Goal: Task Accomplishment & Management: Use online tool/utility

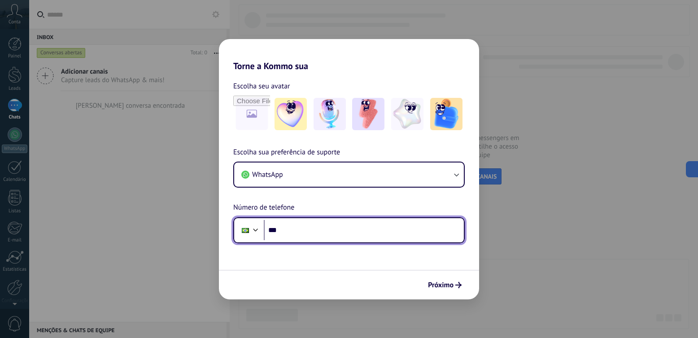
click at [300, 233] on input "***" at bounding box center [364, 230] width 200 height 21
click at [314, 224] on input "***" at bounding box center [364, 230] width 200 height 21
paste input "**********"
type input "**********"
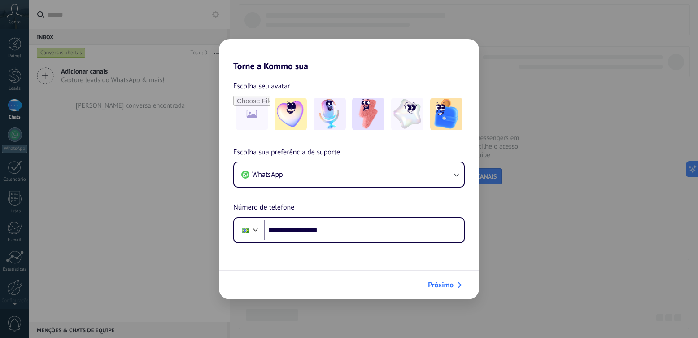
click at [434, 282] on span "Próximo" at bounding box center [441, 285] width 26 height 6
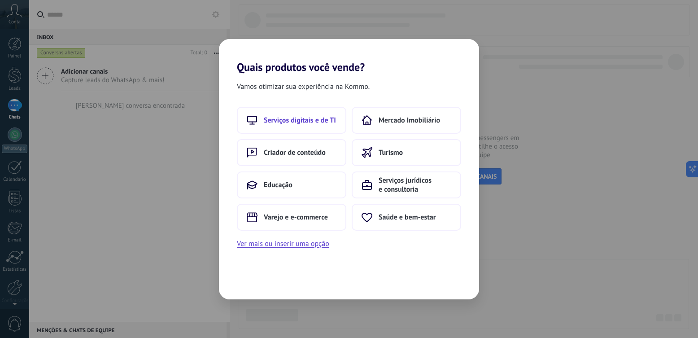
click at [313, 118] on span "Serviços digitais e de TI" at bounding box center [300, 120] width 72 height 9
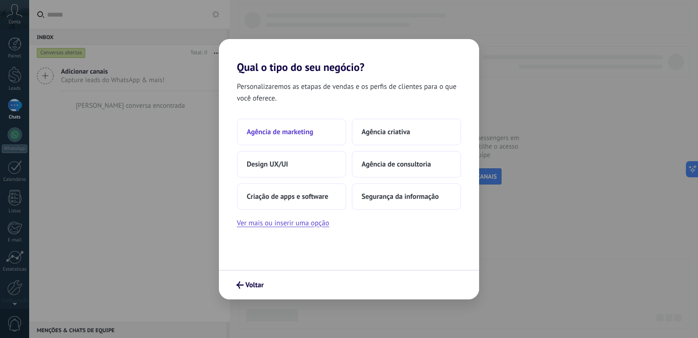
click at [321, 137] on button "Agência de marketing" at bounding box center [291, 131] width 109 height 27
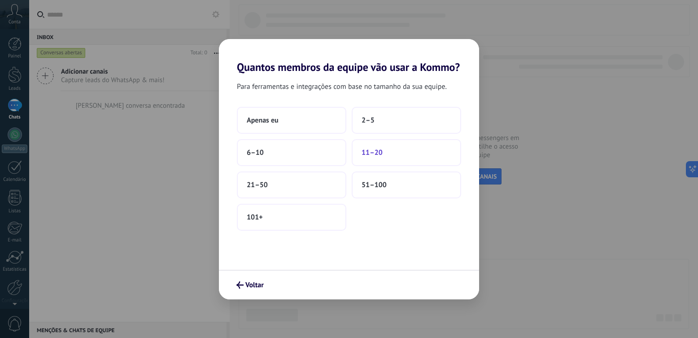
click at [377, 153] on span "11–20" at bounding box center [371, 152] width 21 height 9
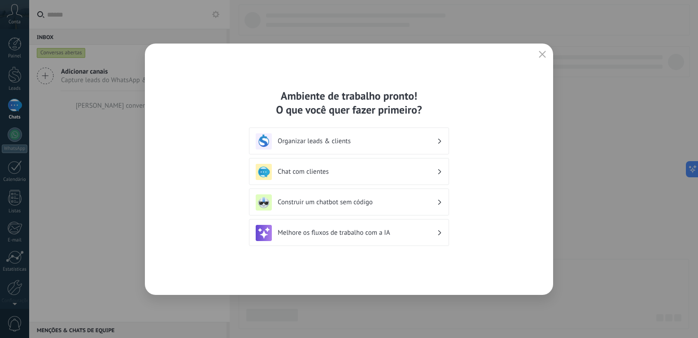
click at [539, 54] on icon "button" at bounding box center [541, 54] width 7 height 7
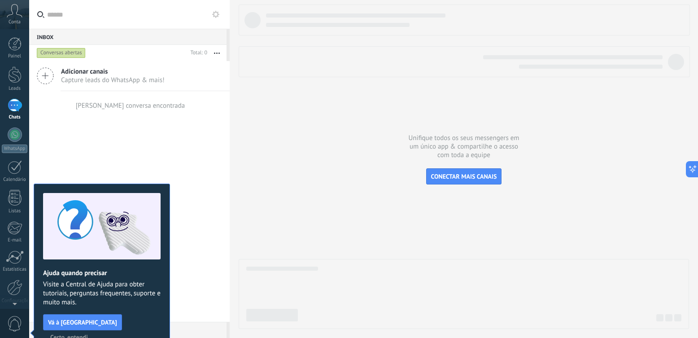
click at [25, 15] on div "Conta" at bounding box center [14, 14] width 29 height 29
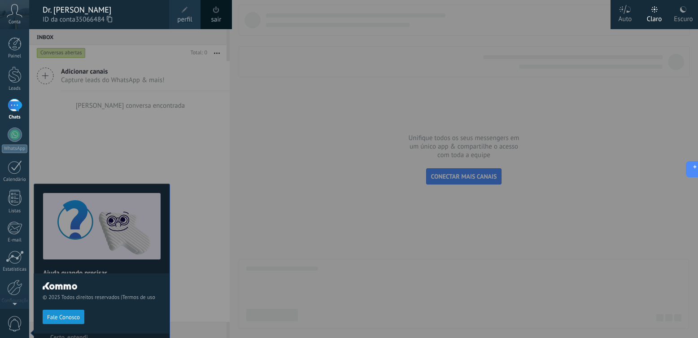
click at [674, 13] on div "Escuro" at bounding box center [682, 17] width 19 height 23
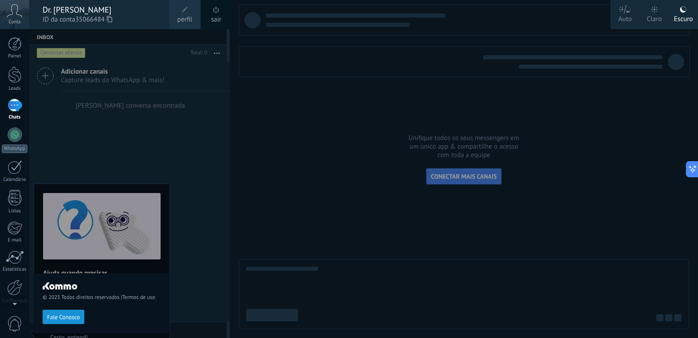
click at [393, 136] on div at bounding box center [378, 169] width 698 height 338
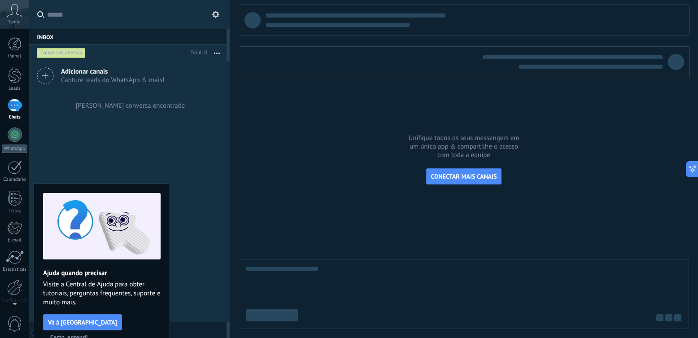
click at [88, 334] on span "Certo, entendi" at bounding box center [69, 337] width 38 height 6
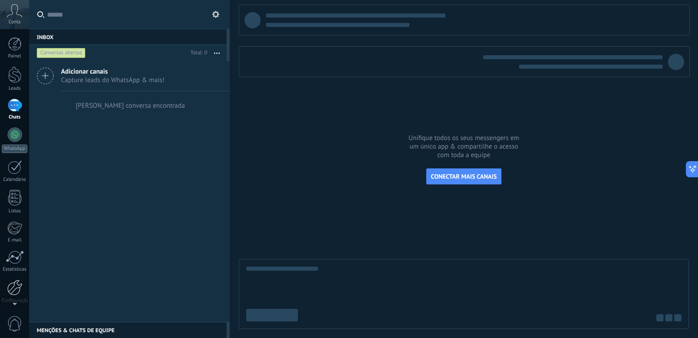
click at [11, 284] on div at bounding box center [14, 287] width 15 height 16
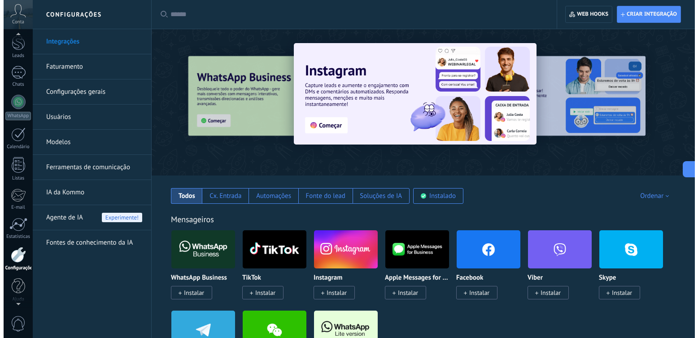
scroll to position [35, 0]
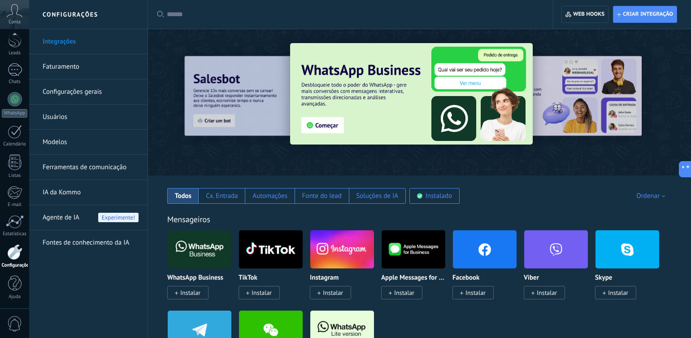
click at [103, 163] on link "Ferramentas de comunicação" at bounding box center [91, 167] width 96 height 25
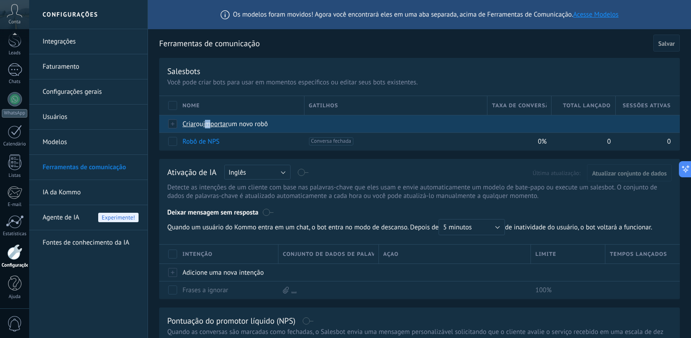
click at [212, 122] on span "importar" at bounding box center [215, 124] width 25 height 9
click at [218, 125] on span "importar" at bounding box center [215, 124] width 25 height 9
click at [0, 0] on input "importar um novo robô" at bounding box center [0, 0] width 0 height 0
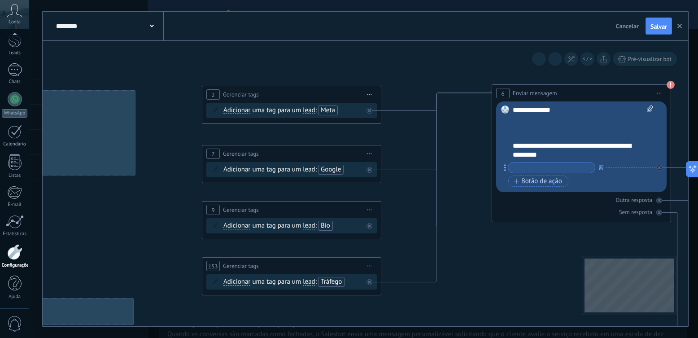
drag, startPoint x: 250, startPoint y: 58, endPoint x: 302, endPoint y: 67, distance: 53.2
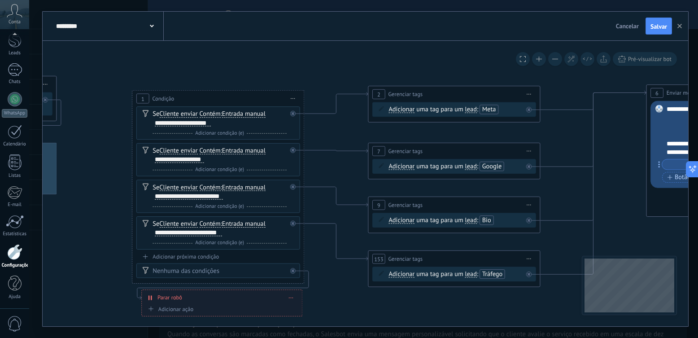
drag, startPoint x: 228, startPoint y: 64, endPoint x: 361, endPoint y: 62, distance: 133.2
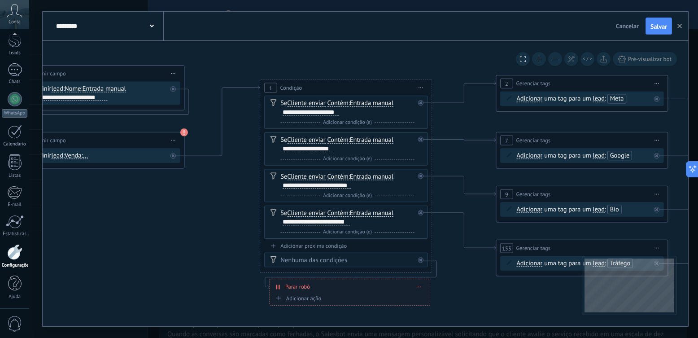
drag, startPoint x: 246, startPoint y: 62, endPoint x: 382, endPoint y: 50, distance: 136.3
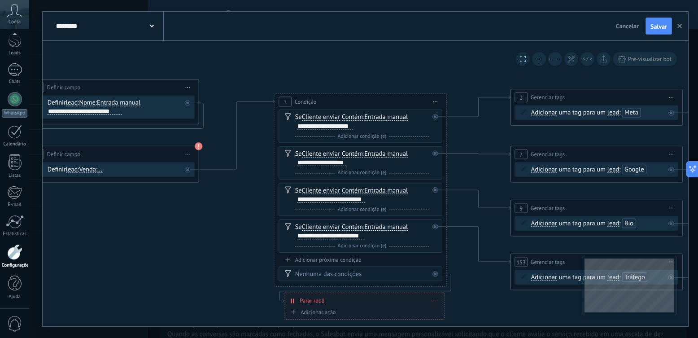
drag, startPoint x: 260, startPoint y: 54, endPoint x: 308, endPoint y: 69, distance: 49.9
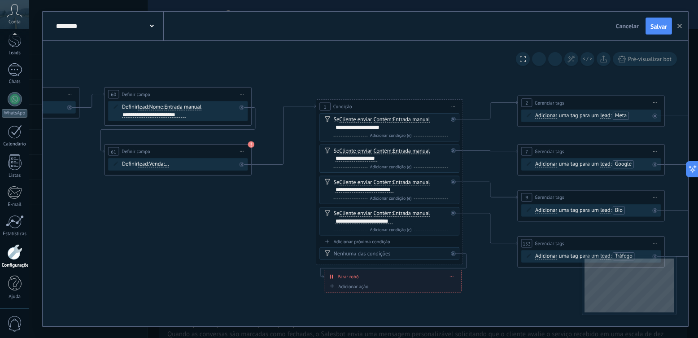
drag, startPoint x: 206, startPoint y: 66, endPoint x: 337, endPoint y: 72, distance: 131.1
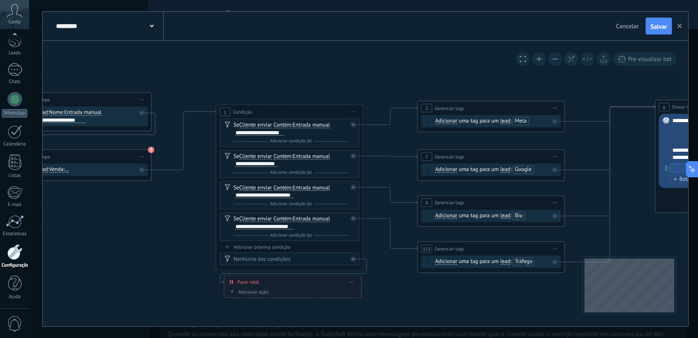
drag, startPoint x: 377, startPoint y: 70, endPoint x: 260, endPoint y: 77, distance: 117.2
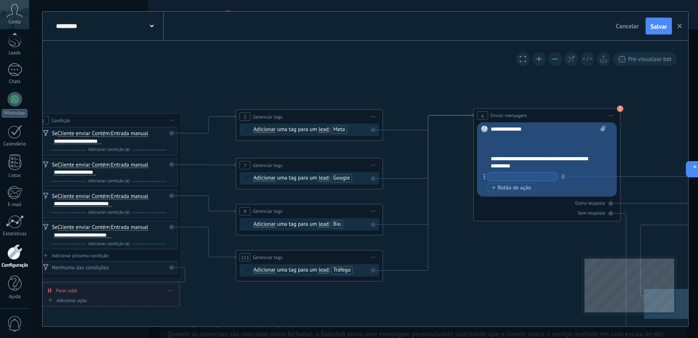
drag, startPoint x: 363, startPoint y: 71, endPoint x: 198, endPoint y: 78, distance: 164.7
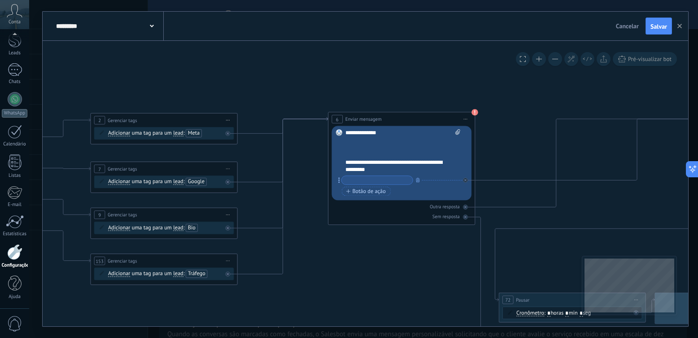
drag, startPoint x: 412, startPoint y: 75, endPoint x: 267, endPoint y: 79, distance: 145.3
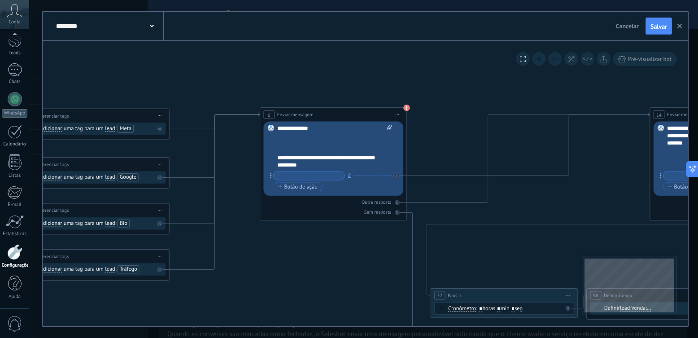
drag, startPoint x: 392, startPoint y: 78, endPoint x: 324, endPoint y: 73, distance: 68.8
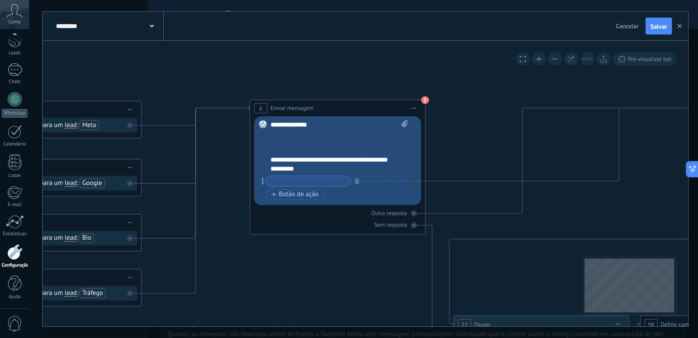
click at [307, 143] on div "**********" at bounding box center [339, 146] width 138 height 53
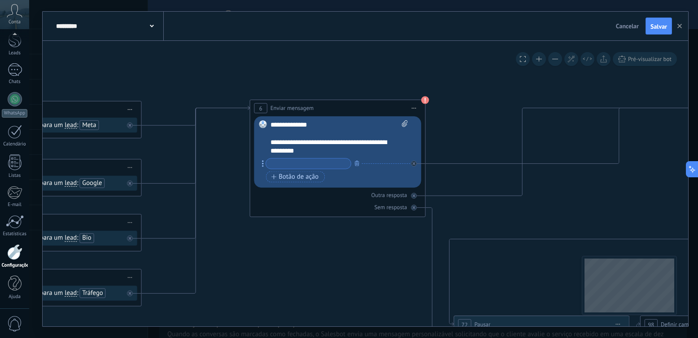
click at [272, 149] on div "**********" at bounding box center [339, 137] width 138 height 35
drag, startPoint x: 272, startPoint y: 149, endPoint x: 298, endPoint y: 152, distance: 25.7
click at [298, 152] on div "**********" at bounding box center [339, 137] width 138 height 35
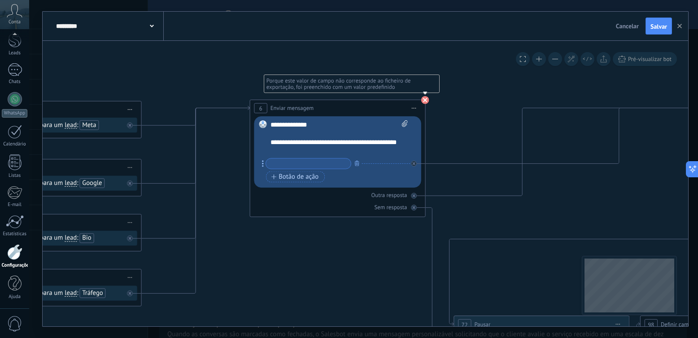
click at [426, 99] on use at bounding box center [425, 100] width 8 height 8
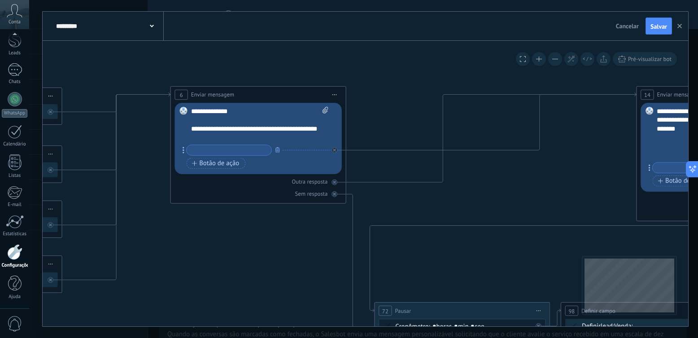
drag, startPoint x: 451, startPoint y: 96, endPoint x: 342, endPoint y: 82, distance: 109.8
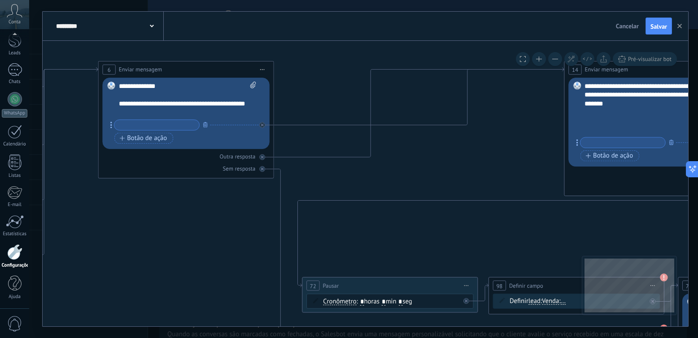
drag, startPoint x: 484, startPoint y: 166, endPoint x: 369, endPoint y: 103, distance: 130.4
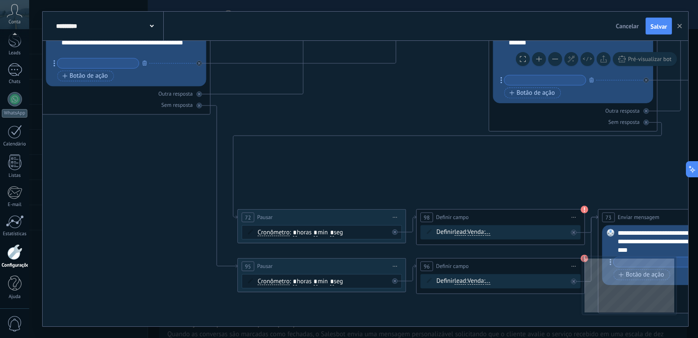
drag, startPoint x: 451, startPoint y: 220, endPoint x: 442, endPoint y: 190, distance: 31.3
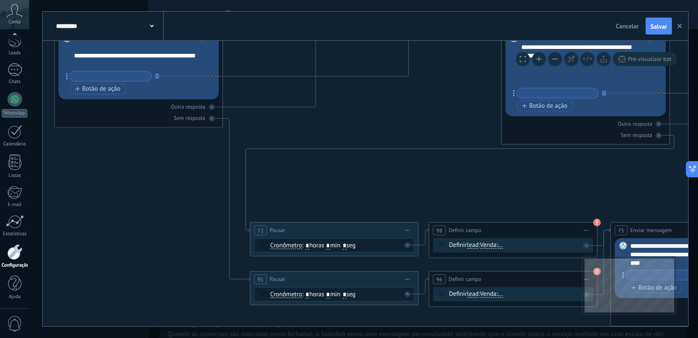
drag, startPoint x: 324, startPoint y: 114, endPoint x: 244, endPoint y: 107, distance: 80.1
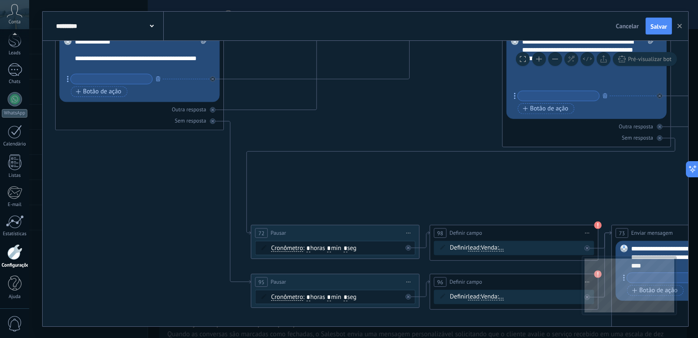
click at [174, 59] on div "**********" at bounding box center [141, 54] width 132 height 34
drag, startPoint x: 174, startPoint y: 59, endPoint x: 95, endPoint y: 69, distance: 79.5
click at [95, 69] on div "**********" at bounding box center [141, 54] width 132 height 34
copy div "**********"
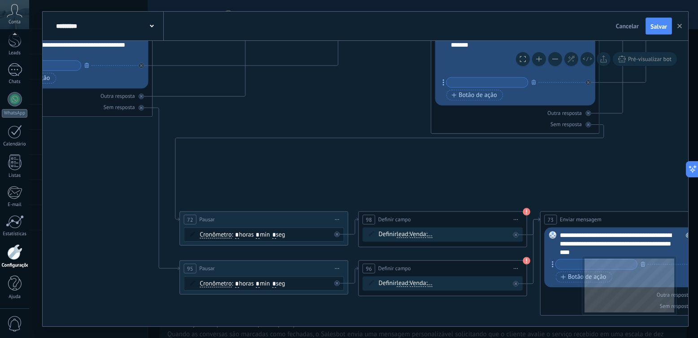
drag, startPoint x: 517, startPoint y: 187, endPoint x: 401, endPoint y: 163, distance: 118.7
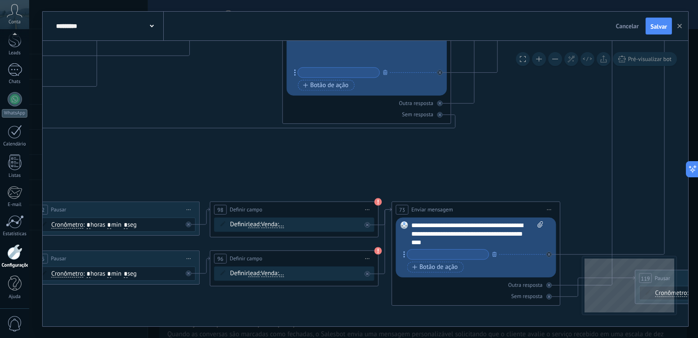
drag, startPoint x: 444, startPoint y: 162, endPoint x: 365, endPoint y: 163, distance: 78.9
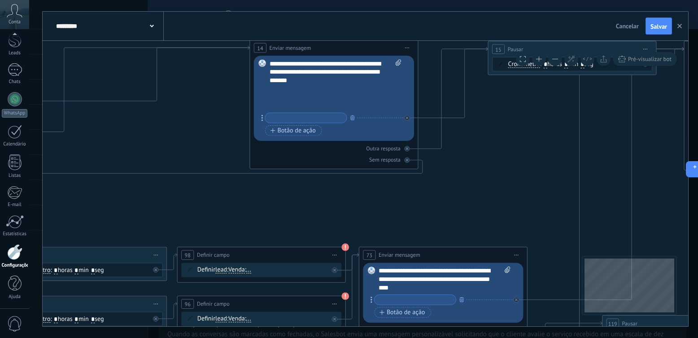
drag, startPoint x: 421, startPoint y: 162, endPoint x: 346, endPoint y: 179, distance: 77.3
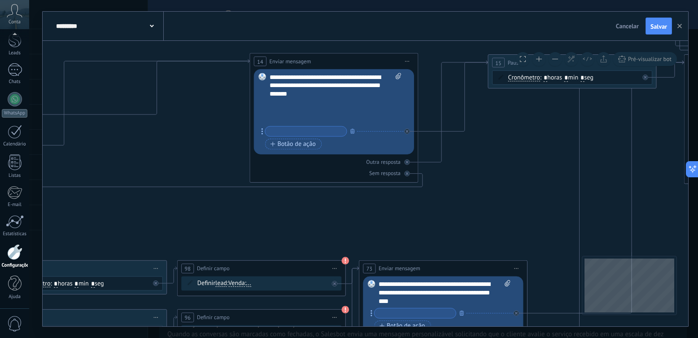
click at [307, 92] on div "**********" at bounding box center [335, 98] width 132 height 51
click at [298, 92] on div "**********" at bounding box center [335, 98] width 132 height 51
drag, startPoint x: 298, startPoint y: 92, endPoint x: 319, endPoint y: 94, distance: 21.1
click at [319, 94] on div "**********" at bounding box center [335, 98] width 132 height 51
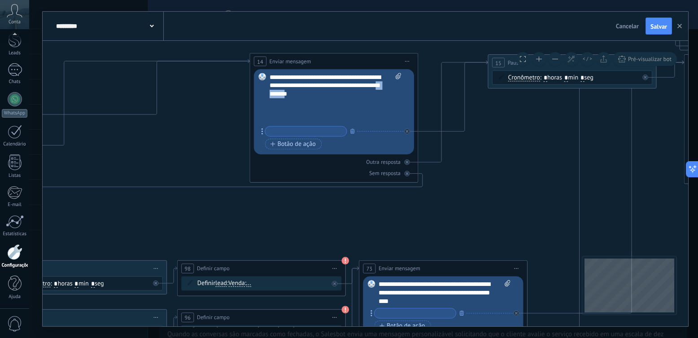
paste div
click at [352, 77] on div "**********" at bounding box center [335, 98] width 132 height 51
drag, startPoint x: 352, startPoint y: 77, endPoint x: 332, endPoint y: 95, distance: 27.3
click at [332, 95] on div "**********" at bounding box center [335, 98] width 132 height 51
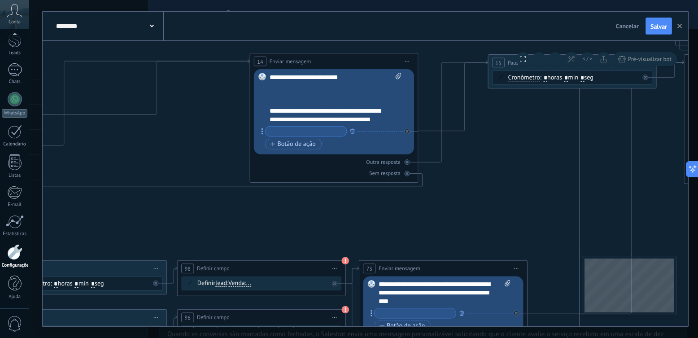
click at [332, 96] on div "**********" at bounding box center [335, 98] width 132 height 51
click at [345, 105] on div "**********" at bounding box center [335, 98] width 132 height 51
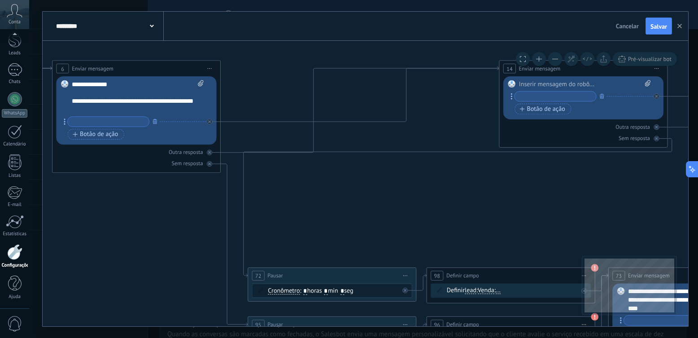
drag, startPoint x: 299, startPoint y: 183, endPoint x: 547, endPoint y: 191, distance: 248.9
click at [127, 93] on div "**********" at bounding box center [138, 97] width 132 height 34
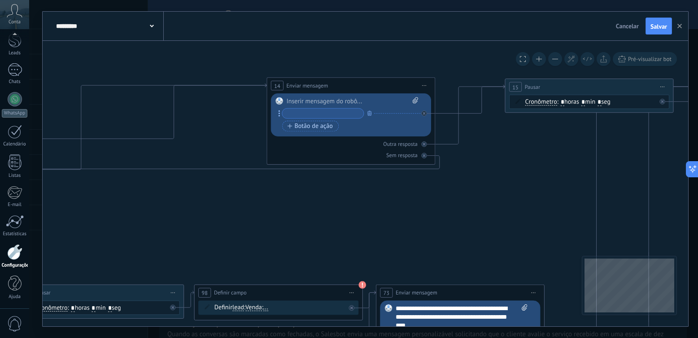
drag, startPoint x: 461, startPoint y: 197, endPoint x: 229, endPoint y: 214, distance: 232.8
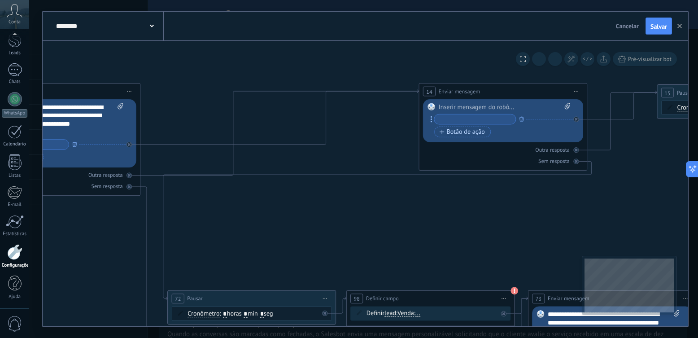
drag, startPoint x: 254, startPoint y: 213, endPoint x: 507, endPoint y: 207, distance: 253.4
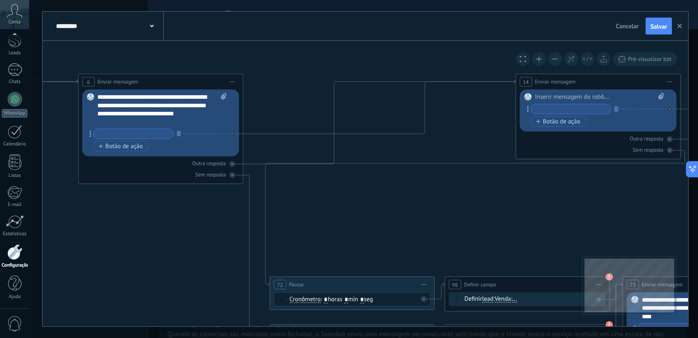
click at [125, 120] on div "**********" at bounding box center [161, 109] width 129 height 33
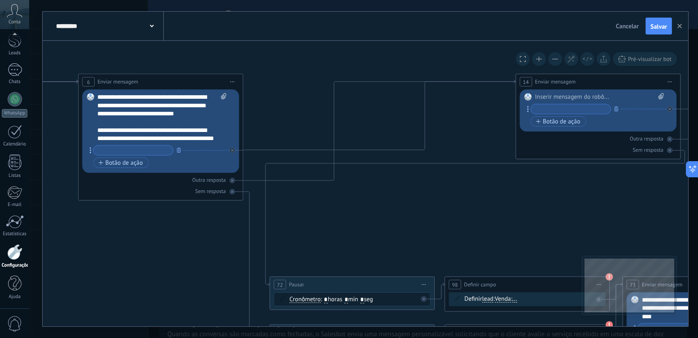
scroll to position [18, 0]
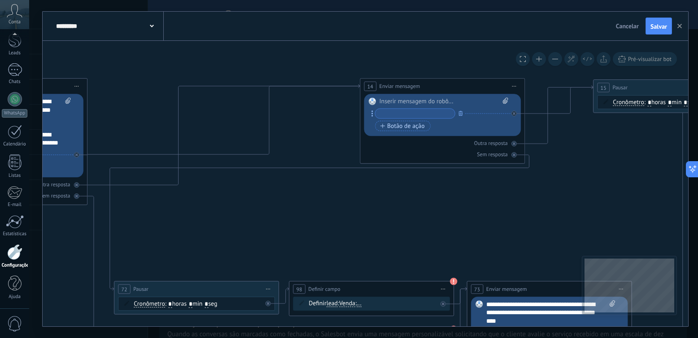
drag, startPoint x: 440, startPoint y: 199, endPoint x: 399, endPoint y: 162, distance: 55.2
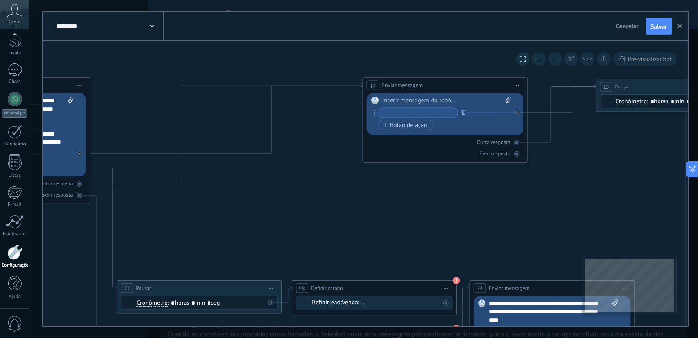
click at [516, 84] on span "Iniciar pré-visualização aqui [GEOGRAPHIC_DATA] Duplicar Excluir" at bounding box center [516, 85] width 13 height 12
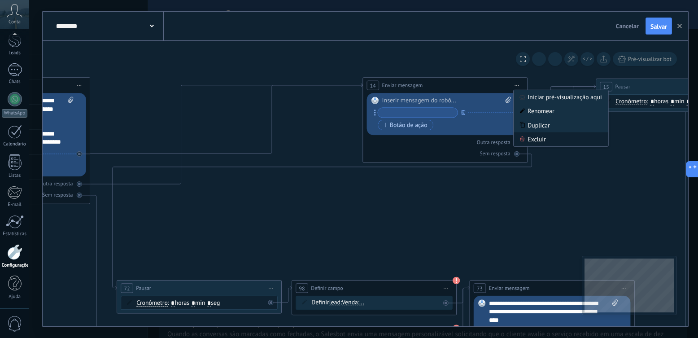
click at [532, 137] on div "Excluir" at bounding box center [560, 139] width 94 height 14
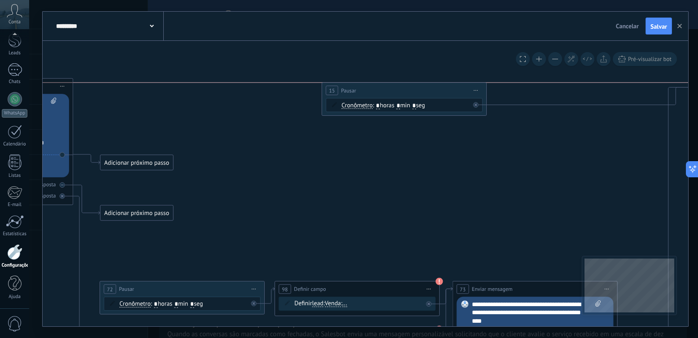
drag, startPoint x: 637, startPoint y: 91, endPoint x: 381, endPoint y: 94, distance: 256.9
click at [381, 94] on div "15 Pausar ****** Iniciar pré-visualização aqui Renomear Duplicar Excluir" at bounding box center [404, 89] width 164 height 15
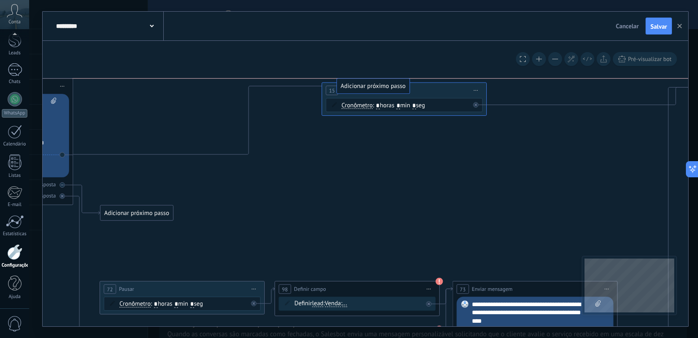
drag, startPoint x: 148, startPoint y: 161, endPoint x: 385, endPoint y: 87, distance: 248.1
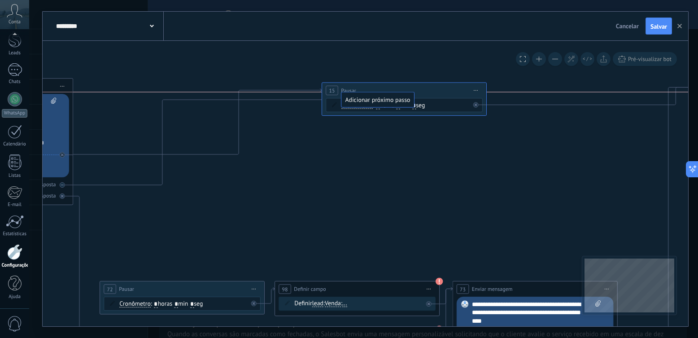
drag, startPoint x: 169, startPoint y: 203, endPoint x: 382, endPoint y: 100, distance: 237.0
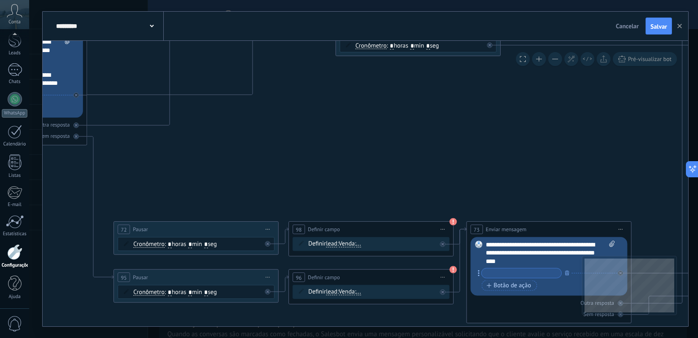
drag, startPoint x: 448, startPoint y: 205, endPoint x: 462, endPoint y: 120, distance: 85.8
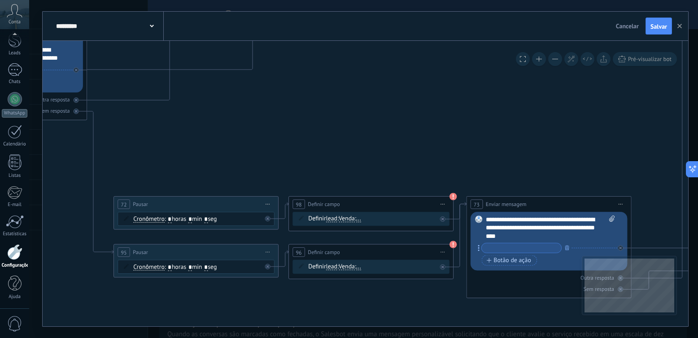
click at [269, 202] on span "Iniciar pré-visualização aqui [GEOGRAPHIC_DATA] Duplicar Excluir" at bounding box center [267, 204] width 13 height 12
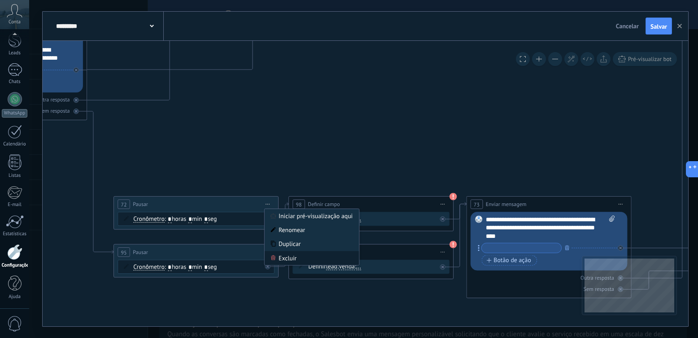
click at [305, 255] on div "Excluir" at bounding box center [311, 258] width 94 height 14
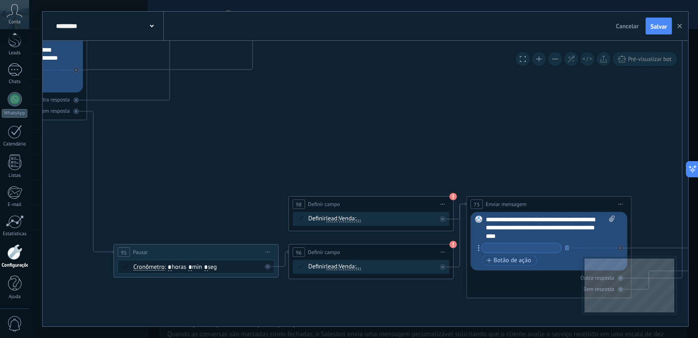
click at [443, 204] on icon at bounding box center [443, 204] width 4 height 1
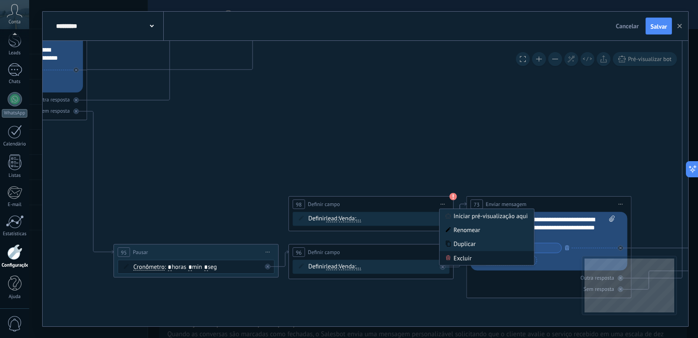
click at [454, 258] on div "Excluir" at bounding box center [486, 258] width 94 height 14
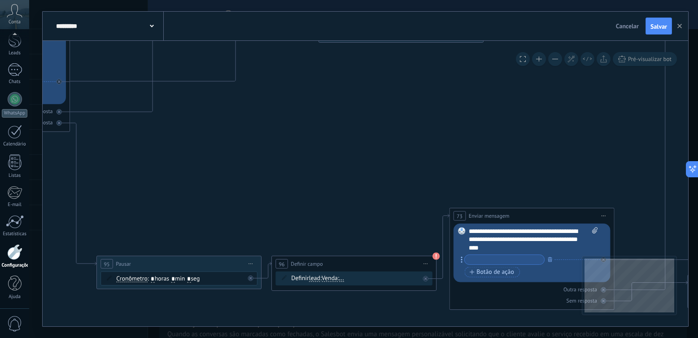
drag, startPoint x: 386, startPoint y: 95, endPoint x: 367, endPoint y: 108, distance: 23.3
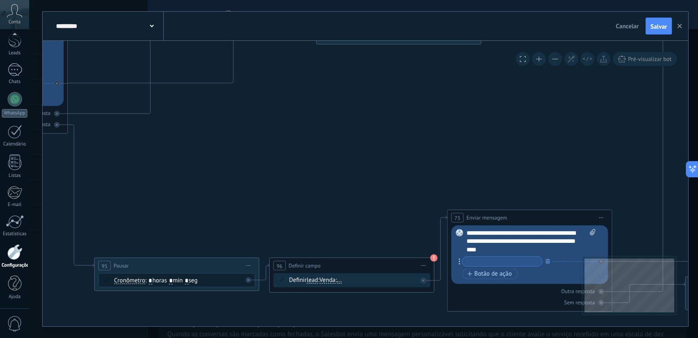
drag, startPoint x: 422, startPoint y: 149, endPoint x: 405, endPoint y: 115, distance: 38.1
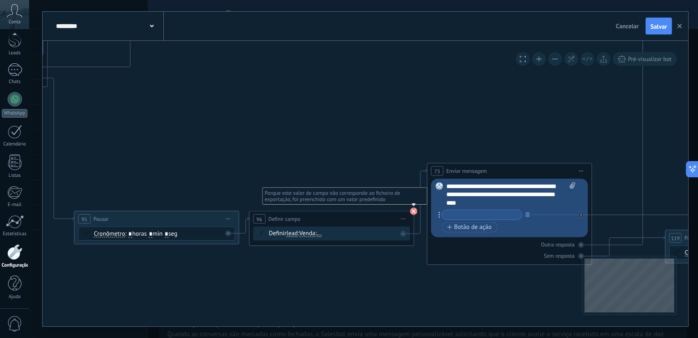
click at [410, 208] on icon at bounding box center [414, 211] width 8 height 8
drag, startPoint x: 463, startPoint y: 127, endPoint x: 471, endPoint y: 122, distance: 9.2
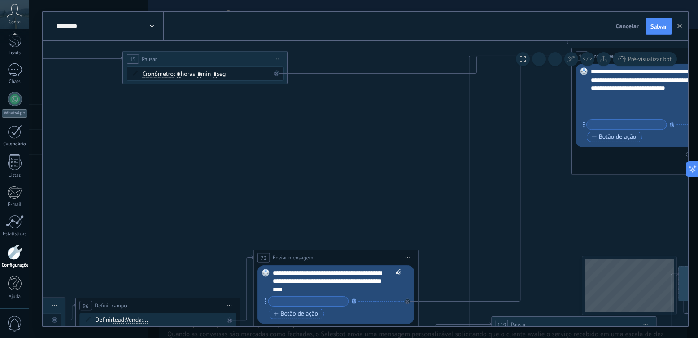
drag, startPoint x: 483, startPoint y: 114, endPoint x: 308, endPoint y: 202, distance: 195.3
click at [308, 202] on icon at bounding box center [615, 294] width 4254 height 1580
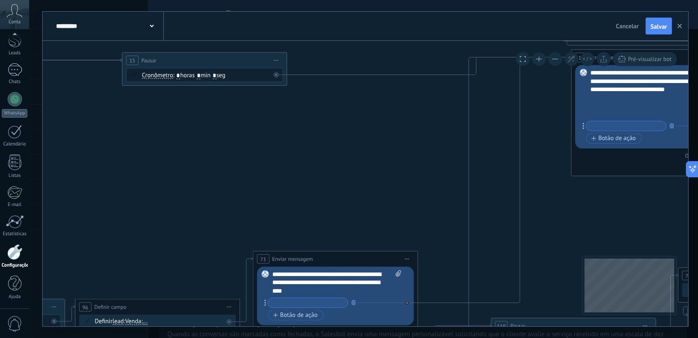
drag, startPoint x: 400, startPoint y: 152, endPoint x: 319, endPoint y: 171, distance: 83.5
click at [319, 171] on icon at bounding box center [614, 295] width 4254 height 1580
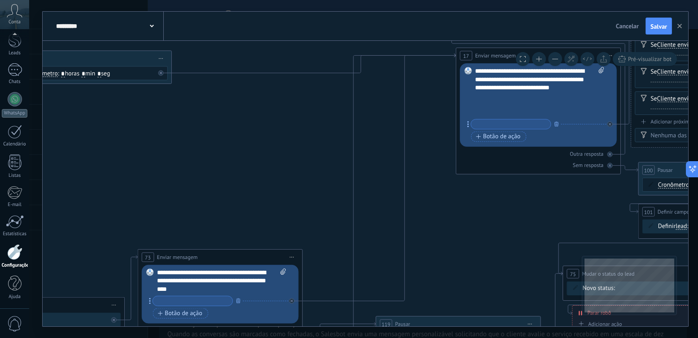
drag, startPoint x: 534, startPoint y: 214, endPoint x: 420, endPoint y: 212, distance: 114.8
click at [420, 212] on icon at bounding box center [499, 293] width 4254 height 1580
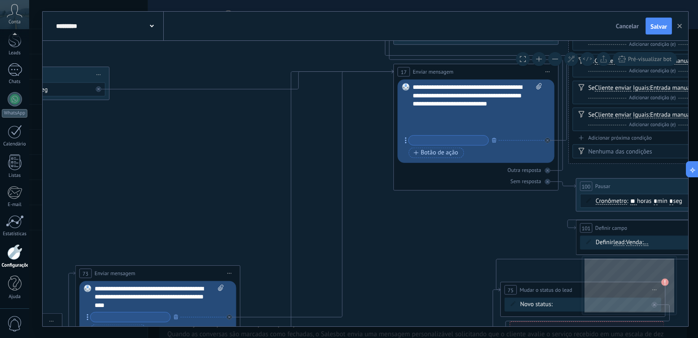
drag, startPoint x: 490, startPoint y: 210, endPoint x: 403, endPoint y: 232, distance: 89.7
click at [403, 232] on icon at bounding box center [437, 309] width 4254 height 1580
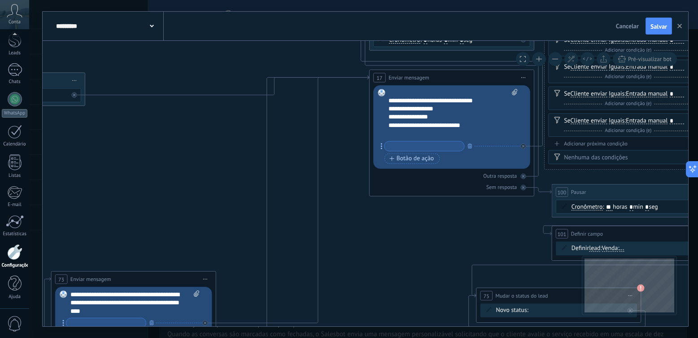
scroll to position [63, 0]
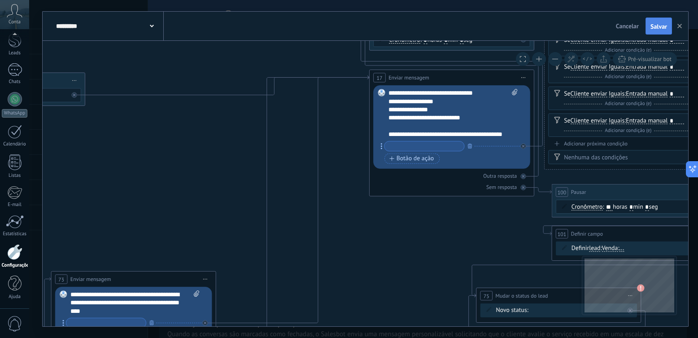
click at [659, 31] on button "Salvar" at bounding box center [658, 25] width 26 height 17
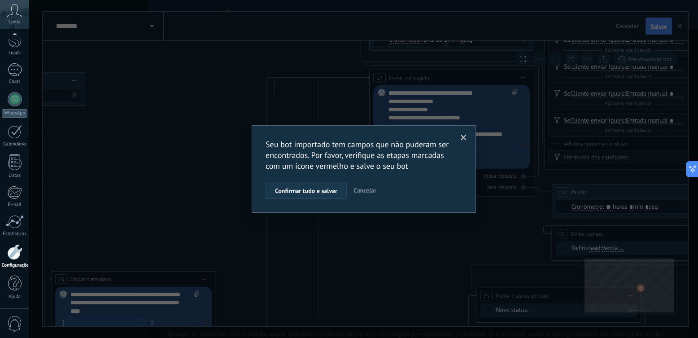
click at [292, 187] on span "Confirmar tudo e salvar" at bounding box center [306, 190] width 62 height 6
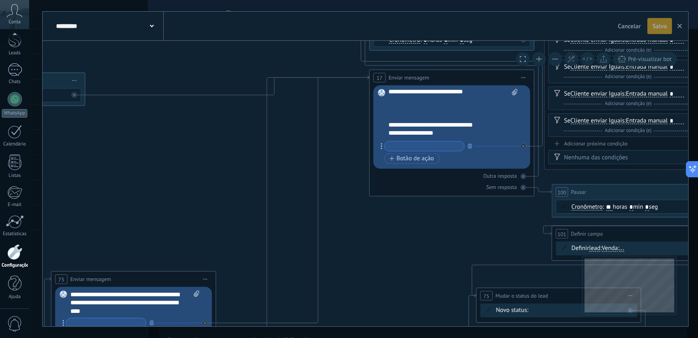
scroll to position [18, 0]
click at [405, 123] on div "**********" at bounding box center [452, 113] width 129 height 49
drag, startPoint x: 405, startPoint y: 123, endPoint x: 484, endPoint y: 127, distance: 79.0
click at [484, 127] on div "**********" at bounding box center [452, 113] width 129 height 49
paste div
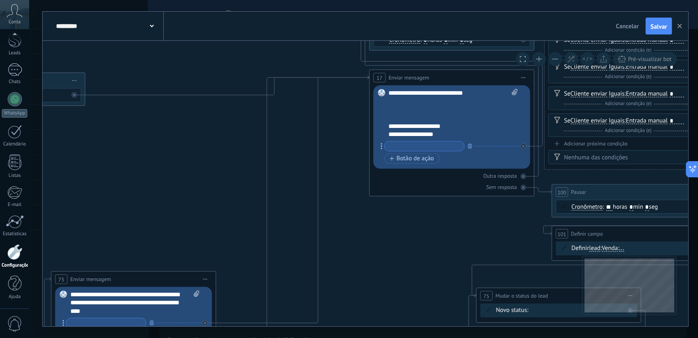
click at [398, 134] on div "**********" at bounding box center [452, 113] width 129 height 49
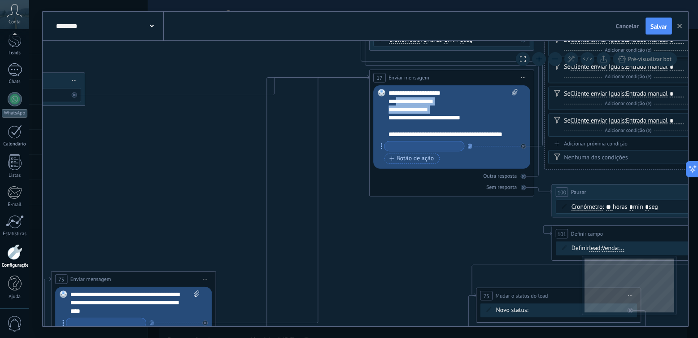
drag, startPoint x: 398, startPoint y: 134, endPoint x: 432, endPoint y: 98, distance: 49.5
click at [432, 98] on div "**********" at bounding box center [452, 113] width 129 height 49
click at [416, 95] on div "**********" at bounding box center [452, 113] width 129 height 49
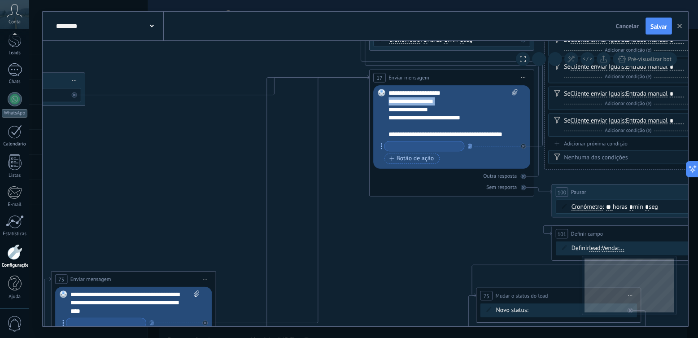
click at [416, 95] on div "**********" at bounding box center [452, 113] width 129 height 49
click at [414, 95] on div "**********" at bounding box center [452, 113] width 129 height 49
click at [394, 90] on div "**********" at bounding box center [452, 113] width 129 height 49
click at [397, 90] on div "**********" at bounding box center [452, 113] width 129 height 49
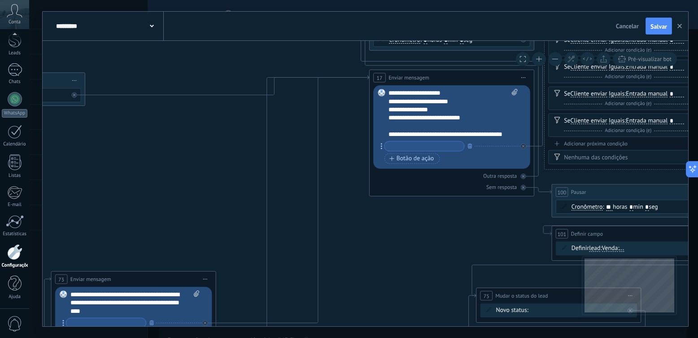
click at [438, 93] on div "**********" at bounding box center [452, 113] width 129 height 49
click at [401, 100] on div "**********" at bounding box center [452, 113] width 129 height 49
click at [395, 101] on div "**********" at bounding box center [452, 113] width 129 height 49
click at [398, 101] on div "**********" at bounding box center [452, 113] width 129 height 49
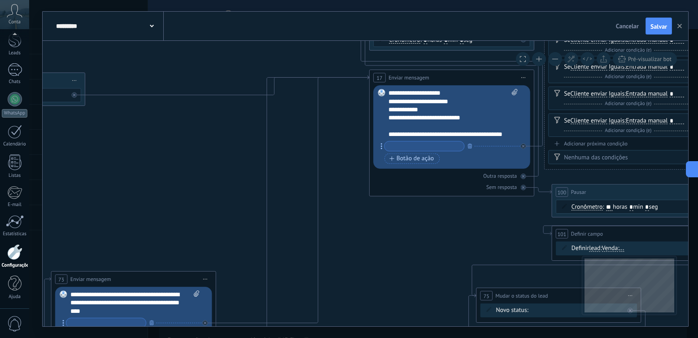
click at [407, 112] on div "**********" at bounding box center [452, 113] width 129 height 49
drag, startPoint x: 407, startPoint y: 112, endPoint x: 458, endPoint y: 113, distance: 51.6
click at [458, 113] on div "**********" at bounding box center [452, 113] width 129 height 49
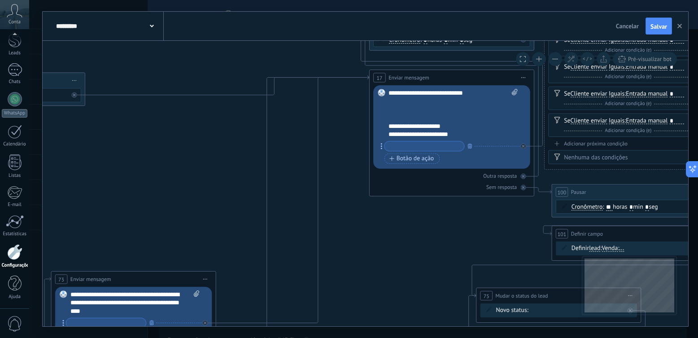
scroll to position [0, 0]
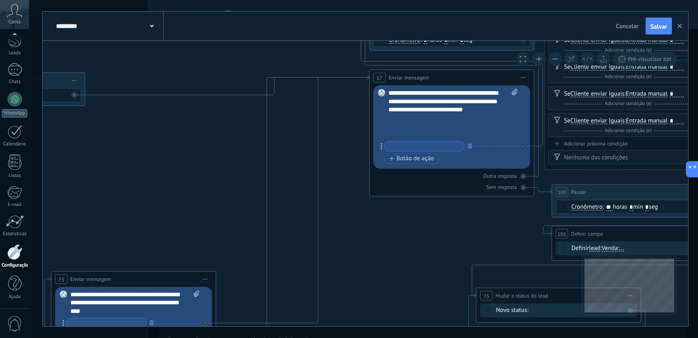
click at [430, 119] on div "**********" at bounding box center [452, 113] width 129 height 49
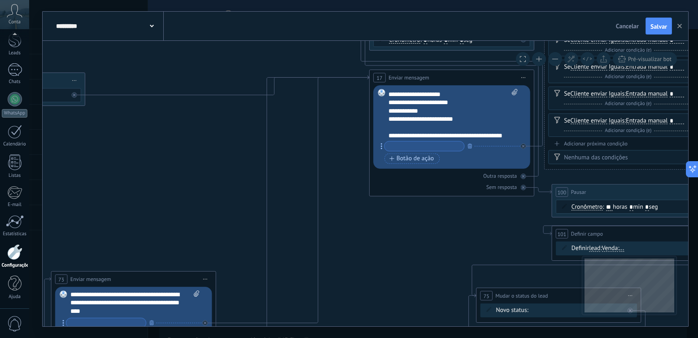
scroll to position [54, 0]
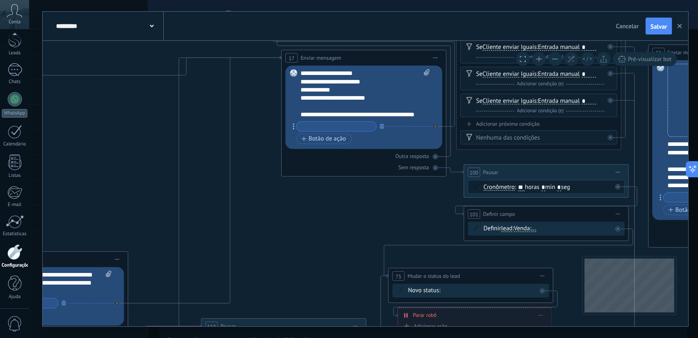
drag, startPoint x: 449, startPoint y: 222, endPoint x: 331, endPoint y: 192, distance: 121.3
click at [331, 192] on icon at bounding box center [325, 296] width 4254 height 1580
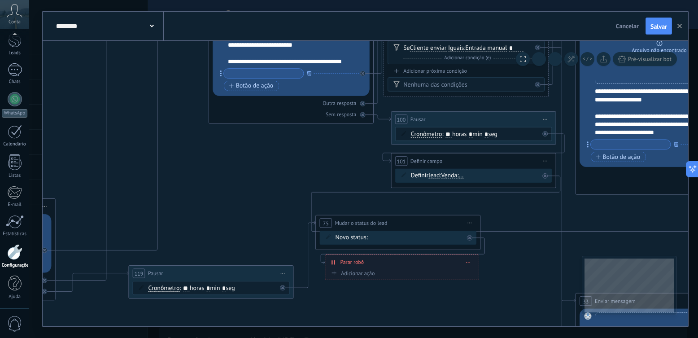
drag, startPoint x: 386, startPoint y: 215, endPoint x: 343, endPoint y: 155, distance: 74.4
click at [334, 154] on icon at bounding box center [252, 243] width 4254 height 1580
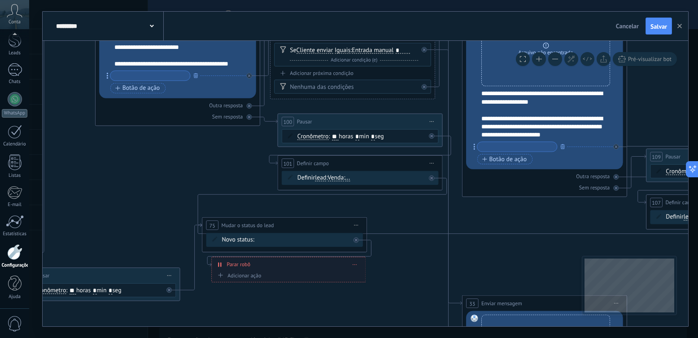
drag, startPoint x: 520, startPoint y: 246, endPoint x: 489, endPoint y: 242, distance: 30.8
click at [412, 269] on icon at bounding box center [139, 245] width 4254 height 1580
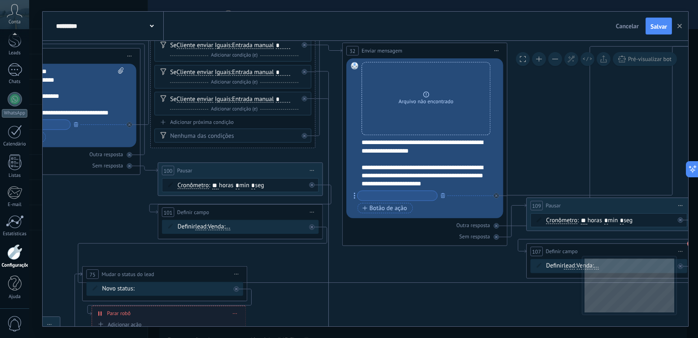
drag, startPoint x: 521, startPoint y: 214, endPoint x: 400, endPoint y: 264, distance: 130.3
click at [400, 264] on icon at bounding box center [19, 294] width 4254 height 1580
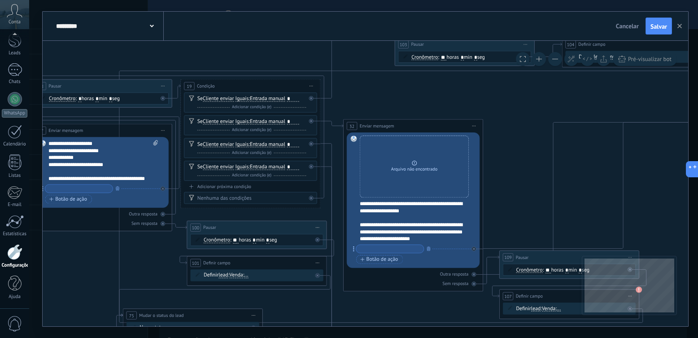
drag, startPoint x: 532, startPoint y: 128, endPoint x: 514, endPoint y: 178, distance: 53.9
click at [514, 178] on icon at bounding box center [69, 332] width 3607 height 1340
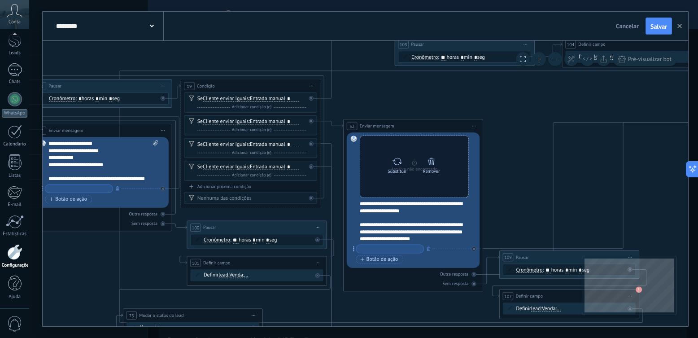
click at [430, 160] on icon at bounding box center [431, 161] width 10 height 10
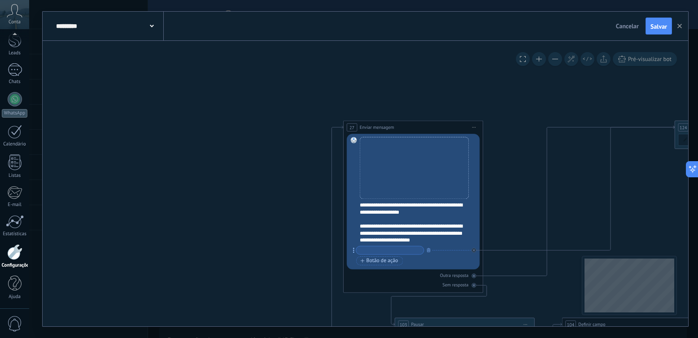
click at [0, 0] on icon at bounding box center [0, 0] width 0 height 0
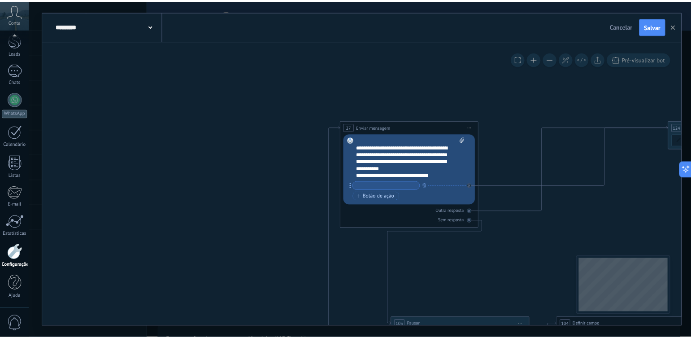
scroll to position [63, 0]
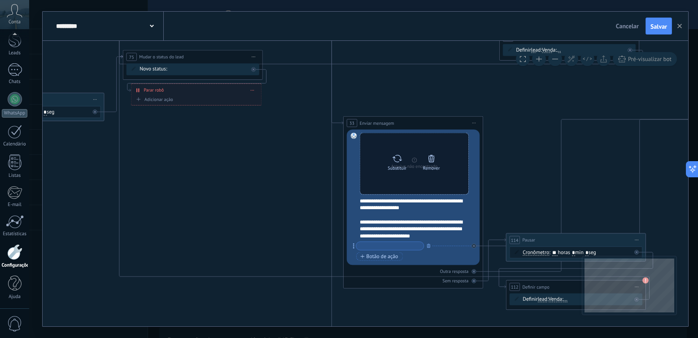
click at [433, 161] on icon at bounding box center [431, 158] width 10 height 10
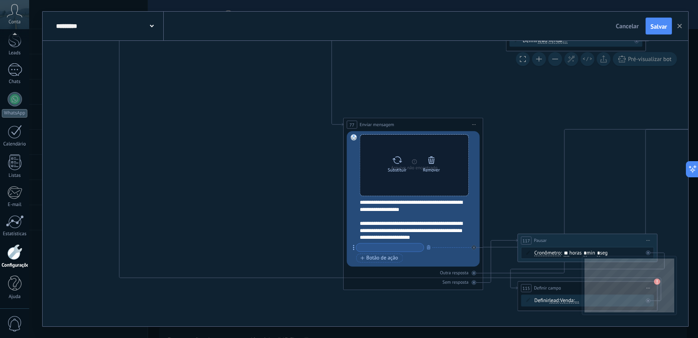
click at [428, 163] on icon at bounding box center [431, 160] width 10 height 10
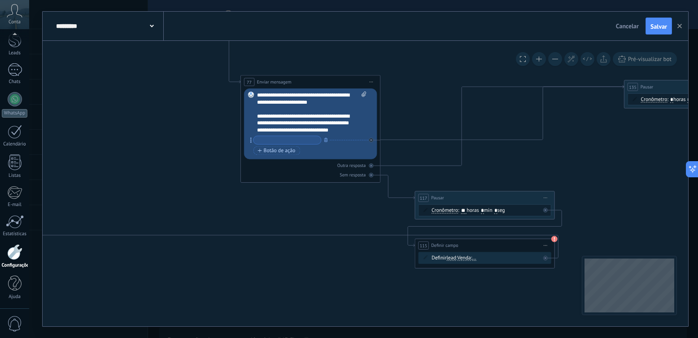
drag, startPoint x: 534, startPoint y: 156, endPoint x: 392, endPoint y: 114, distance: 148.2
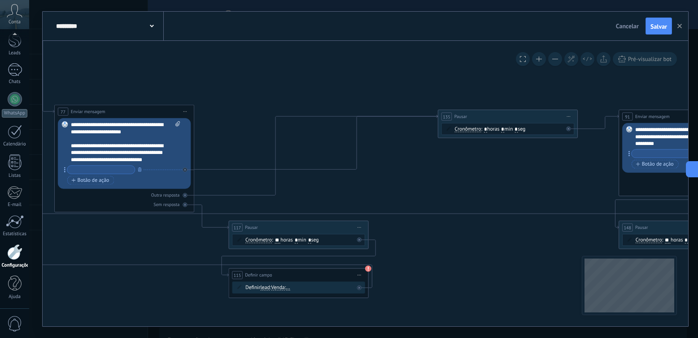
drag, startPoint x: 582, startPoint y: 143, endPoint x: 447, endPoint y: 175, distance: 139.6
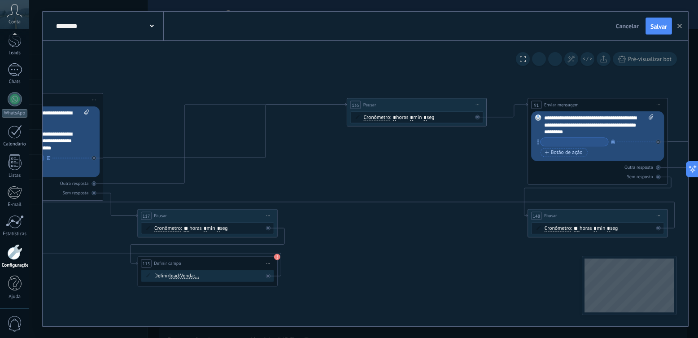
drag, startPoint x: 531, startPoint y: 175, endPoint x: 386, endPoint y: 155, distance: 147.1
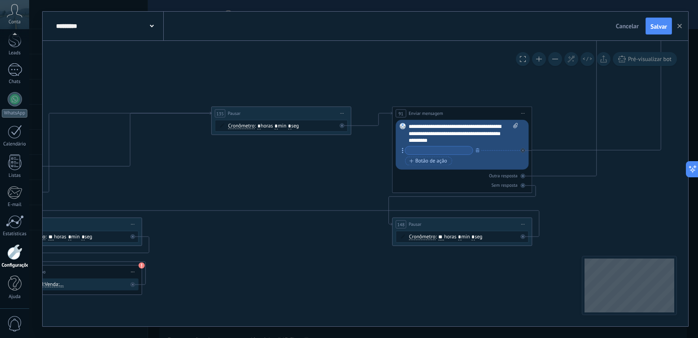
drag, startPoint x: 419, startPoint y: 156, endPoint x: 336, endPoint y: 173, distance: 84.3
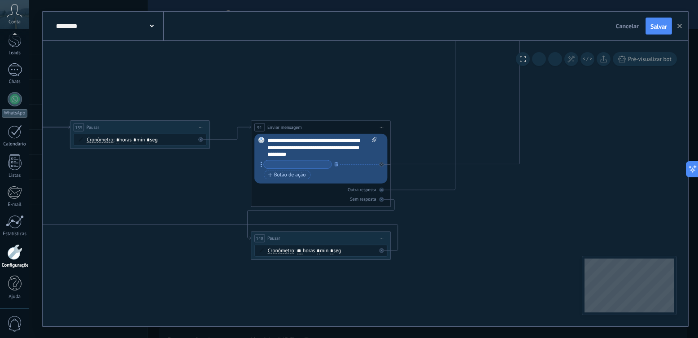
drag, startPoint x: 598, startPoint y: 205, endPoint x: 458, endPoint y: 230, distance: 141.6
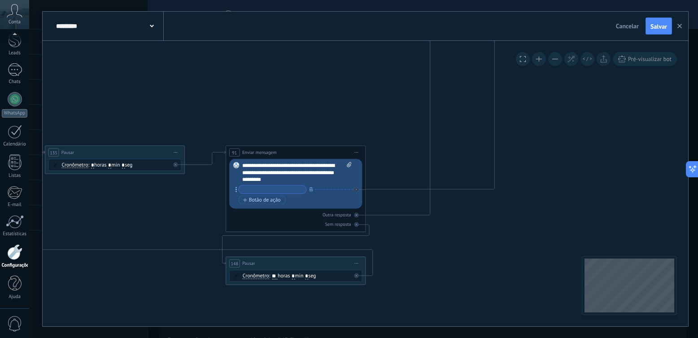
drag, startPoint x: 566, startPoint y: 127, endPoint x: 507, endPoint y: 281, distance: 164.6
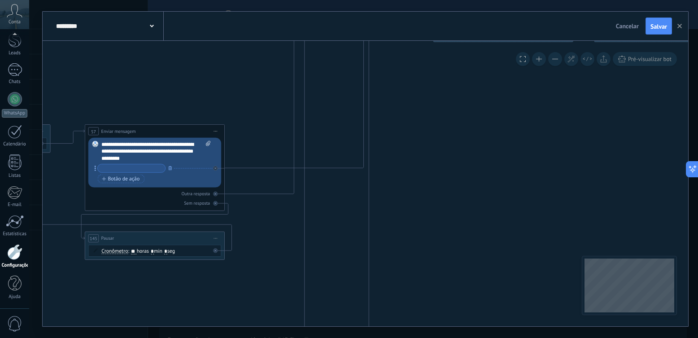
drag, startPoint x: 529, startPoint y: 234, endPoint x: 477, endPoint y: 283, distance: 71.0
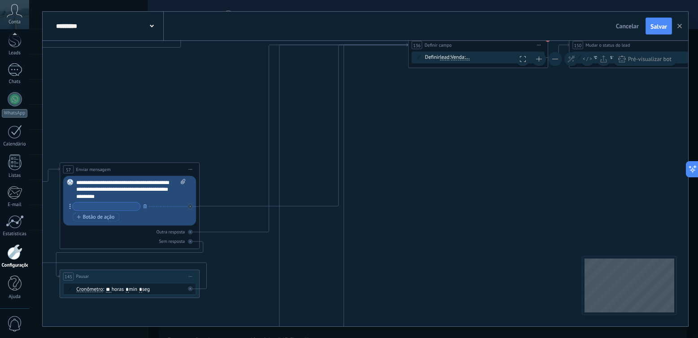
drag, startPoint x: 462, startPoint y: 221, endPoint x: 442, endPoint y: 302, distance: 83.1
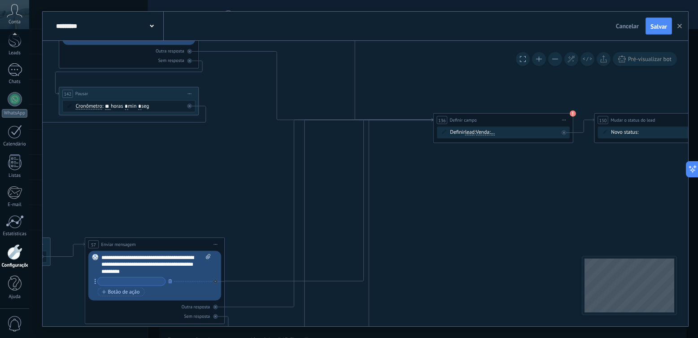
drag, startPoint x: 389, startPoint y: 239, endPoint x: 534, endPoint y: 218, distance: 146.8
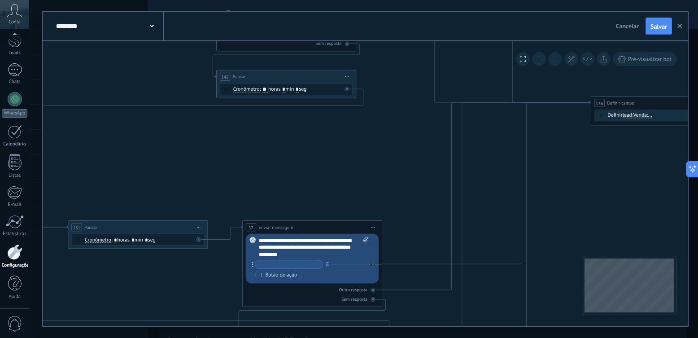
drag, startPoint x: 221, startPoint y: 173, endPoint x: 423, endPoint y: 161, distance: 202.6
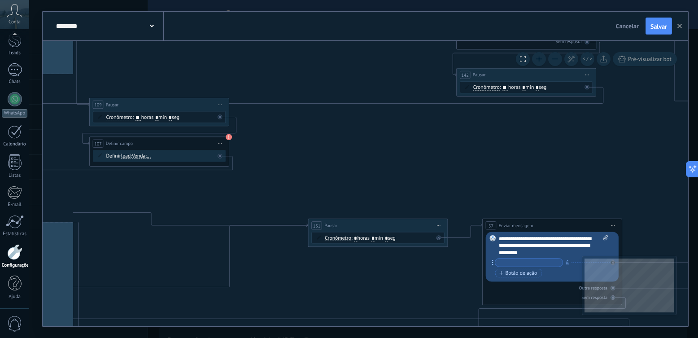
drag, startPoint x: 257, startPoint y: 163, endPoint x: 442, endPoint y: 173, distance: 185.4
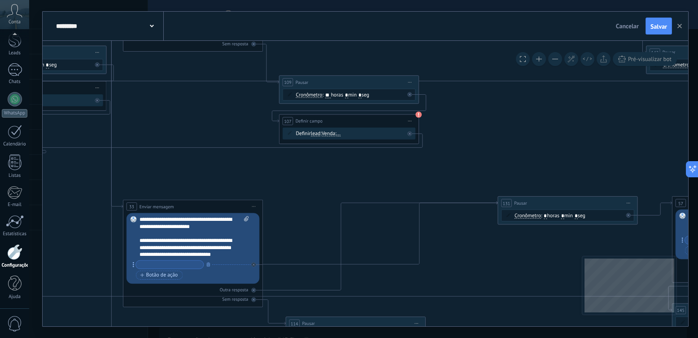
drag, startPoint x: 343, startPoint y: 186, endPoint x: 446, endPoint y: 165, distance: 105.2
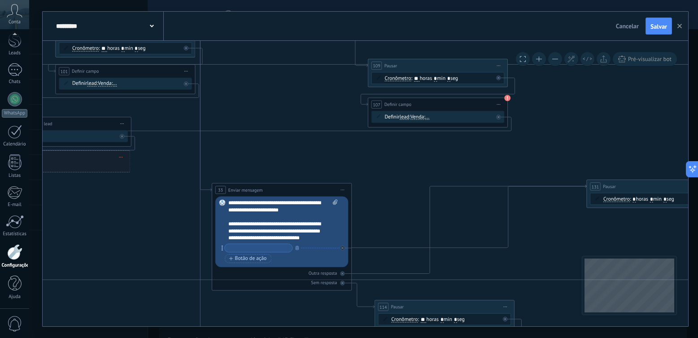
drag, startPoint x: 186, startPoint y: 179, endPoint x: 286, endPoint y: 159, distance: 101.9
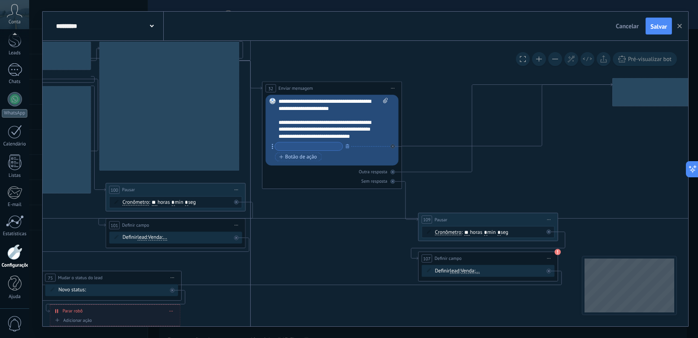
drag, startPoint x: 330, startPoint y: 159, endPoint x: 355, endPoint y: 251, distance: 96.3
click at [651, 24] on span "Salvar" at bounding box center [658, 26] width 17 height 6
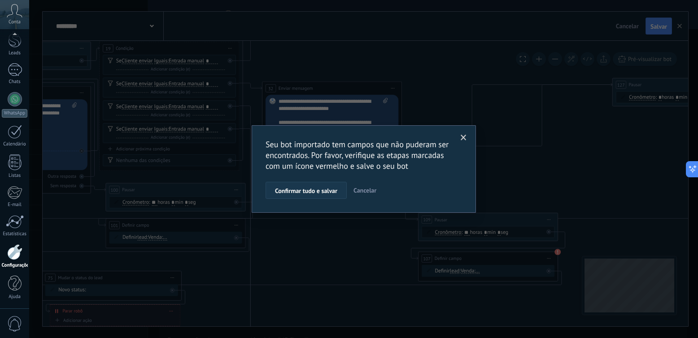
click at [302, 194] on span "Confirmar tudo e salvar" at bounding box center [306, 190] width 62 height 6
click at [311, 186] on button "Confirmar tudo e salvar" at bounding box center [305, 190] width 81 height 17
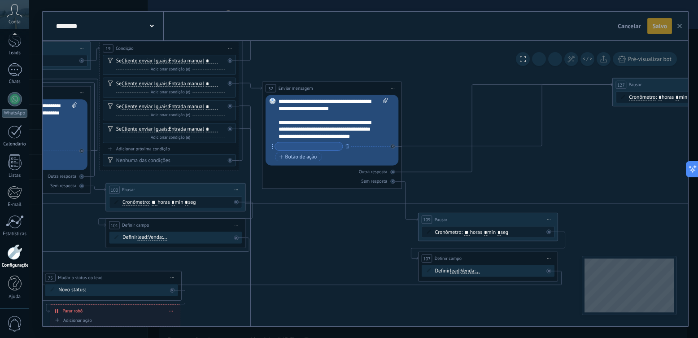
click at [674, 27] on button "button" at bounding box center [678, 26] width 13 height 16
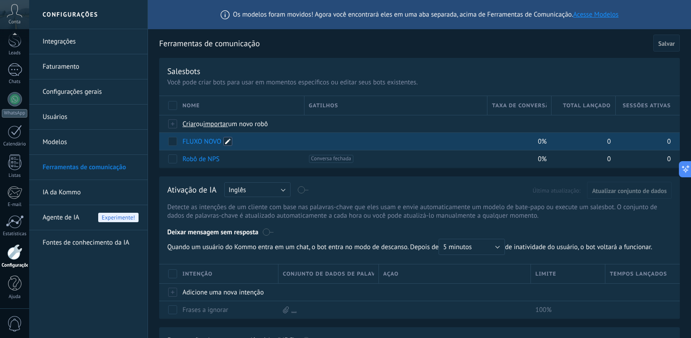
click at [225, 139] on span at bounding box center [227, 141] width 9 height 9
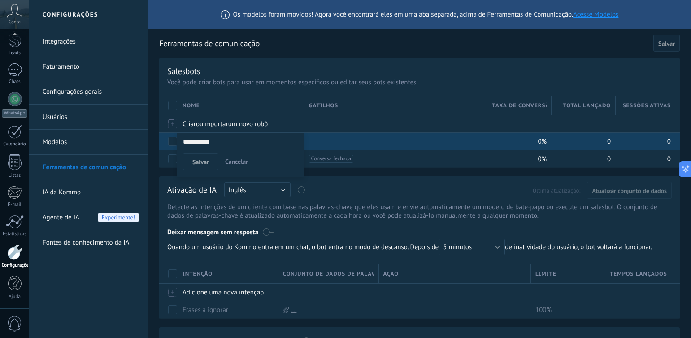
click at [230, 141] on input "**********" at bounding box center [240, 141] width 115 height 14
drag, startPoint x: 230, startPoint y: 141, endPoint x: 186, endPoint y: 142, distance: 43.9
click at [186, 142] on input "**********" at bounding box center [240, 141] width 115 height 14
type input "**********"
click at [208, 163] on span "Salvar" at bounding box center [200, 162] width 17 height 6
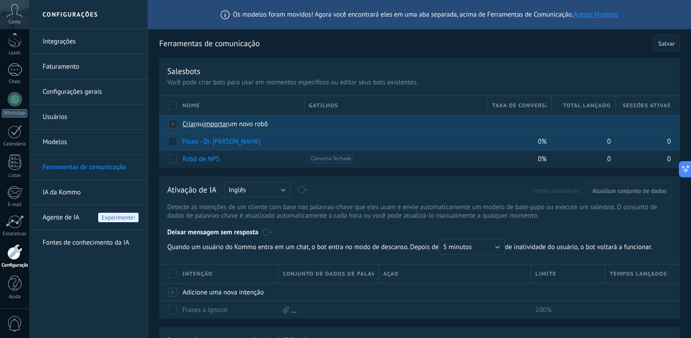
click at [217, 124] on span "importar" at bounding box center [215, 124] width 25 height 9
click at [0, 0] on input "importar um novo robô" at bounding box center [0, 0] width 0 height 0
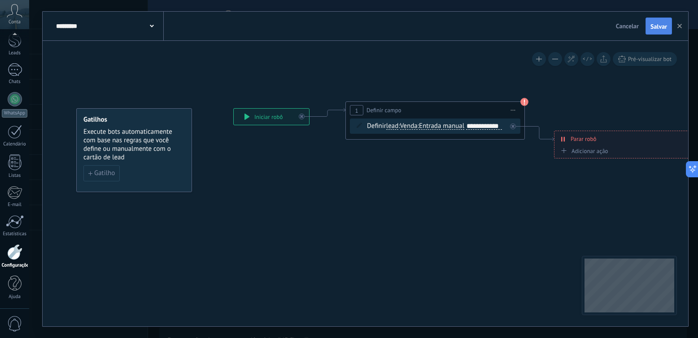
click at [663, 25] on span "Salvar" at bounding box center [658, 26] width 17 height 6
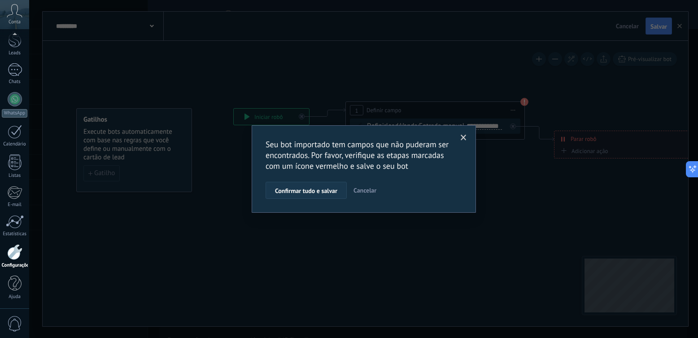
click at [313, 188] on span "Confirmar tudo e salvar" at bounding box center [306, 190] width 62 height 6
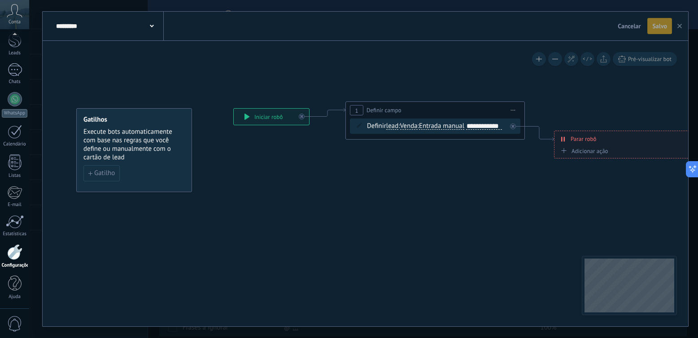
click at [681, 27] on icon "button" at bounding box center [679, 26] width 4 height 4
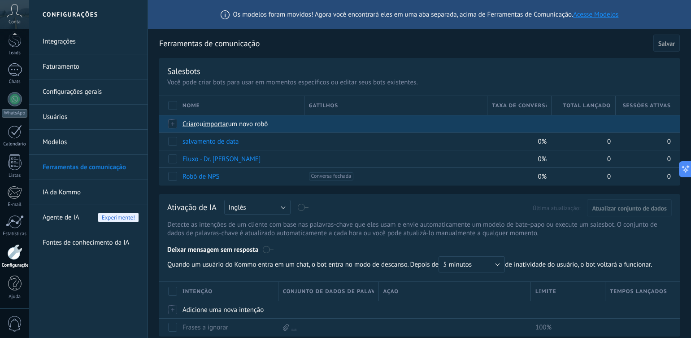
click at [216, 125] on span "importar" at bounding box center [215, 124] width 25 height 9
click at [0, 0] on input "importar um novo robô" at bounding box center [0, 0] width 0 height 0
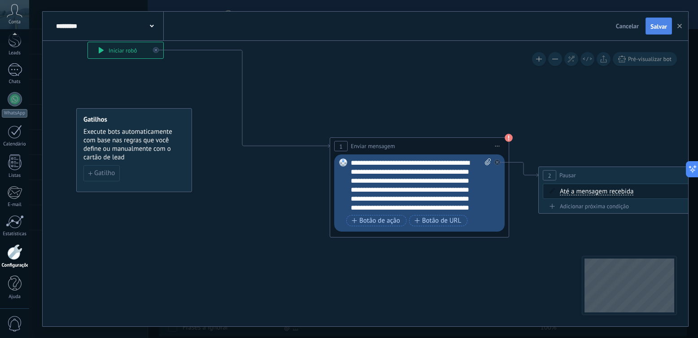
click at [659, 22] on button "Salvar" at bounding box center [658, 25] width 26 height 17
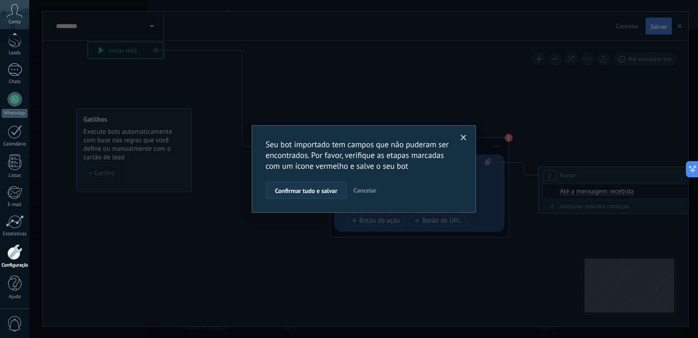
click at [304, 194] on span "Confirmar tudo e salvar" at bounding box center [306, 190] width 62 height 6
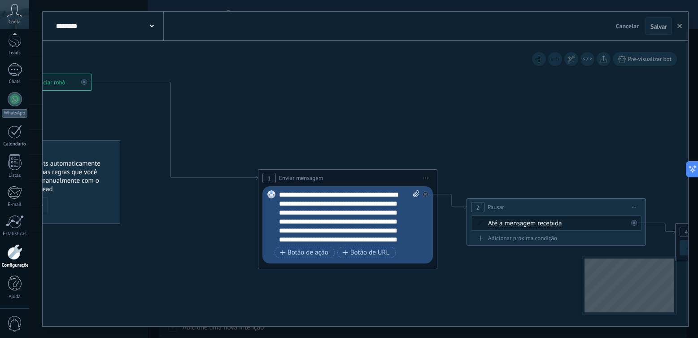
drag, startPoint x: 452, startPoint y: 103, endPoint x: 366, endPoint y: 127, distance: 89.4
click at [366, 127] on icon at bounding box center [533, 176] width 1483 height 655
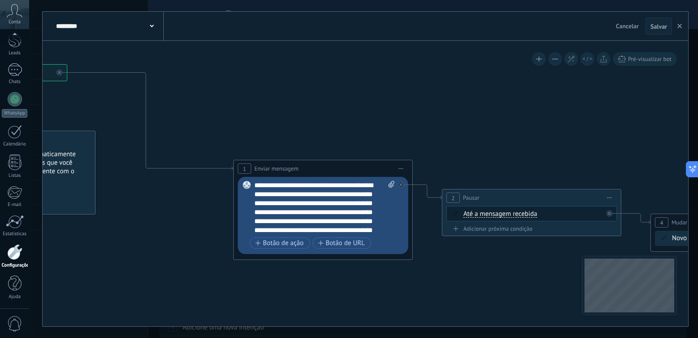
drag, startPoint x: 424, startPoint y: 128, endPoint x: 366, endPoint y: 112, distance: 59.7
click at [366, 112] on icon at bounding box center [508, 167] width 1483 height 655
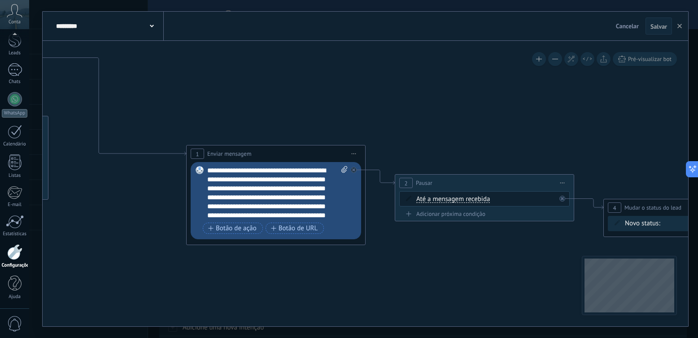
click at [267, 195] on div "**********" at bounding box center [277, 193] width 140 height 54
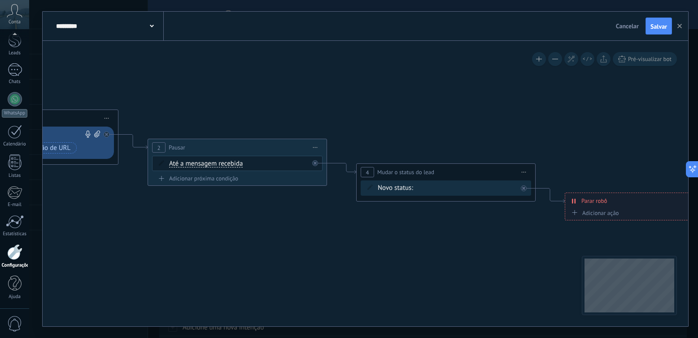
drag, startPoint x: 604, startPoint y: 132, endPoint x: 380, endPoint y: 106, distance: 225.2
click at [380, 106] on icon at bounding box center [214, 117] width 1483 height 655
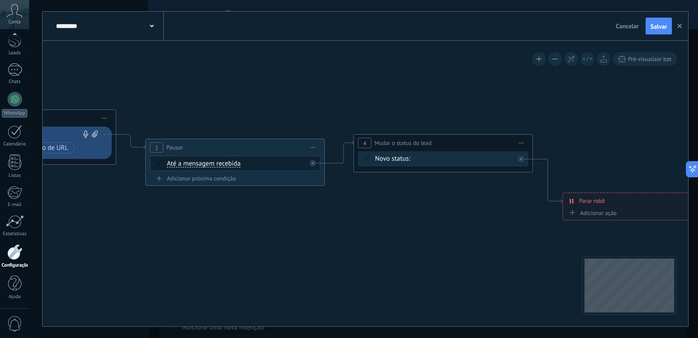
drag, startPoint x: 476, startPoint y: 175, endPoint x: 476, endPoint y: 146, distance: 29.1
click at [476, 146] on div "**********" at bounding box center [443, 142] width 178 height 17
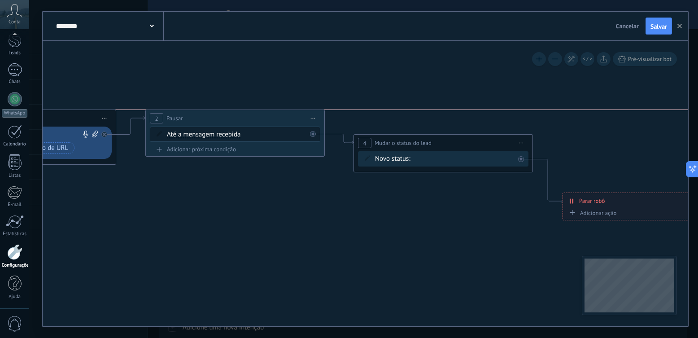
drag, startPoint x: 229, startPoint y: 146, endPoint x: 229, endPoint y: 117, distance: 28.7
click at [229, 117] on div "2 Pausar ****** Iniciar pré-visualização aqui Renomear Duplicar Excluir" at bounding box center [235, 118] width 178 height 17
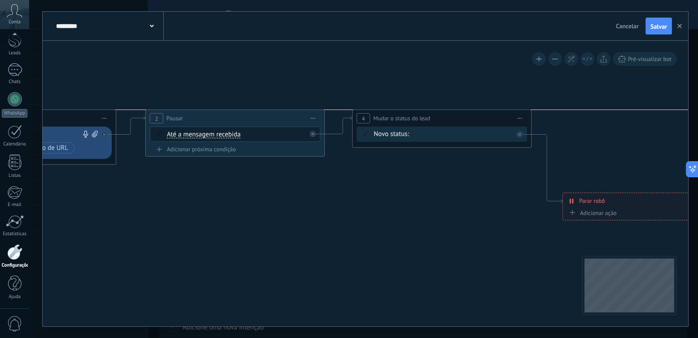
drag, startPoint x: 455, startPoint y: 144, endPoint x: 453, endPoint y: 121, distance: 22.5
click at [453, 121] on div "**********" at bounding box center [441, 118] width 178 height 17
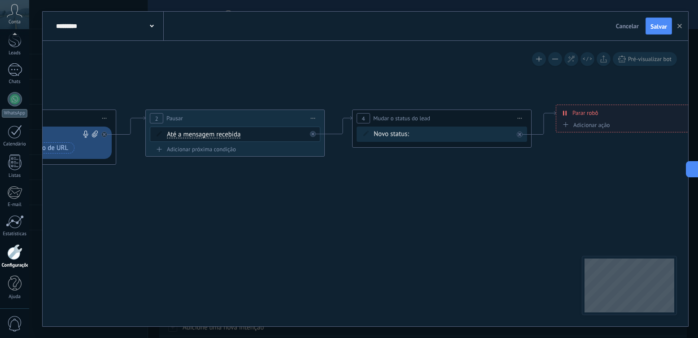
drag, startPoint x: 612, startPoint y: 196, endPoint x: 605, endPoint y: 111, distance: 85.5
click at [605, 111] on div "**********" at bounding box center [639, 113] width 167 height 16
drag, startPoint x: 611, startPoint y: 106, endPoint x: 612, endPoint y: 110, distance: 4.6
click at [612, 110] on div "**********" at bounding box center [640, 118] width 167 height 16
click at [651, 26] on span "Salvar" at bounding box center [658, 26] width 17 height 6
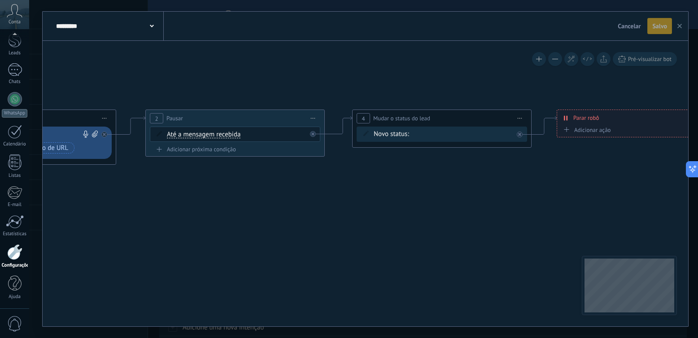
click at [684, 25] on button "button" at bounding box center [678, 26] width 13 height 16
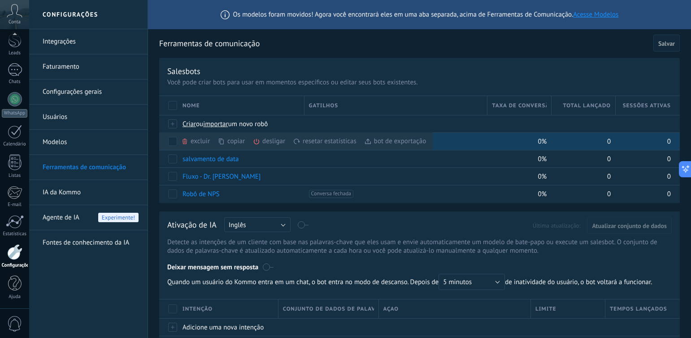
click at [371, 142] on use at bounding box center [368, 141] width 6 height 5
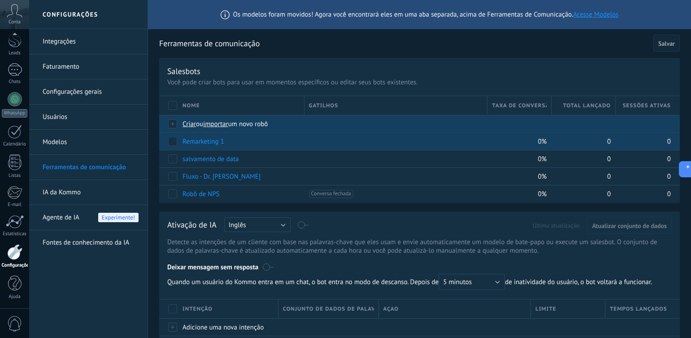
click at [225, 127] on span "importar" at bounding box center [215, 124] width 25 height 9
click at [0, 0] on input "importar um novo robô" at bounding box center [0, 0] width 0 height 0
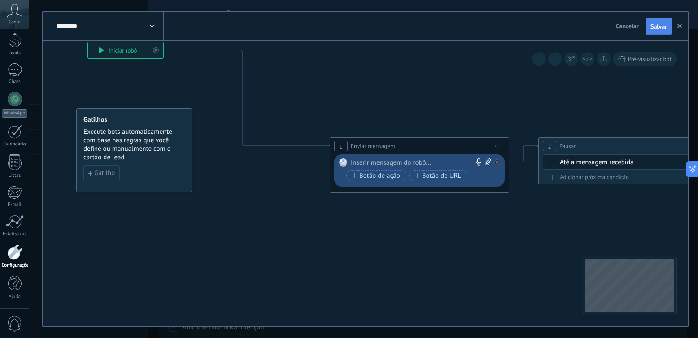
click at [653, 22] on button "Salvar" at bounding box center [658, 25] width 26 height 17
click at [680, 34] on button "button" at bounding box center [678, 25] width 13 height 17
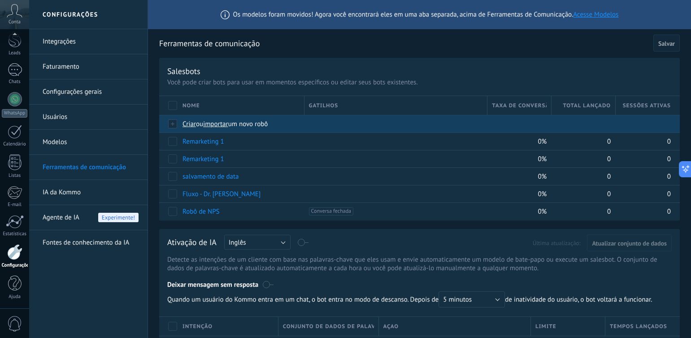
click at [214, 118] on div "Criar ou importar um novo robô" at bounding box center [337, 123] width 319 height 17
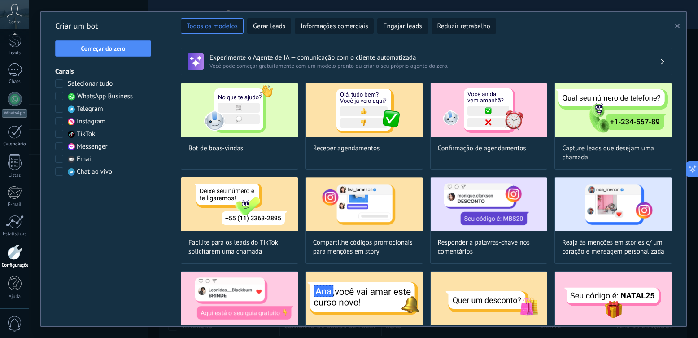
click at [678, 26] on icon "button" at bounding box center [677, 26] width 4 height 4
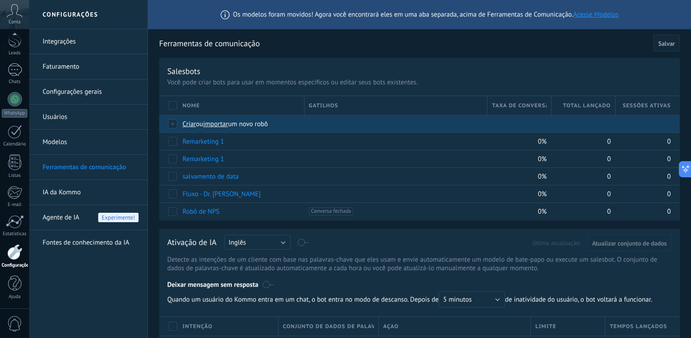
click at [221, 124] on span "importar" at bounding box center [215, 124] width 25 height 9
click at [0, 0] on input "importar um novo robô" at bounding box center [0, 0] width 0 height 0
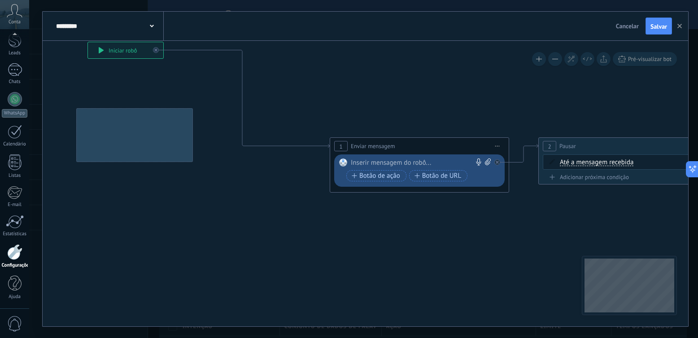
click at [650, 26] on span "Salvar" at bounding box center [658, 26] width 17 height 6
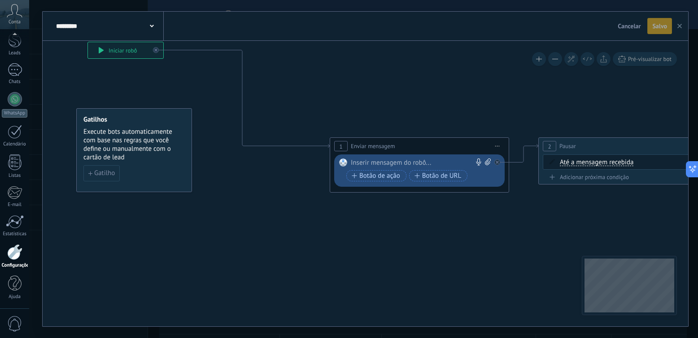
click at [679, 27] on icon "button" at bounding box center [679, 26] width 4 height 4
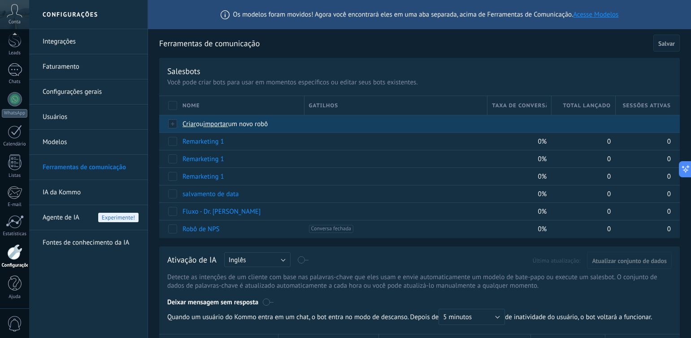
click at [213, 128] on div "Criar ou importar um novo robô" at bounding box center [337, 123] width 319 height 17
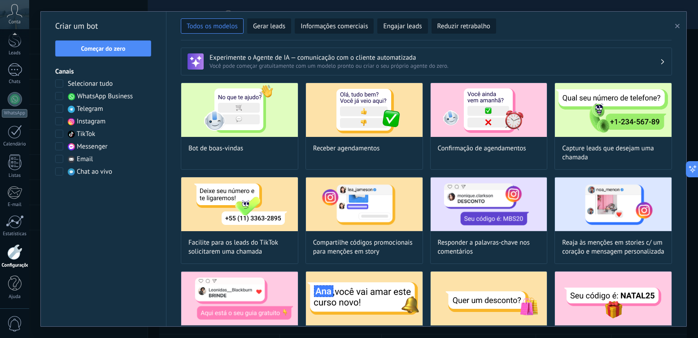
click at [677, 26] on use "button" at bounding box center [677, 26] width 4 height 4
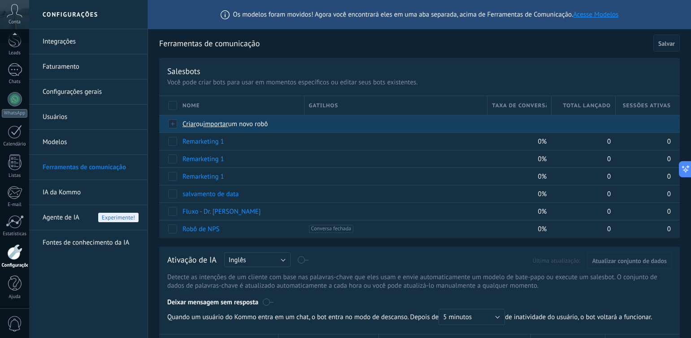
click at [225, 124] on span "importar" at bounding box center [215, 124] width 25 height 9
click at [0, 0] on input "importar um novo robô" at bounding box center [0, 0] width 0 height 0
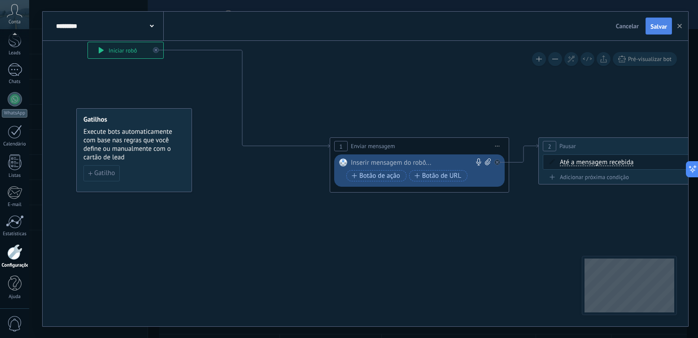
click at [653, 21] on button "Salvar" at bounding box center [658, 25] width 26 height 17
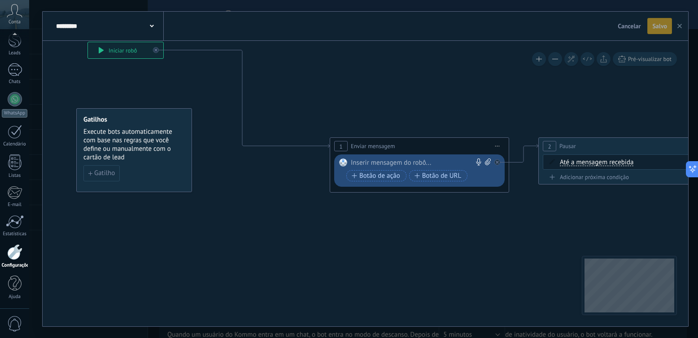
click at [681, 27] on button "button" at bounding box center [678, 26] width 13 height 16
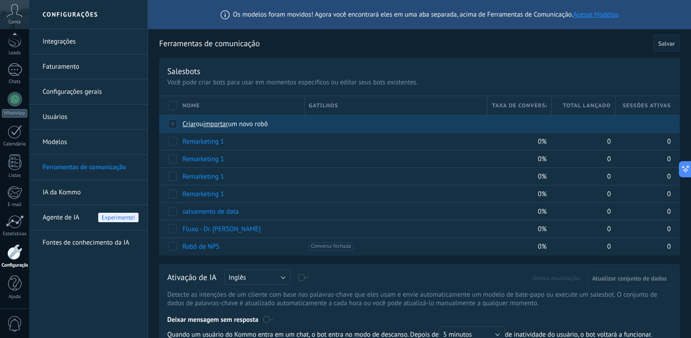
click at [219, 125] on span "importar" at bounding box center [215, 124] width 25 height 9
click at [0, 0] on input "importar um novo robô" at bounding box center [0, 0] width 0 height 0
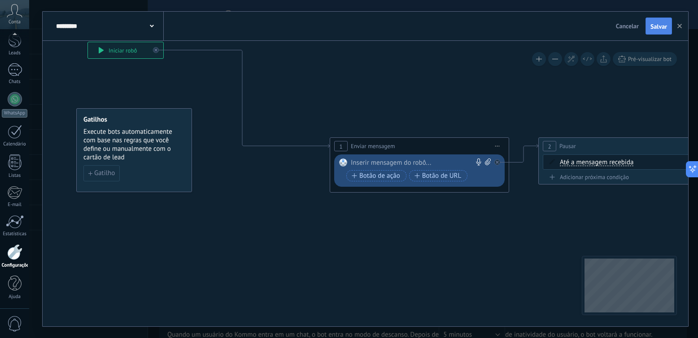
click at [657, 29] on span "Salvar" at bounding box center [658, 26] width 17 height 6
click at [678, 22] on button "button" at bounding box center [678, 26] width 13 height 16
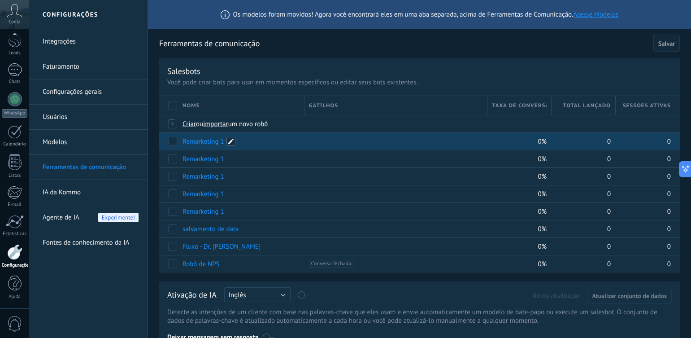
click at [231, 143] on span at bounding box center [230, 141] width 9 height 9
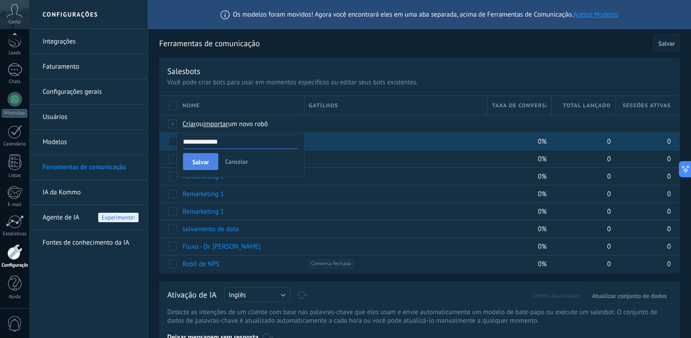
type input "**********"
click at [211, 163] on button "Salvar" at bounding box center [200, 161] width 35 height 17
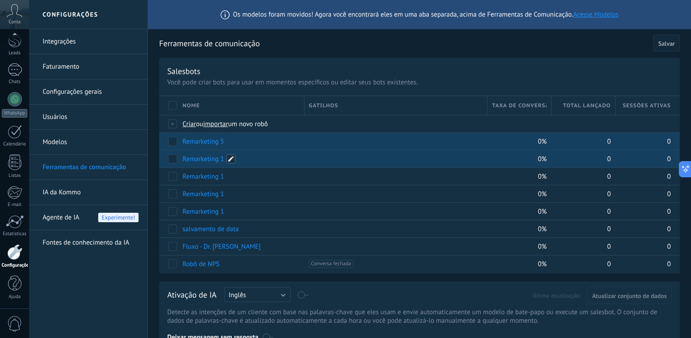
click at [230, 160] on span at bounding box center [230, 158] width 9 height 9
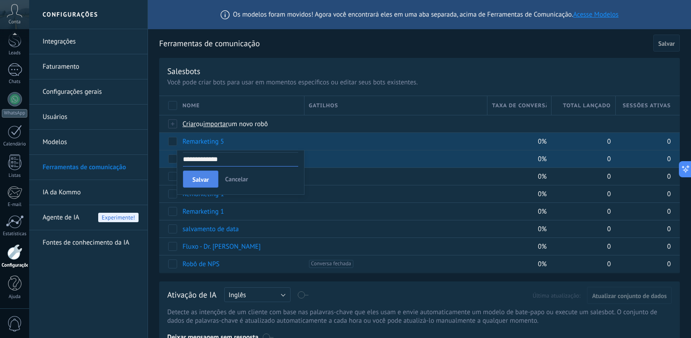
type input "**********"
click at [212, 177] on button "Salvar" at bounding box center [200, 178] width 35 height 17
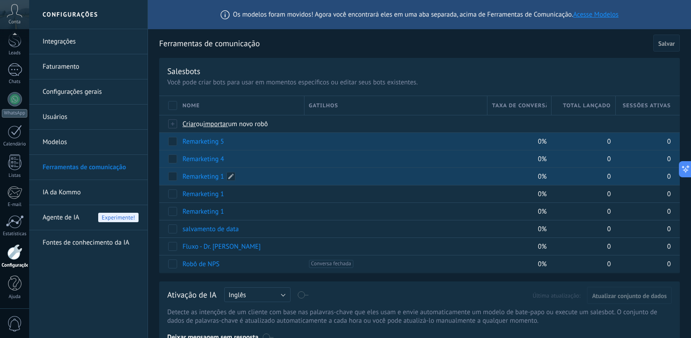
click at [237, 177] on div "Remarketing 1" at bounding box center [239, 176] width 122 height 17
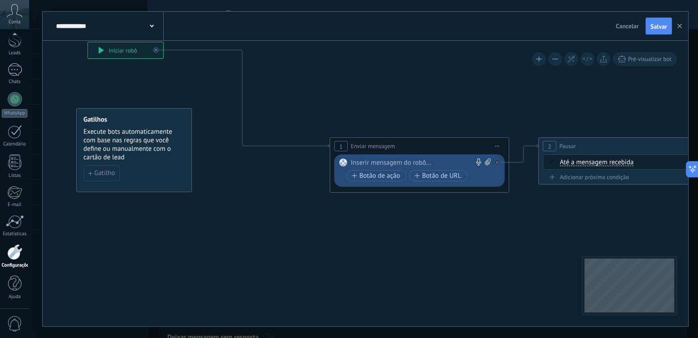
click at [672, 26] on div "Cancelar Salvar" at bounding box center [644, 25] width 65 height 17
click at [681, 30] on button "button" at bounding box center [678, 25] width 13 height 17
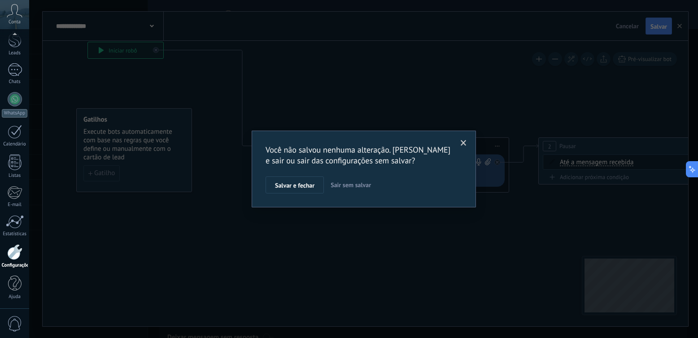
click at [362, 176] on div "Salvar e fechar Sair sem salvar" at bounding box center [363, 184] width 196 height 17
click at [360, 178] on button "Sair sem salvar" at bounding box center [351, 184] width 48 height 17
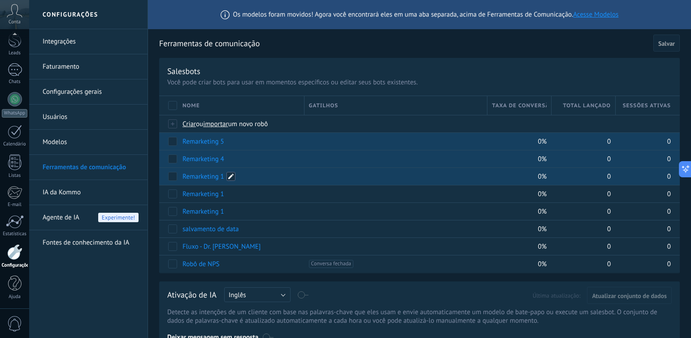
click at [231, 174] on span at bounding box center [230, 176] width 9 height 9
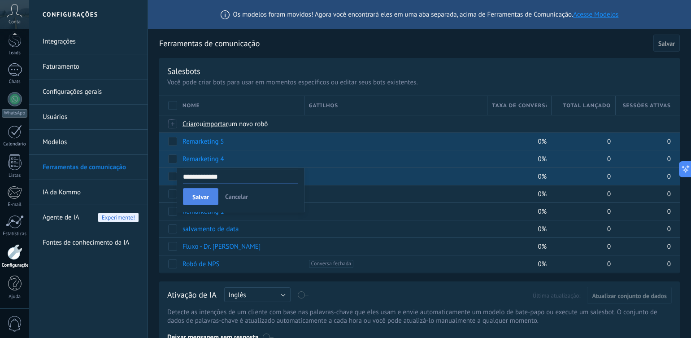
type input "**********"
click at [213, 196] on button "Salvar" at bounding box center [200, 196] width 35 height 17
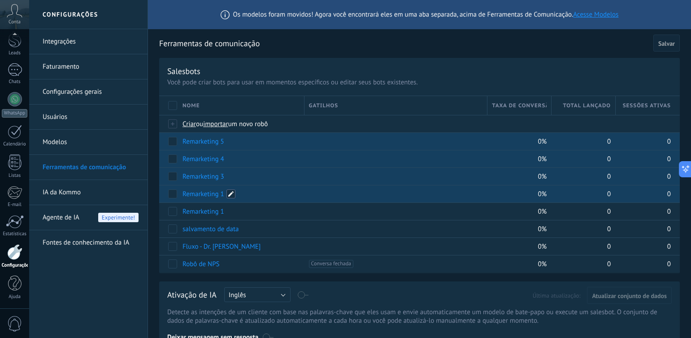
click at [230, 193] on span at bounding box center [230, 193] width 9 height 9
type input "**********"
click at [210, 214] on button "Salvar" at bounding box center [200, 213] width 35 height 17
click at [18, 43] on div at bounding box center [14, 39] width 13 height 17
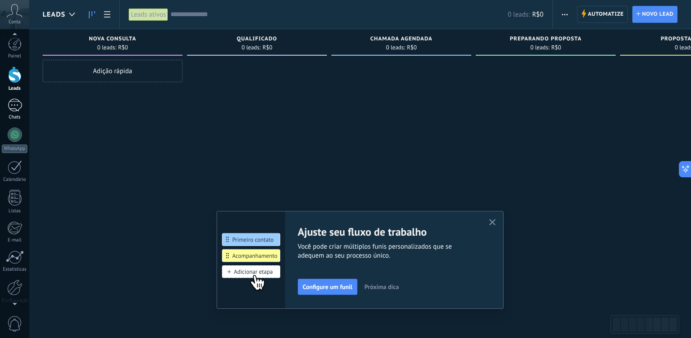
click at [14, 114] on div "Chats" at bounding box center [15, 117] width 26 height 6
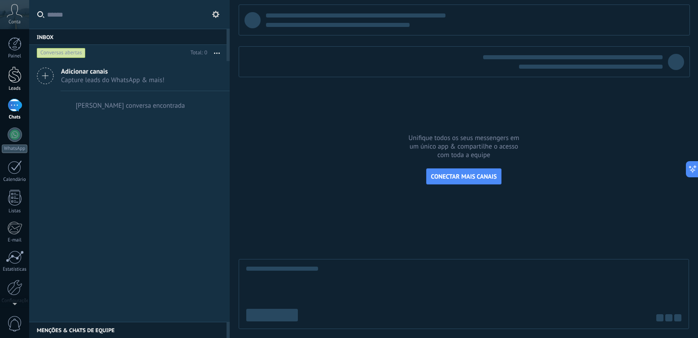
click at [21, 70] on div at bounding box center [14, 74] width 13 height 17
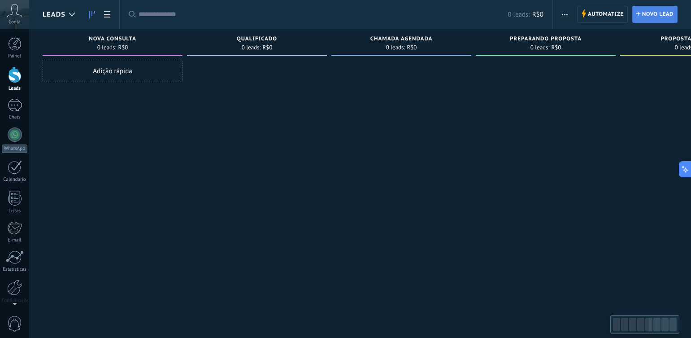
click at [654, 13] on span "Novo lead" at bounding box center [657, 14] width 31 height 16
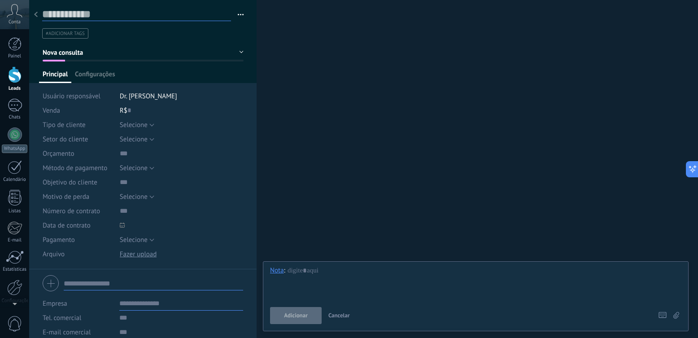
click at [83, 16] on input "text" at bounding box center [136, 14] width 189 height 13
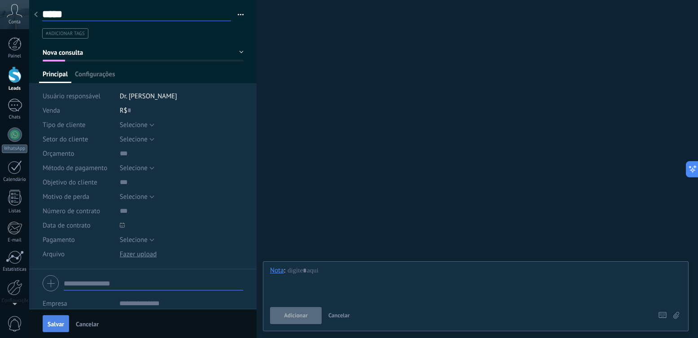
type input "*****"
click at [61, 324] on span "Salvar" at bounding box center [56, 324] width 17 height 6
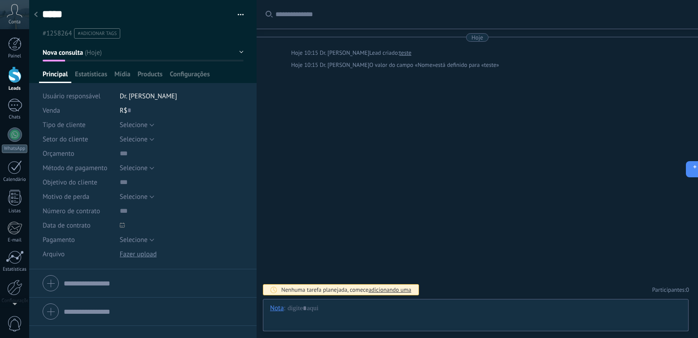
scroll to position [13, 0]
click at [203, 75] on span "Configurações" at bounding box center [189, 76] width 40 height 13
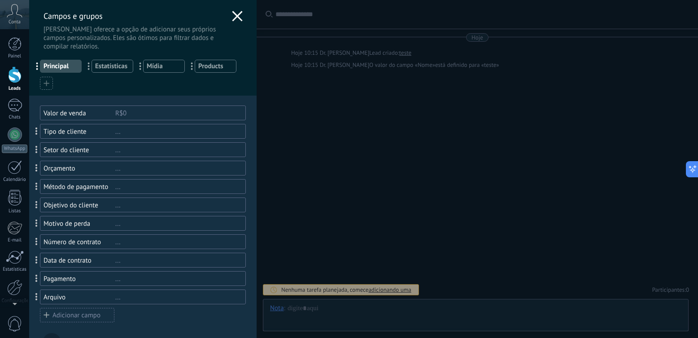
click at [90, 134] on div "Tipo de cliente" at bounding box center [79, 131] width 72 height 9
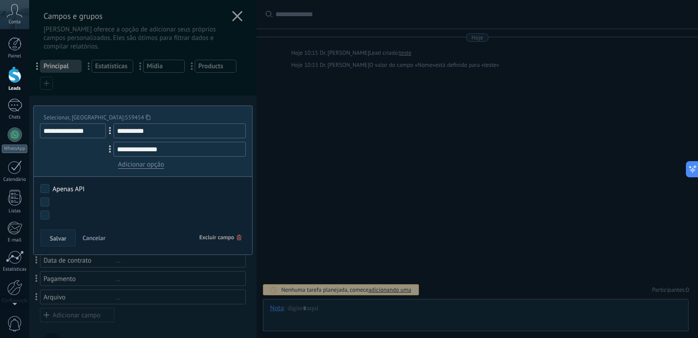
click at [206, 234] on span "Excluir campo" at bounding box center [220, 237] width 42 height 16
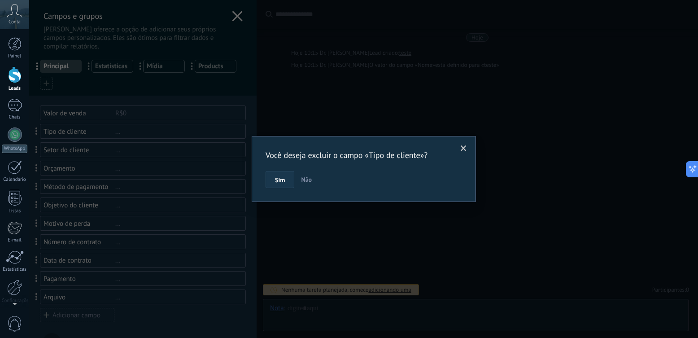
click at [273, 182] on button "Sim" at bounding box center [279, 179] width 29 height 17
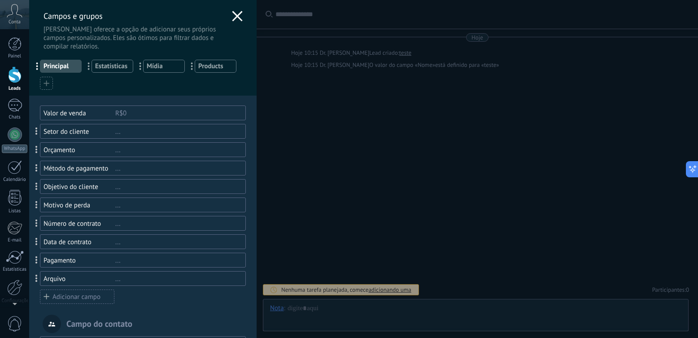
click at [173, 133] on div "..." at bounding box center [176, 131] width 122 height 9
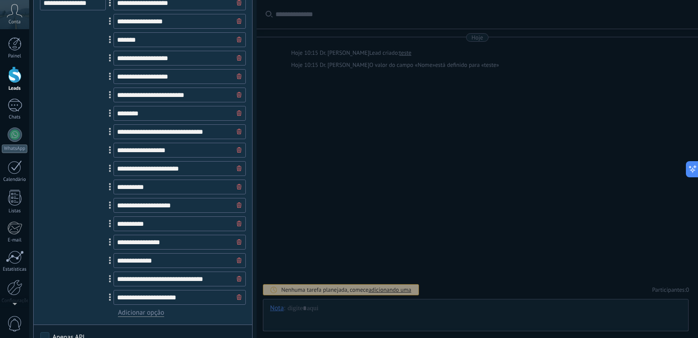
scroll to position [224, 0]
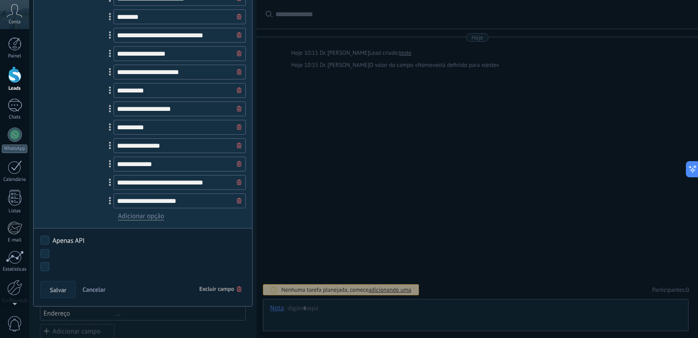
click at [225, 286] on span "Excluir campo" at bounding box center [220, 289] width 42 height 16
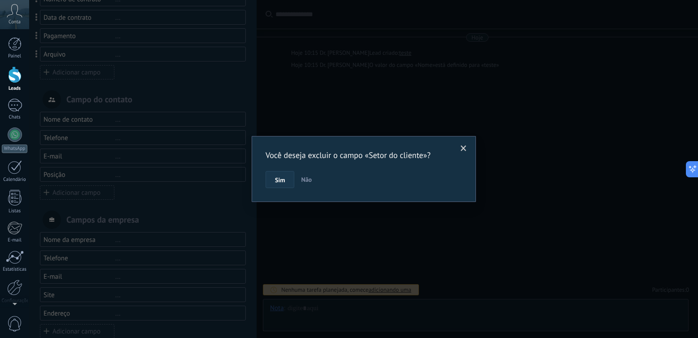
click at [287, 180] on button "Sim" at bounding box center [279, 179] width 29 height 17
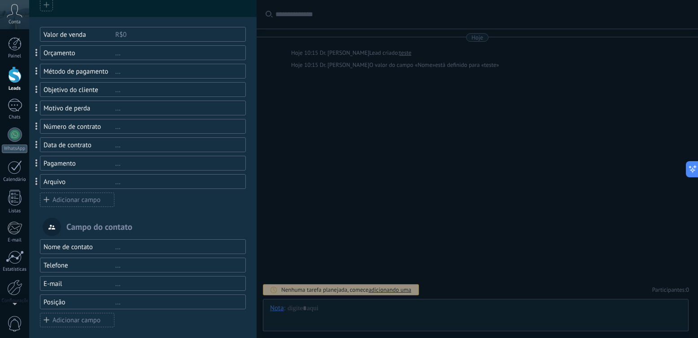
scroll to position [71, 0]
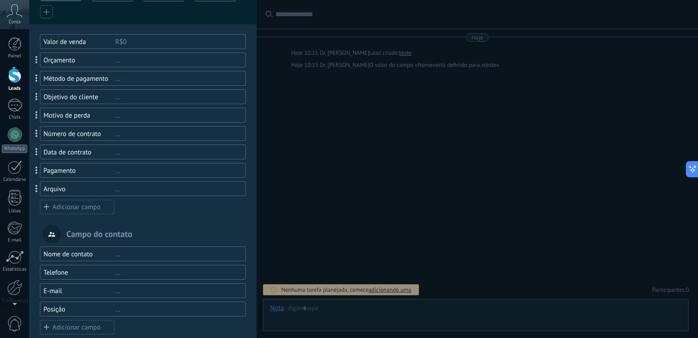
click at [155, 62] on div "..." at bounding box center [176, 60] width 122 height 9
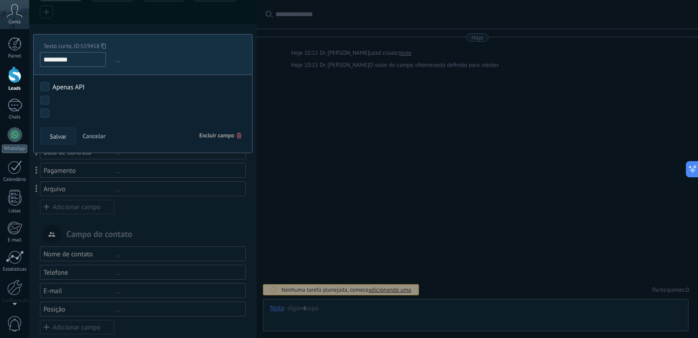
click at [211, 141] on span "Excluir campo" at bounding box center [220, 135] width 42 height 16
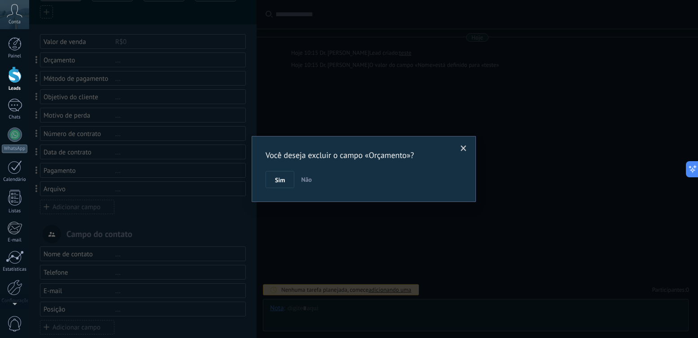
click at [273, 177] on button "Sim" at bounding box center [279, 179] width 29 height 17
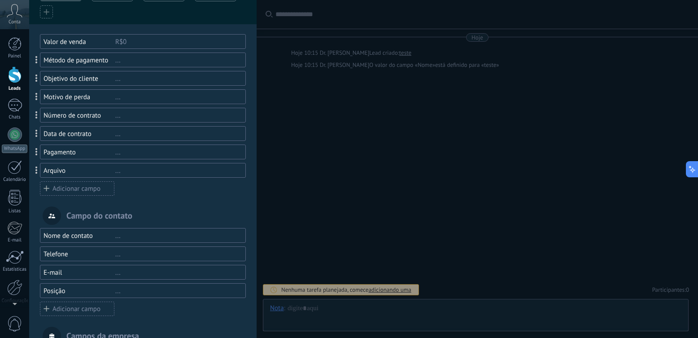
click at [165, 64] on div "..." at bounding box center [176, 60] width 122 height 9
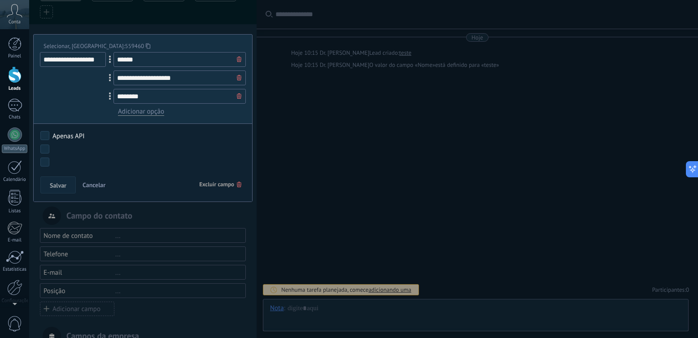
click at [219, 184] on span "Excluir campo" at bounding box center [220, 184] width 42 height 16
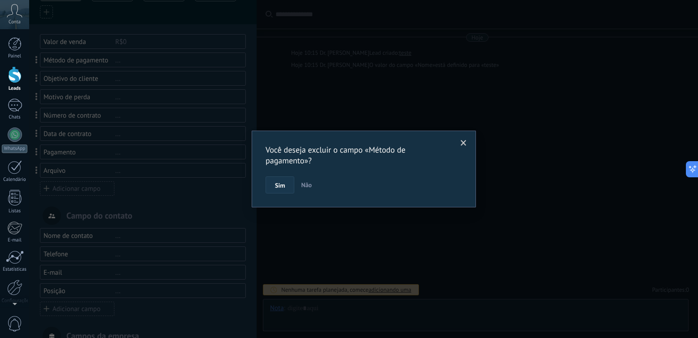
click at [270, 186] on button "Sim" at bounding box center [279, 184] width 29 height 17
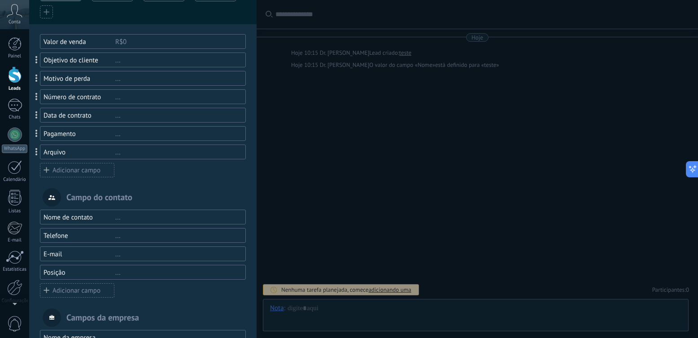
click at [149, 58] on div "..." at bounding box center [176, 60] width 122 height 9
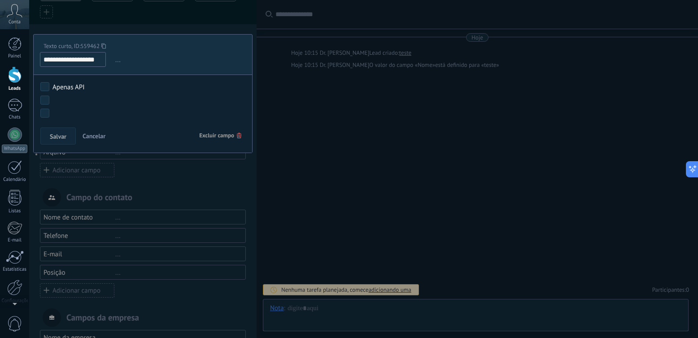
click at [237, 139] on span "Excluir campo" at bounding box center [220, 135] width 42 height 16
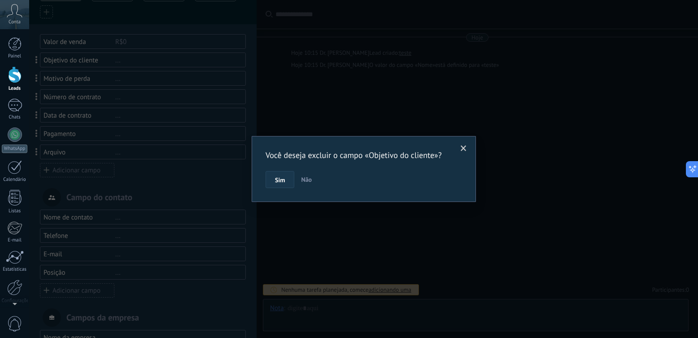
click at [274, 185] on button "Sim" at bounding box center [279, 179] width 29 height 17
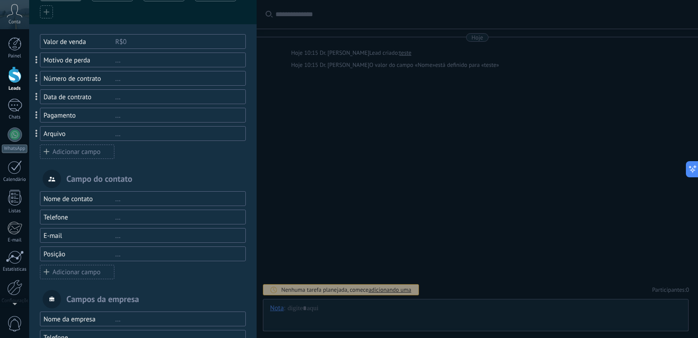
click at [152, 65] on div "Motivo de perda ..." at bounding box center [143, 59] width 206 height 15
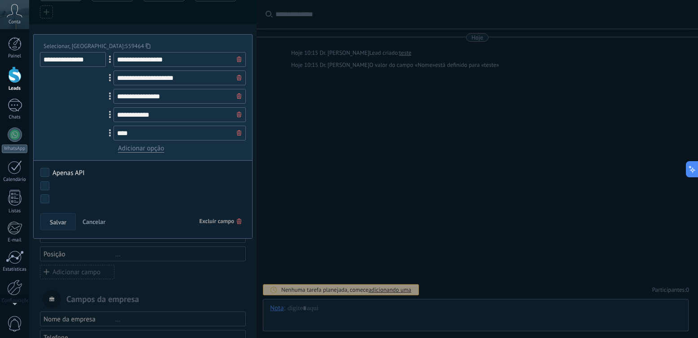
click at [228, 229] on span "Excluir campo" at bounding box center [220, 221] width 42 height 16
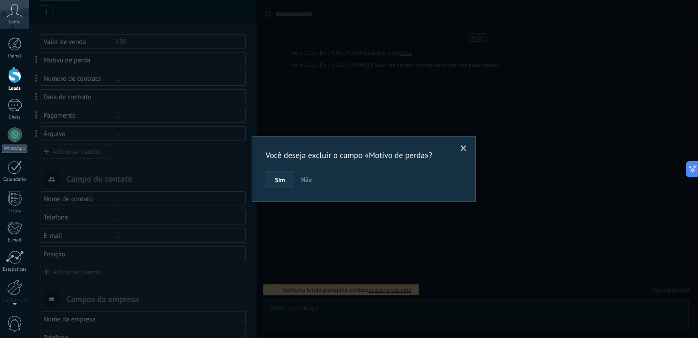
click at [283, 186] on button "Sim" at bounding box center [279, 179] width 29 height 17
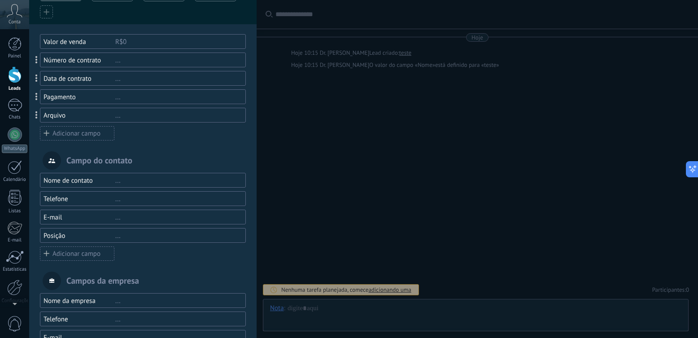
click at [154, 64] on div "..." at bounding box center [176, 60] width 122 height 9
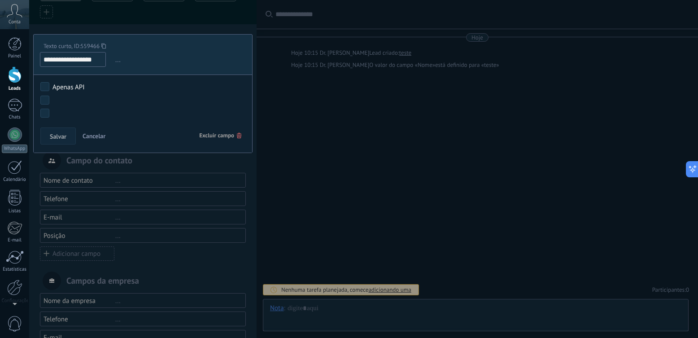
click at [208, 135] on span "Excluir campo" at bounding box center [220, 135] width 42 height 16
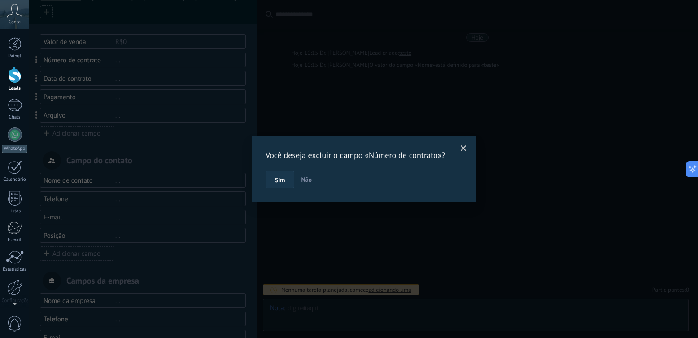
click at [283, 180] on span "Sim" at bounding box center [280, 180] width 10 height 6
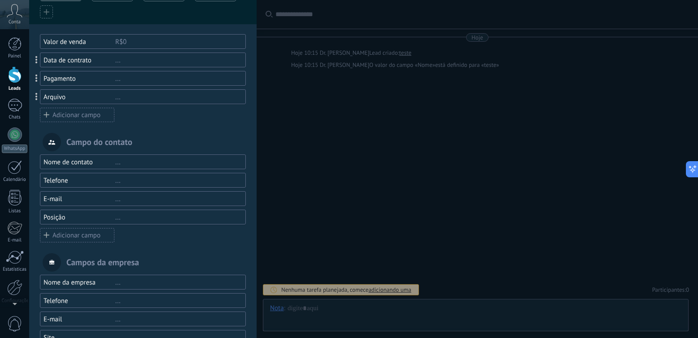
click at [155, 64] on div "..." at bounding box center [176, 60] width 122 height 9
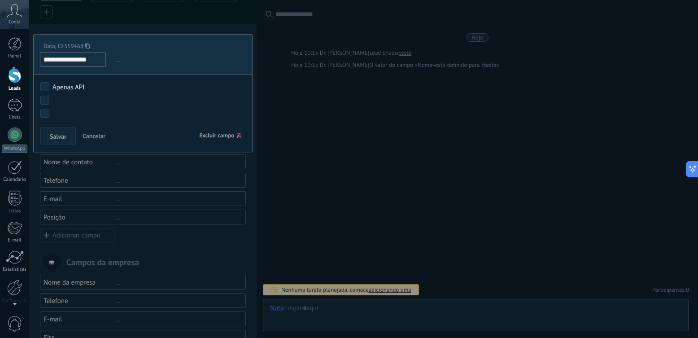
click at [216, 136] on span "Excluir campo" at bounding box center [220, 135] width 42 height 16
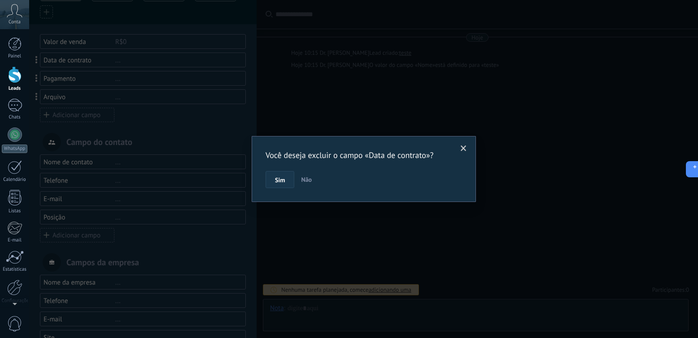
click at [274, 178] on button "Sim" at bounding box center [279, 179] width 29 height 17
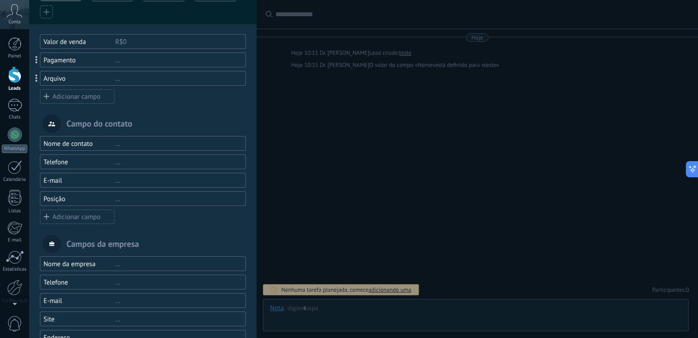
click at [159, 63] on div "..." at bounding box center [176, 60] width 122 height 9
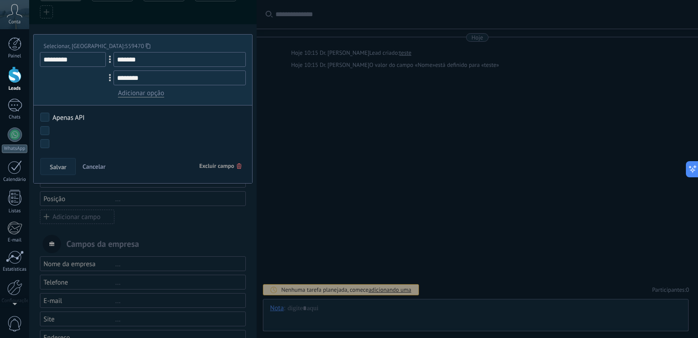
click at [199, 163] on span "Excluir campo" at bounding box center [220, 166] width 42 height 16
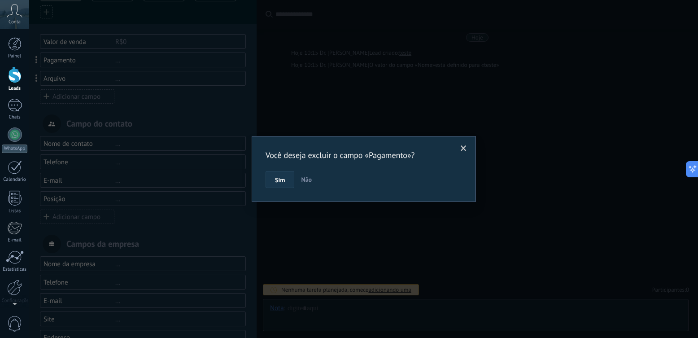
click at [266, 178] on button "Sim" at bounding box center [279, 179] width 29 height 17
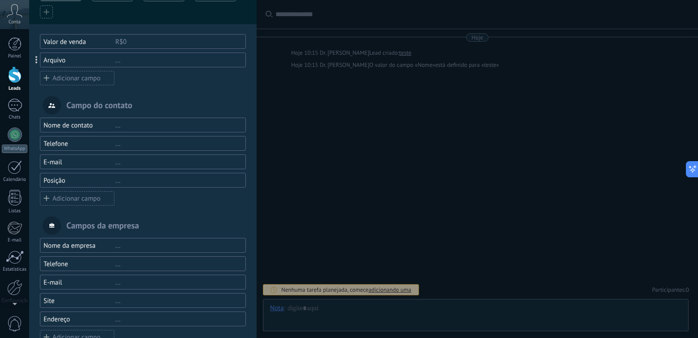
click at [131, 60] on div "..." at bounding box center [176, 60] width 122 height 9
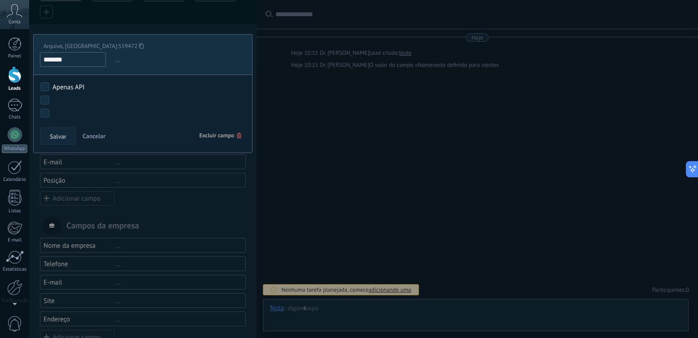
click at [221, 139] on span "Excluir campo" at bounding box center [220, 135] width 42 height 16
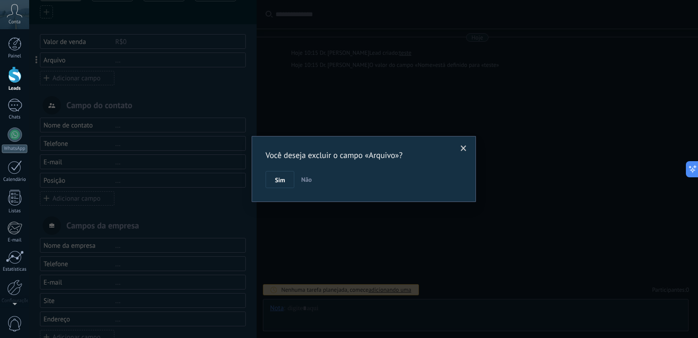
click at [265, 178] on div "Você deseja excluir o campo «Arquivo»? Sim Não" at bounding box center [363, 169] width 224 height 66
click at [273, 179] on button "Sim" at bounding box center [279, 179] width 29 height 17
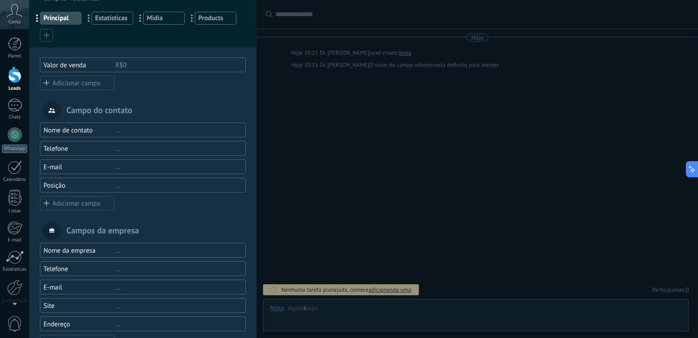
scroll to position [0, 0]
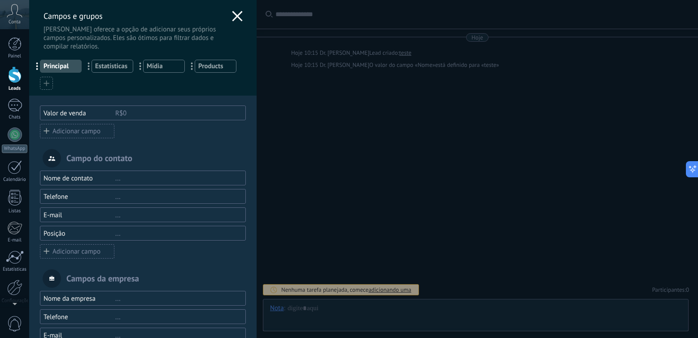
click at [92, 127] on div "Adicionar campo" at bounding box center [77, 131] width 74 height 14
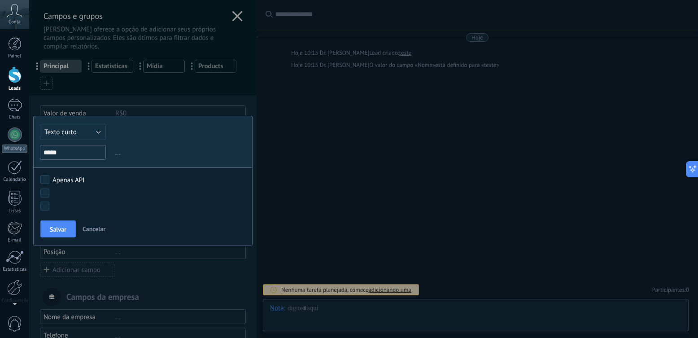
type input "*****"
click at [79, 136] on button "Texto curto" at bounding box center [73, 132] width 66 height 16
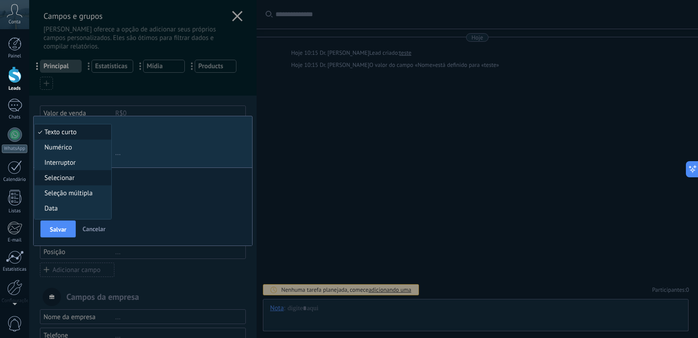
click at [71, 178] on span "Selecionar" at bounding box center [72, 177] width 74 height 9
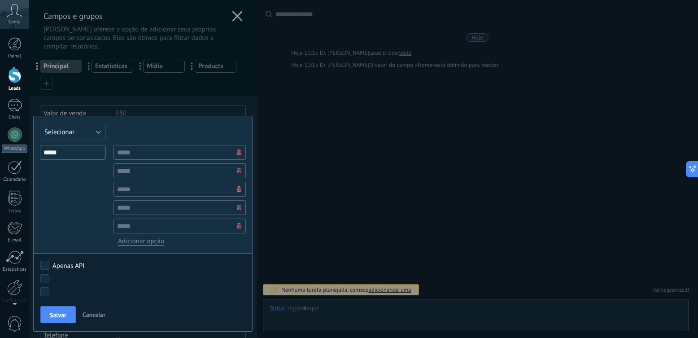
click at [338, 155] on div "Campos e grupos Kommo oferece a opção de adicionar seus próprios campos persona…" at bounding box center [363, 169] width 668 height 338
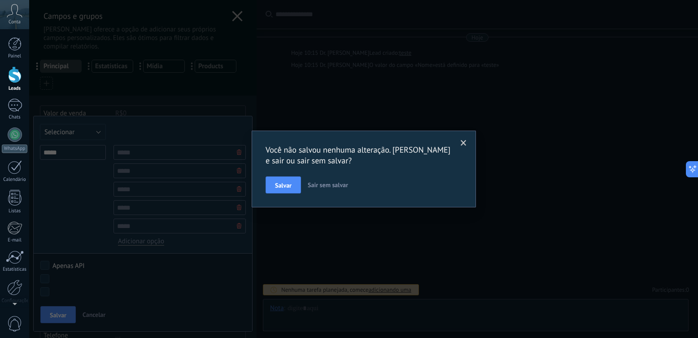
drag, startPoint x: 159, startPoint y: 174, endPoint x: 352, endPoint y: 159, distance: 193.8
click at [358, 159] on h2 "Você não salvou nenhuma alteração. Salvar e sair ou sair sem salvar?" at bounding box center [358, 155] width 187 height 22
click at [464, 143] on span at bounding box center [463, 143] width 6 height 6
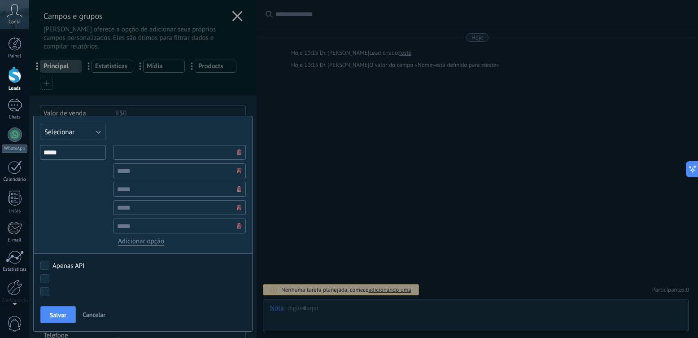
click at [166, 150] on input "text" at bounding box center [179, 152] width 132 height 15
paste input "**********"
type input "**********"
click at [148, 169] on input "text" at bounding box center [179, 170] width 132 height 15
paste input "**********"
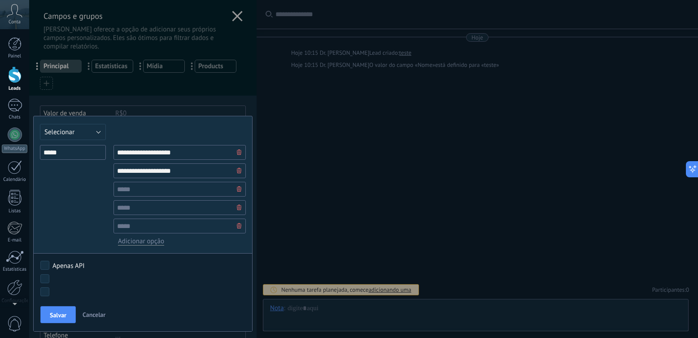
type input "**********"
click at [146, 192] on input "text" at bounding box center [179, 189] width 132 height 15
paste input "**********"
type input "**********"
click at [143, 204] on input "text" at bounding box center [179, 207] width 132 height 15
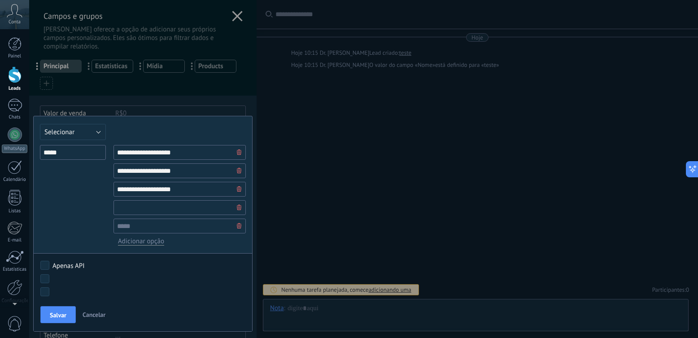
paste input "**********"
type input "**********"
click at [145, 230] on input "text" at bounding box center [179, 225] width 132 height 15
paste input "**********"
type input "**********"
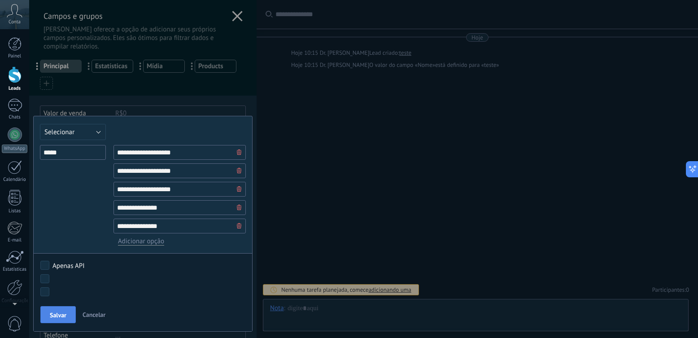
click at [69, 314] on button "Salvar" at bounding box center [57, 314] width 35 height 17
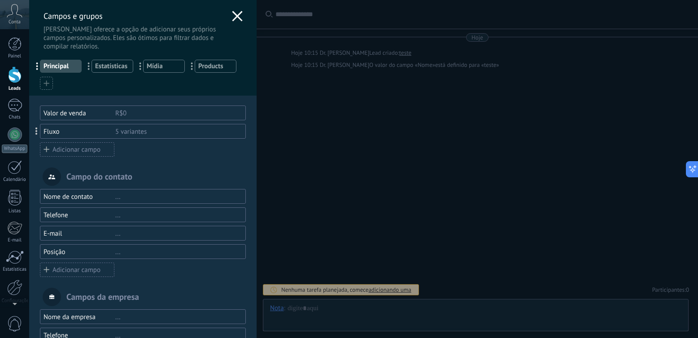
click at [77, 150] on div "Adicionar campo" at bounding box center [77, 149] width 74 height 14
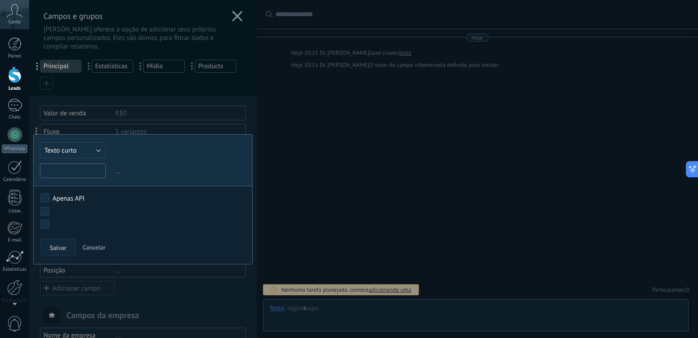
paste input "**********"
type input "**********"
click at [64, 152] on span "Texto curto" at bounding box center [60, 150] width 32 height 9
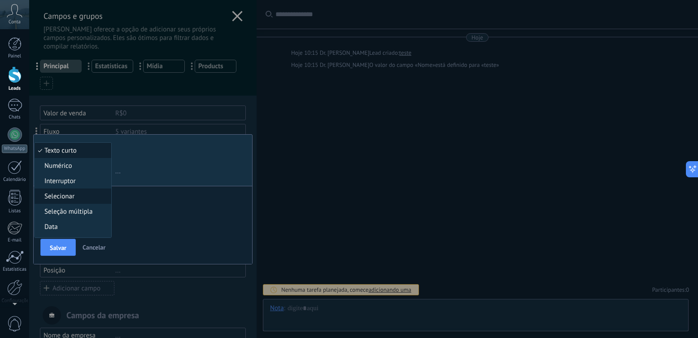
click at [77, 195] on span "Selecionar" at bounding box center [72, 196] width 74 height 9
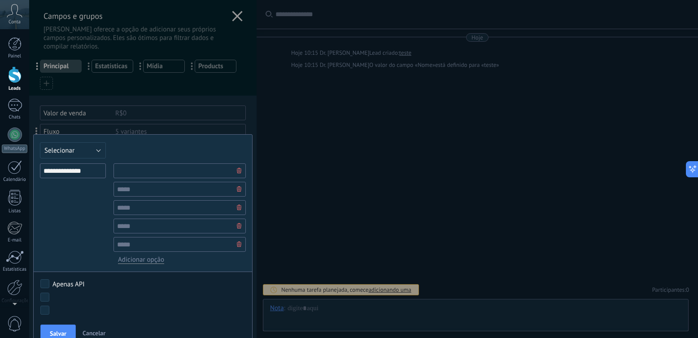
click at [142, 178] on input "text" at bounding box center [179, 170] width 132 height 15
paste input "*******"
type input "*******"
click at [141, 193] on input "text" at bounding box center [179, 189] width 132 height 15
paste input "*********"
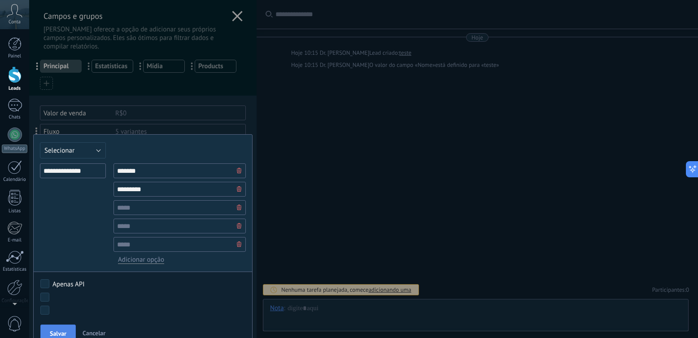
type input "*********"
drag, startPoint x: 59, startPoint y: 333, endPoint x: 62, endPoint y: 330, distance: 4.8
click at [58, 334] on span "Salvar" at bounding box center [58, 333] width 17 height 6
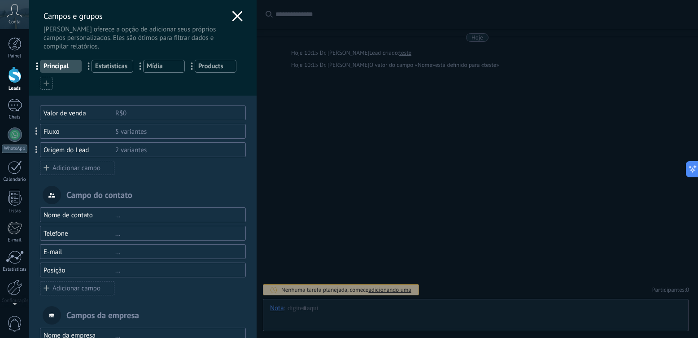
click at [83, 165] on div "Adicionar campo" at bounding box center [77, 167] width 74 height 14
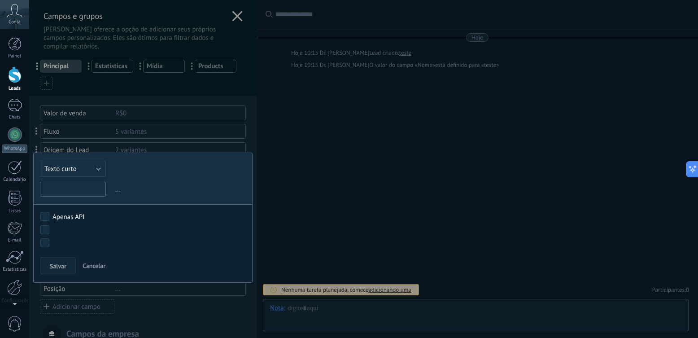
paste input "********"
type input "********"
click at [55, 263] on span "Salvar" at bounding box center [58, 266] width 17 height 6
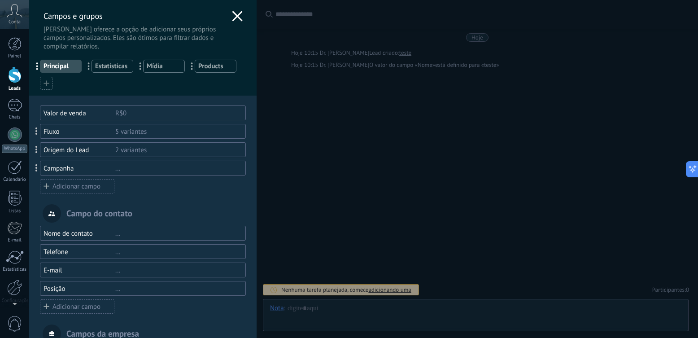
click at [68, 182] on div "Adicionar campo" at bounding box center [77, 186] width 74 height 14
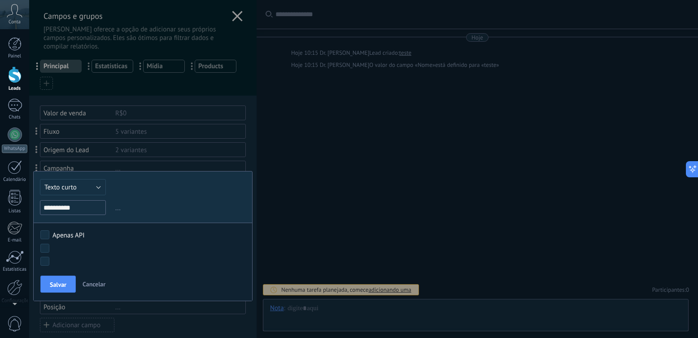
type input "**********"
click at [73, 194] on button "Texto curto" at bounding box center [73, 187] width 66 height 16
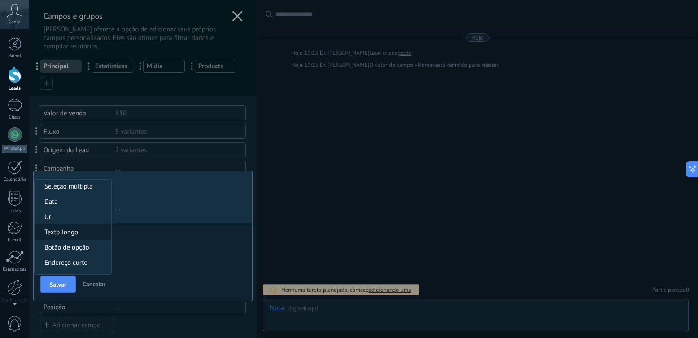
scroll to position [90, 0]
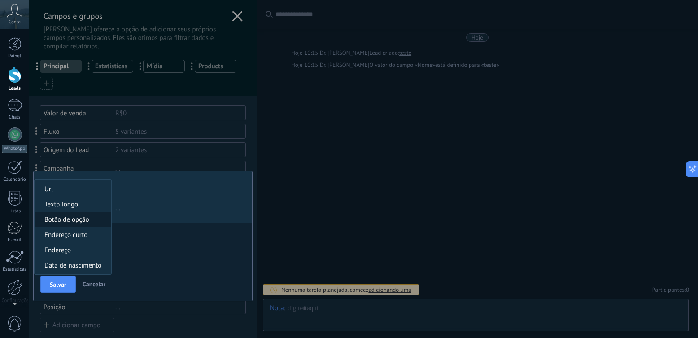
click at [70, 224] on li "Botão de opção" at bounding box center [73, 219] width 77 height 15
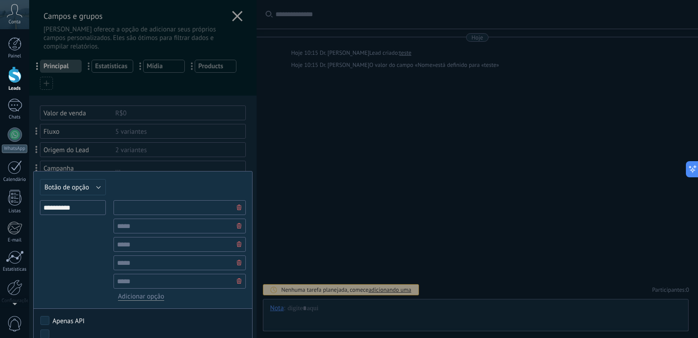
click at [143, 206] on input "text" at bounding box center [179, 207] width 132 height 15
paste input "***"
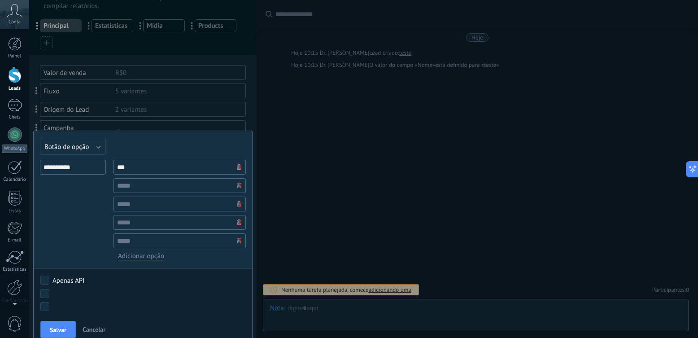
scroll to position [45, 0]
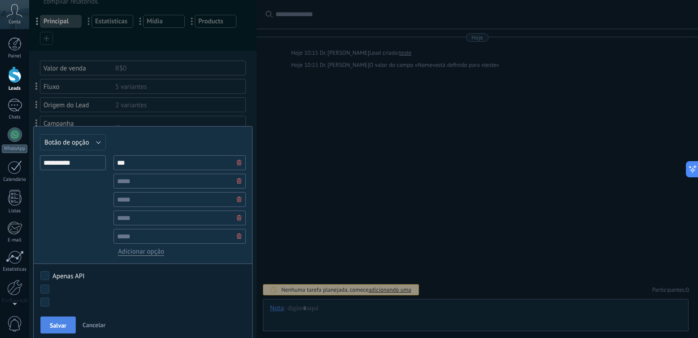
type input "***"
click at [56, 325] on span "Salvar" at bounding box center [58, 325] width 17 height 6
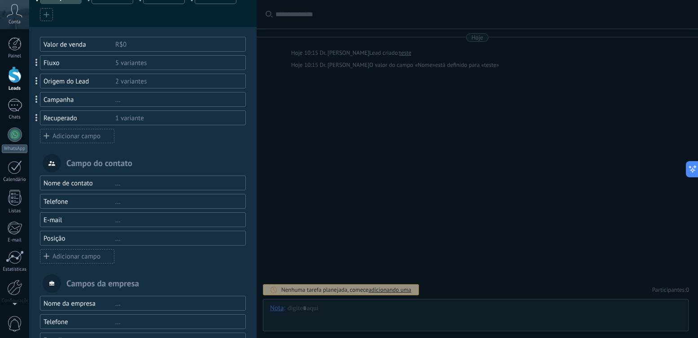
scroll to position [134, 0]
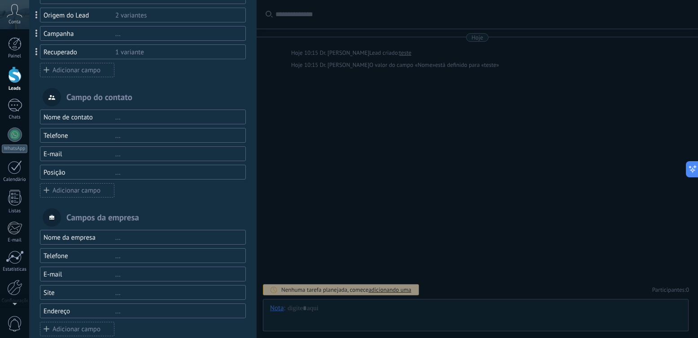
click at [95, 72] on div "Adicionar campo" at bounding box center [77, 70] width 74 height 14
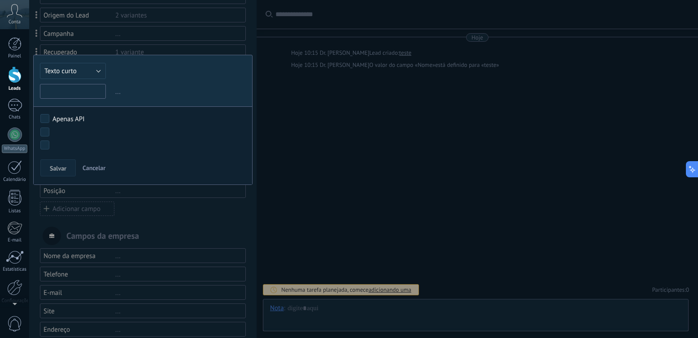
paste input "**********"
type input "**********"
click at [71, 73] on span "Texto curto" at bounding box center [60, 71] width 32 height 9
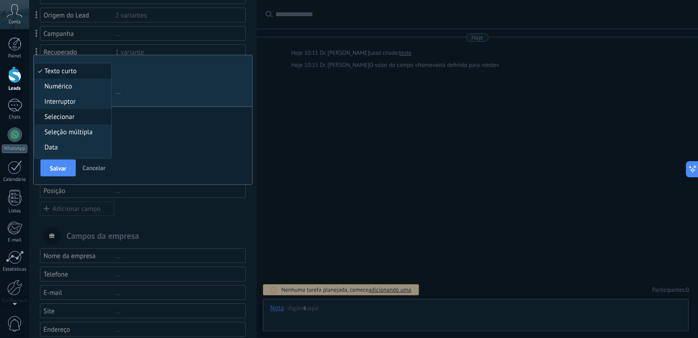
click at [70, 114] on span "Selecionar" at bounding box center [72, 117] width 74 height 9
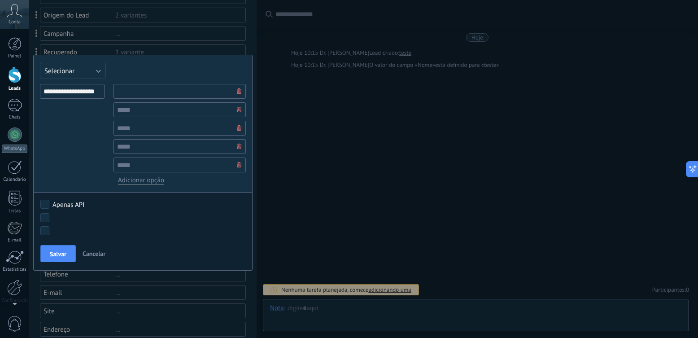
click at [139, 88] on input "text" at bounding box center [179, 91] width 132 height 15
paste input "***"
type input "***"
click at [130, 114] on input "text" at bounding box center [179, 109] width 132 height 15
paste input "******"
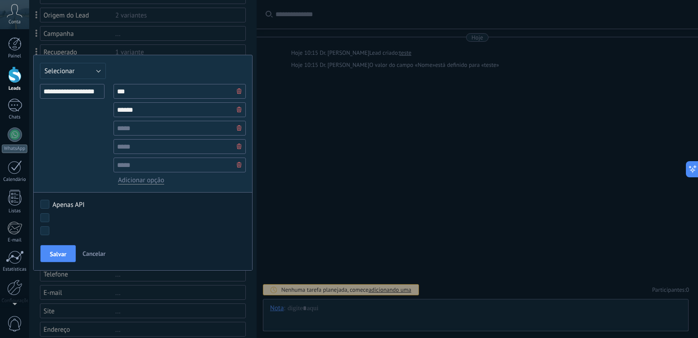
type input "******"
click at [157, 128] on input "text" at bounding box center [179, 128] width 132 height 15
paste input "******"
type input "******"
click at [64, 249] on button "Salvar" at bounding box center [57, 253] width 35 height 17
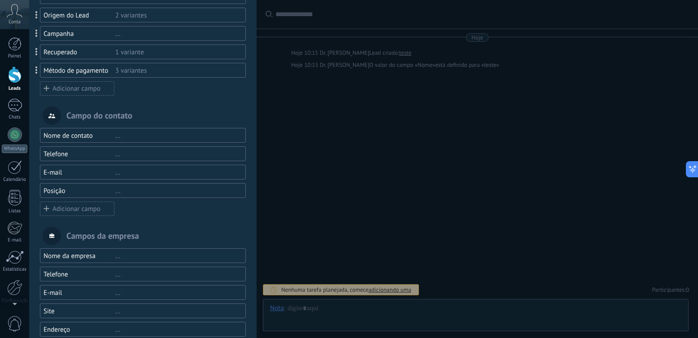
click at [69, 93] on div "Adicionar campo" at bounding box center [77, 88] width 74 height 14
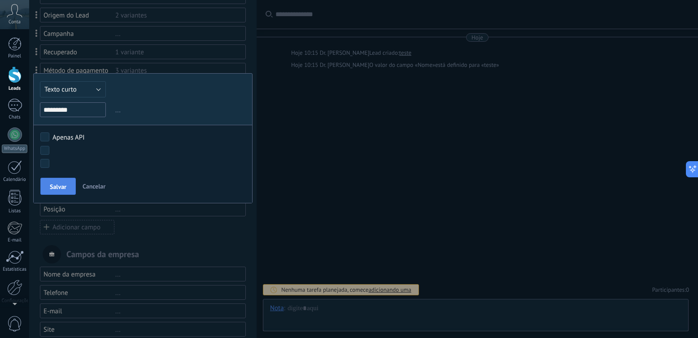
type input "*********"
click at [59, 182] on button "Salvar" at bounding box center [57, 186] width 35 height 17
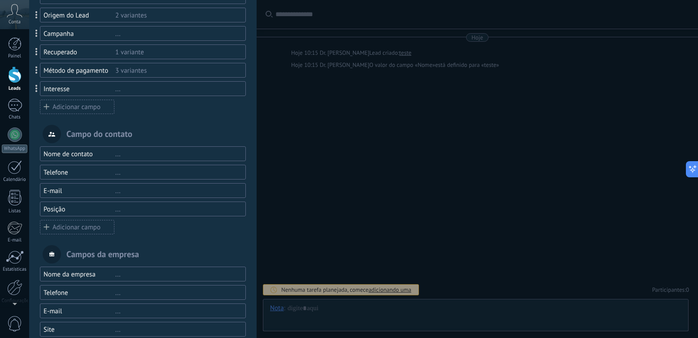
click at [79, 108] on div "Adicionar campo" at bounding box center [77, 107] width 74 height 14
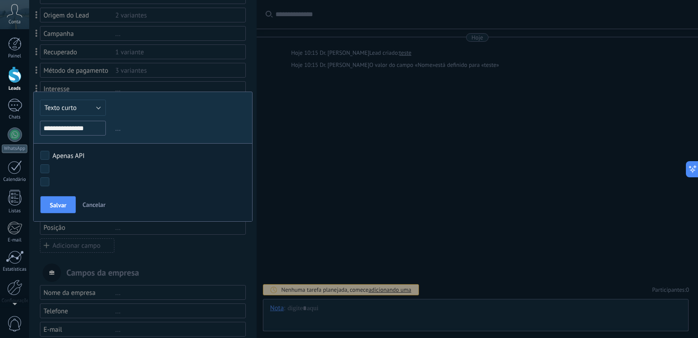
type input "**********"
click at [73, 113] on button "Texto curto" at bounding box center [73, 108] width 66 height 16
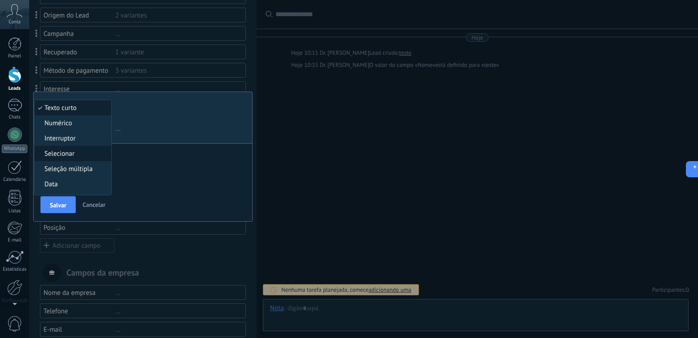
click at [84, 152] on span "Selecionar" at bounding box center [72, 153] width 74 height 9
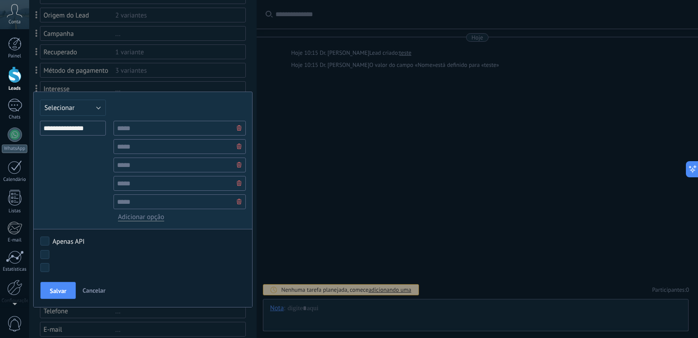
click at [125, 120] on div "**********" at bounding box center [142, 199] width 219 height 216
click at [125, 126] on input "text" at bounding box center [179, 128] width 132 height 15
paste input "**********"
type input "**********"
click at [135, 155] on div "**********" at bounding box center [179, 171] width 132 height 100
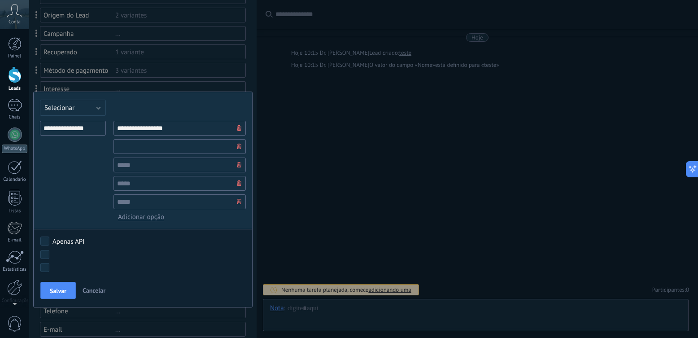
click at [135, 146] on input "text" at bounding box center [179, 146] width 132 height 15
paste input "**********"
type input "**********"
click at [143, 170] on input "text" at bounding box center [179, 164] width 132 height 15
paste input "**********"
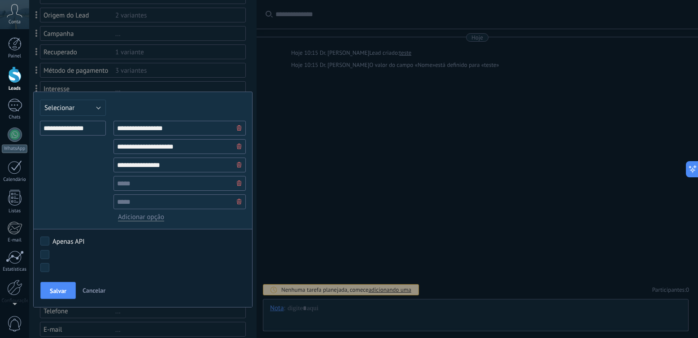
type input "**********"
click at [139, 180] on input "text" at bounding box center [179, 183] width 132 height 15
paste input "**********"
type input "**********"
click at [133, 204] on input "text" at bounding box center [179, 201] width 132 height 15
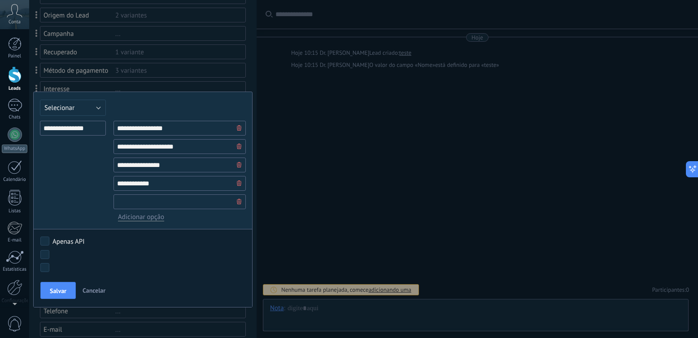
paste input "****"
type input "****"
click at [50, 290] on span "Salvar" at bounding box center [58, 290] width 17 height 6
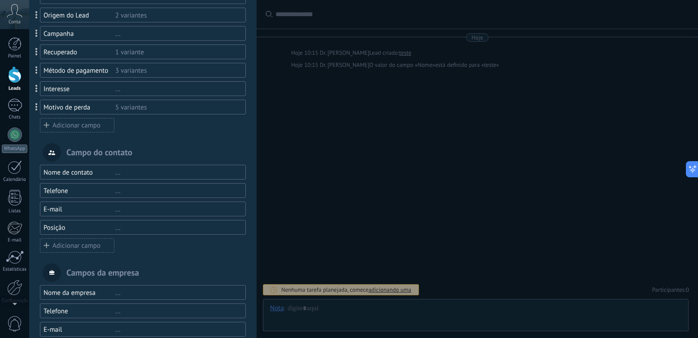
click at [71, 117] on div "Valor de venda R$0 Fluxo 5 variantes Origem do Lead 2 variantes Campanha ... Re…" at bounding box center [143, 52] width 206 height 162
click at [69, 124] on div "Adicionar campo" at bounding box center [77, 125] width 74 height 14
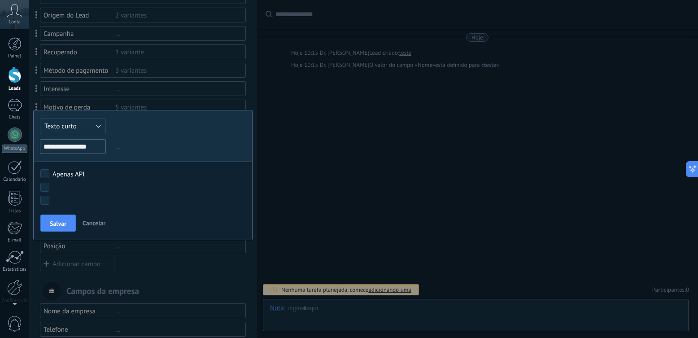
type input "**********"
click at [72, 128] on span "Texto curto" at bounding box center [60, 126] width 32 height 9
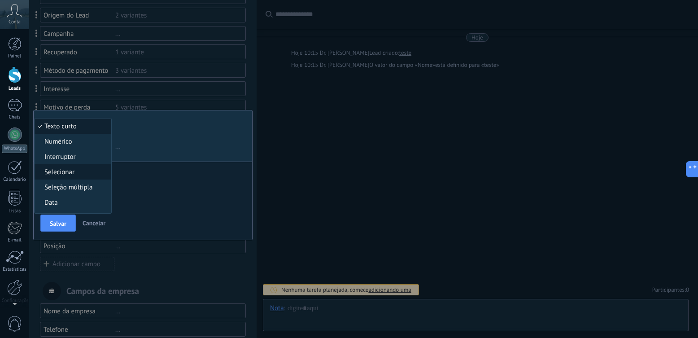
click at [74, 178] on li "Selecionar" at bounding box center [73, 171] width 77 height 15
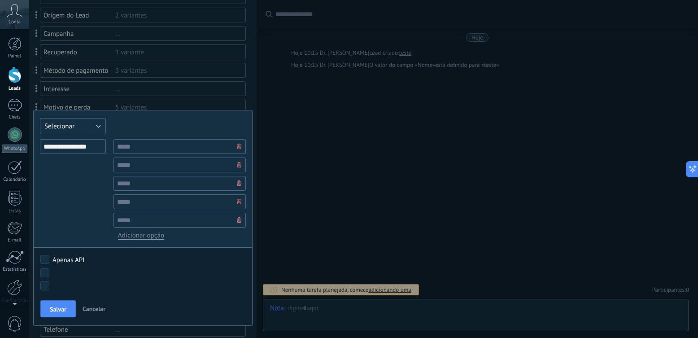
click at [72, 129] on span "Selecionar" at bounding box center [59, 126] width 30 height 9
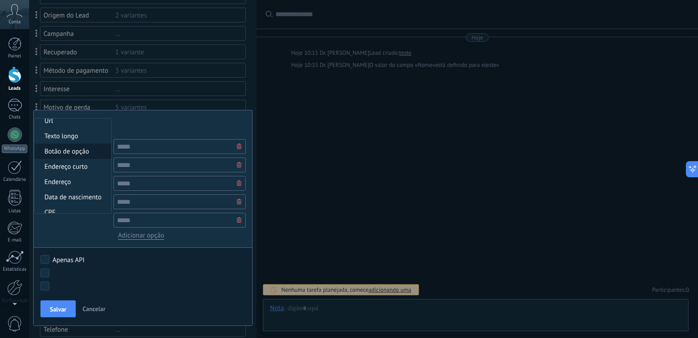
click at [77, 155] on span "Botão de opção" at bounding box center [72, 151] width 74 height 9
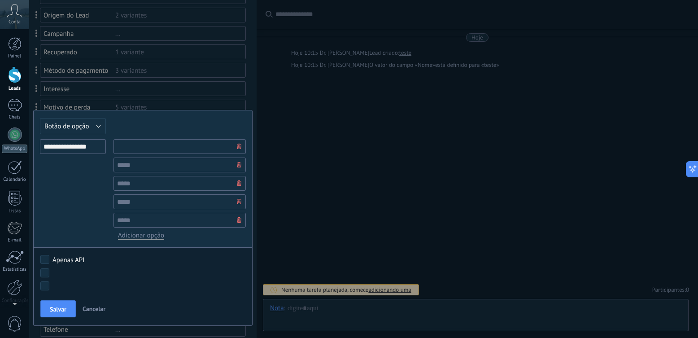
click at [143, 147] on input "text" at bounding box center [179, 146] width 132 height 15
paste input "***"
type input "***"
click at [135, 167] on input "text" at bounding box center [179, 164] width 132 height 15
paste input "***"
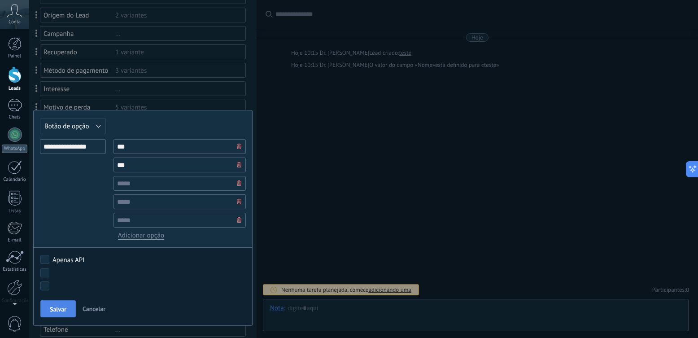
type input "***"
click at [61, 300] on button "Salvar" at bounding box center [57, 308] width 35 height 17
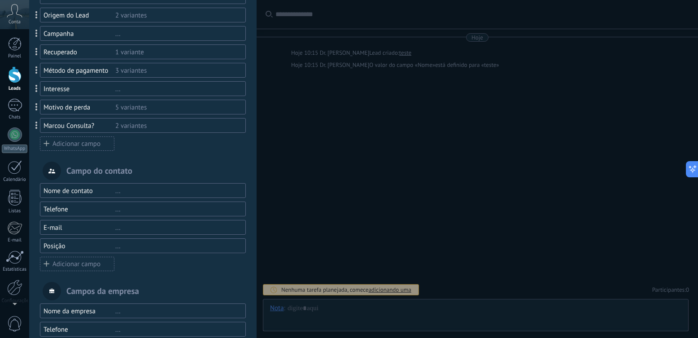
click at [56, 146] on div "Adicionar campo" at bounding box center [77, 143] width 74 height 14
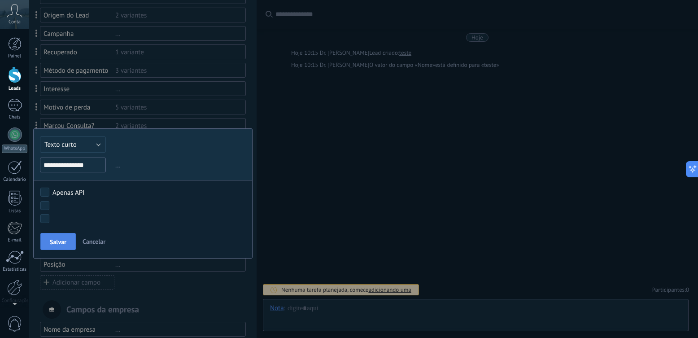
type input "**********"
click at [47, 244] on button "Salvar" at bounding box center [57, 241] width 35 height 17
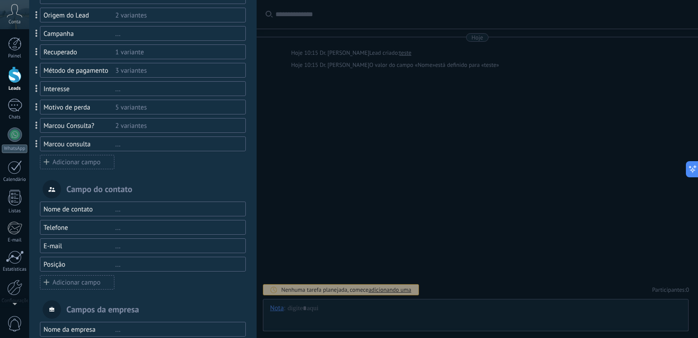
click at [86, 169] on div "Adicionar campo" at bounding box center [77, 162] width 74 height 14
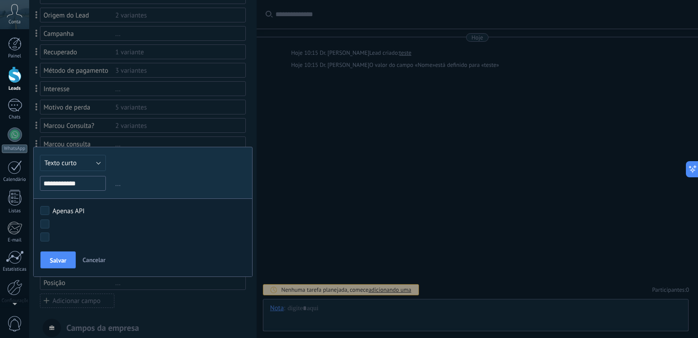
type input "**********"
click at [67, 268] on div "Salvar Cancelar" at bounding box center [143, 262] width 218 height 28
click at [66, 252] on button "Salvar" at bounding box center [57, 259] width 35 height 17
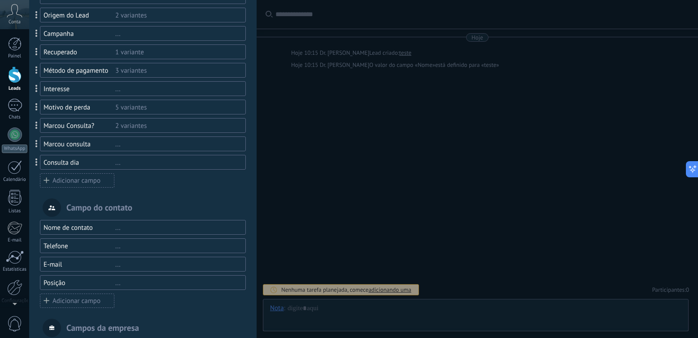
click at [81, 178] on div "Adicionar campo" at bounding box center [77, 180] width 74 height 14
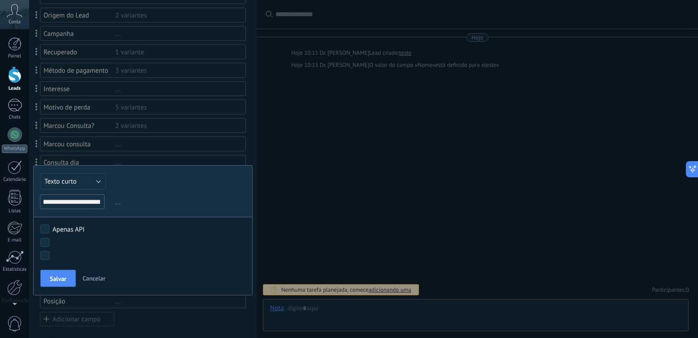
scroll to position [0, 76]
type input "**********"
click at [76, 181] on span "Texto curto" at bounding box center [60, 181] width 32 height 9
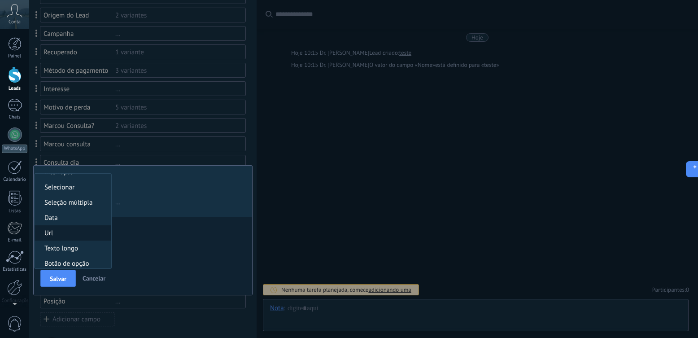
scroll to position [45, 0]
click at [69, 252] on li "Botão de opção" at bounding box center [73, 258] width 77 height 15
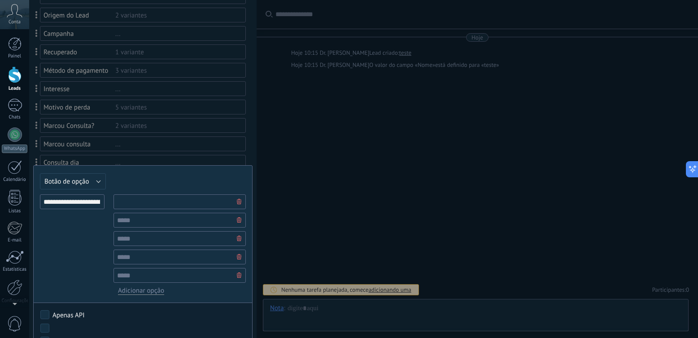
click at [124, 202] on input "text" at bounding box center [179, 201] width 132 height 15
paste input "***"
type input "***"
click at [129, 229] on div "*** Adicionar opção" at bounding box center [179, 244] width 132 height 100
click at [190, 222] on input "text" at bounding box center [179, 219] width 132 height 15
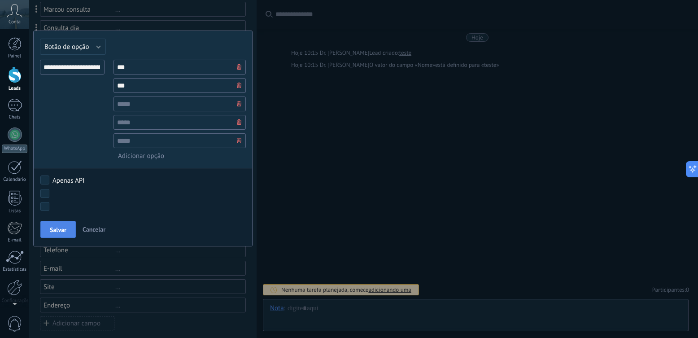
type input "***"
click at [60, 232] on span "Salvar" at bounding box center [58, 229] width 17 height 6
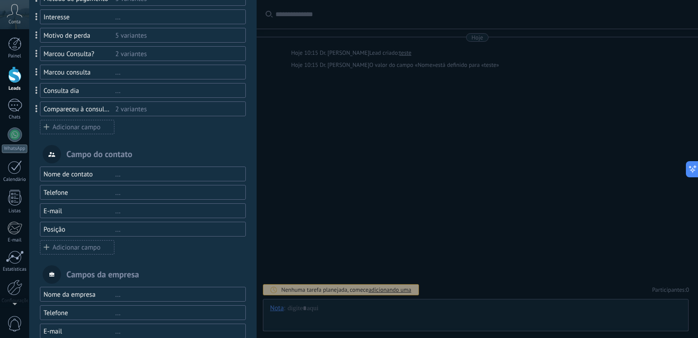
scroll to position [179, 0]
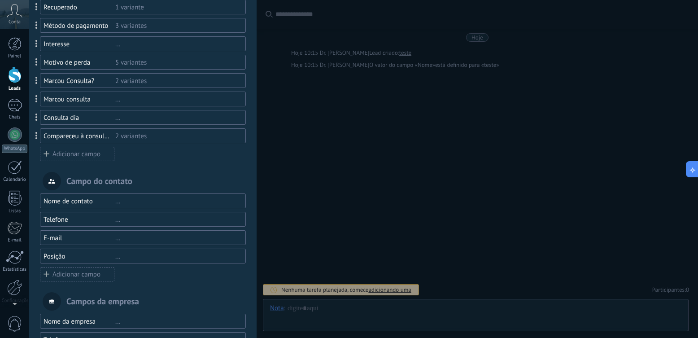
click at [106, 151] on div "Adicionar campo" at bounding box center [77, 154] width 74 height 14
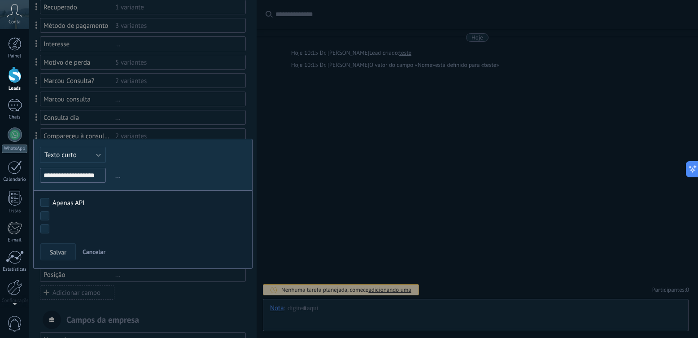
scroll to position [0, 5]
type input "**********"
click at [73, 154] on span "Texto curto" at bounding box center [60, 155] width 32 height 9
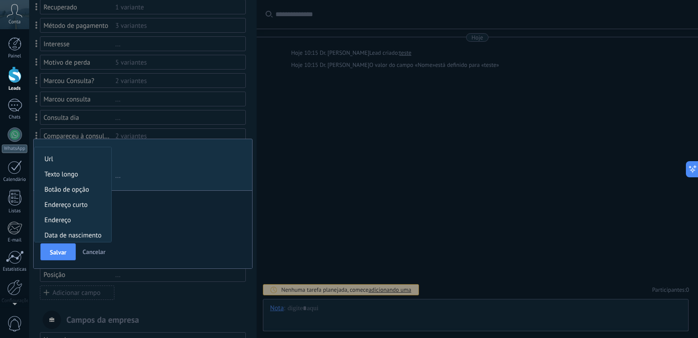
scroll to position [90, 0]
click at [70, 188] on span "Botão de opção" at bounding box center [72, 187] width 74 height 9
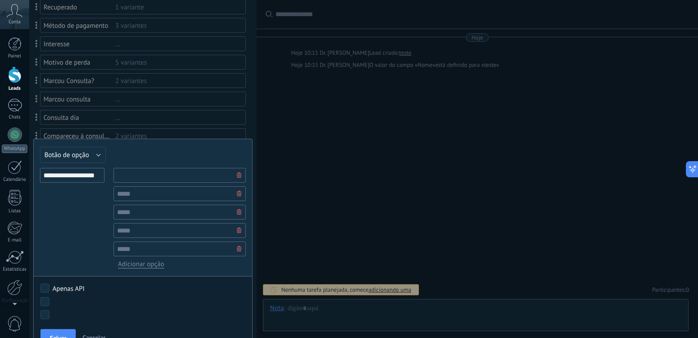
click at [156, 173] on input "text" at bounding box center [179, 175] width 132 height 15
type input "***"
click at [201, 195] on input "text" at bounding box center [179, 193] width 132 height 15
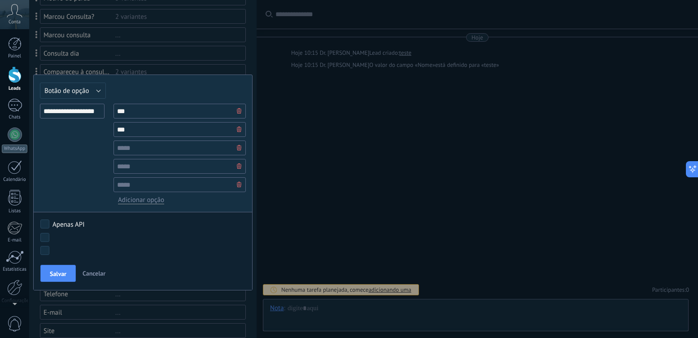
scroll to position [269, 0]
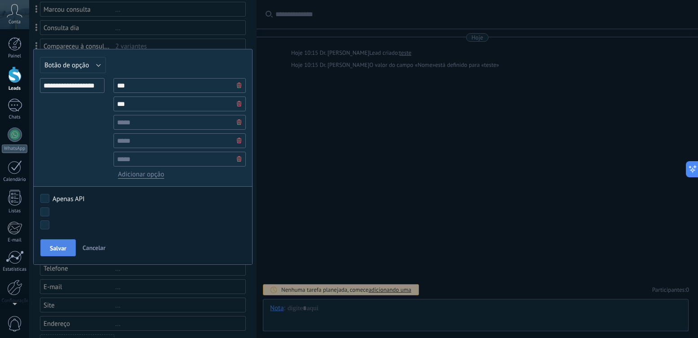
type input "***"
click at [57, 243] on button "Salvar" at bounding box center [57, 247] width 35 height 17
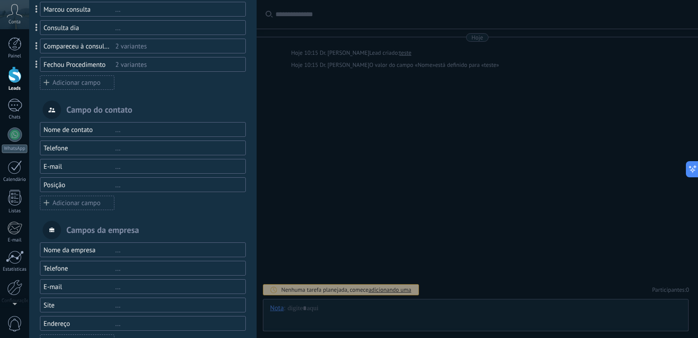
click at [68, 90] on div "Você atingiu o limite de campos personalizados no plano Período de teste. Valor…" at bounding box center [142, 96] width 227 height 538
click at [72, 86] on div "Adicionar campo" at bounding box center [77, 82] width 74 height 14
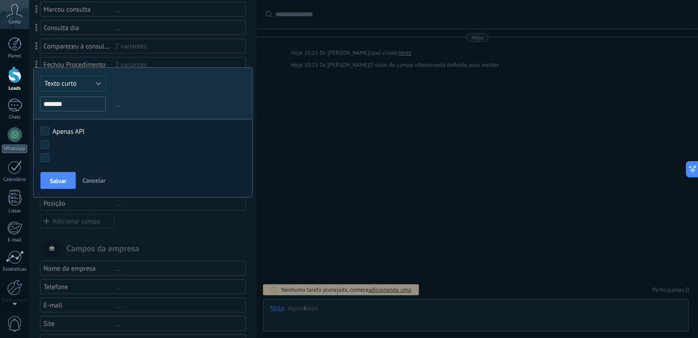
type input "*******"
click at [61, 83] on span "Texto curto" at bounding box center [60, 83] width 32 height 9
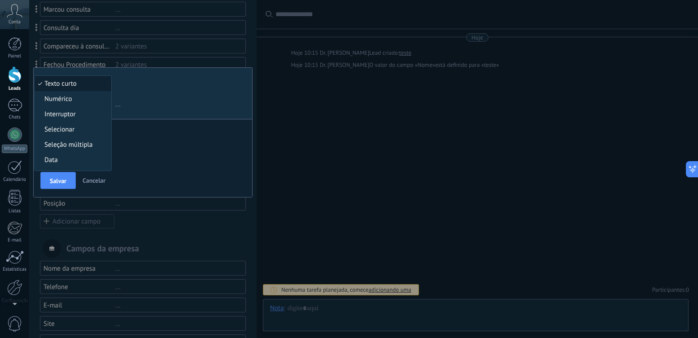
click at [164, 88] on div "Texto curto Numérico Interruptor Selecionar Seleção múltipla Data Url Texto lon…" at bounding box center [142, 132] width 219 height 130
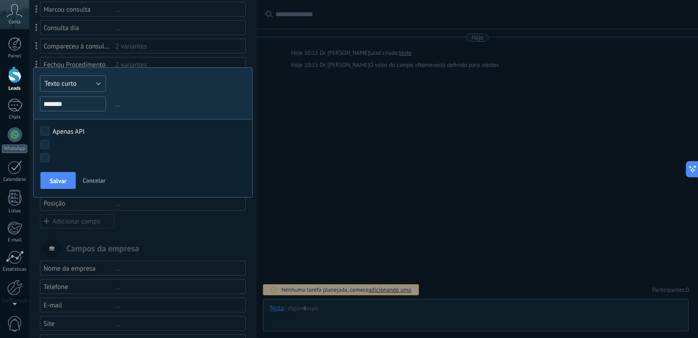
click at [81, 83] on button "Texto curto" at bounding box center [73, 83] width 66 height 16
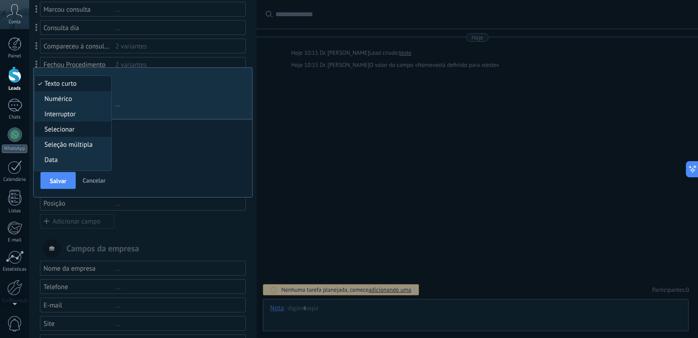
click at [71, 126] on span "Selecionar" at bounding box center [72, 129] width 74 height 9
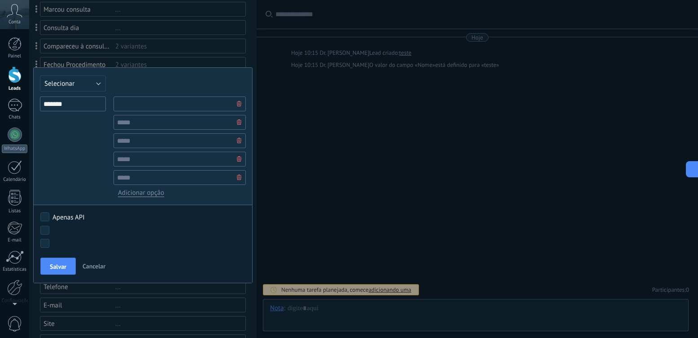
click at [134, 103] on input "text" at bounding box center [179, 103] width 132 height 15
type input "**********"
click at [47, 264] on button "Salvar" at bounding box center [57, 265] width 35 height 17
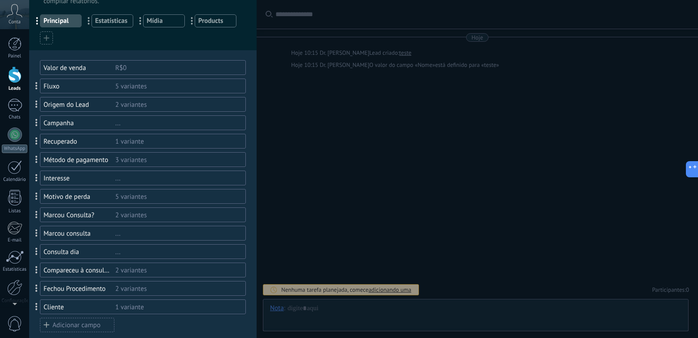
scroll to position [0, 0]
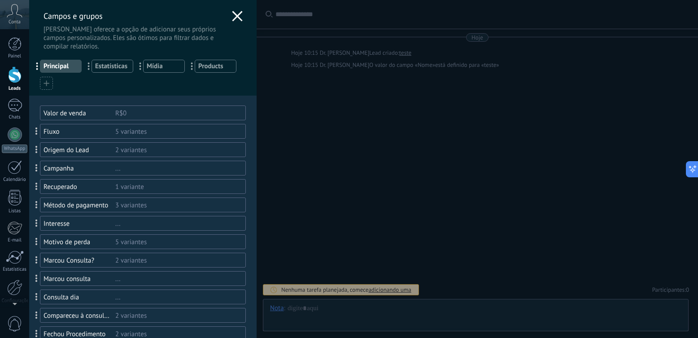
click at [237, 21] on icon at bounding box center [237, 16] width 11 height 11
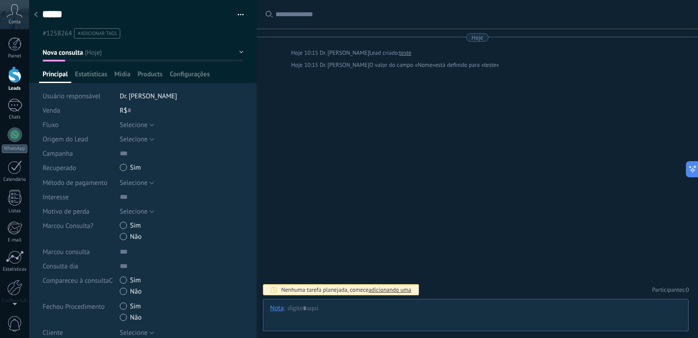
type textarea "*****"
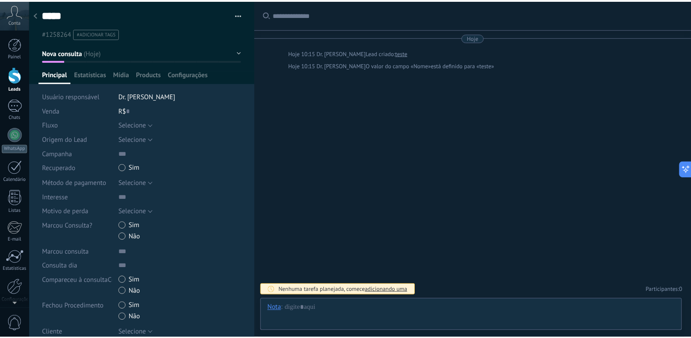
scroll to position [13, 0]
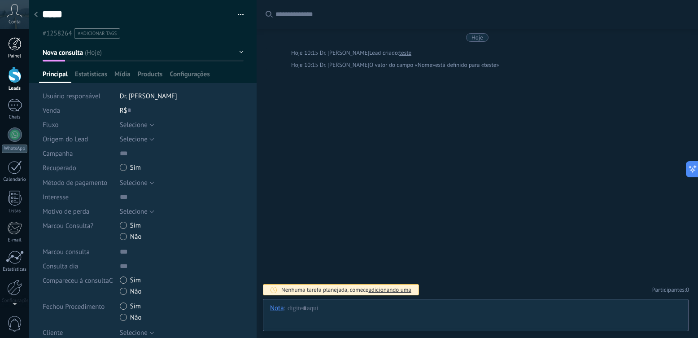
click at [17, 46] on div at bounding box center [14, 43] width 13 height 13
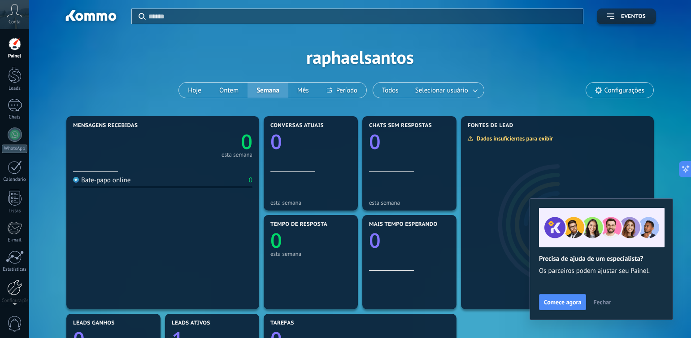
click at [15, 285] on div at bounding box center [14, 287] width 15 height 16
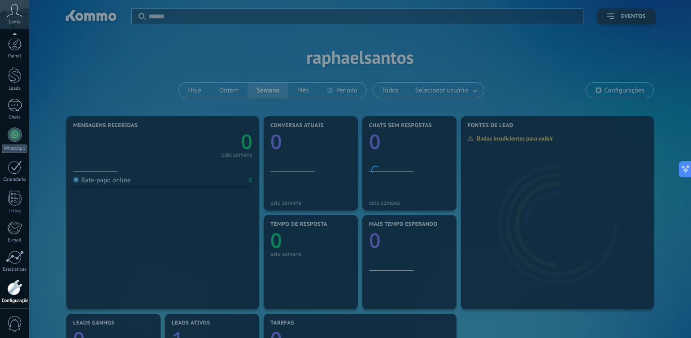
scroll to position [35, 0]
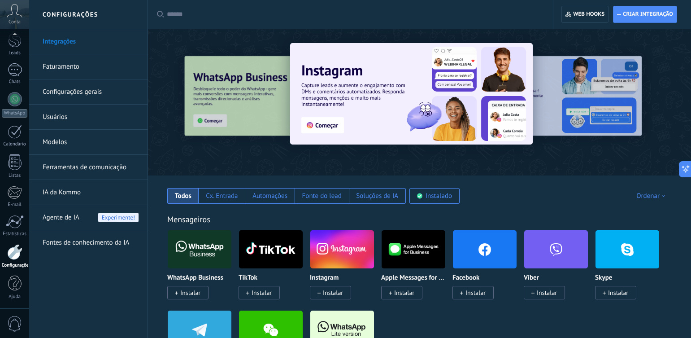
click at [69, 162] on link "Ferramentas de comunicação" at bounding box center [91, 167] width 96 height 25
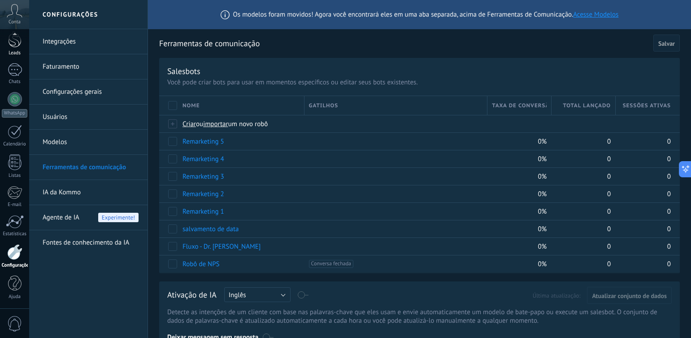
click at [14, 49] on link "Leads" at bounding box center [14, 43] width 29 height 25
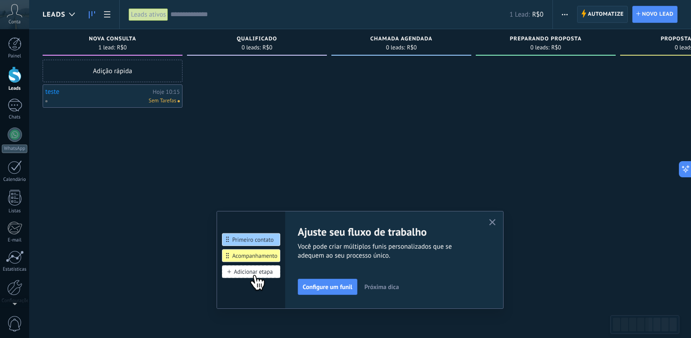
click at [592, 13] on span "Automatize" at bounding box center [606, 14] width 36 height 16
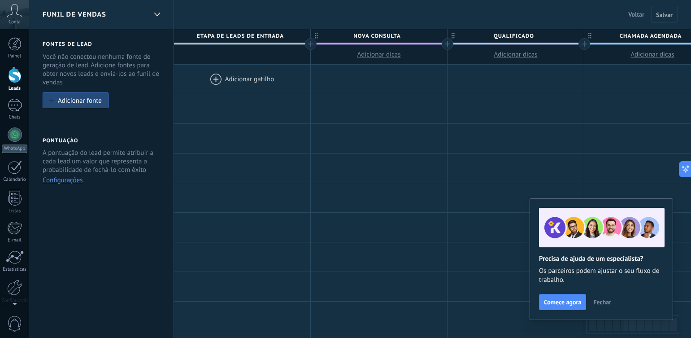
click at [338, 38] on span "Nova consulta" at bounding box center [377, 36] width 132 height 14
drag, startPoint x: 338, startPoint y: 38, endPoint x: 352, endPoint y: 83, distance: 47.1
click at [352, 83] on div at bounding box center [379, 79] width 136 height 29
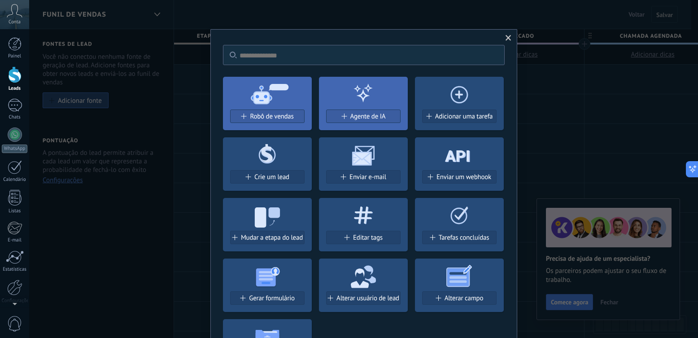
drag, startPoint x: 352, startPoint y: 83, endPoint x: 505, endPoint y: 36, distance: 159.8
click at [505, 36] on span at bounding box center [508, 38] width 6 height 6
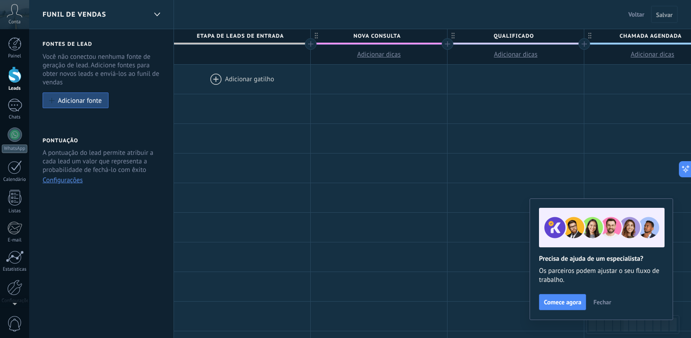
click at [374, 39] on span "Nova consulta" at bounding box center [377, 36] width 132 height 14
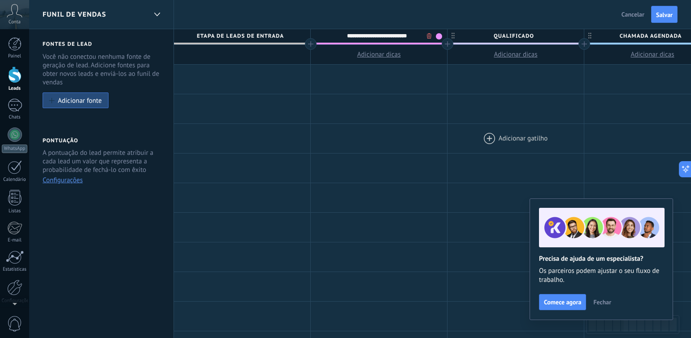
type input "**********"
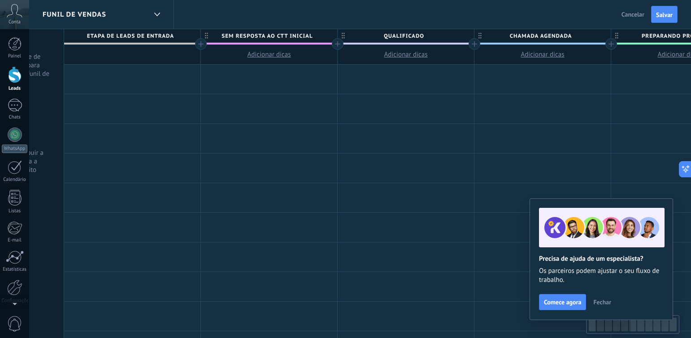
drag, startPoint x: 397, startPoint y: 124, endPoint x: 351, endPoint y: 123, distance: 46.6
click at [351, 123] on div "Adicionar gatilho" at bounding box center [406, 109] width 137 height 30
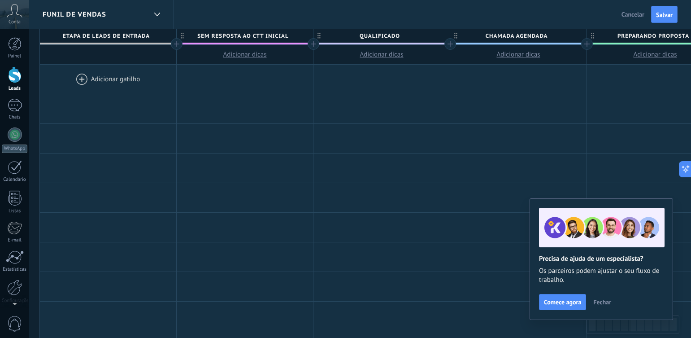
click at [407, 35] on span "Qualificado" at bounding box center [379, 36] width 132 height 14
type input "**********"
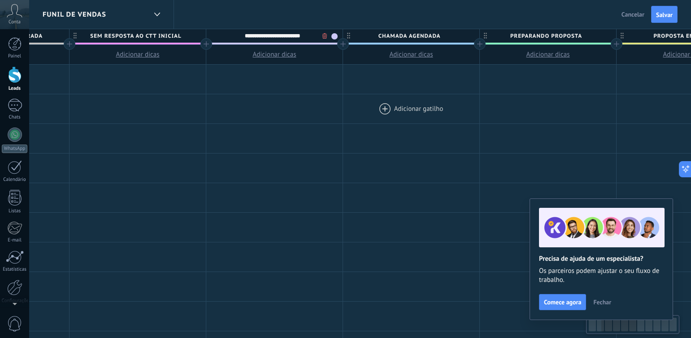
scroll to position [0, 243]
drag, startPoint x: 428, startPoint y: 105, endPoint x: 350, endPoint y: 119, distance: 78.7
click at [350, 119] on div at bounding box center [409, 108] width 136 height 29
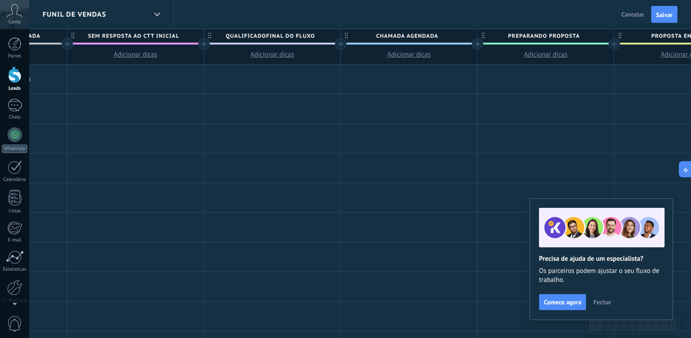
click at [288, 36] on span "QualificadoFinal do fluxo" at bounding box center [270, 36] width 132 height 14
type input "**********"
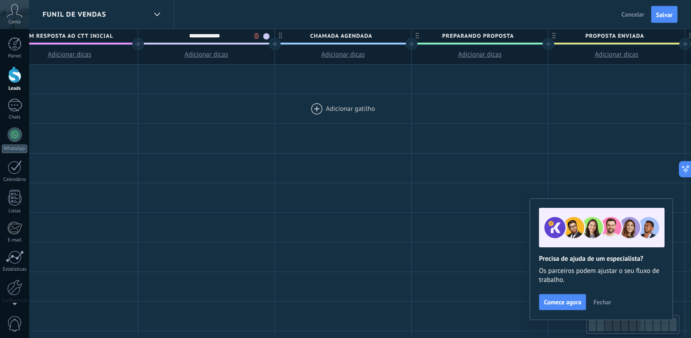
drag, startPoint x: 422, startPoint y: 98, endPoint x: 356, endPoint y: 98, distance: 66.3
click at [356, 98] on div at bounding box center [343, 108] width 136 height 29
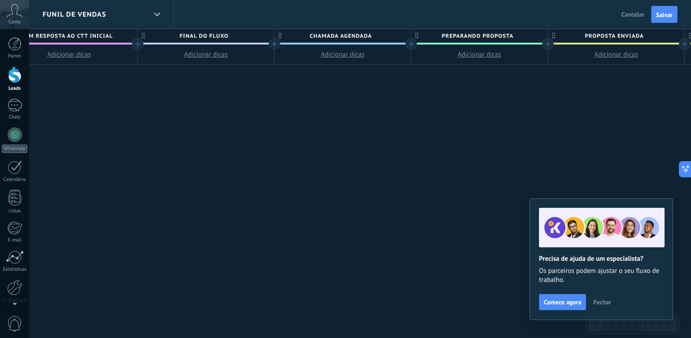
click at [477, 37] on span "Preparando proposta" at bounding box center [477, 36] width 132 height 14
type input "**********"
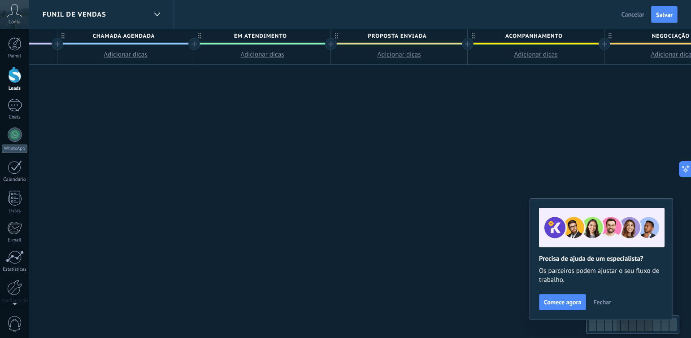
drag, startPoint x: 554, startPoint y: 113, endPoint x: 333, endPoint y: 137, distance: 222.8
click at [333, 137] on div "**********" at bounding box center [399, 183] width 1504 height 309
click at [379, 41] on span "Proposta enviada" at bounding box center [392, 36] width 132 height 14
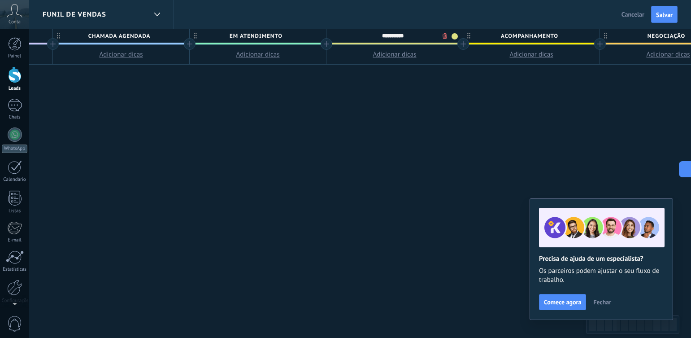
type input "**********"
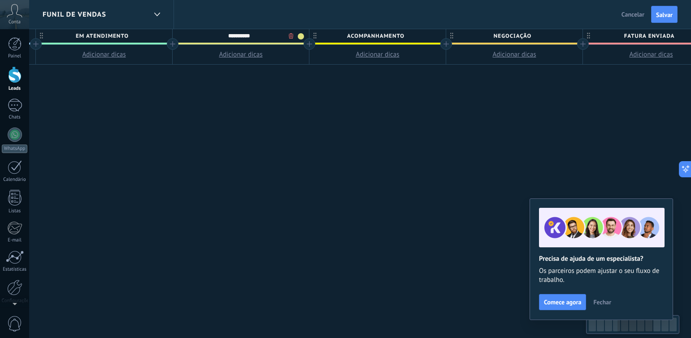
drag, startPoint x: 481, startPoint y: 106, endPoint x: 325, endPoint y: 121, distance: 157.2
click at [325, 121] on div "**********" at bounding box center [241, 183] width 1504 height 309
click at [394, 38] on span "Acompanhamento" at bounding box center [373, 36] width 132 height 14
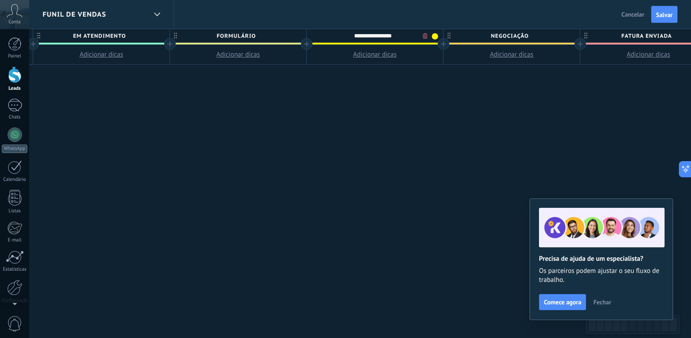
type input "**********"
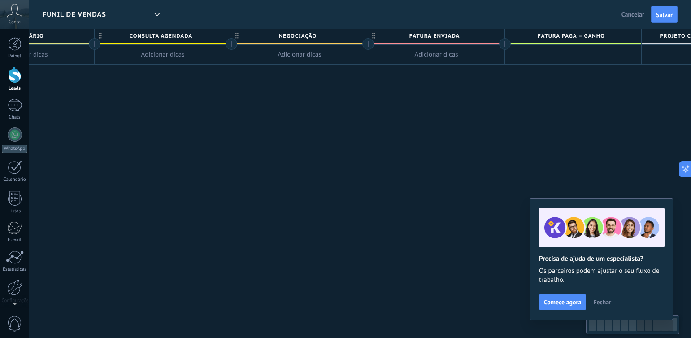
scroll to position [0, 900]
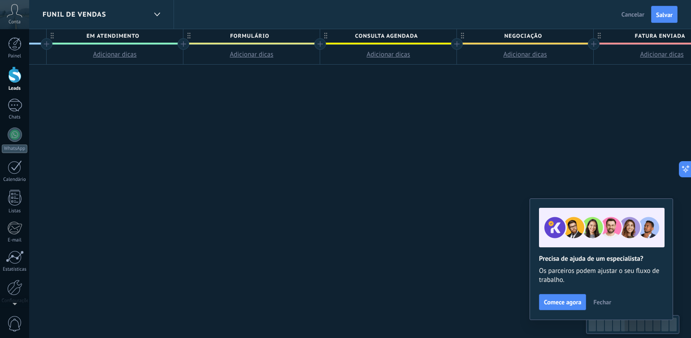
click at [441, 109] on div "**********" at bounding box center [252, 183] width 1504 height 309
click at [526, 37] on span "Negociação" at bounding box center [521, 36] width 132 height 14
type input "**********"
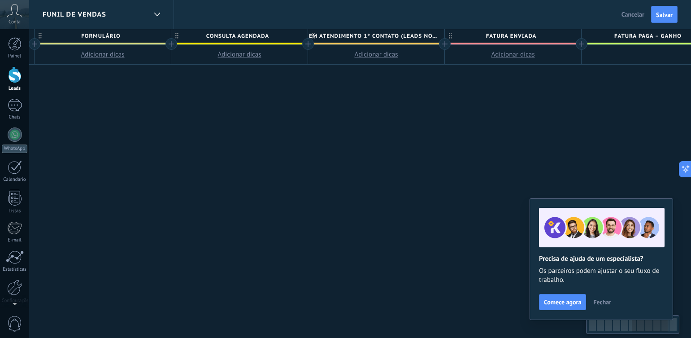
scroll to position [0, 829]
drag, startPoint x: 544, startPoint y: 129, endPoint x: 405, endPoint y: 138, distance: 138.8
click at [405, 138] on div "**********" at bounding box center [97, 183] width 1504 height 309
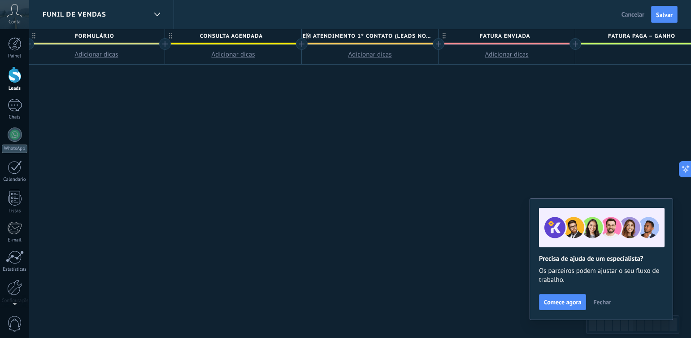
click at [368, 38] on span "Em Atendimento 1° Contato (leads novos)" at bounding box center [368, 36] width 132 height 14
click at [484, 36] on span "Fatura enviada" at bounding box center [504, 36] width 132 height 14
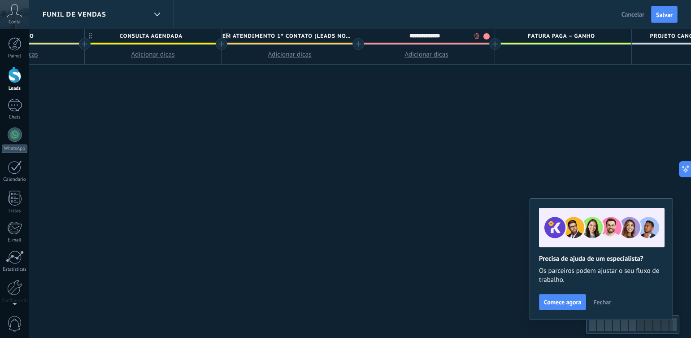
drag, startPoint x: 510, startPoint y: 91, endPoint x: 429, endPoint y: 99, distance: 81.6
click at [429, 104] on div "**********" at bounding box center [16, 183] width 1504 height 309
click at [358, 44] on div at bounding box center [358, 44] width 12 height 12
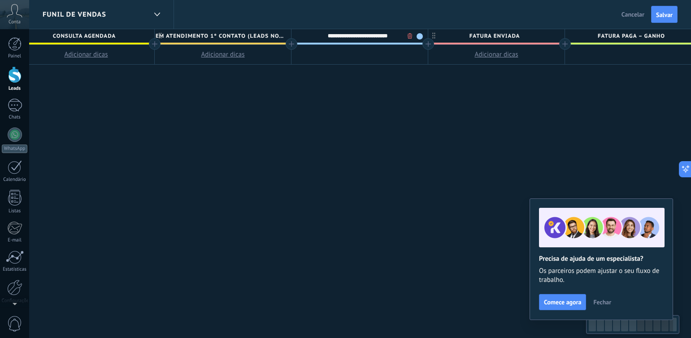
type input "**********"
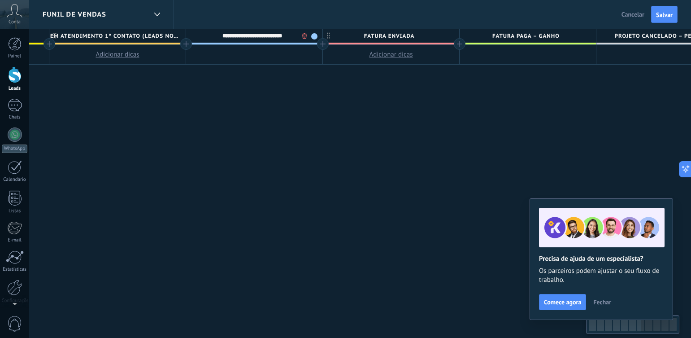
drag, startPoint x: 425, startPoint y: 113, endPoint x: 390, endPoint y: 114, distance: 35.0
click at [279, 35] on span "Leads Agendados 1° Consulta" at bounding box center [251, 36] width 132 height 14
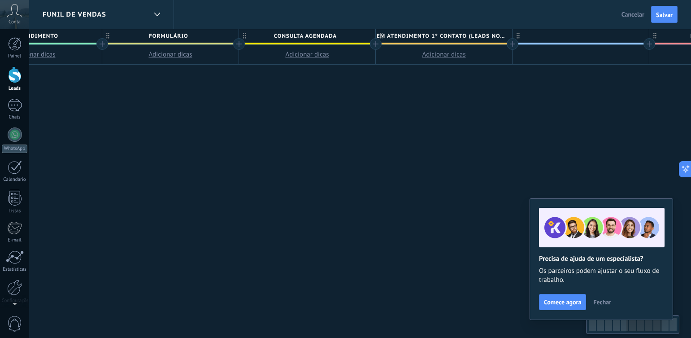
drag, startPoint x: 274, startPoint y: 166, endPoint x: 558, endPoint y: 189, distance: 284.7
click at [558, 189] on div "**********" at bounding box center [239, 183] width 1641 height 309
click at [459, 31] on span "Em Atendimento 1° Contato (leads novos)" at bounding box center [447, 36] width 132 height 14
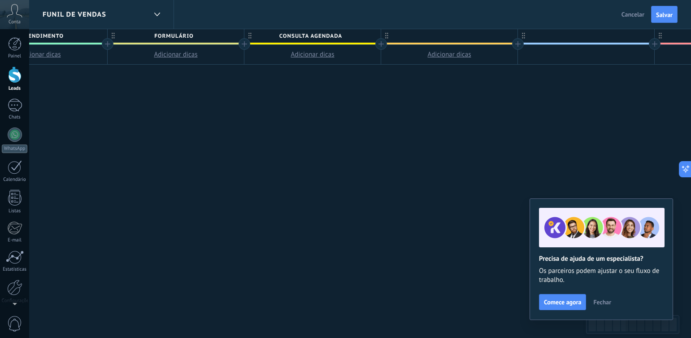
click at [429, 29] on div "Funil de vendas Voltar Cancelar Salvar" at bounding box center [360, 14] width 662 height 29
click at [429, 38] on div at bounding box center [449, 35] width 136 height 13
type input "**********"
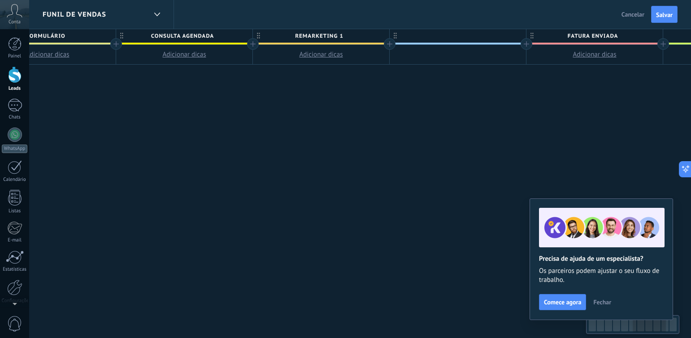
scroll to position [0, 898]
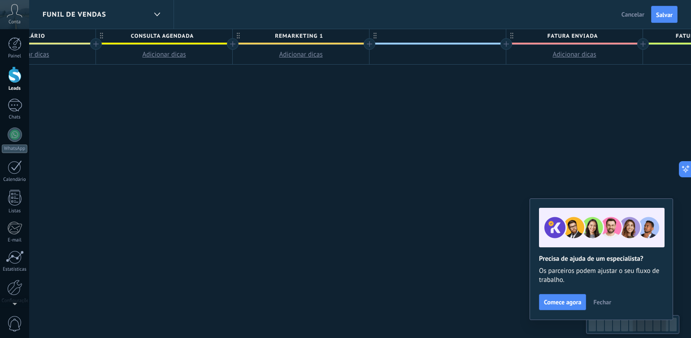
drag, startPoint x: 516, startPoint y: 97, endPoint x: 370, endPoint y: 118, distance: 147.6
click at [370, 118] on div "**********" at bounding box center [96, 183] width 1641 height 309
click at [427, 36] on div at bounding box center [437, 35] width 136 height 13
type input "**********"
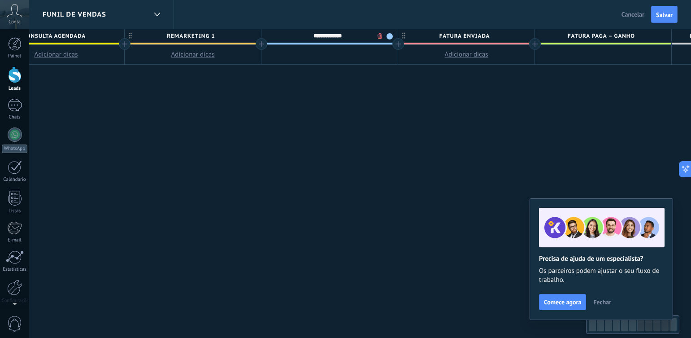
drag, startPoint x: 413, startPoint y: 106, endPoint x: 395, endPoint y: 87, distance: 26.3
click at [394, 46] on div at bounding box center [397, 44] width 12 height 12
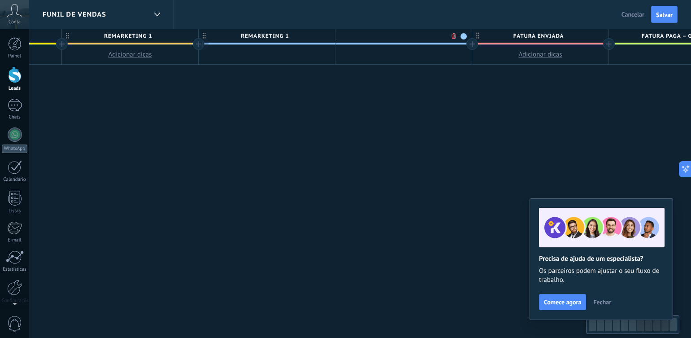
scroll to position [0, 1074]
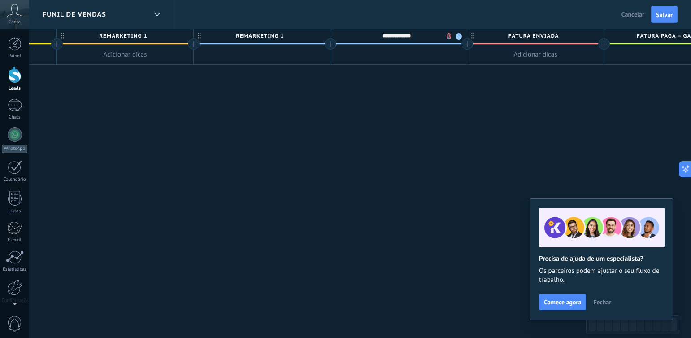
type input "**********"
click at [466, 43] on div at bounding box center [467, 44] width 12 height 12
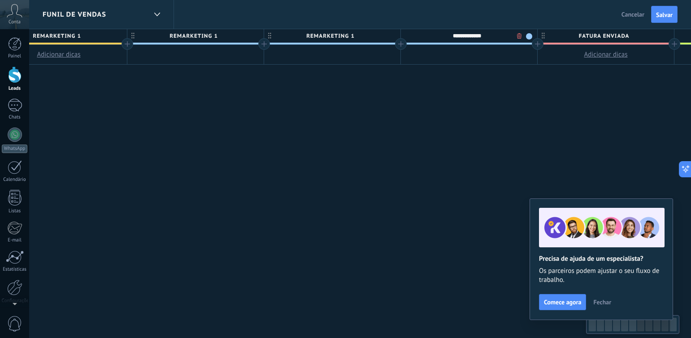
type input "**********"
drag, startPoint x: 364, startPoint y: 112, endPoint x: 356, endPoint y: 127, distance: 16.8
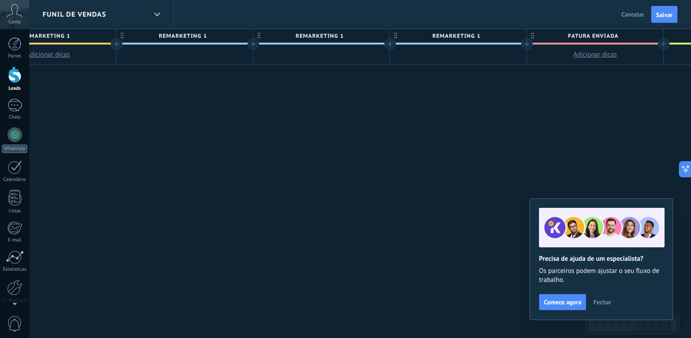
click at [525, 43] on div at bounding box center [527, 44] width 12 height 12
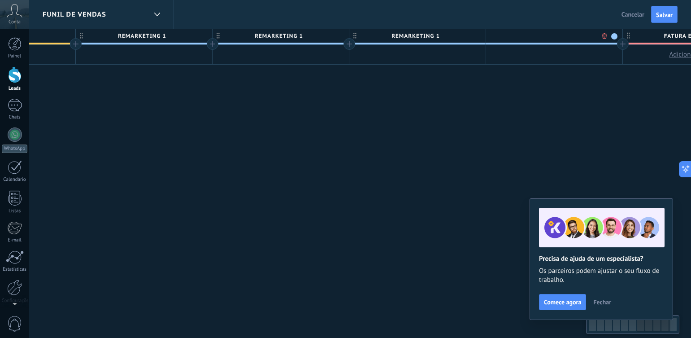
scroll to position [0, 1218]
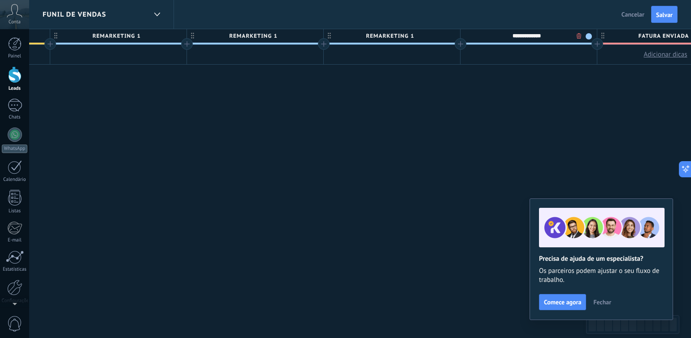
type input "**********"
click at [419, 35] on span "REMARKETING 1" at bounding box center [390, 36] width 132 height 14
click at [292, 35] on span "REMARKETING 1" at bounding box center [253, 36] width 132 height 14
type input "**********"
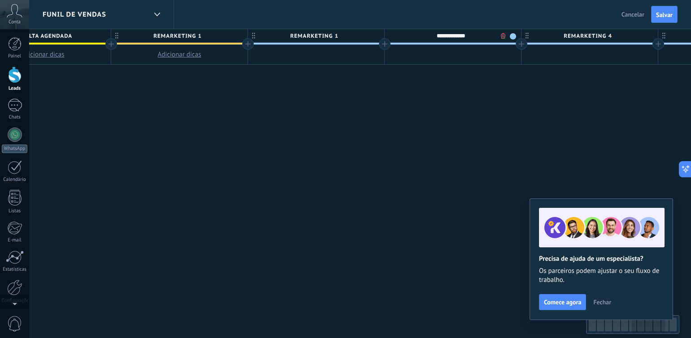
drag, startPoint x: 249, startPoint y: 133, endPoint x: 408, endPoint y: 155, distance: 160.6
click at [409, 155] on div "**********" at bounding box center [179, 183] width 2051 height 309
click at [339, 35] on span "REMARKETING 1" at bounding box center [314, 36] width 132 height 14
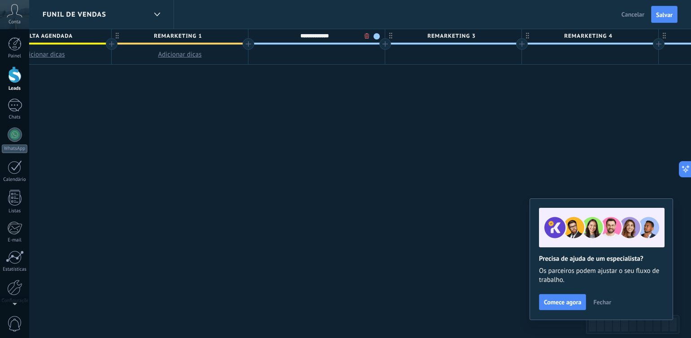
type input "**********"
click at [461, 81] on div "**********" at bounding box center [180, 183] width 2051 height 309
click at [655, 12] on button "Salvar" at bounding box center [664, 14] width 26 height 17
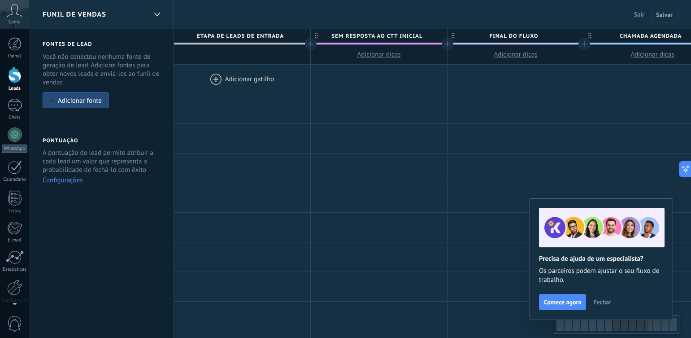
scroll to position [0, 1019]
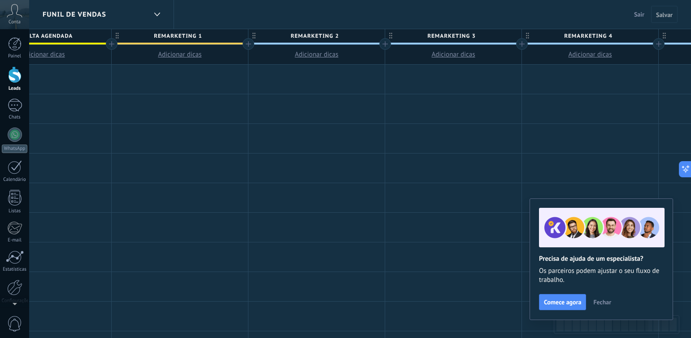
drag, startPoint x: 239, startPoint y: 182, endPoint x: 697, endPoint y: 200, distance: 458.1
click at [691, 199] on html ".abccls-1,.abccls-2{fill-rule:evenodd}.abccls-2{fill:#fff} .abfcls-1{fill:none}…" at bounding box center [345, 169] width 691 height 338
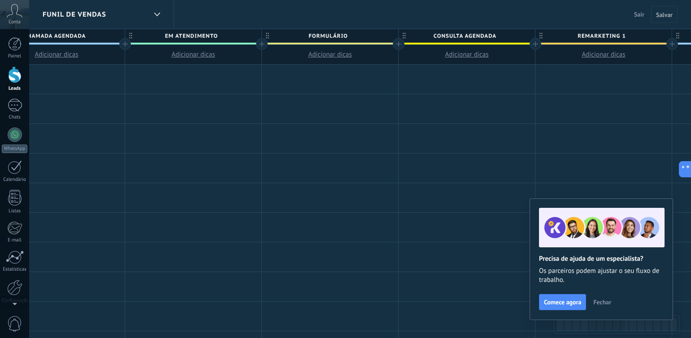
click at [598, 301] on span "Fechar" at bounding box center [602, 302] width 18 height 6
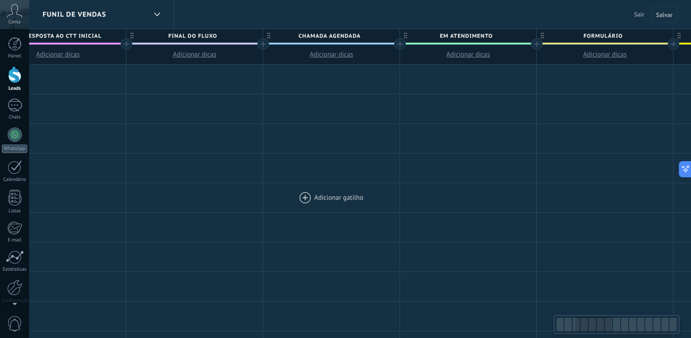
drag, startPoint x: 272, startPoint y: 204, endPoint x: 326, endPoint y: 187, distance: 56.9
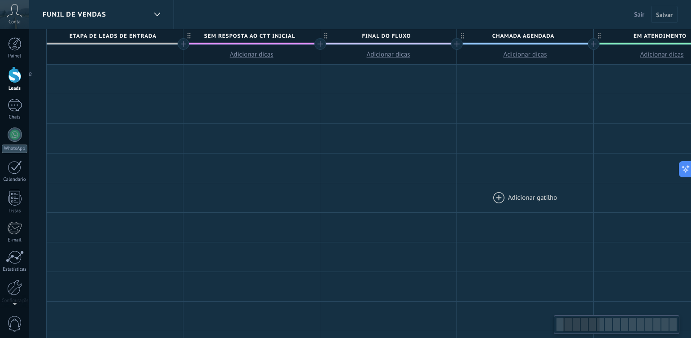
drag, startPoint x: 312, startPoint y: 184, endPoint x: 505, endPoint y: 212, distance: 195.6
click at [505, 212] on div at bounding box center [525, 197] width 136 height 29
drag, startPoint x: 506, startPoint y: 212, endPoint x: 297, endPoint y: 173, distance: 211.9
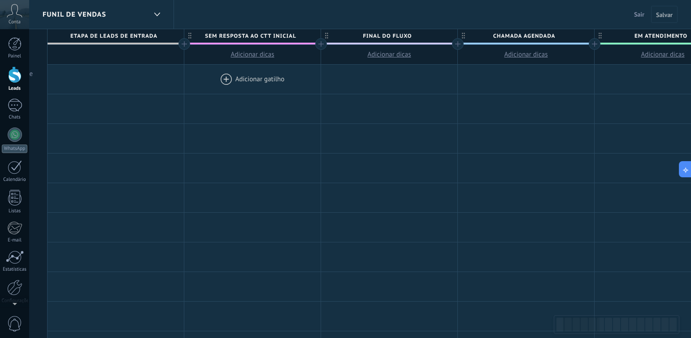
click at [257, 74] on div at bounding box center [252, 79] width 136 height 29
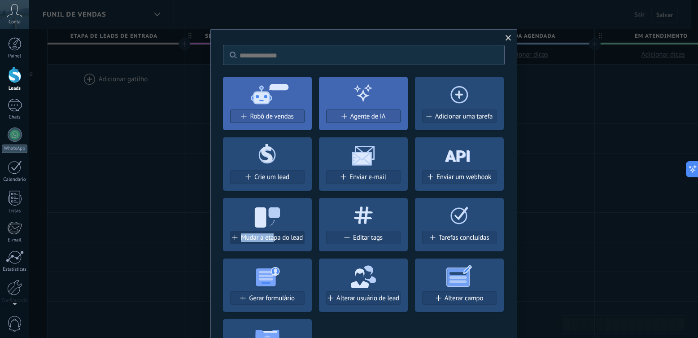
click at [272, 231] on div "Mudar a etapa do lead" at bounding box center [267, 224] width 89 height 53
click at [271, 235] on span "Mudar a etapa do lead" at bounding box center [272, 238] width 62 height 8
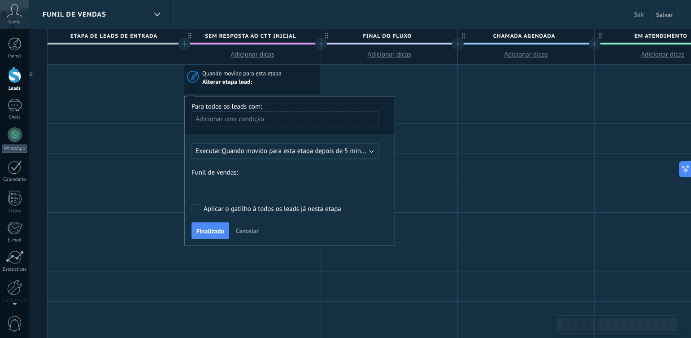
click at [269, 153] on span "Quando movido para esta etapa depois de 5 minutos" at bounding box center [298, 151] width 152 height 9
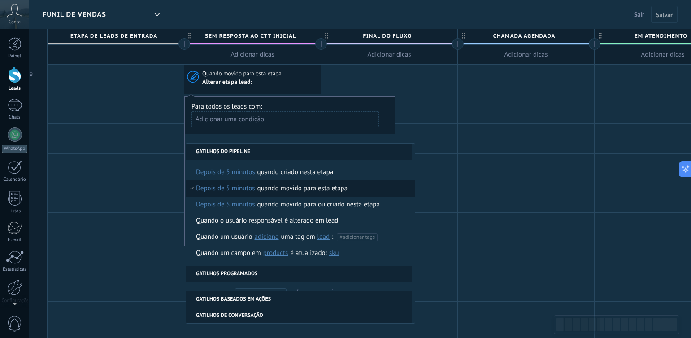
click at [236, 187] on span "depois de 5 minutos" at bounding box center [225, 188] width 59 height 16
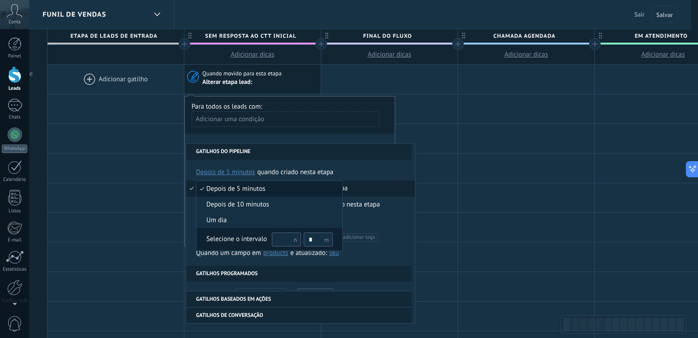
click at [284, 233] on input "text" at bounding box center [286, 239] width 29 height 14
type input "***"
click at [314, 238] on input "*" at bounding box center [318, 239] width 29 height 14
type input "*"
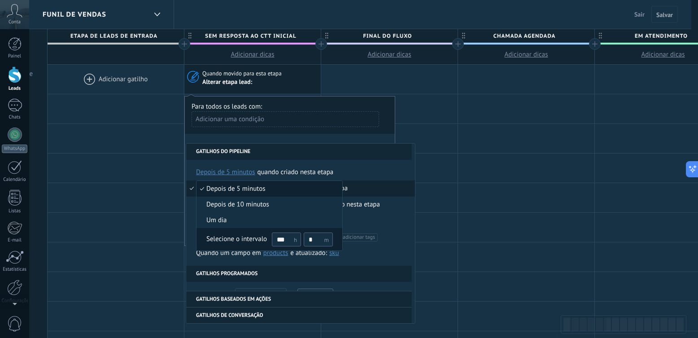
click at [251, 240] on div "Selecione o intervalo" at bounding box center [236, 238] width 61 height 9
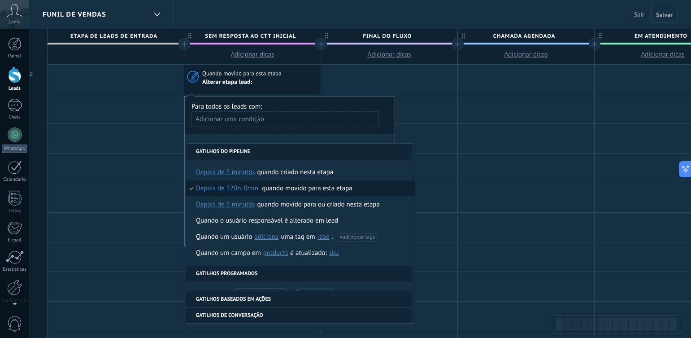
click at [298, 191] on div "Quando movido para esta etapa" at bounding box center [307, 188] width 91 height 16
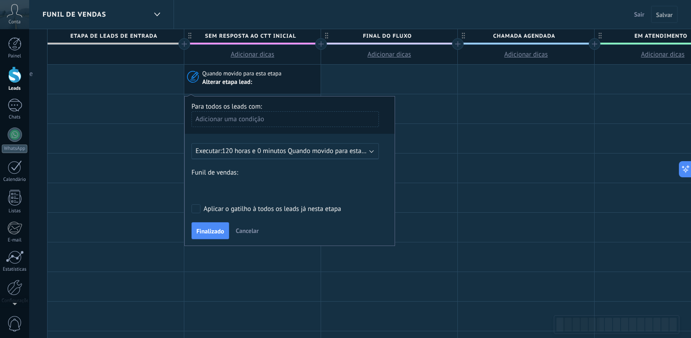
click at [0, 0] on div "Sem resposta ao ctt inicial Final do fluxo Chamada agendada Em Atendimento Form…" at bounding box center [0, 0] width 0 height 0
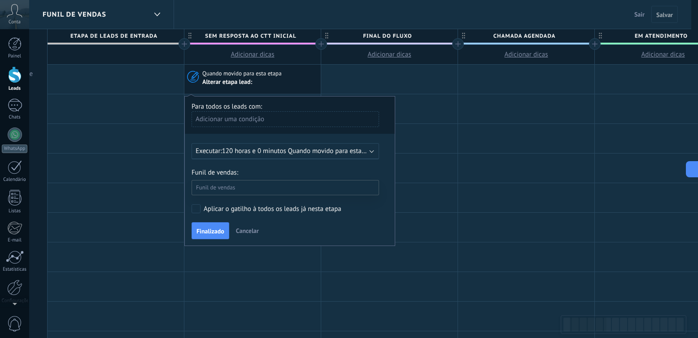
click at [0, 0] on label "REMARKETING 1" at bounding box center [0, 0] width 0 height 0
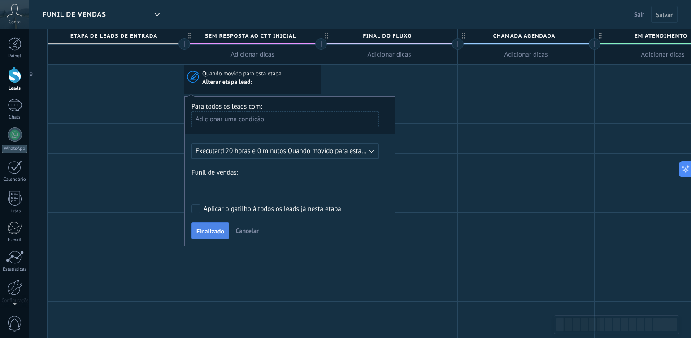
click at [219, 233] on span "Finalizado" at bounding box center [210, 231] width 28 height 6
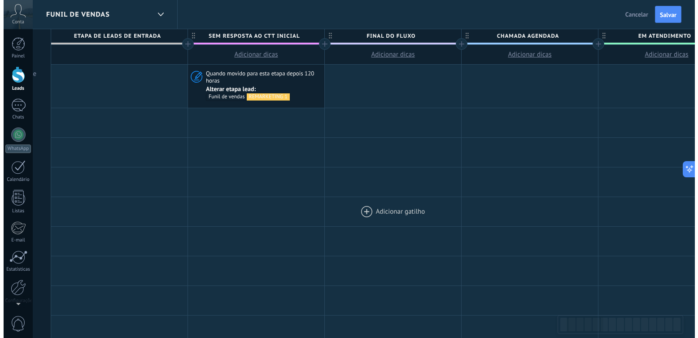
scroll to position [0, 225]
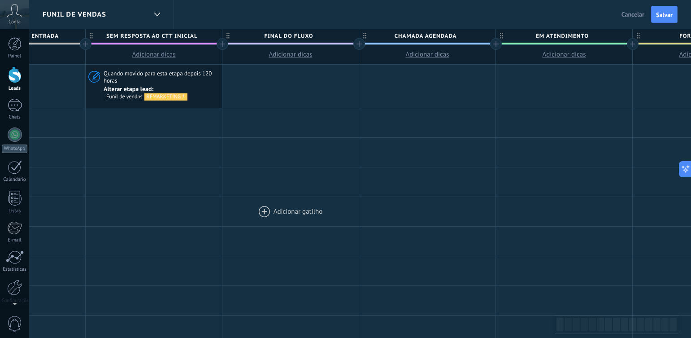
drag, startPoint x: 392, startPoint y: 211, endPoint x: 293, endPoint y: 209, distance: 98.6
click at [293, 209] on div at bounding box center [290, 211] width 136 height 29
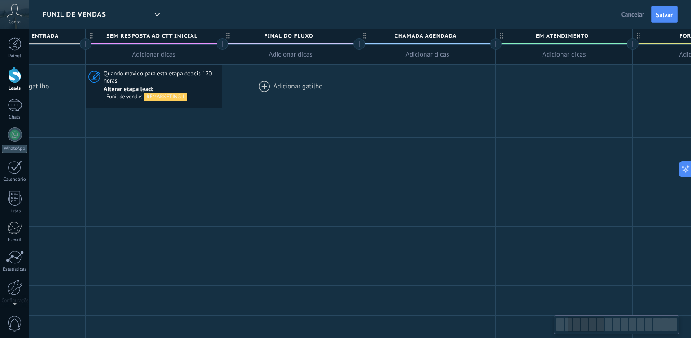
click at [307, 92] on div at bounding box center [290, 86] width 136 height 43
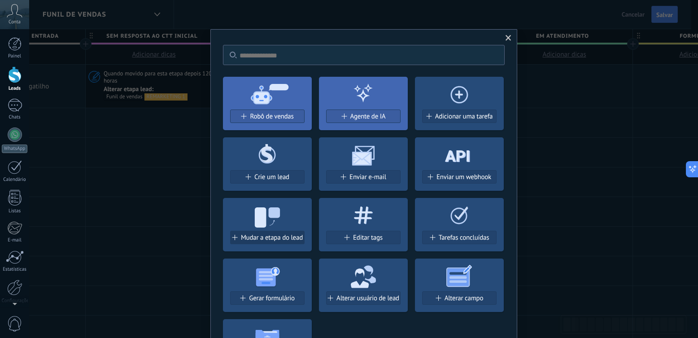
click at [270, 234] on span "Mudar a etapa do lead" at bounding box center [272, 238] width 62 height 8
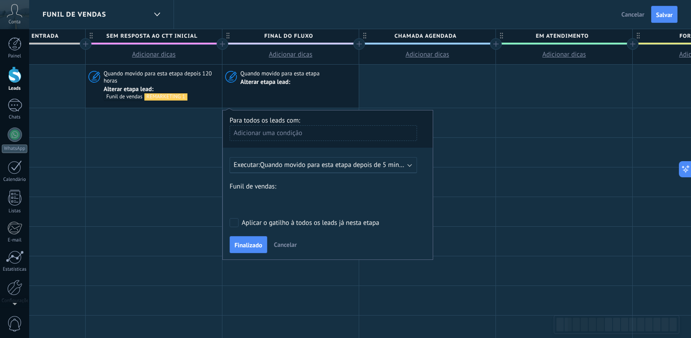
click at [297, 160] on span "Quando movido para esta etapa depois de 5 minutos" at bounding box center [336, 164] width 152 height 9
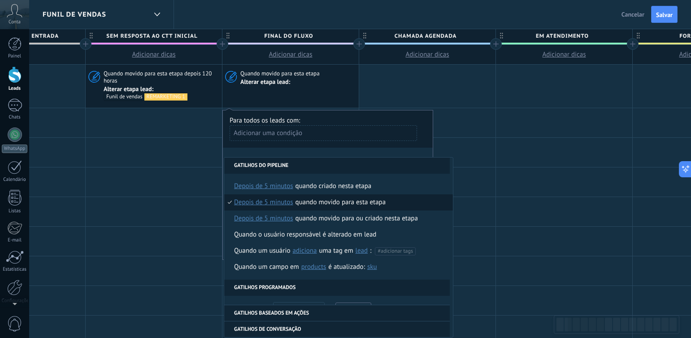
click at [279, 204] on span "depois de 5 minutos" at bounding box center [263, 202] width 59 height 16
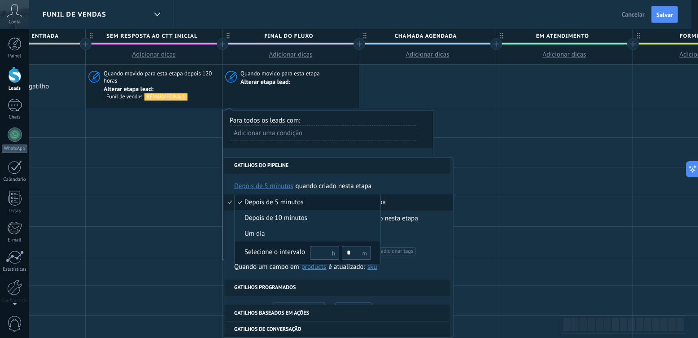
click at [322, 253] on input "text" at bounding box center [324, 253] width 29 height 14
type input "***"
click at [357, 253] on input "*" at bounding box center [356, 253] width 29 height 14
type input "*"
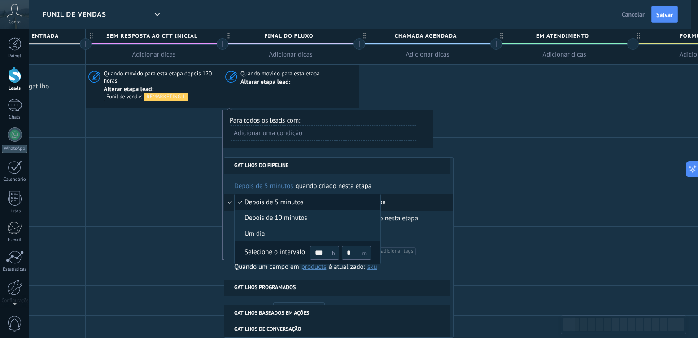
click at [274, 251] on div "Selecione o intervalo" at bounding box center [274, 251] width 61 height 9
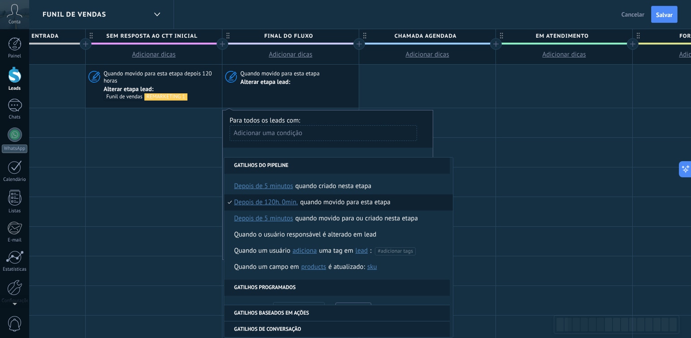
click at [314, 202] on div "Quando movido para esta etapa" at bounding box center [345, 202] width 91 height 16
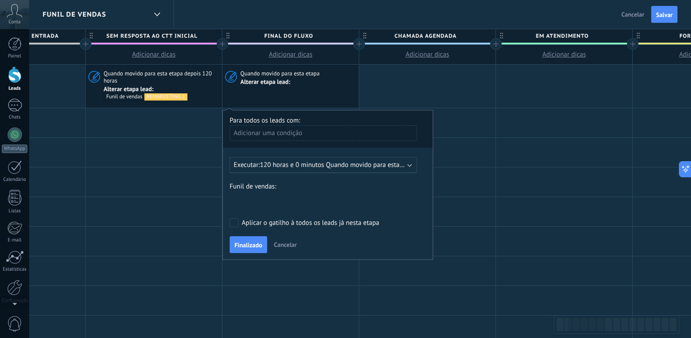
click at [0, 0] on div "Sem resposta ao ctt inicial Final do fluxo Chamada agendada Em Atendimento Form…" at bounding box center [0, 0] width 0 height 0
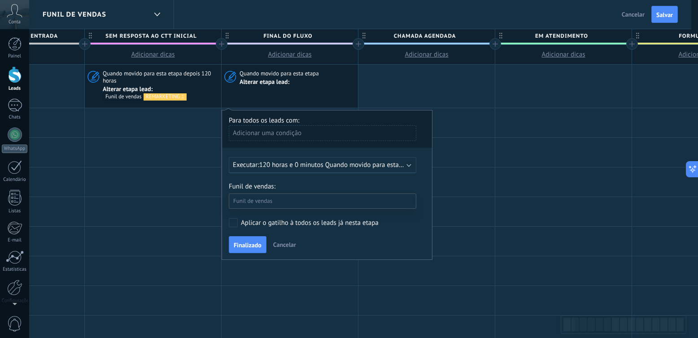
click at [0, 0] on label "REMARKETING 1" at bounding box center [0, 0] width 0 height 0
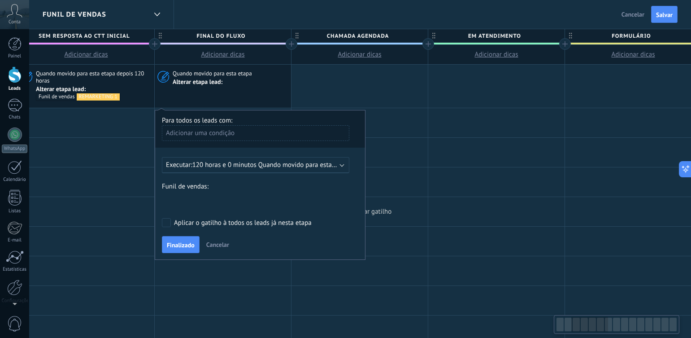
drag, startPoint x: 454, startPoint y: 219, endPoint x: 369, endPoint y: 219, distance: 85.2
click at [368, 219] on div at bounding box center [359, 211] width 136 height 29
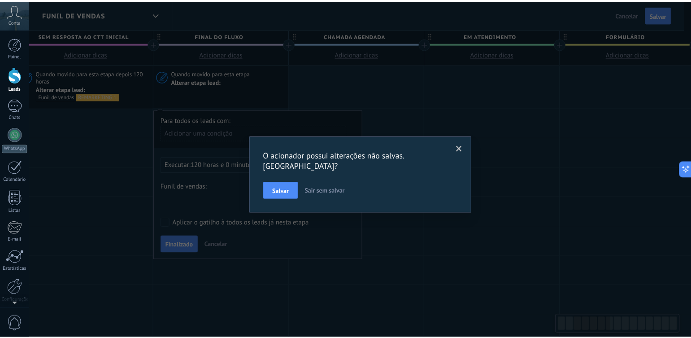
scroll to position [0, 311]
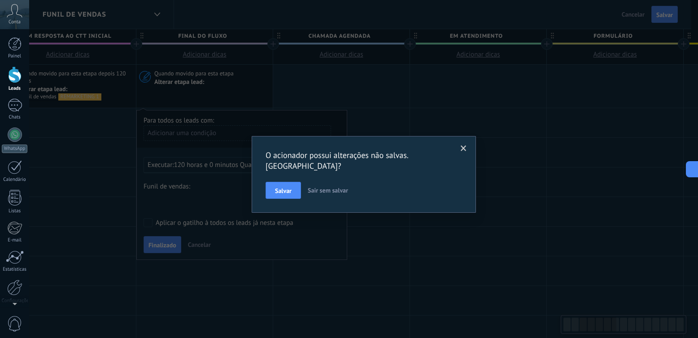
click at [161, 245] on div "O acionador possui alterações não salvas. Salvar? Salvar Sair sem salvar" at bounding box center [363, 169] width 668 height 338
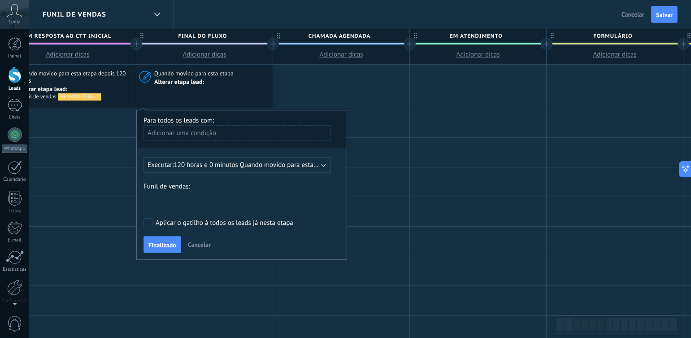
click at [161, 245] on span "Finalizado" at bounding box center [162, 245] width 28 height 6
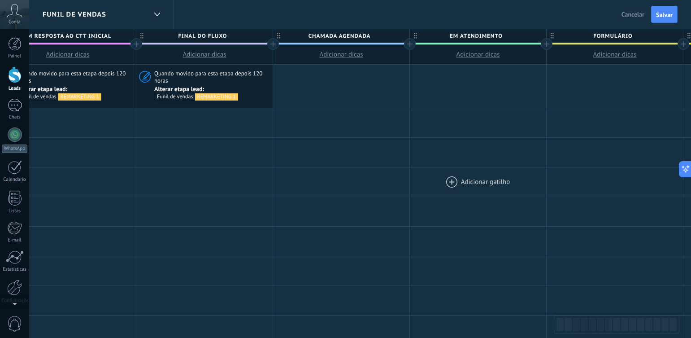
drag, startPoint x: 492, startPoint y: 172, endPoint x: 295, endPoint y: 170, distance: 197.3
click at [410, 176] on div at bounding box center [478, 181] width 136 height 29
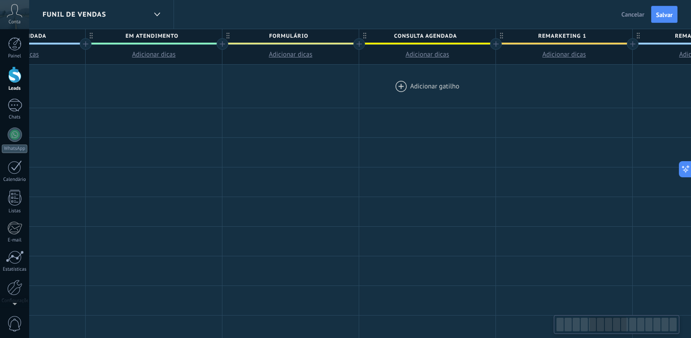
drag, startPoint x: 537, startPoint y: 82, endPoint x: 406, endPoint y: 87, distance: 131.4
click at [405, 87] on div at bounding box center [427, 86] width 136 height 43
click at [446, 80] on div at bounding box center [427, 86] width 136 height 43
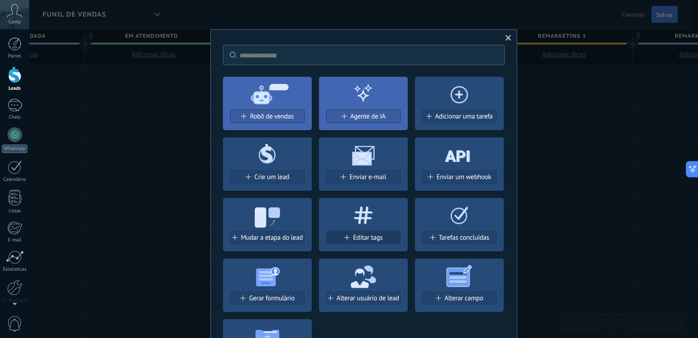
click at [364, 234] on span "Editar tags" at bounding box center [368, 238] width 30 height 8
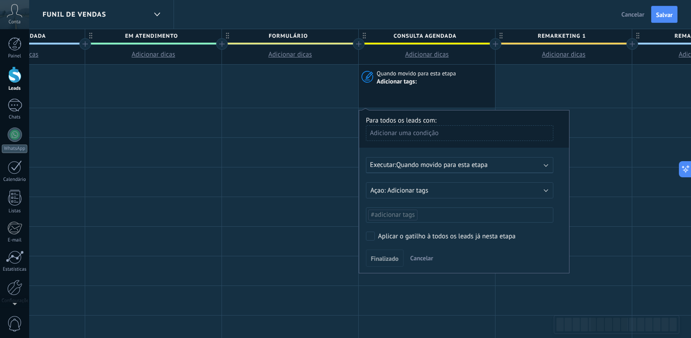
click at [401, 217] on span "#adicionar tags" at bounding box center [393, 214] width 44 height 9
type input "********"
click at [414, 228] on span "Agendado" at bounding box center [418, 231] width 34 height 12
click at [379, 253] on button "Finalizado" at bounding box center [385, 257] width 38 height 17
click at [464, 257] on div "Finalizado Cancelar" at bounding box center [464, 257] width 196 height 17
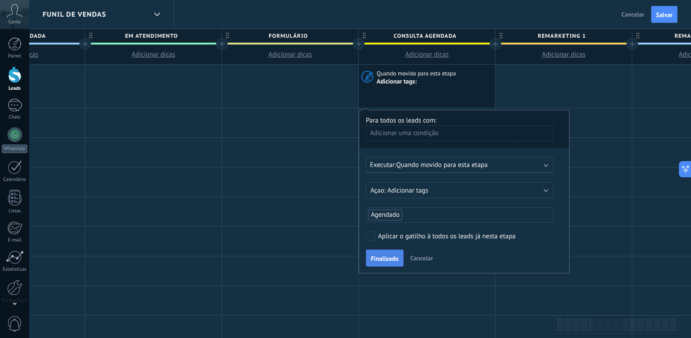
click at [384, 257] on span "Finalizado" at bounding box center [385, 258] width 28 height 6
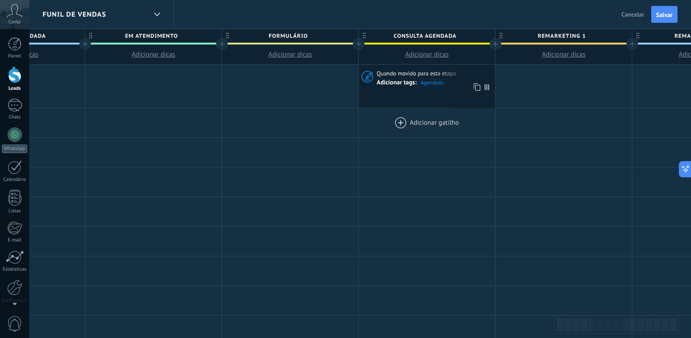
click at [390, 113] on div at bounding box center [427, 122] width 136 height 29
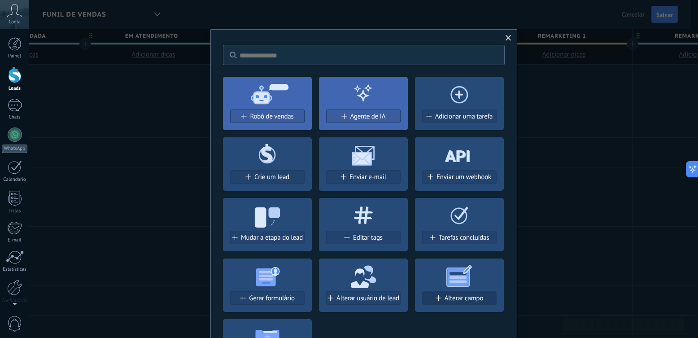
click at [460, 292] on button "Alterar campo" at bounding box center [459, 297] width 74 height 13
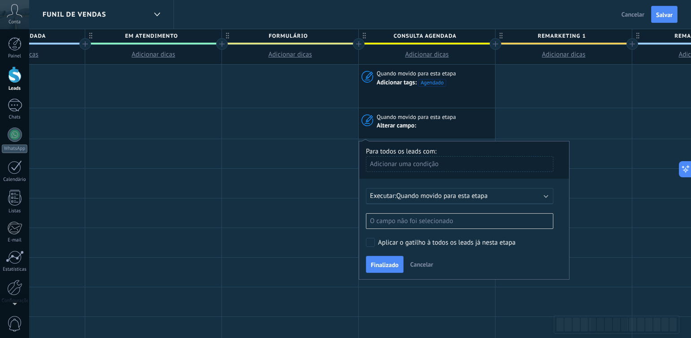
click at [413, 224] on div "O campo não foi selecionado" at bounding box center [459, 221] width 187 height 16
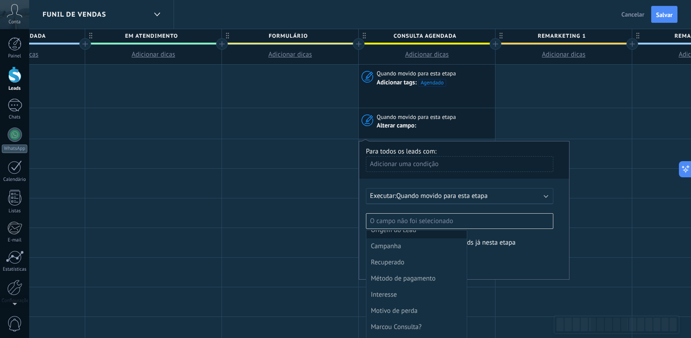
scroll to position [210, 0]
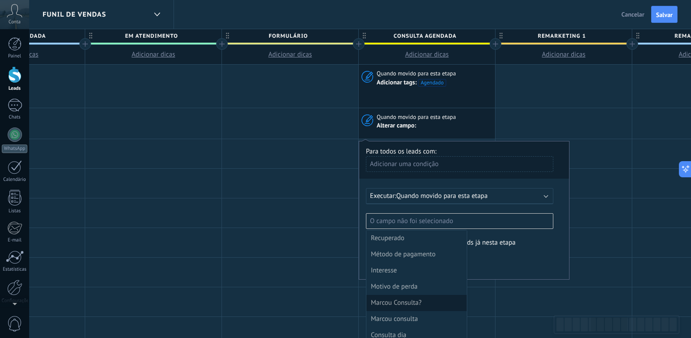
click at [417, 302] on div "Marcou Consulta?" at bounding box center [416, 302] width 90 height 13
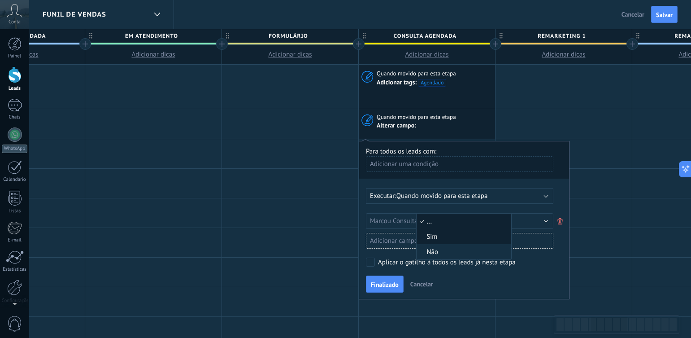
click at [426, 234] on span "Sim" at bounding box center [462, 236] width 92 height 9
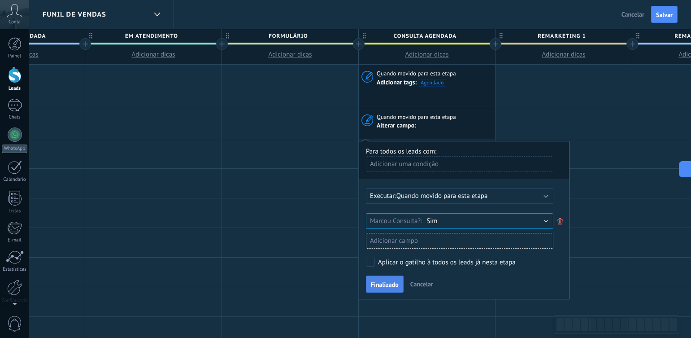
click at [381, 284] on span "Finalizado" at bounding box center [385, 284] width 28 height 6
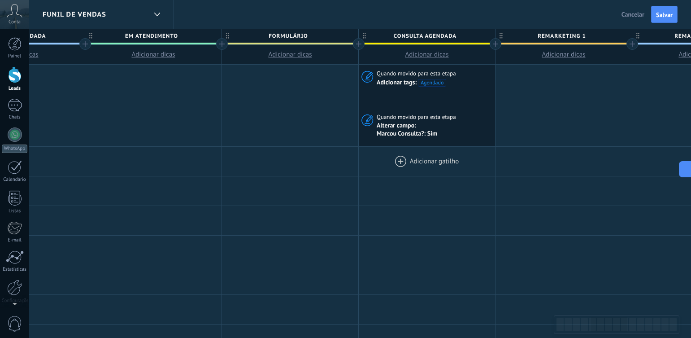
click at [391, 160] on div at bounding box center [427, 161] width 136 height 29
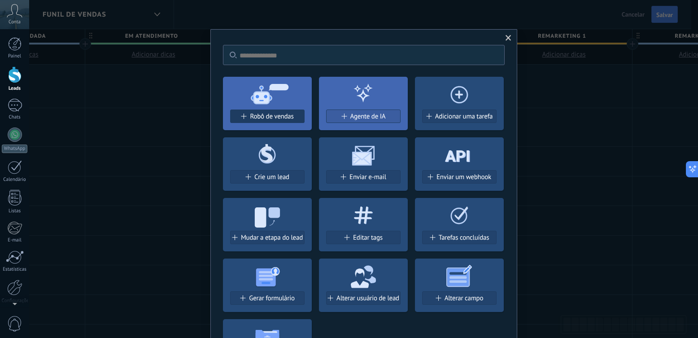
click at [284, 116] on span "Robô de vendas" at bounding box center [271, 117] width 43 height 8
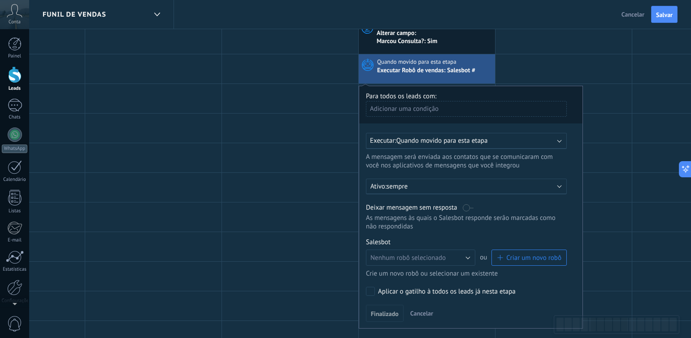
scroll to position [134, 0]
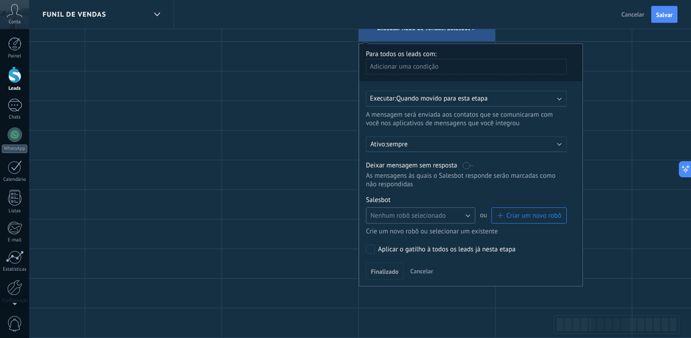
click at [420, 208] on button "Nenhum robô selecionado" at bounding box center [420, 215] width 109 height 16
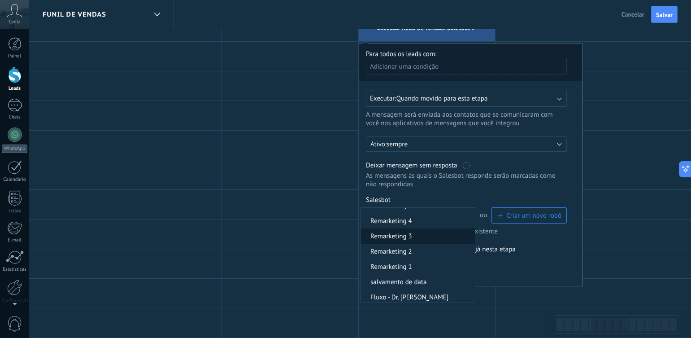
scroll to position [27, 0]
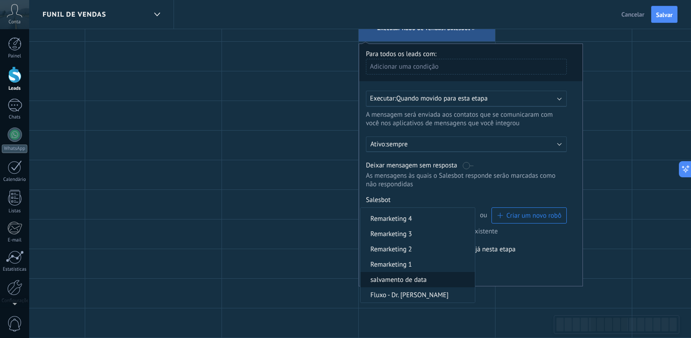
click at [412, 275] on span "salvamento de data" at bounding box center [416, 279] width 112 height 9
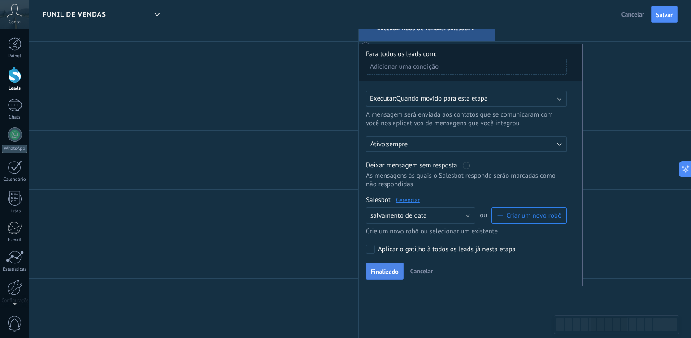
click at [385, 263] on button "Finalizado" at bounding box center [385, 270] width 38 height 17
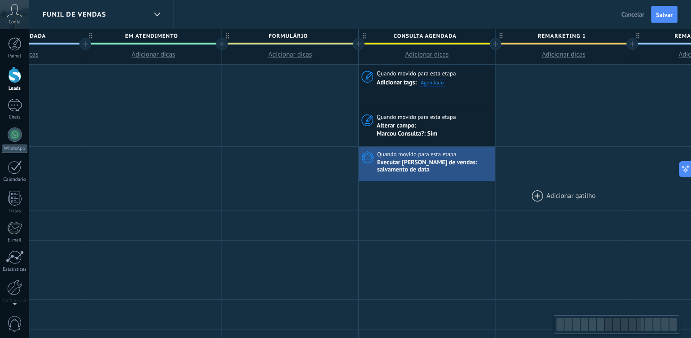
scroll to position [0, 876]
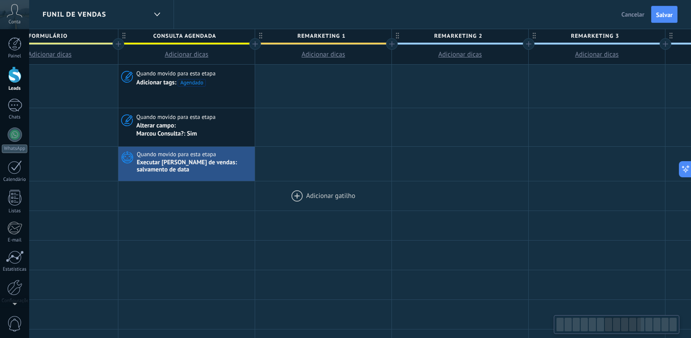
drag, startPoint x: 534, startPoint y: 199, endPoint x: 295, endPoint y: 206, distance: 239.9
click at [295, 206] on div at bounding box center [323, 195] width 136 height 29
click at [359, 87] on div at bounding box center [323, 86] width 136 height 43
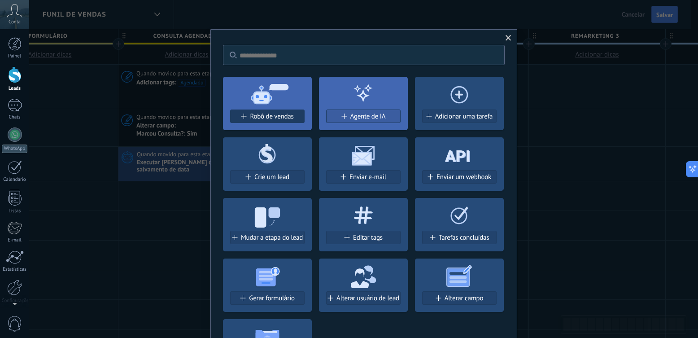
click at [275, 116] on span "Robô de vendas" at bounding box center [271, 117] width 43 height 8
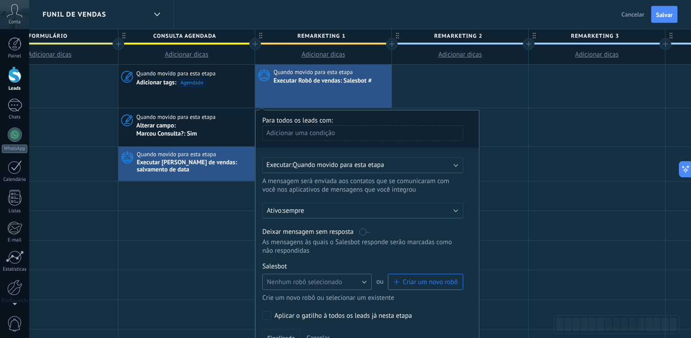
click at [322, 281] on span "Nenhum robô selecionado" at bounding box center [304, 281] width 75 height 9
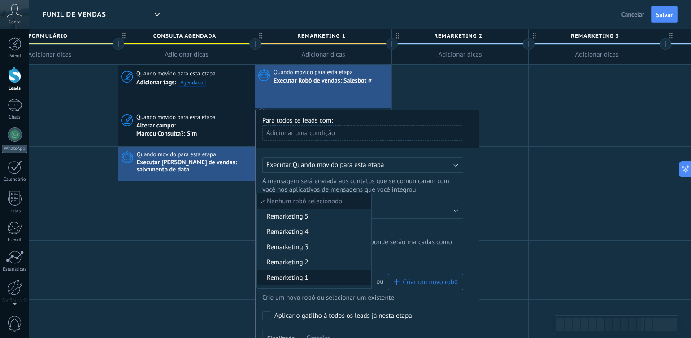
click at [312, 283] on li "Remarketing 1" at bounding box center [314, 276] width 114 height 15
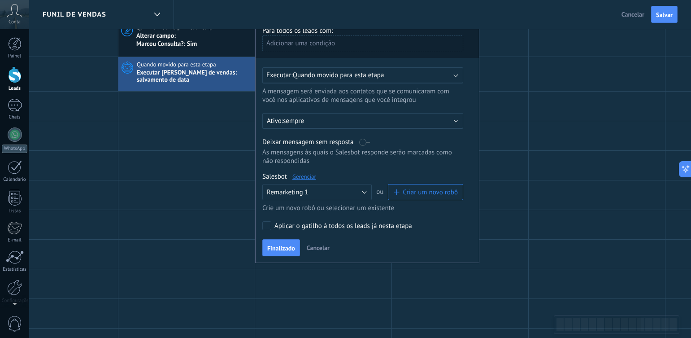
click at [281, 247] on span "Finalizado" at bounding box center [281, 248] width 28 height 6
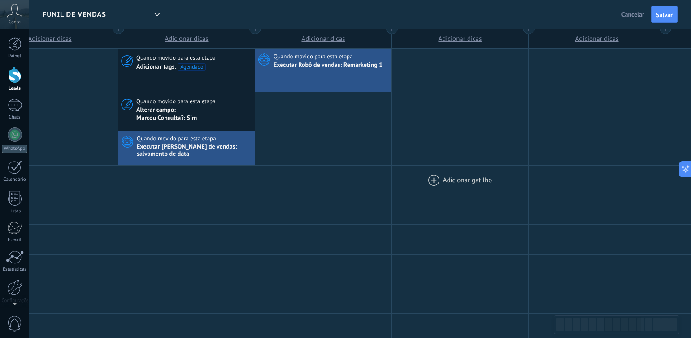
scroll to position [0, 0]
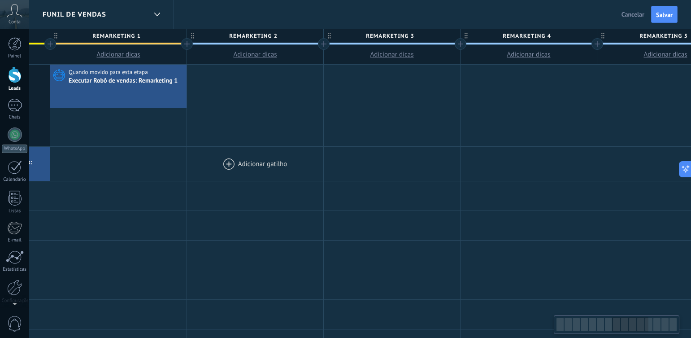
drag, startPoint x: 344, startPoint y: 156, endPoint x: 245, endPoint y: 164, distance: 99.0
click at [246, 164] on div at bounding box center [255, 164] width 136 height 34
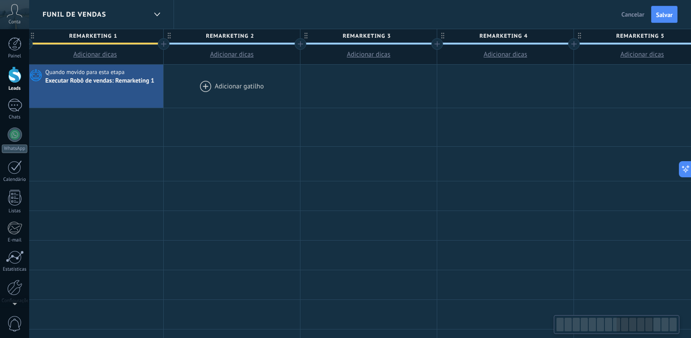
click at [224, 86] on div at bounding box center [232, 86] width 136 height 43
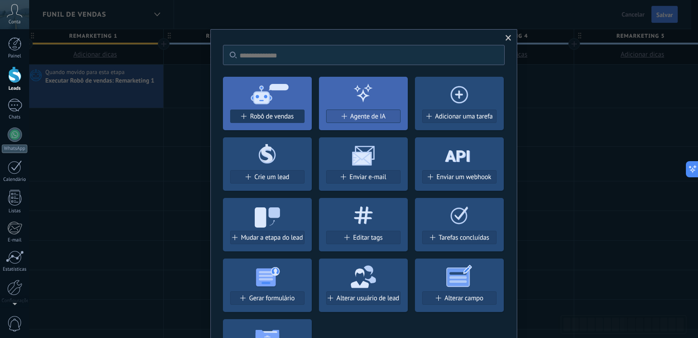
click at [282, 119] on span "Robô de vendas" at bounding box center [271, 117] width 43 height 8
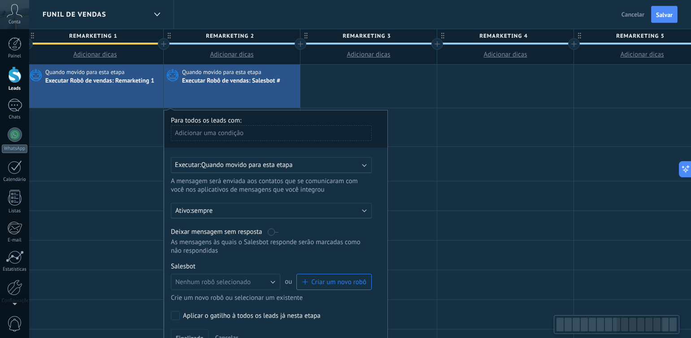
type textarea "*****"
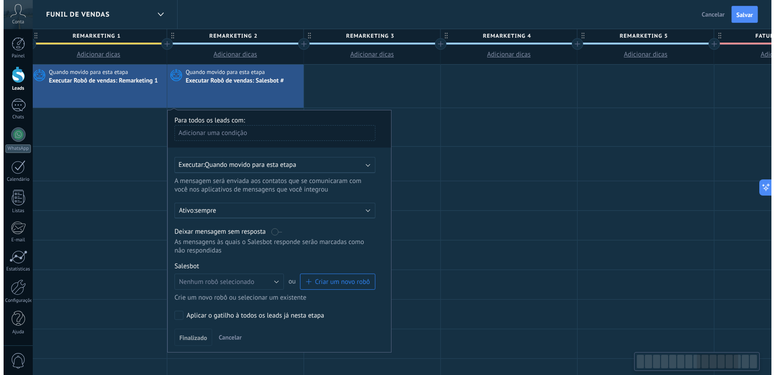
scroll to position [8, 0]
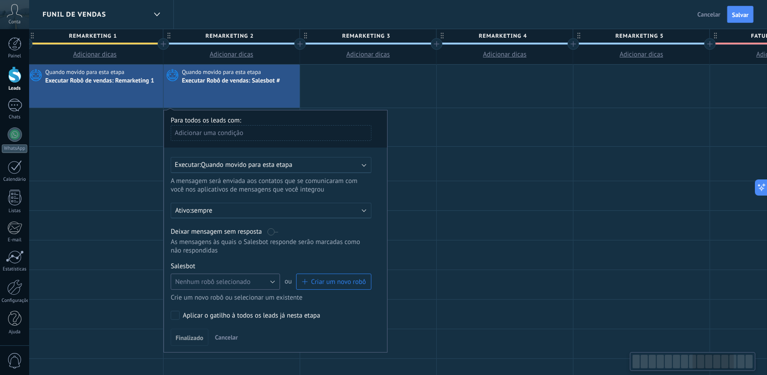
click at [255, 283] on button "Nenhum robô selecionado" at bounding box center [225, 281] width 109 height 16
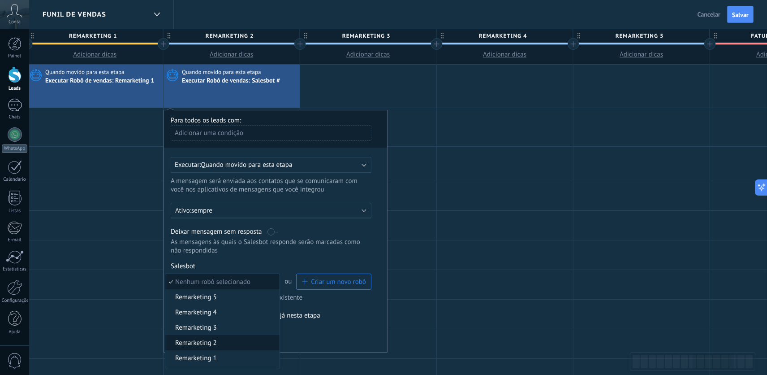
click at [221, 337] on span "Remarketing 2" at bounding box center [221, 342] width 112 height 9
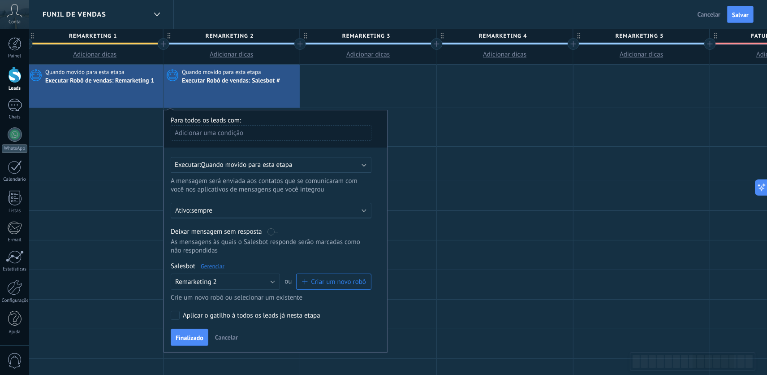
click at [195, 337] on span "Finalizado" at bounding box center [190, 337] width 28 height 6
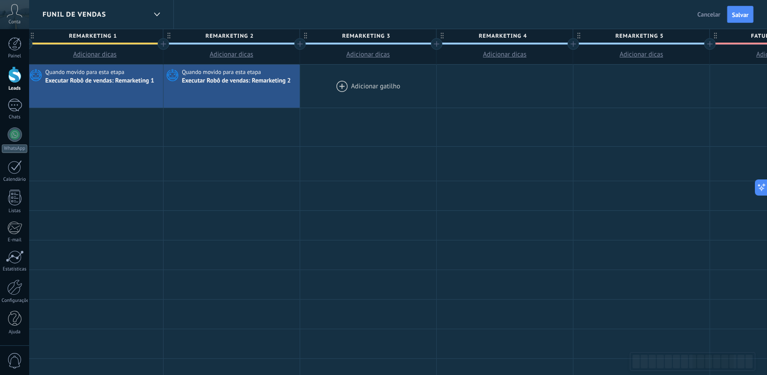
click at [333, 91] on div at bounding box center [368, 86] width 136 height 43
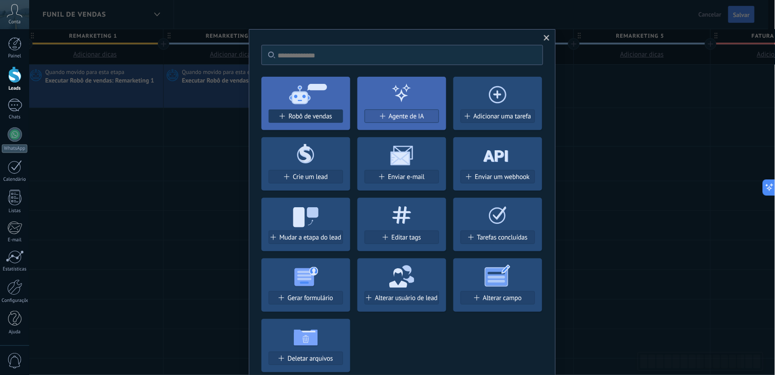
click at [314, 120] on span "Robô de vendas" at bounding box center [309, 117] width 43 height 8
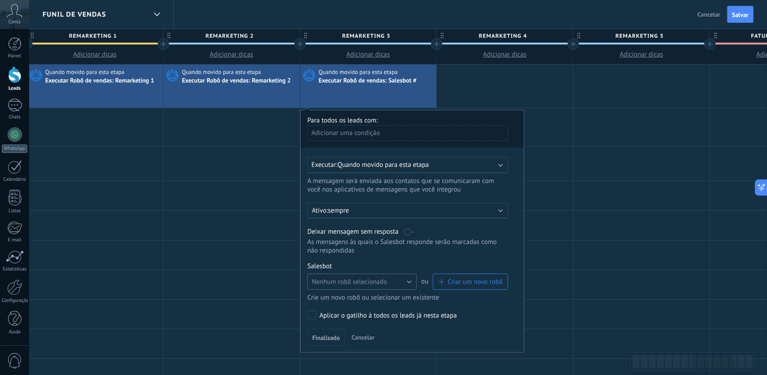
click at [373, 290] on button "Nenhum robô selecionado" at bounding box center [362, 281] width 109 height 16
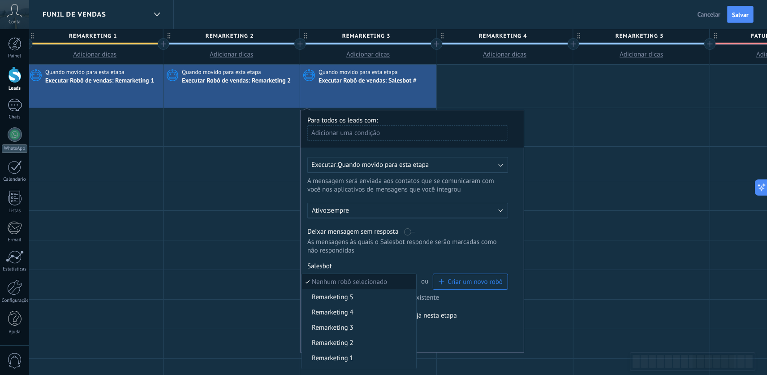
click at [351, 332] on span "Remarketing 3" at bounding box center [358, 327] width 112 height 9
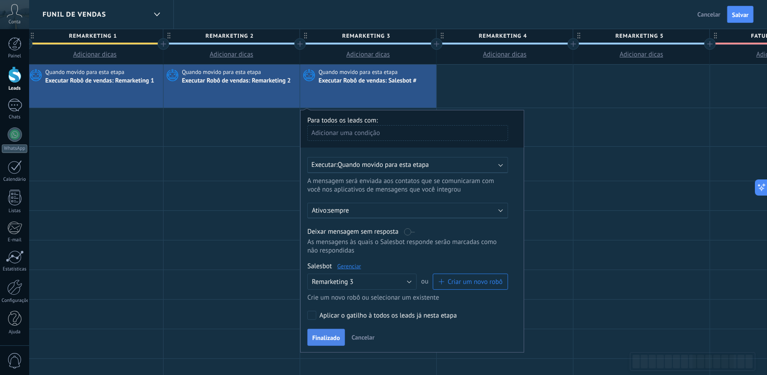
click at [335, 337] on span "Finalizado" at bounding box center [326, 337] width 28 height 6
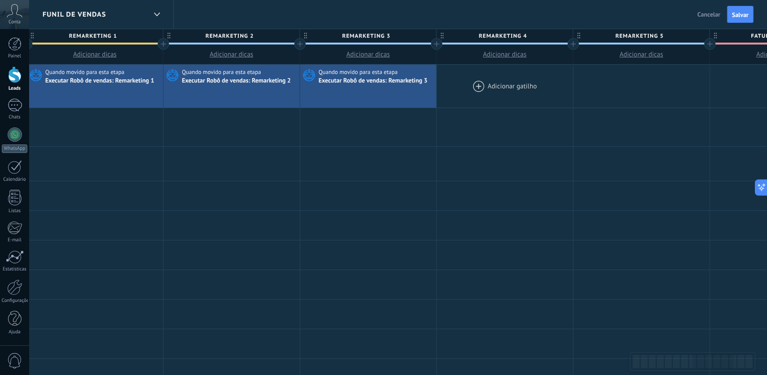
click at [478, 87] on div at bounding box center [505, 86] width 136 height 43
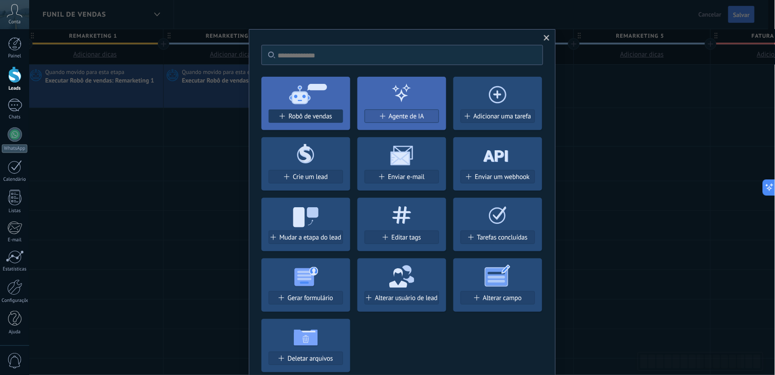
click at [317, 116] on span "Robô de vendas" at bounding box center [309, 117] width 43 height 8
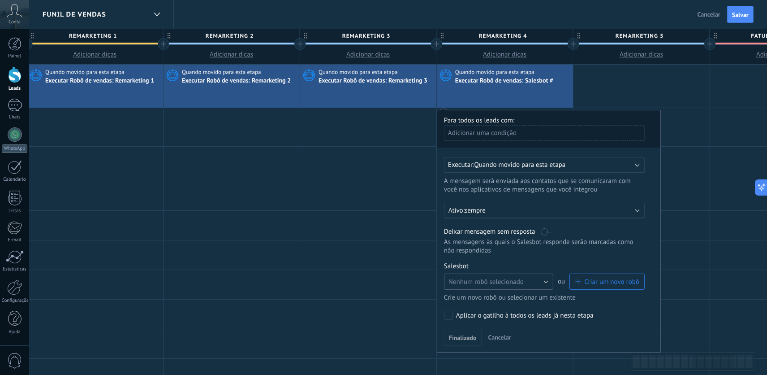
click at [476, 284] on span "Nenhum robô selecionado" at bounding box center [486, 281] width 75 height 9
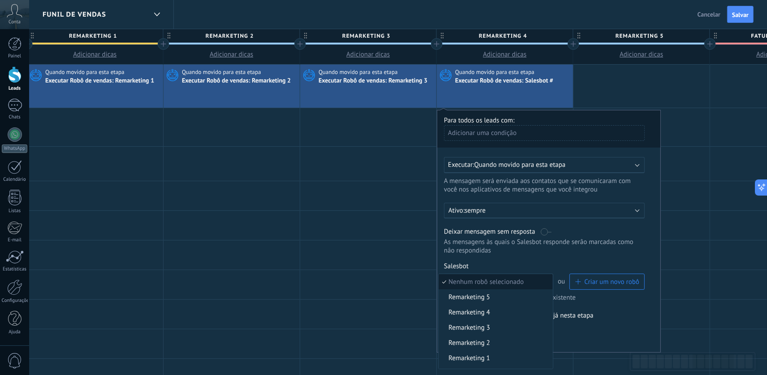
drag, startPoint x: 493, startPoint y: 321, endPoint x: 487, endPoint y: 325, distance: 7.4
click at [492, 317] on span "Remarketing 4" at bounding box center [495, 312] width 112 height 9
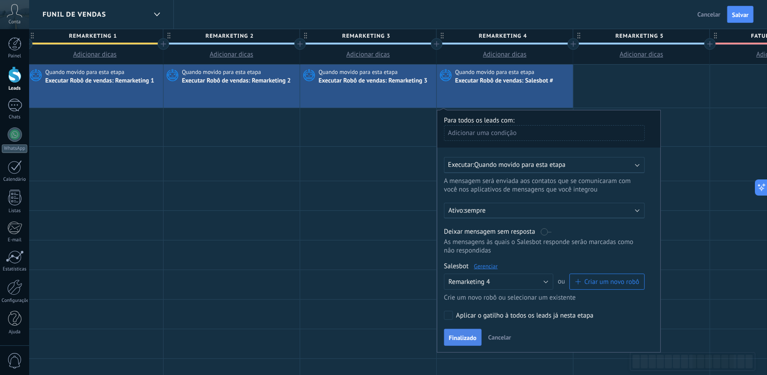
click at [465, 337] on span "Finalizado" at bounding box center [463, 337] width 28 height 6
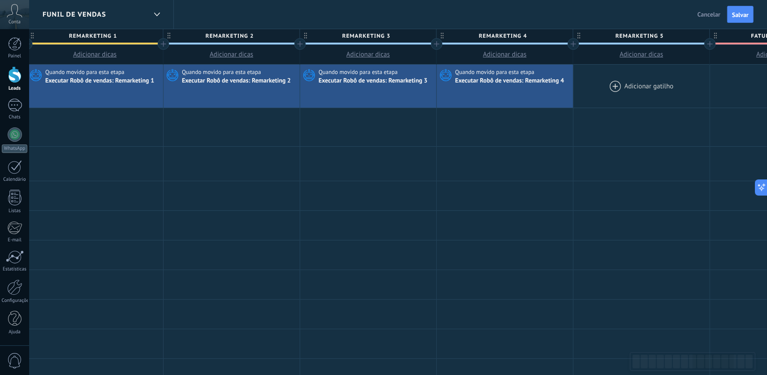
click at [624, 92] on div at bounding box center [642, 86] width 136 height 43
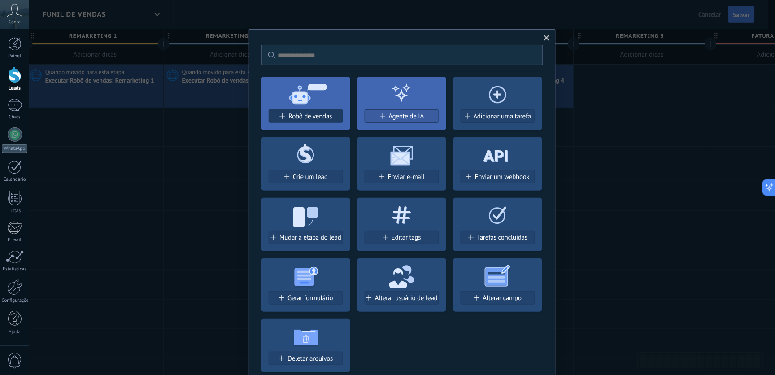
click at [321, 118] on span "Robô de vendas" at bounding box center [309, 117] width 43 height 8
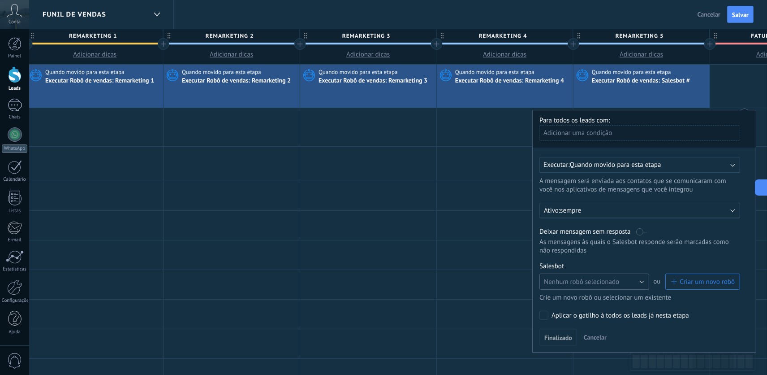
click at [616, 280] on span "Nenhum robô selecionado" at bounding box center [581, 281] width 75 height 9
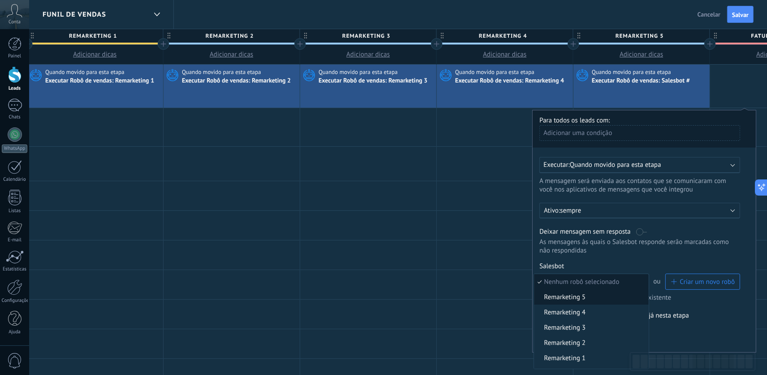
click at [579, 297] on span "Remarketing 5" at bounding box center [590, 297] width 112 height 9
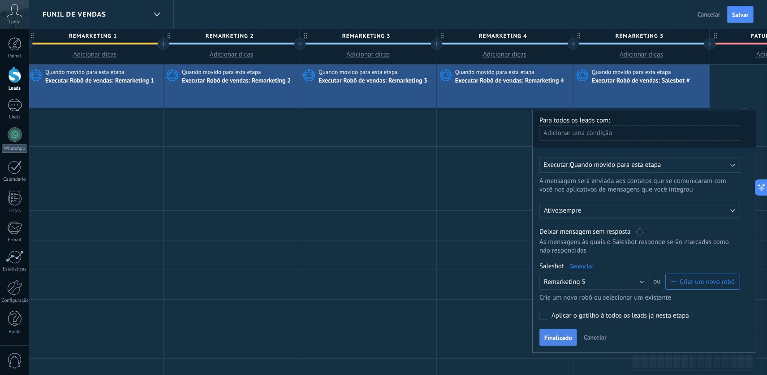
click at [570, 337] on button "Finalizado" at bounding box center [559, 337] width 38 height 17
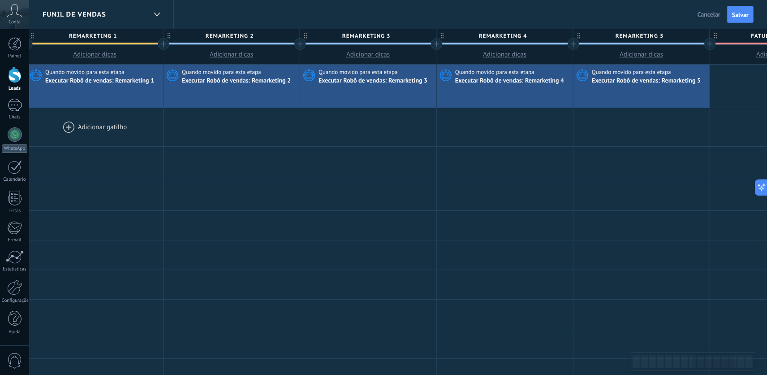
click at [117, 131] on div at bounding box center [95, 127] width 136 height 38
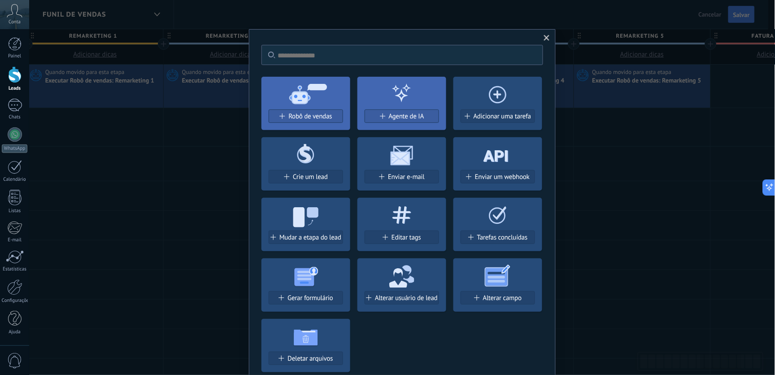
click at [298, 229] on icon at bounding box center [305, 214] width 89 height 32
click at [299, 241] on button "Mudar a etapa do lead" at bounding box center [306, 236] width 74 height 13
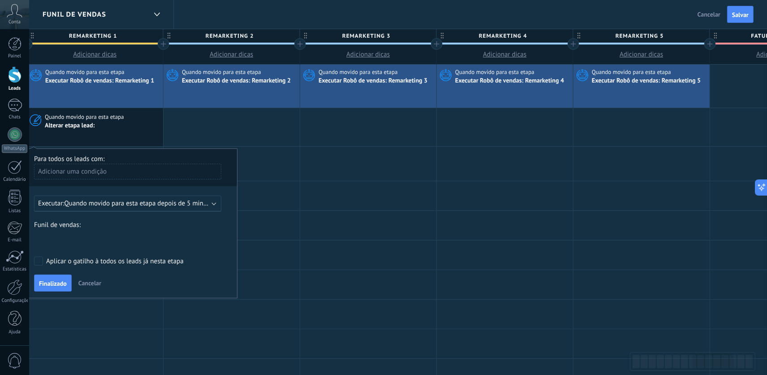
click at [158, 202] on span "Quando movido para esta etapa depois de 5 minutos" at bounding box center [141, 203] width 152 height 9
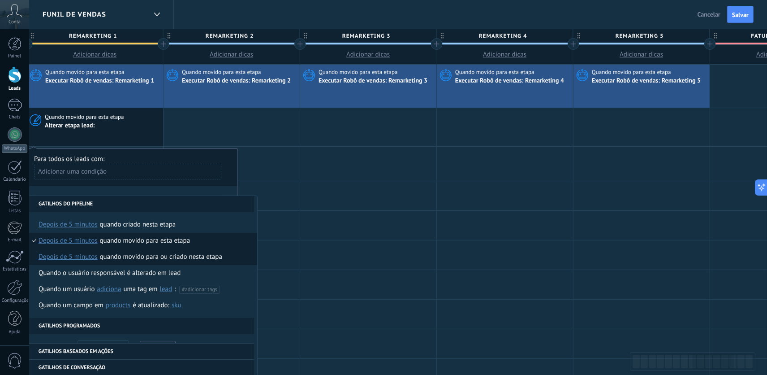
click at [87, 258] on span "depois de 5 minutos" at bounding box center [68, 257] width 59 height 16
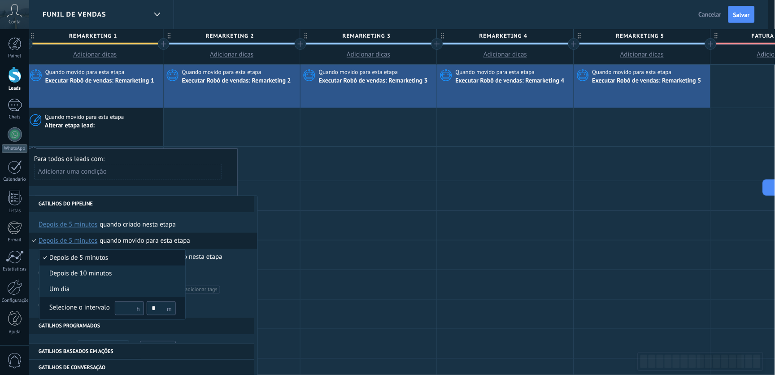
click at [129, 306] on input "text" at bounding box center [129, 308] width 29 height 14
type input "**"
click at [155, 308] on input "*" at bounding box center [161, 308] width 29 height 14
type input "*"
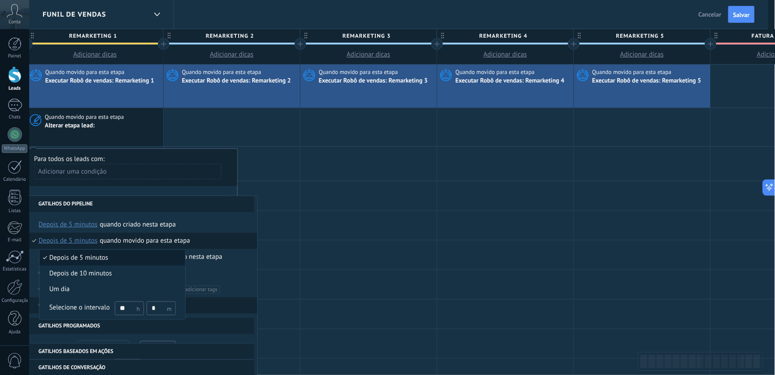
click at [87, 312] on div "Selecione o intervalo ** *" at bounding box center [112, 307] width 126 height 15
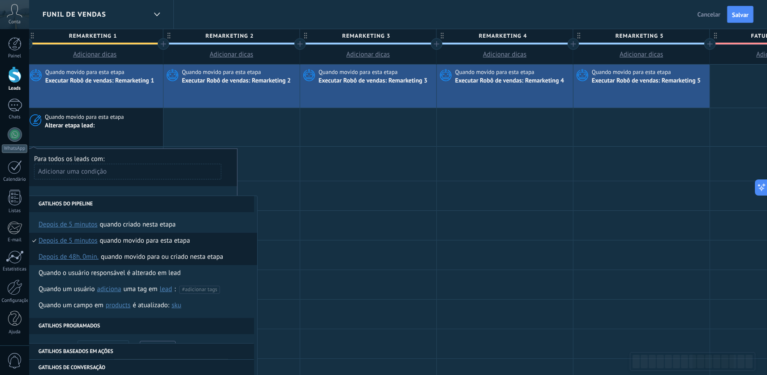
click at [107, 261] on div "Quando movido para ou criado nesta etapa" at bounding box center [162, 257] width 122 height 16
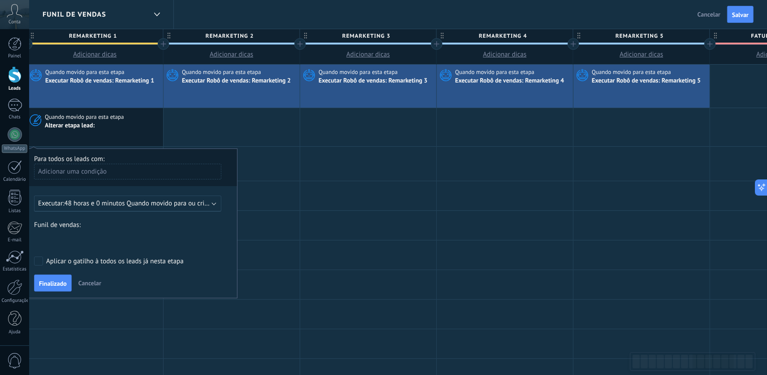
click at [0, 0] on div "Sem resposta ao ctt inicial Final do fluxo Chamada agendada Em Atendimento Form…" at bounding box center [0, 0] width 0 height 0
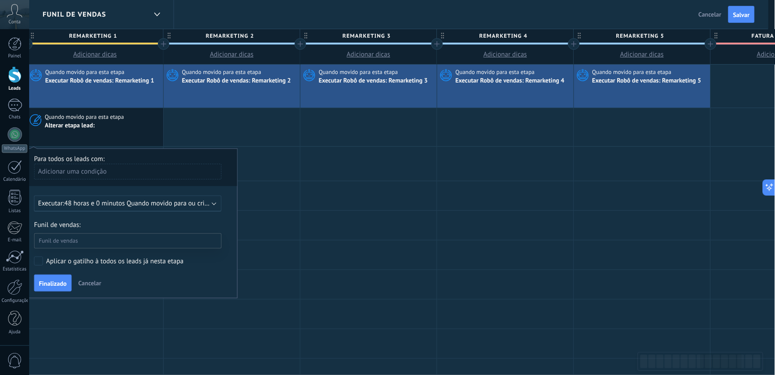
click at [0, 0] on label "REMARKETING 2" at bounding box center [0, 0] width 0 height 0
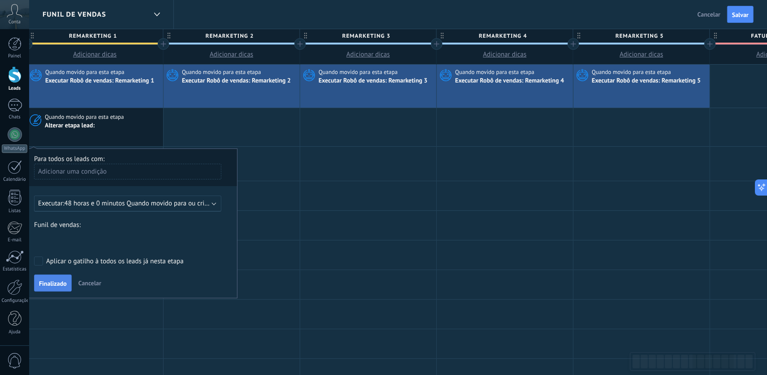
click at [59, 288] on button "Finalizado" at bounding box center [53, 282] width 38 height 17
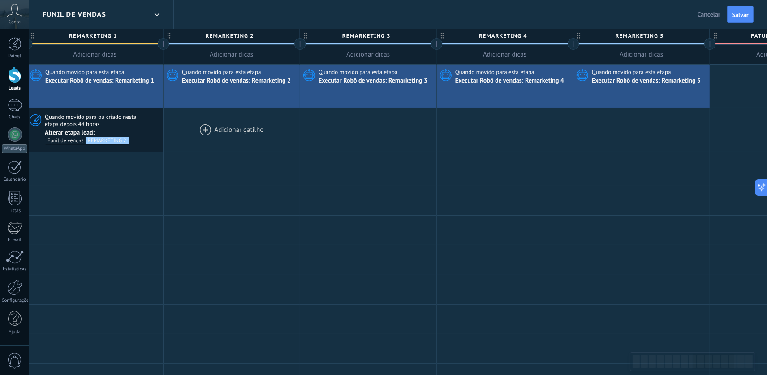
click at [216, 125] on div at bounding box center [232, 129] width 136 height 43
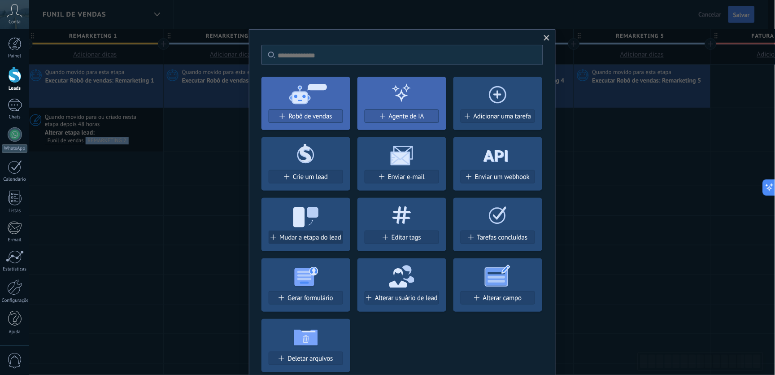
click at [299, 234] on span "Mudar a etapa do lead" at bounding box center [310, 238] width 62 height 8
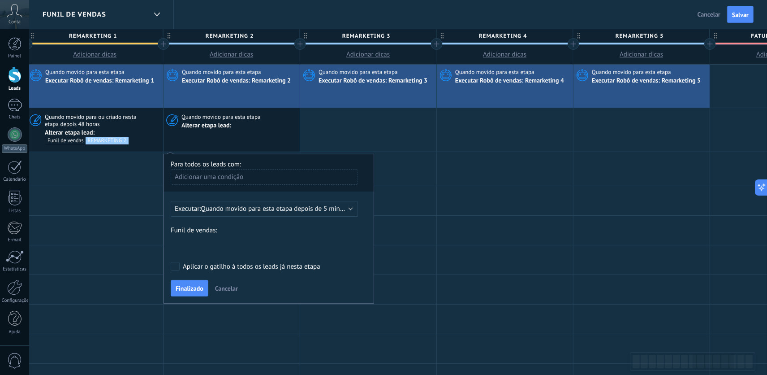
click at [289, 209] on span "Quando movido para esta etapa depois de 5 minutos" at bounding box center [277, 208] width 152 height 9
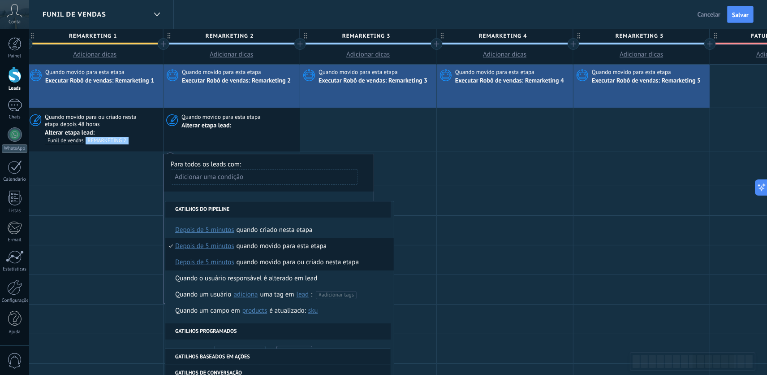
click at [207, 260] on span "depois de 5 minutos" at bounding box center [204, 262] width 59 height 16
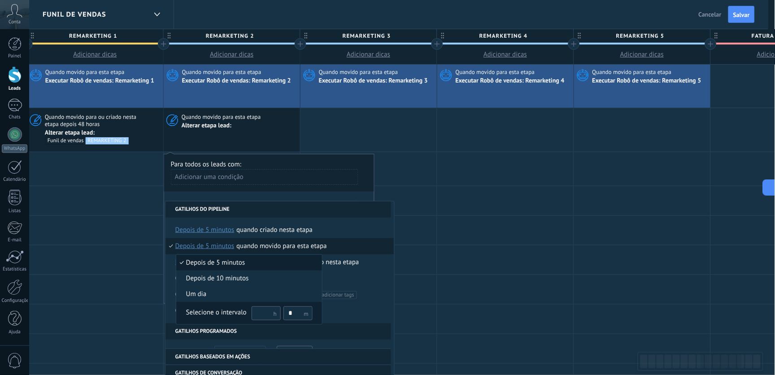
click at [265, 311] on input "text" at bounding box center [265, 313] width 29 height 14
type input "**"
click at [301, 308] on input "*" at bounding box center [297, 313] width 29 height 14
click at [299, 308] on input "*" at bounding box center [297, 313] width 29 height 14
type input "*"
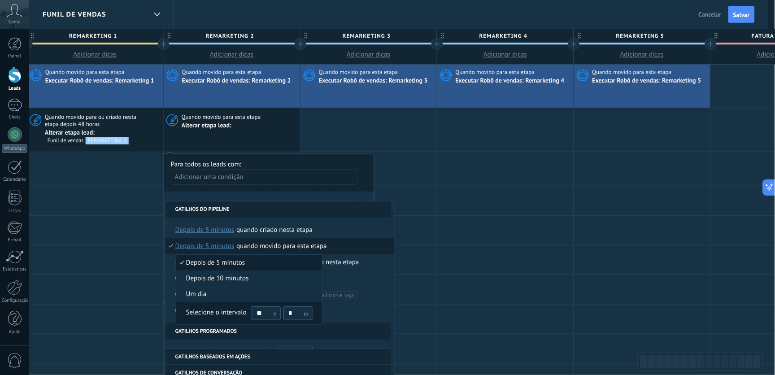
click at [217, 311] on div "Selecione o intervalo" at bounding box center [216, 312] width 61 height 9
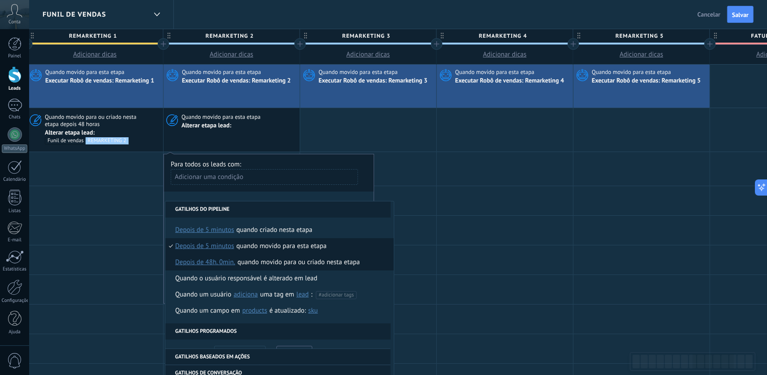
click at [254, 264] on div "Quando movido para ou criado nesta etapa" at bounding box center [299, 262] width 122 height 16
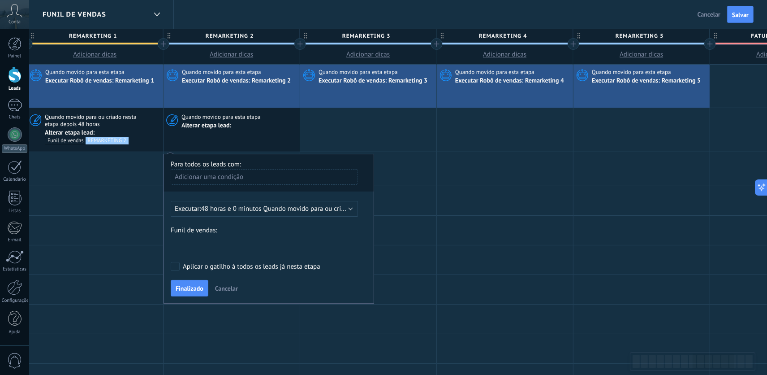
click at [0, 0] on div "Sem resposta ao ctt inicial Final do fluxo Chamada agendada Em Atendimento Form…" at bounding box center [0, 0] width 0 height 0
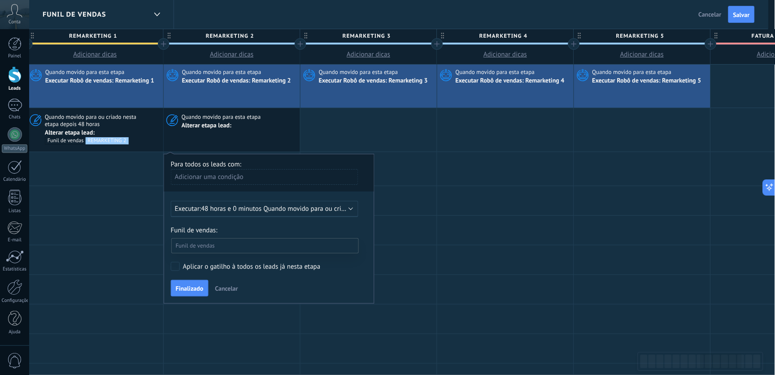
click at [0, 0] on label "REMARKETING 3" at bounding box center [0, 0] width 0 height 0
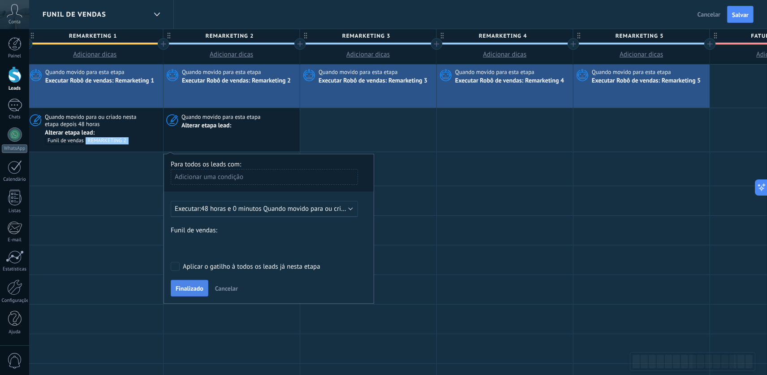
click at [198, 293] on button "Finalizado" at bounding box center [190, 288] width 38 height 17
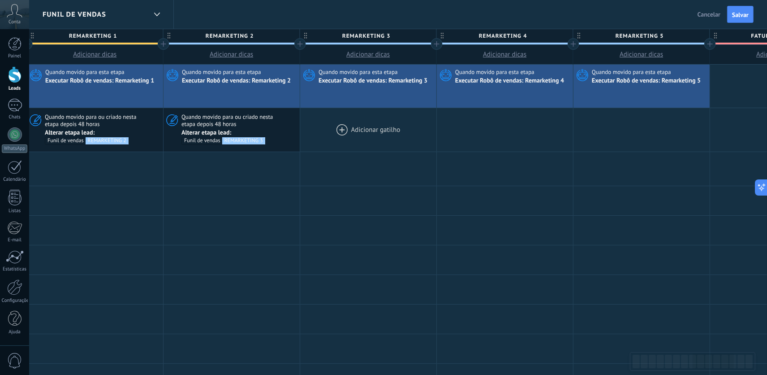
click at [376, 136] on div at bounding box center [368, 129] width 136 height 43
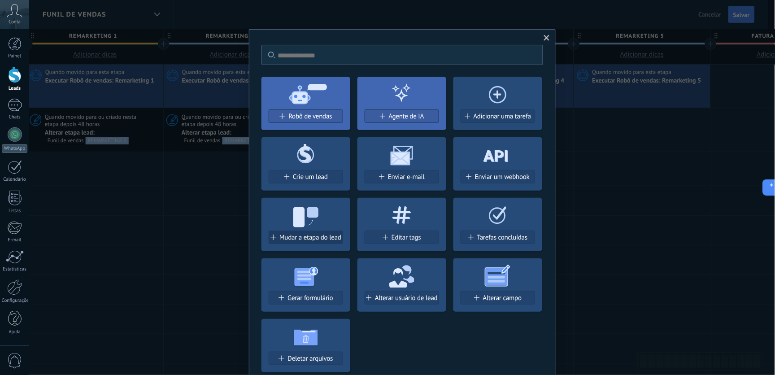
click at [312, 238] on span "Mudar a etapa do lead" at bounding box center [310, 238] width 62 height 8
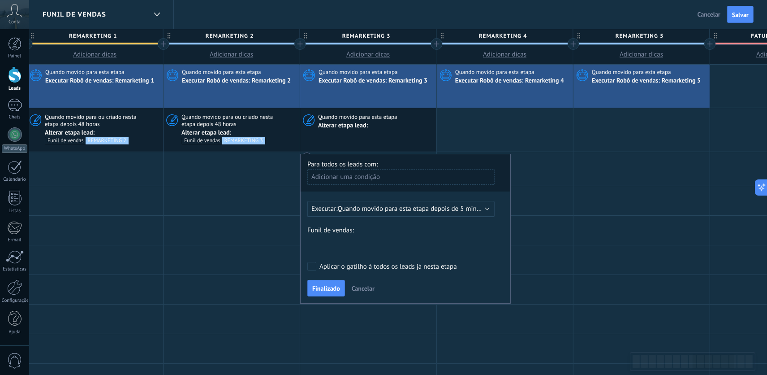
click at [395, 202] on div "Executar: Quando movido para esta etapa depois de 5 minutos" at bounding box center [401, 209] width 187 height 16
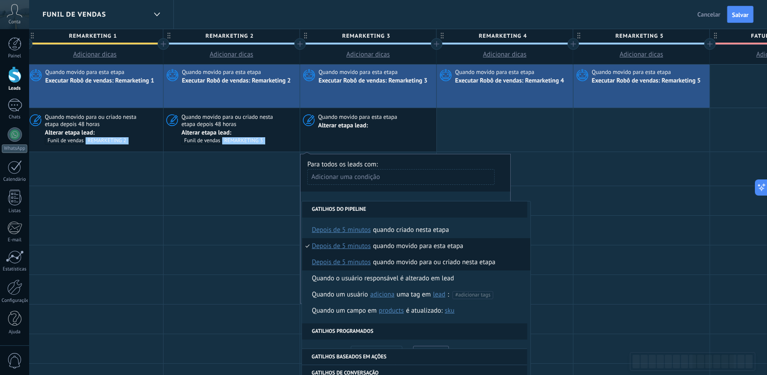
click at [348, 261] on span "depois de 5 minutos" at bounding box center [341, 262] width 59 height 16
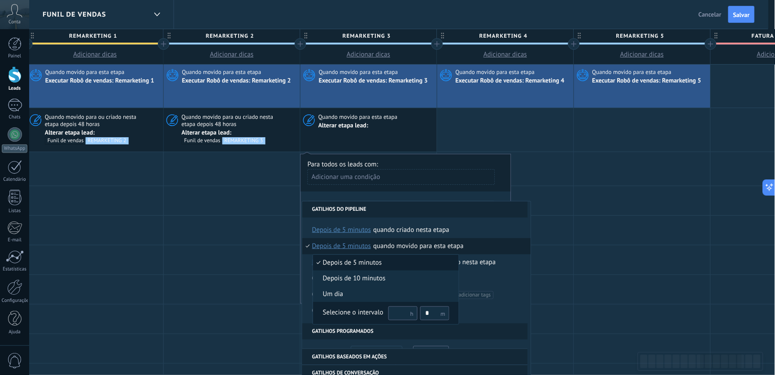
click at [403, 311] on input "text" at bounding box center [402, 313] width 29 height 14
type input "**"
click at [434, 312] on input "*" at bounding box center [434, 313] width 29 height 14
type input "*"
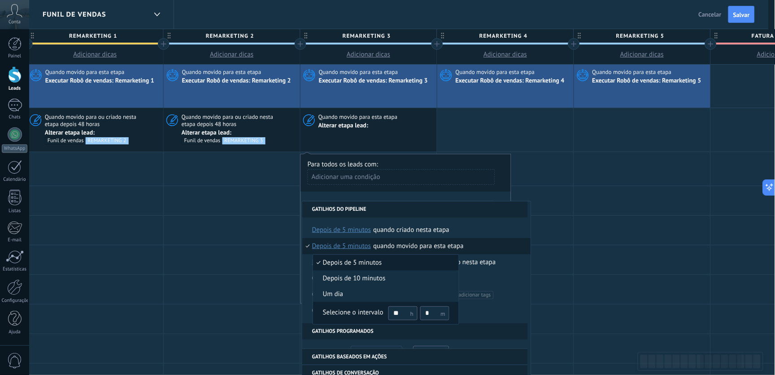
click at [361, 306] on div "Selecione o intervalo ** *" at bounding box center [386, 312] width 126 height 15
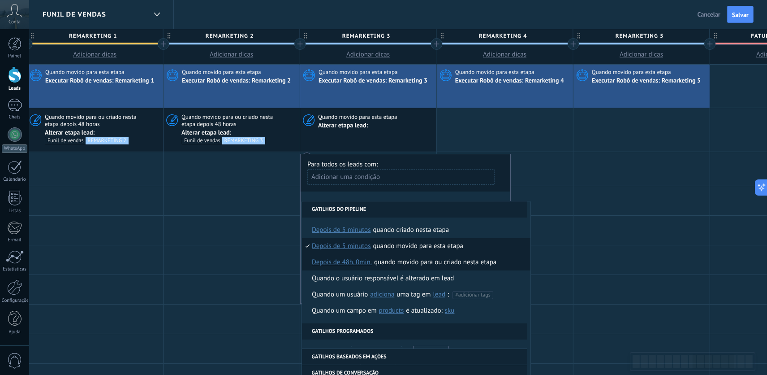
click at [384, 265] on div "Quando movido para ou criado nesta etapa" at bounding box center [435, 262] width 122 height 16
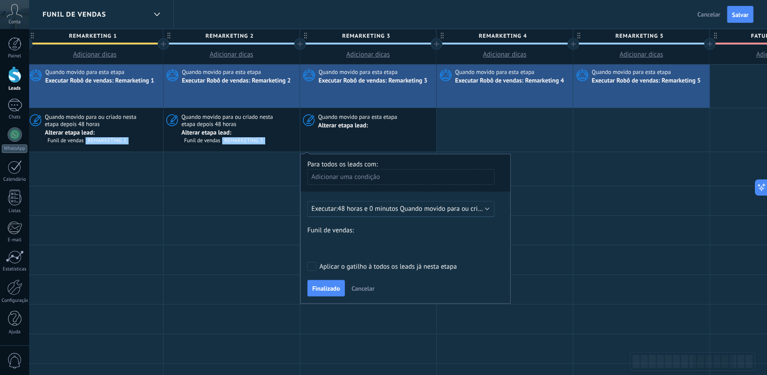
click at [0, 0] on div "Sem resposta ao ctt inicial Final do fluxo Chamada agendada Em Atendimento Form…" at bounding box center [0, 0] width 0 height 0
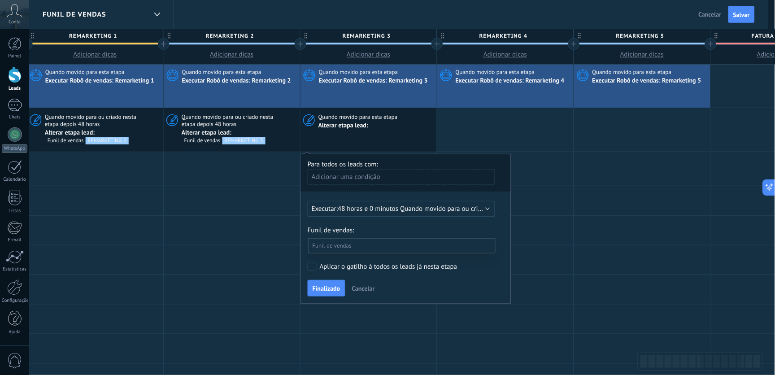
click at [0, 0] on label "REMARKETING 4" at bounding box center [0, 0] width 0 height 0
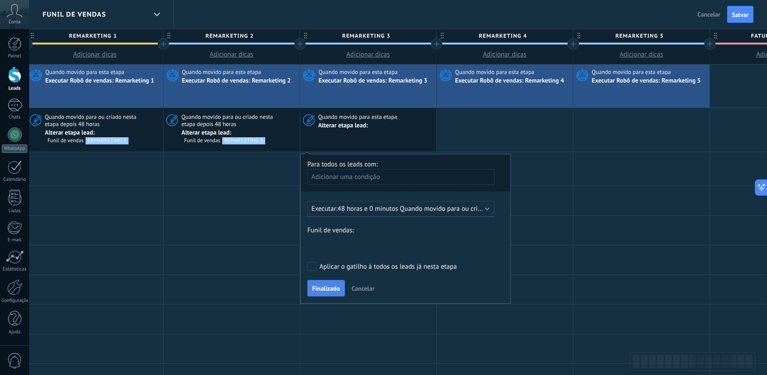
click at [337, 288] on span "Finalizado" at bounding box center [326, 288] width 28 height 6
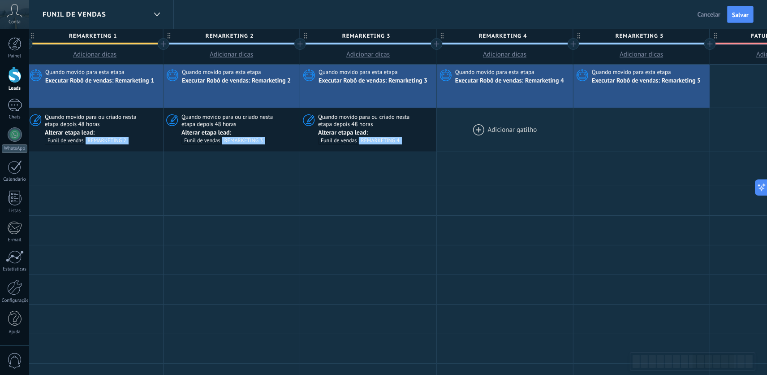
click at [473, 132] on div at bounding box center [505, 129] width 136 height 43
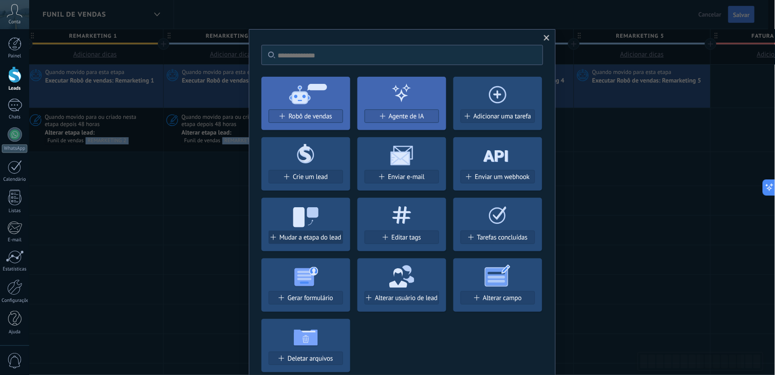
click at [317, 236] on span "Mudar a etapa do lead" at bounding box center [310, 238] width 62 height 8
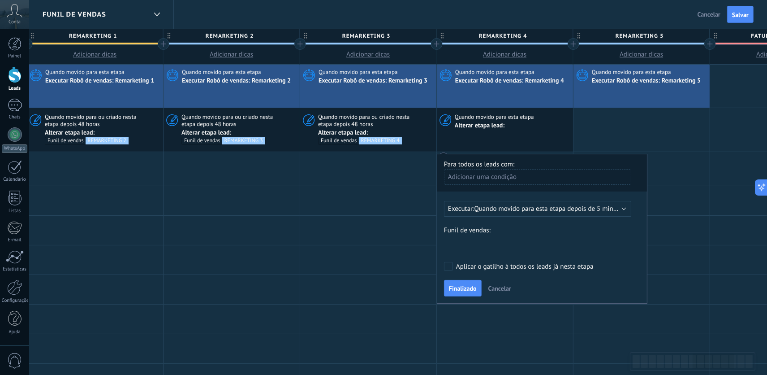
click at [539, 207] on span "Quando movido para esta etapa depois de 5 minutos" at bounding box center [551, 208] width 152 height 9
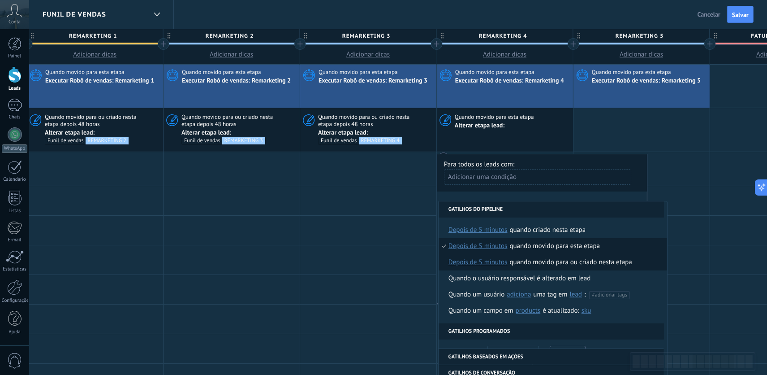
click at [484, 263] on span "depois de 5 minutos" at bounding box center [478, 262] width 59 height 16
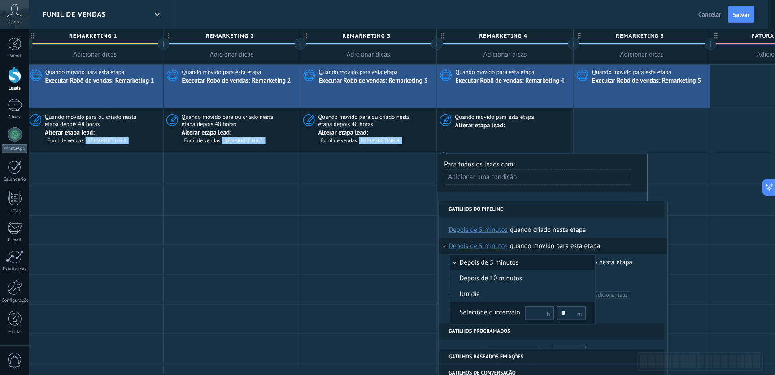
click at [528, 310] on input "text" at bounding box center [539, 313] width 29 height 14
type input "**"
click at [559, 312] on input "*" at bounding box center [571, 313] width 29 height 14
type input "*"
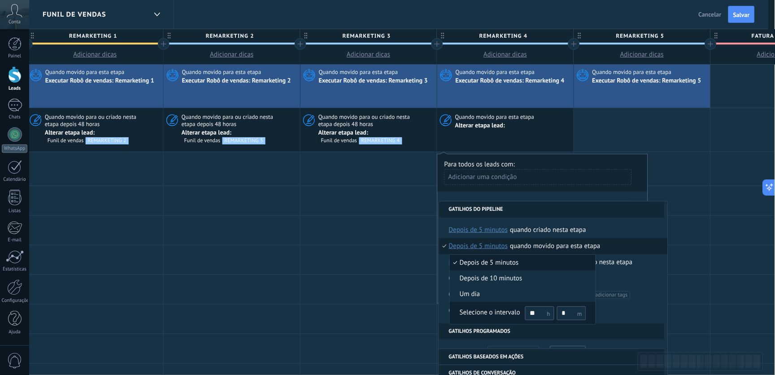
click at [499, 311] on div "Selecione o intervalo" at bounding box center [490, 312] width 61 height 9
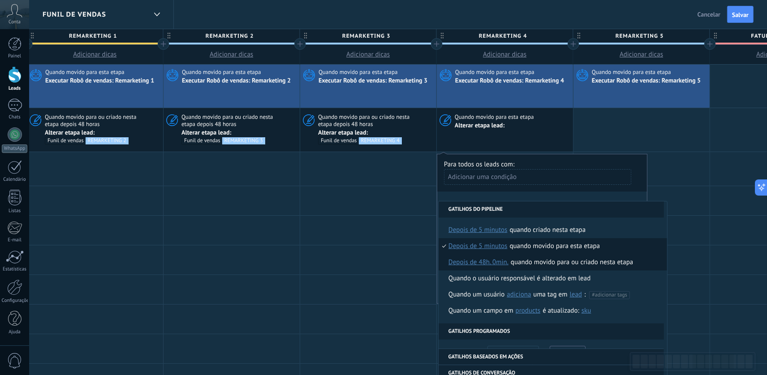
click at [528, 264] on div "Quando movido para ou criado nesta etapa" at bounding box center [572, 262] width 122 height 16
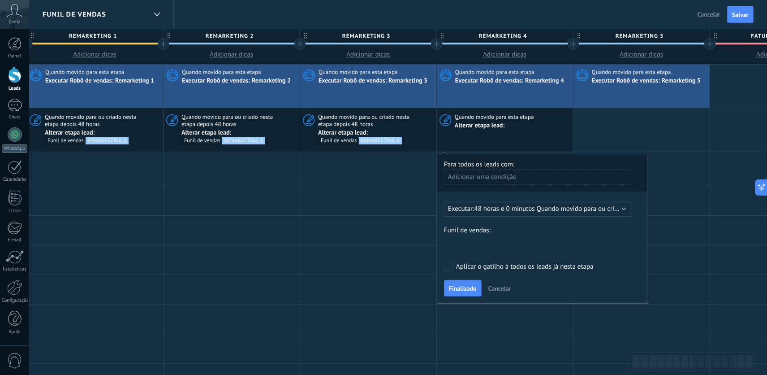
click at [0, 0] on div "Sem resposta ao ctt inicial Final do fluxo Chamada agendada Em Atendimento Form…" at bounding box center [0, 0] width 0 height 0
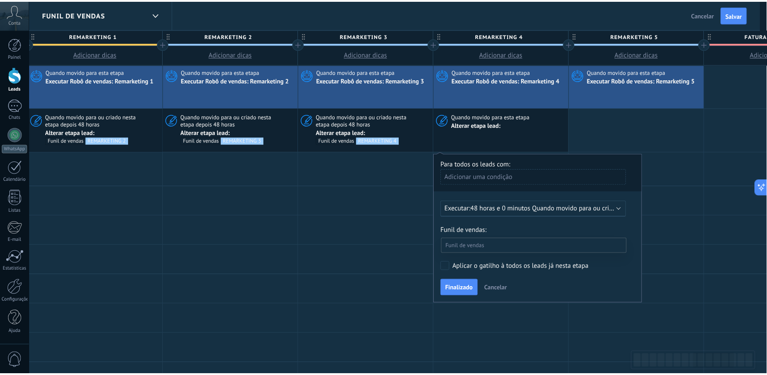
scroll to position [50, 0]
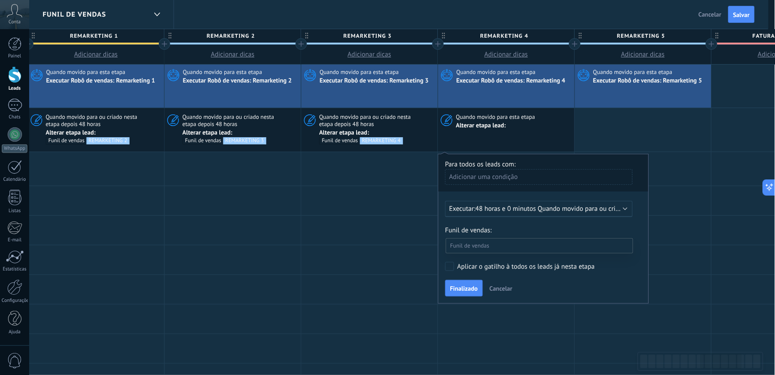
click at [0, 0] on label "REMARKETING 5" at bounding box center [0, 0] width 0 height 0
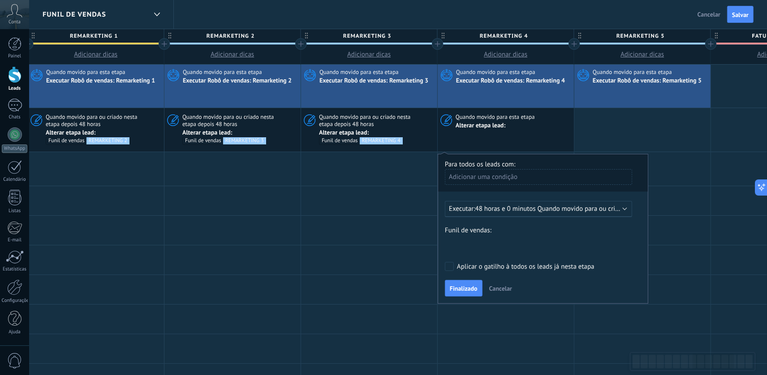
click at [467, 294] on button "Finalizado" at bounding box center [464, 288] width 38 height 17
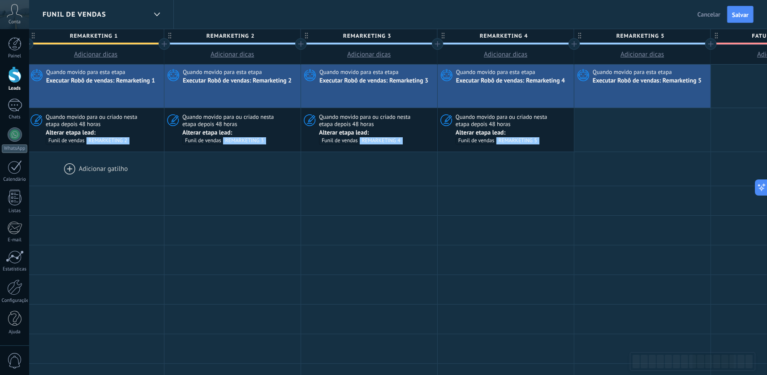
click at [86, 182] on div at bounding box center [96, 169] width 136 height 34
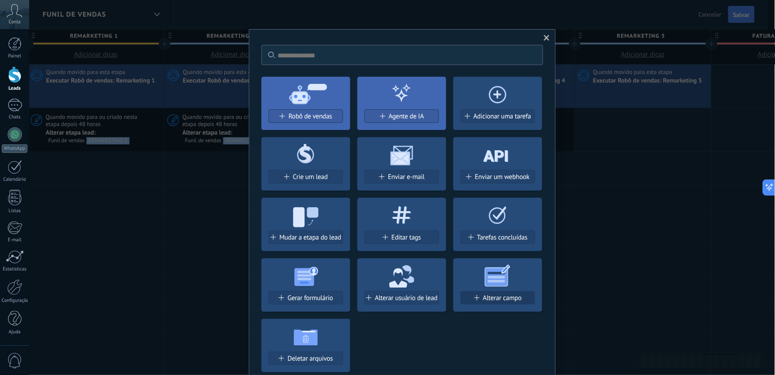
click at [483, 301] on span "Alterar campo" at bounding box center [502, 298] width 39 height 8
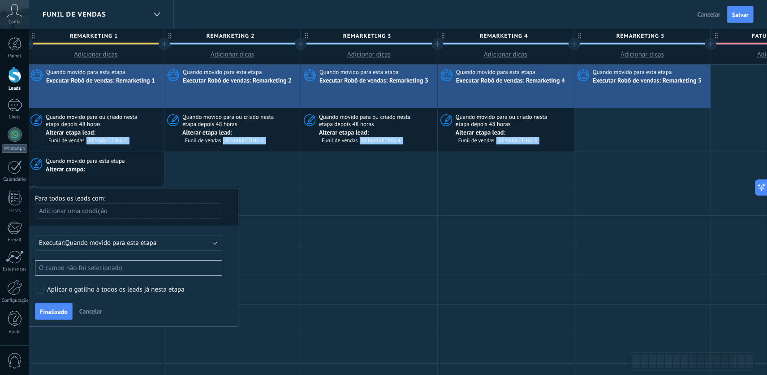
click at [143, 270] on div "O campo não foi selecionado" at bounding box center [128, 268] width 187 height 16
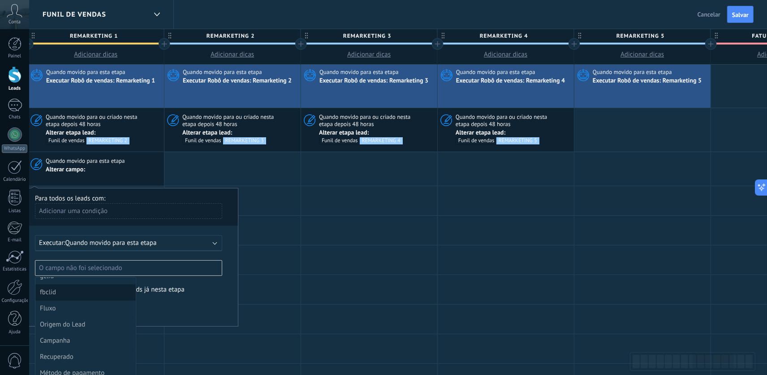
scroll to position [209, 0]
click at [226, 308] on div at bounding box center [133, 257] width 210 height 139
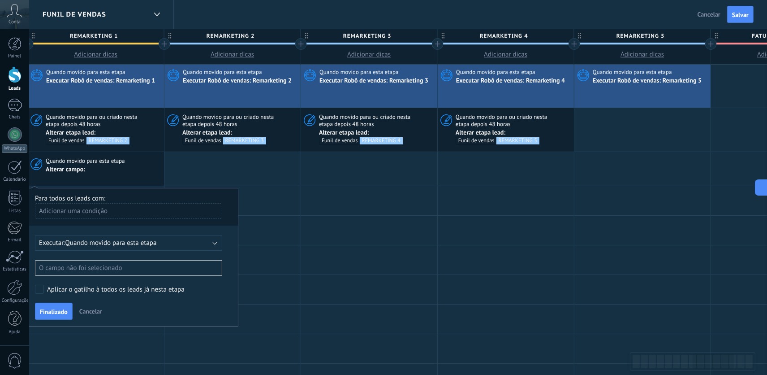
click at [83, 312] on span "Cancelar" at bounding box center [90, 311] width 23 height 8
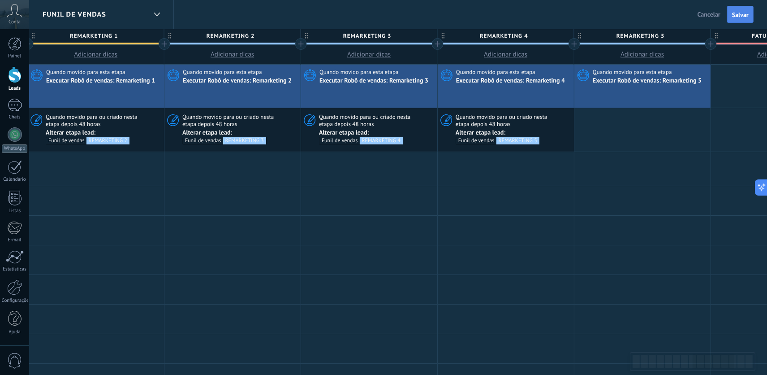
click at [697, 12] on button "Salvar" at bounding box center [741, 14] width 26 height 17
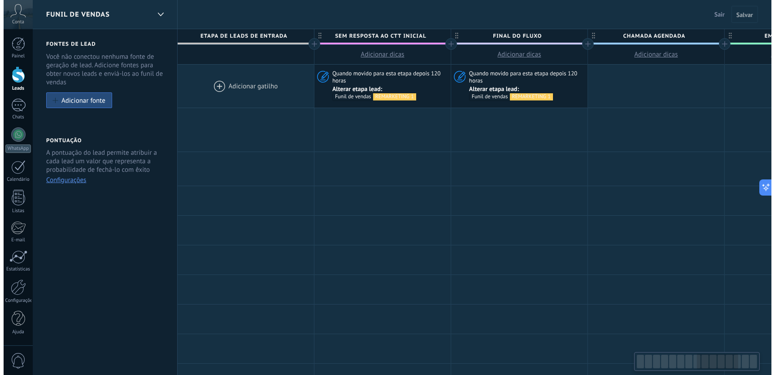
scroll to position [0, 1103]
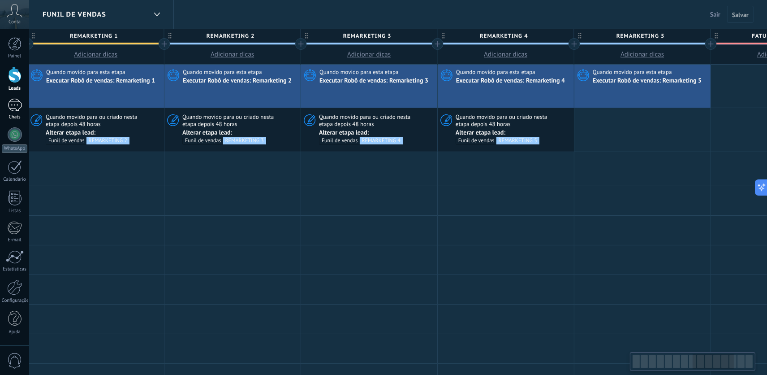
click at [16, 110] on div at bounding box center [15, 105] width 14 height 13
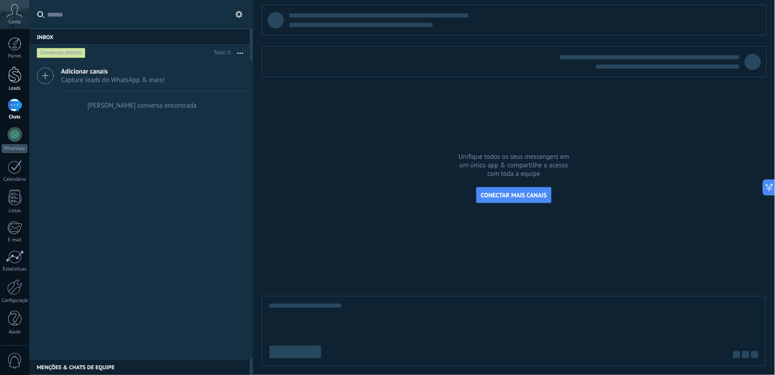
click at [20, 73] on div at bounding box center [14, 74] width 13 height 17
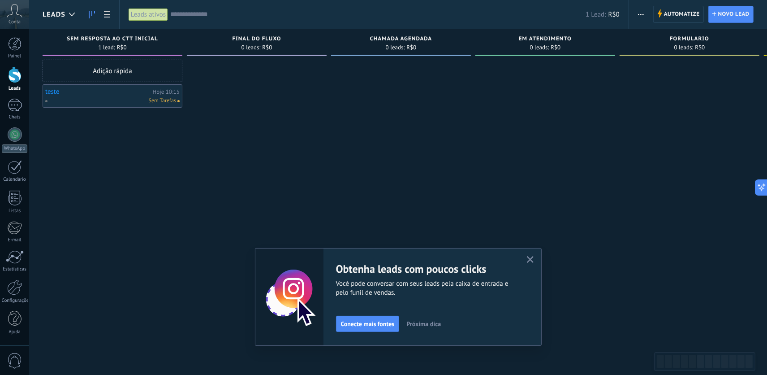
click at [57, 92] on link "teste" at bounding box center [97, 92] width 105 height 8
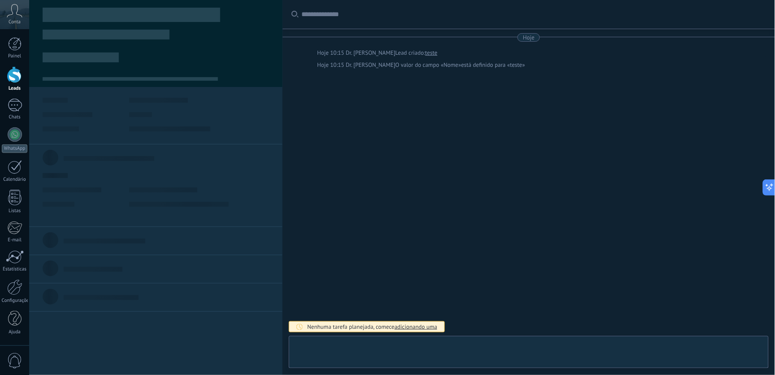
type textarea "*****"
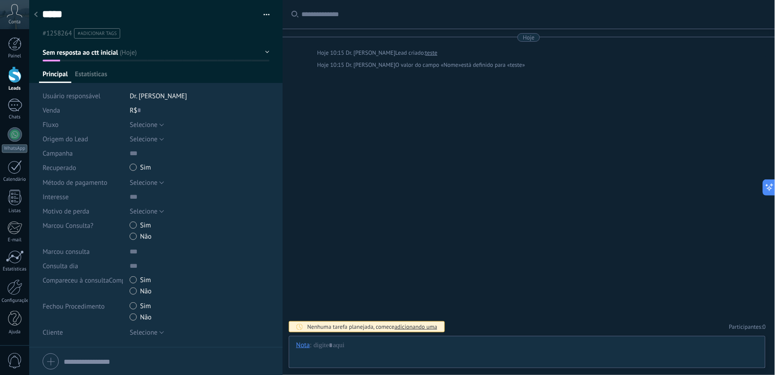
scroll to position [13, 0]
click at [198, 76] on span "Configurações" at bounding box center [189, 76] width 40 height 13
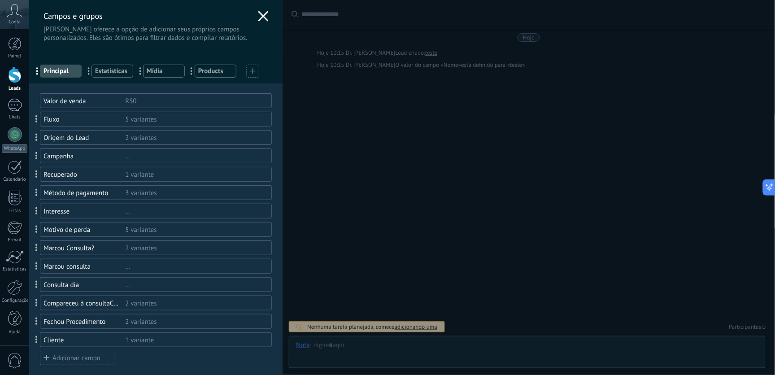
click at [256, 73] on div at bounding box center [252, 71] width 13 height 13
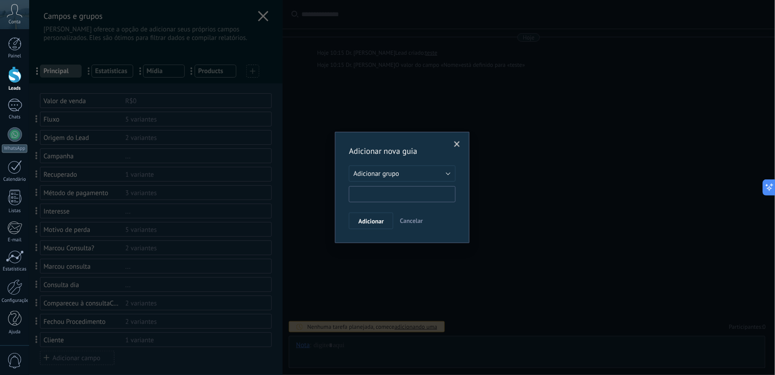
click at [382, 189] on input "text" at bounding box center [402, 194] width 107 height 16
type input "**********"
click at [380, 221] on span "Adicionar" at bounding box center [371, 221] width 26 height 6
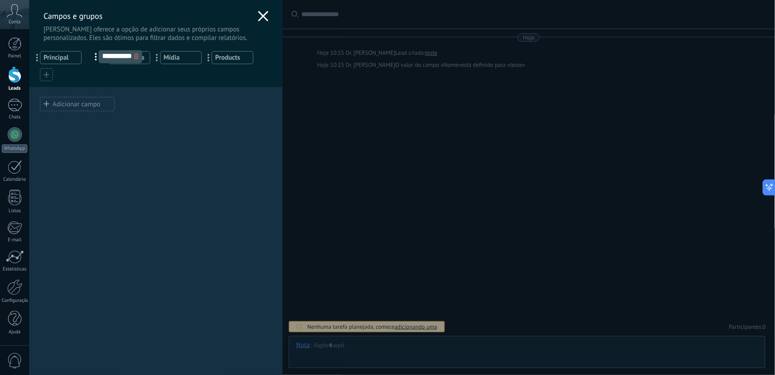
drag, startPoint x: 36, startPoint y: 74, endPoint x: 91, endPoint y: 55, distance: 57.8
click at [82, 100] on div "Adicionar campo" at bounding box center [77, 104] width 74 height 14
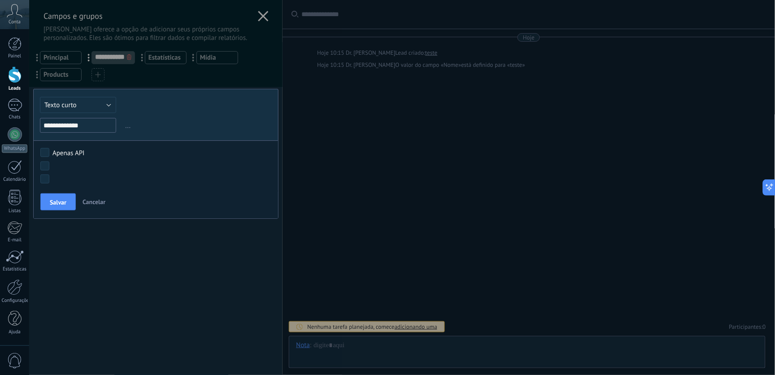
type input "**********"
click at [65, 107] on span "Texto curto" at bounding box center [60, 105] width 32 height 9
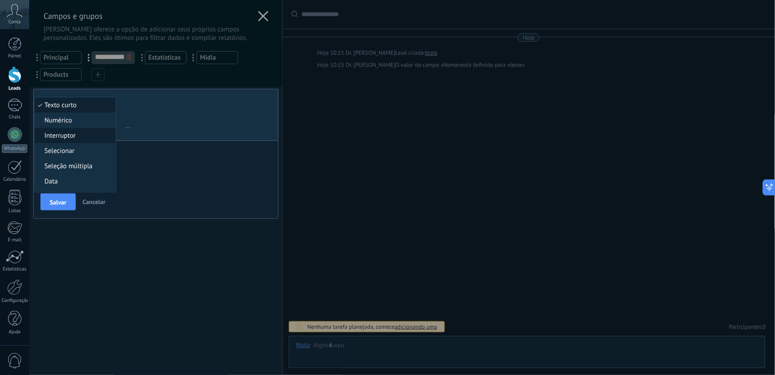
click at [73, 140] on span "Interruptor" at bounding box center [74, 135] width 78 height 9
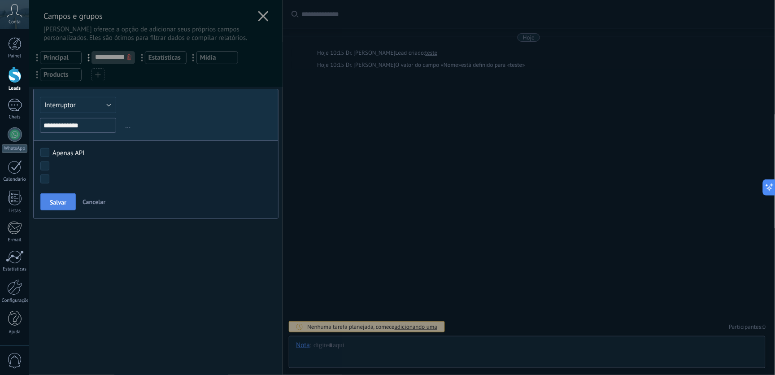
click at [59, 196] on button "Salvar" at bounding box center [57, 201] width 35 height 17
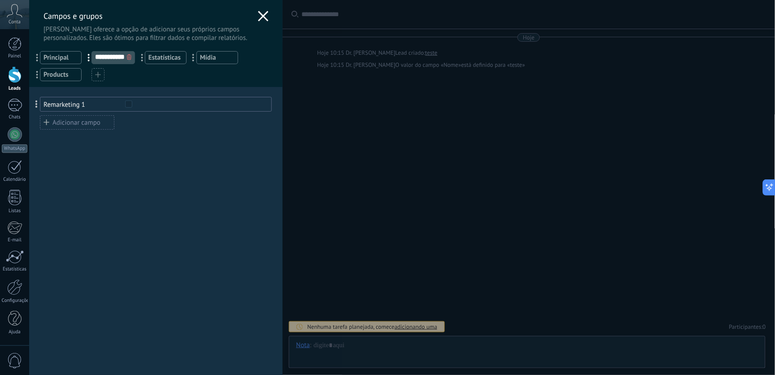
click at [77, 128] on div "Adicionar campo" at bounding box center [77, 122] width 74 height 14
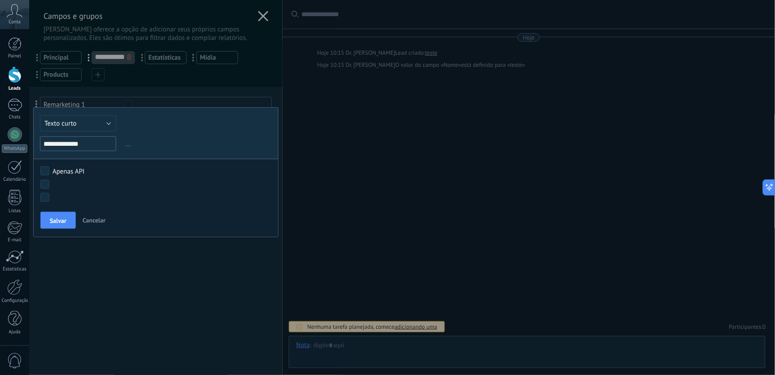
type input "**********"
click at [69, 120] on span "Texto curto" at bounding box center [60, 123] width 32 height 9
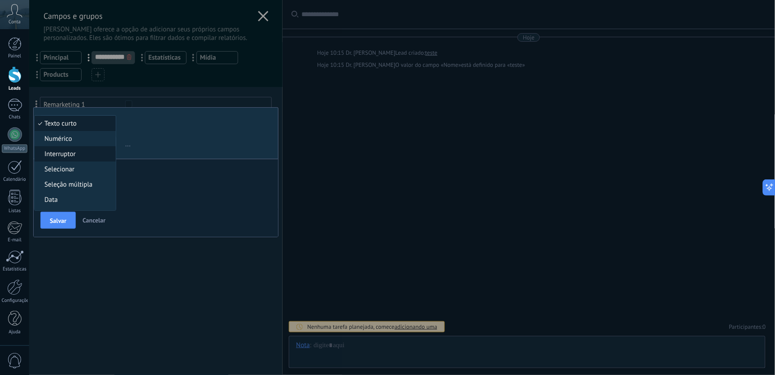
click at [69, 156] on span "Interruptor" at bounding box center [74, 154] width 78 height 9
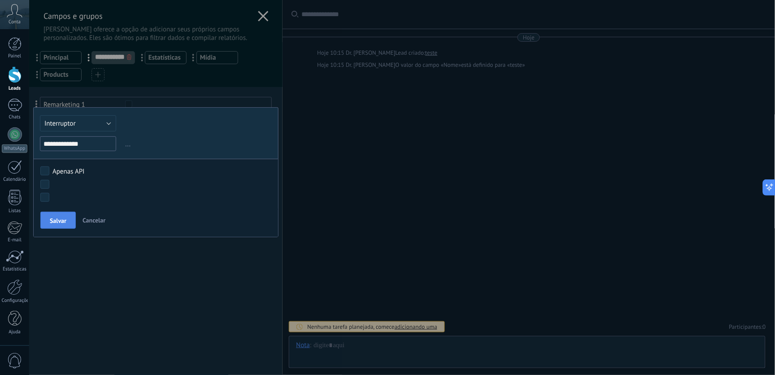
click at [60, 218] on span "Salvar" at bounding box center [58, 220] width 17 height 6
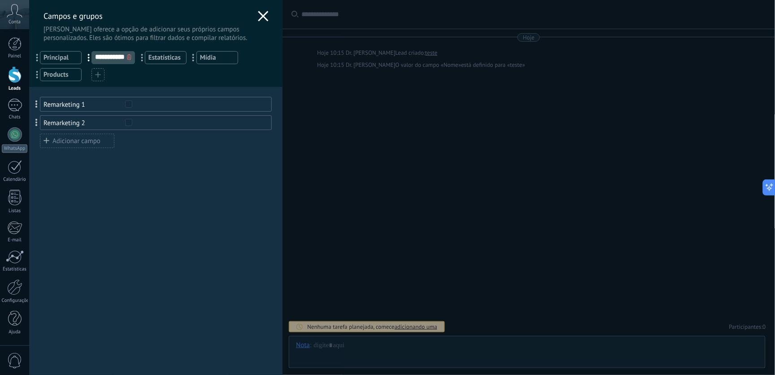
click at [71, 138] on div "Adicionar campo" at bounding box center [77, 141] width 74 height 14
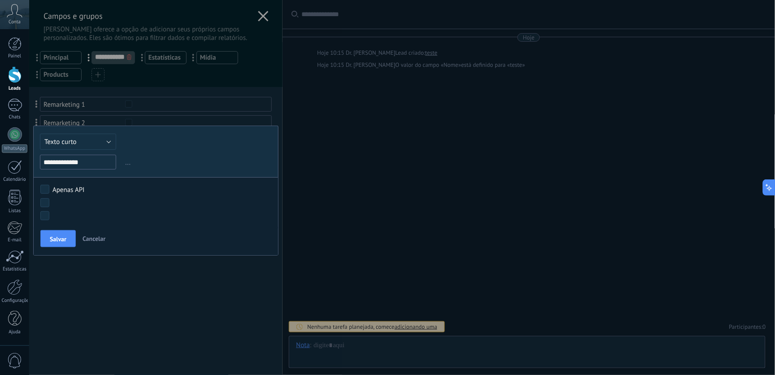
type input "**********"
click at [73, 140] on span "Texto curto" at bounding box center [60, 142] width 32 height 9
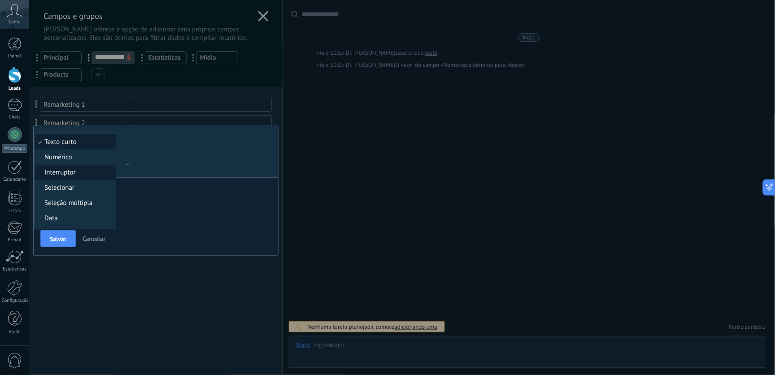
click at [72, 175] on span "Interruptor" at bounding box center [74, 172] width 78 height 9
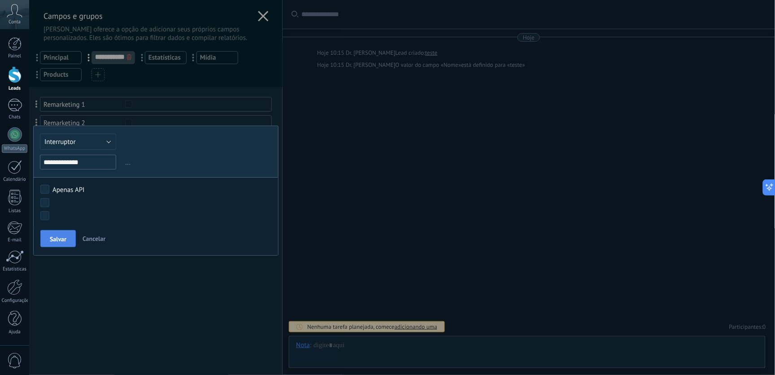
click at [57, 233] on button "Salvar" at bounding box center [57, 238] width 35 height 17
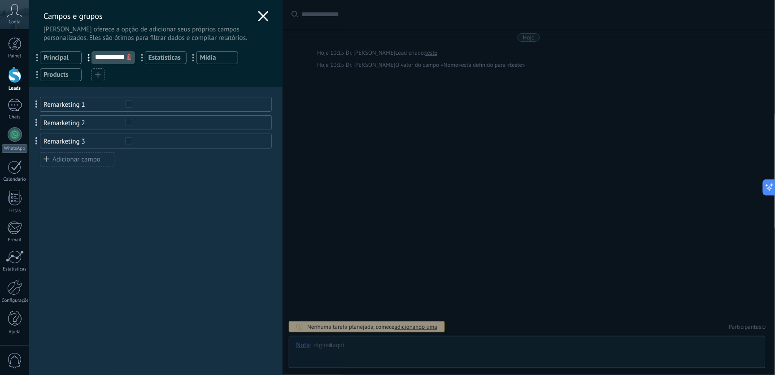
click at [73, 156] on div "Adicionar campo" at bounding box center [77, 159] width 74 height 14
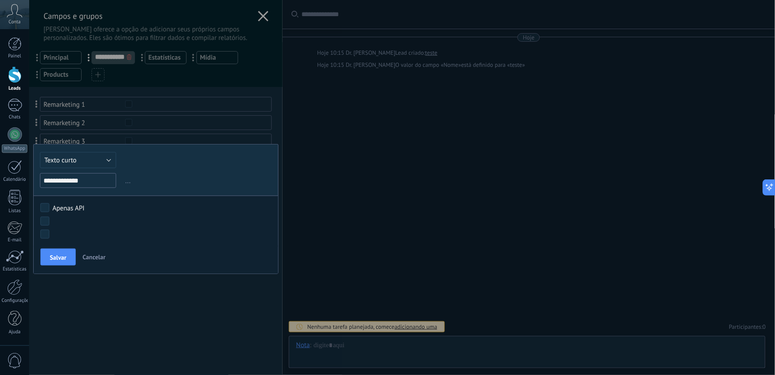
type input "**********"
click at [74, 168] on button "Texto curto" at bounding box center [78, 160] width 76 height 16
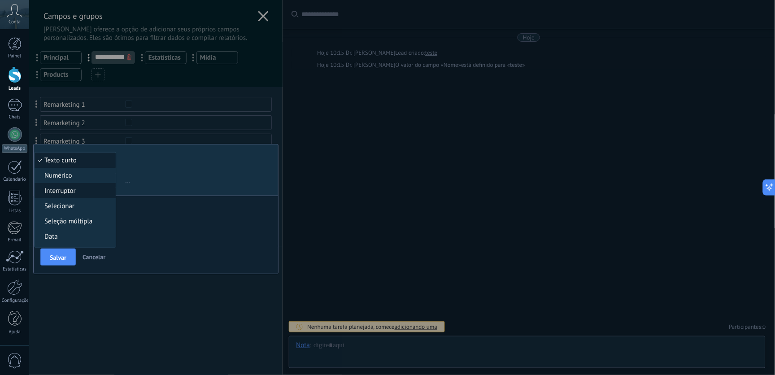
click at [73, 191] on span "Interruptor" at bounding box center [74, 190] width 78 height 9
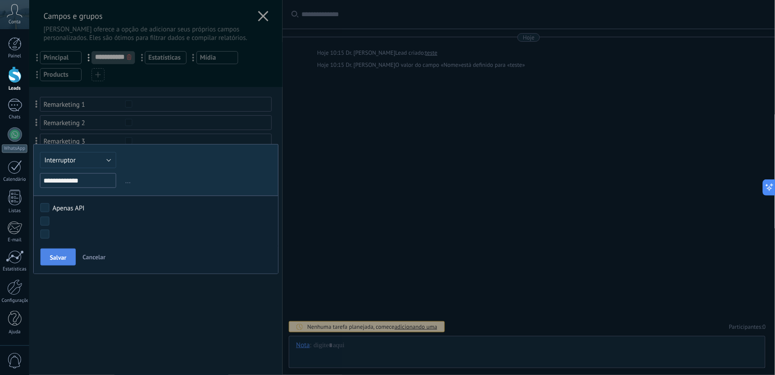
click at [59, 255] on span "Salvar" at bounding box center [58, 257] width 17 height 6
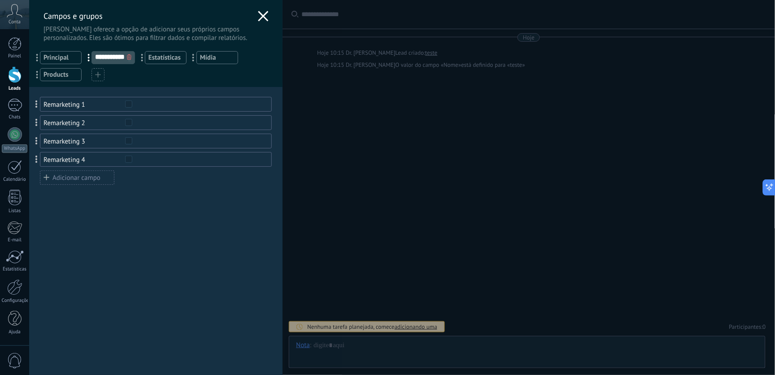
click at [73, 176] on div "Adicionar campo" at bounding box center [77, 177] width 74 height 14
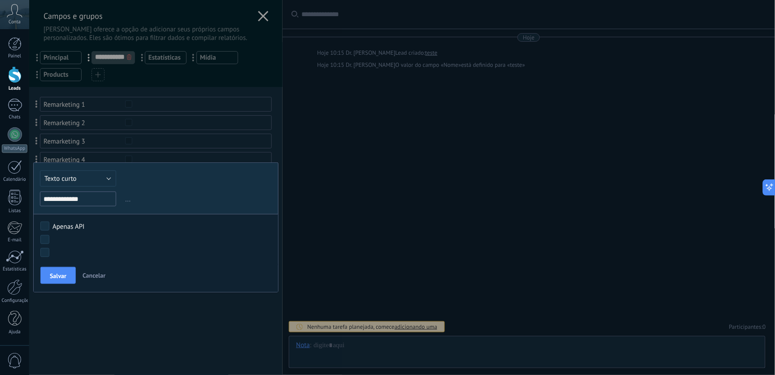
type input "**********"
click at [82, 180] on button "Texto curto" at bounding box center [78, 178] width 76 height 16
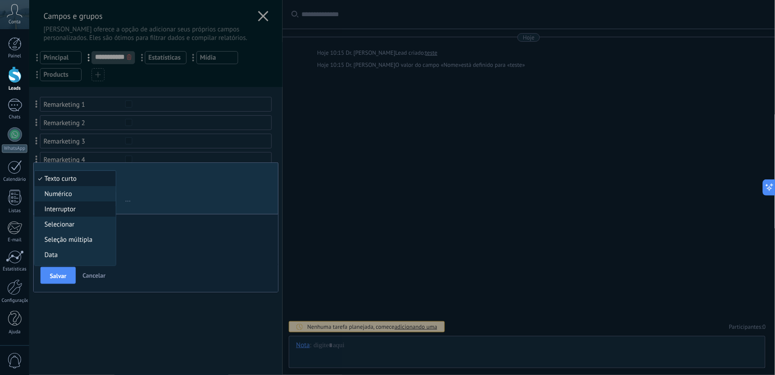
click at [82, 217] on li "Interruptor" at bounding box center [75, 208] width 81 height 15
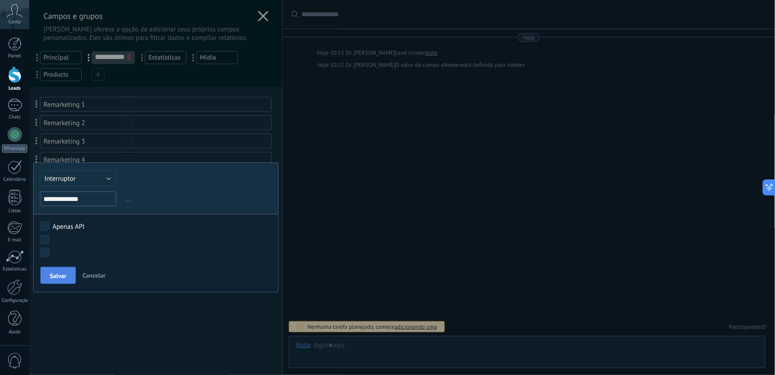
click at [56, 281] on button "Salvar" at bounding box center [57, 275] width 35 height 17
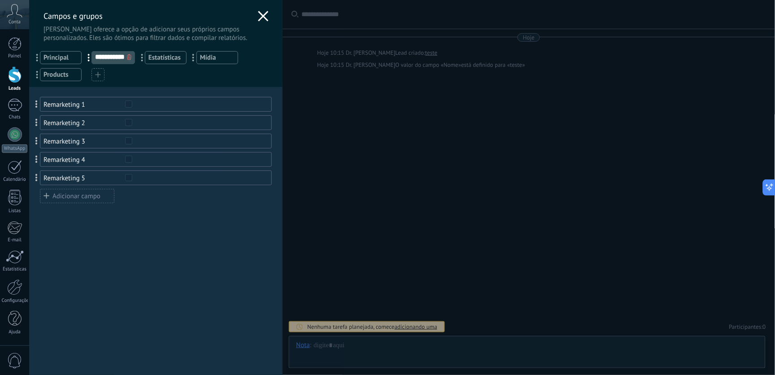
click at [253, 19] on div "Campos e grupos Kommo oferece a opção de adicionar seus próprios campos persona…" at bounding box center [155, 21] width 253 height 42
click at [258, 18] on icon at bounding box center [263, 16] width 11 height 11
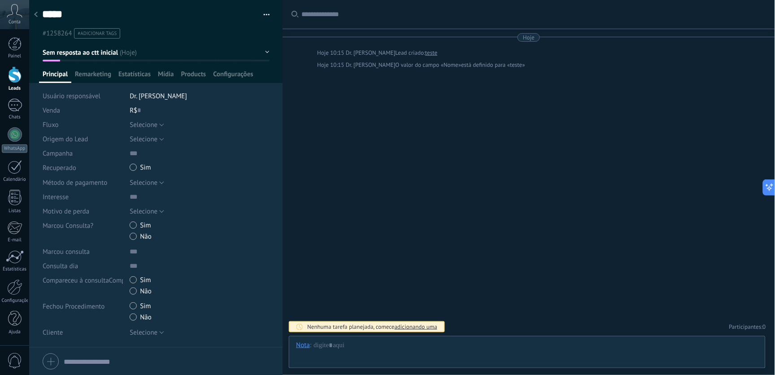
type textarea "*****"
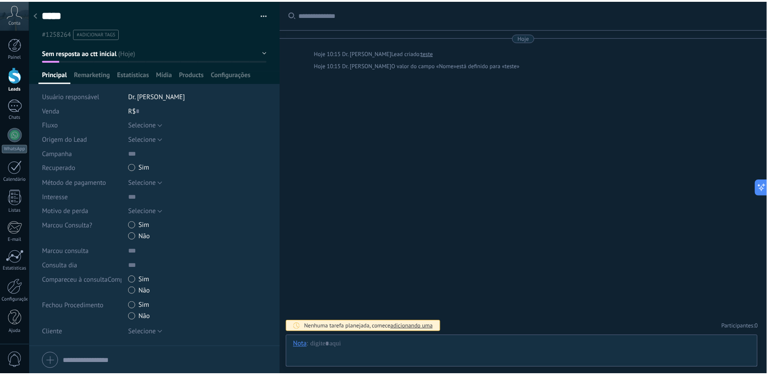
scroll to position [13, 0]
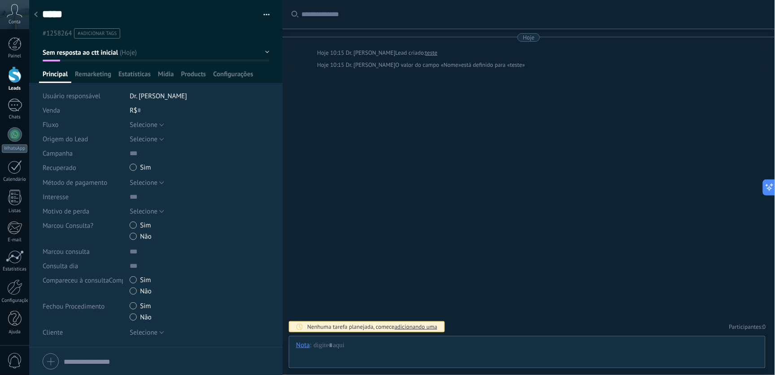
click at [13, 82] on div at bounding box center [14, 74] width 13 height 17
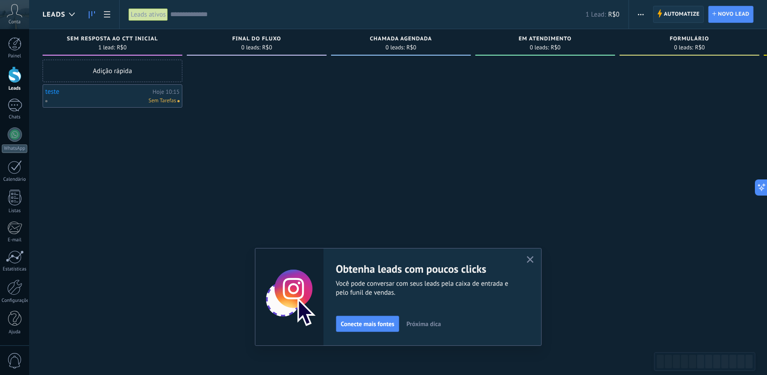
click at [672, 9] on span "Automatize" at bounding box center [682, 14] width 36 height 16
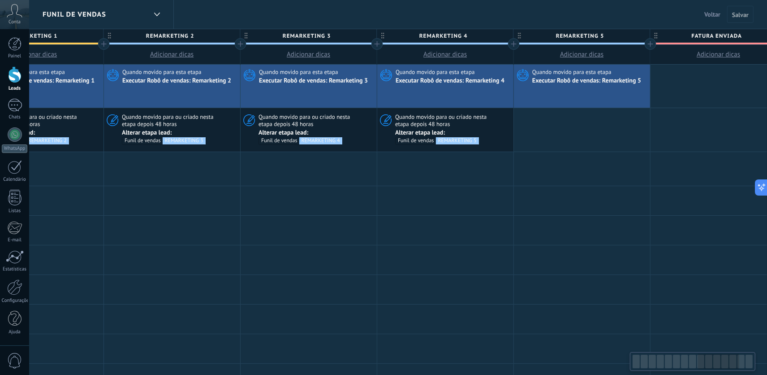
scroll to position [0, 1221]
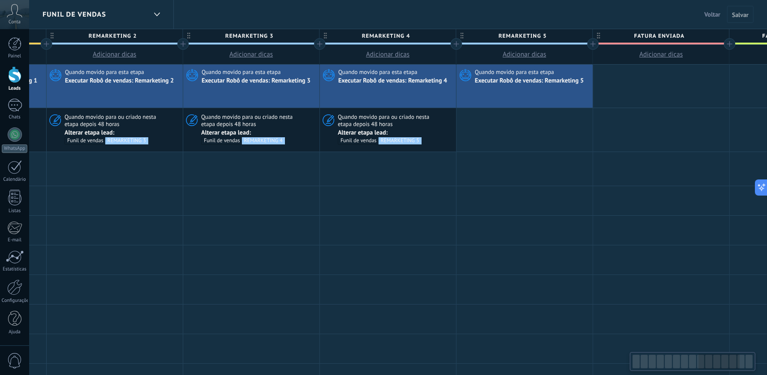
drag, startPoint x: 647, startPoint y: 360, endPoint x: 713, endPoint y: 361, distance: 66.4
click at [697, 337] on div at bounding box center [719, 361] width 41 height 15
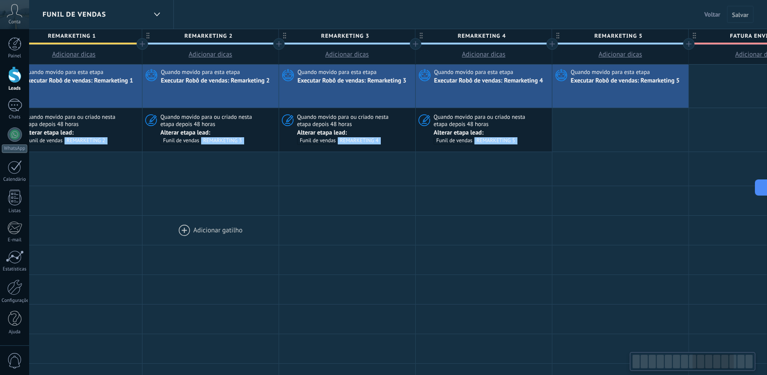
scroll to position [0, 1099]
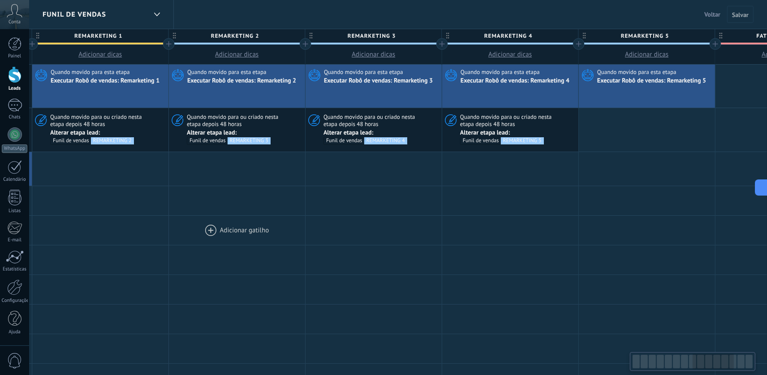
drag, startPoint x: 172, startPoint y: 220, endPoint x: 294, endPoint y: 232, distance: 122.5
click at [294, 232] on div at bounding box center [237, 230] width 136 height 29
click at [123, 176] on div at bounding box center [100, 169] width 136 height 34
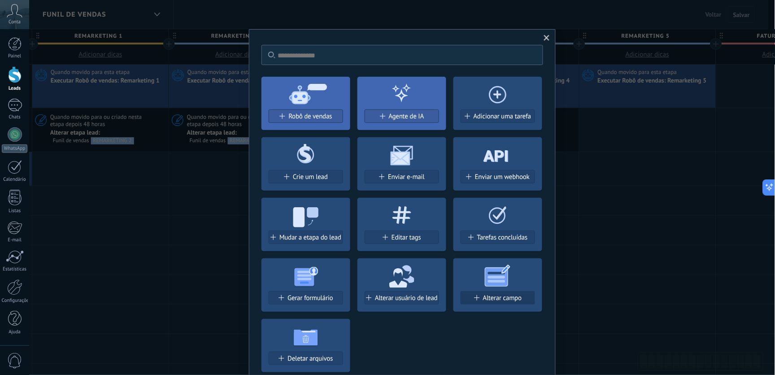
click at [501, 293] on button "Alterar campo" at bounding box center [497, 297] width 74 height 13
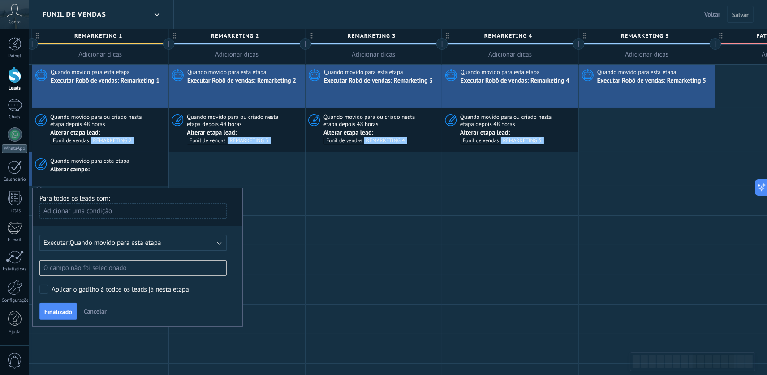
click at [146, 267] on div "O campo não foi selecionado" at bounding box center [132, 268] width 187 height 16
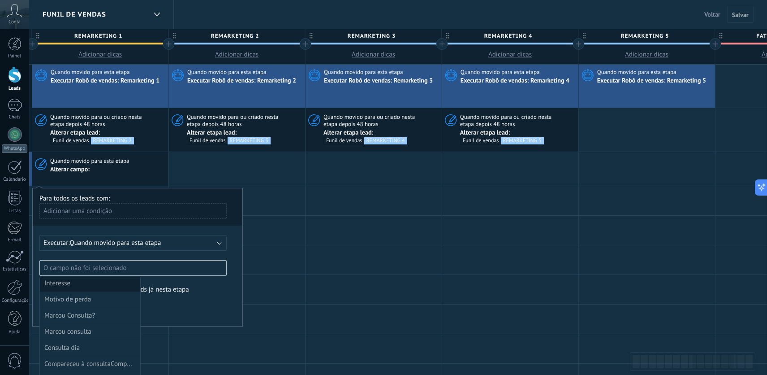
scroll to position [290, 0]
click at [82, 337] on div "Remarketing 1" at bounding box center [89, 366] width 90 height 13
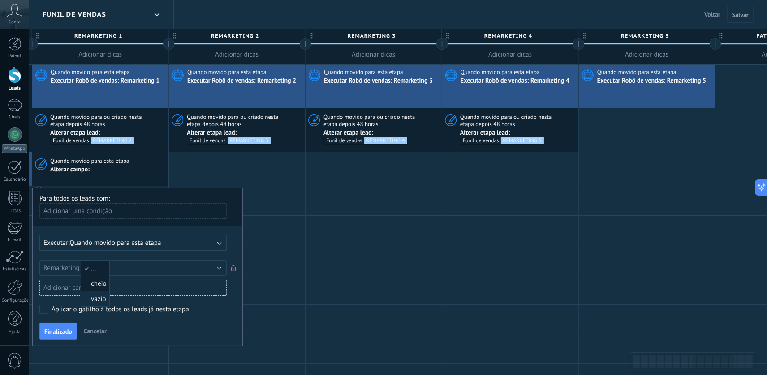
click at [98, 281] on span "cheio" at bounding box center [94, 283] width 26 height 9
drag, startPoint x: 61, startPoint y: 333, endPoint x: 87, endPoint y: 311, distance: 34.0
click at [61, 333] on span "Finalizado" at bounding box center [58, 331] width 28 height 6
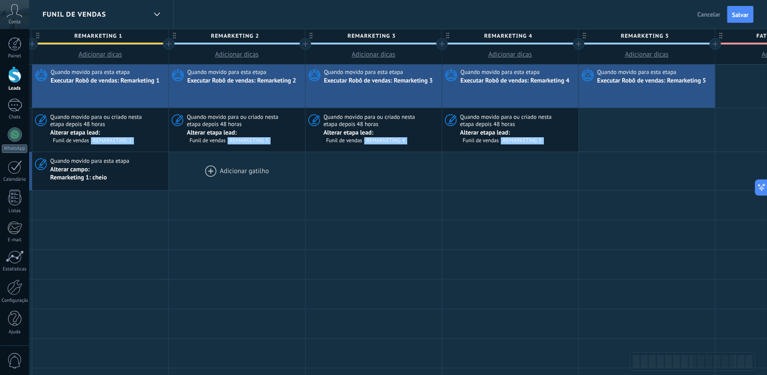
click at [191, 182] on div at bounding box center [237, 171] width 136 height 38
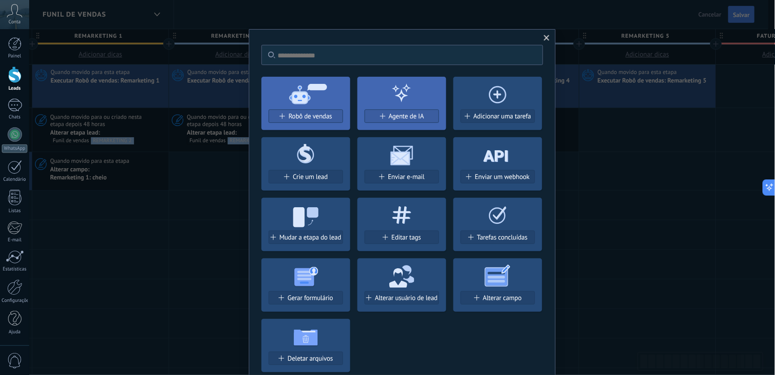
click at [481, 299] on div "Alterar campo" at bounding box center [498, 298] width 74 height 8
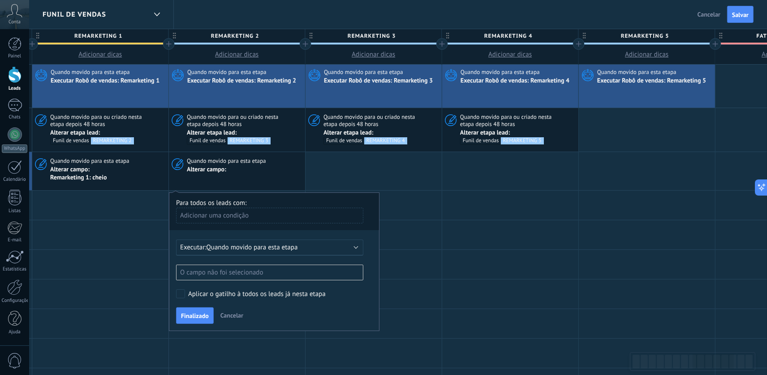
click at [247, 275] on div "O campo não foi selecionado" at bounding box center [269, 272] width 187 height 16
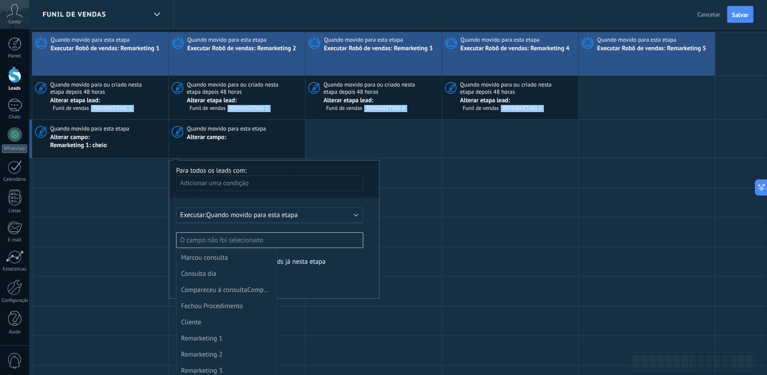
scroll to position [149, 0]
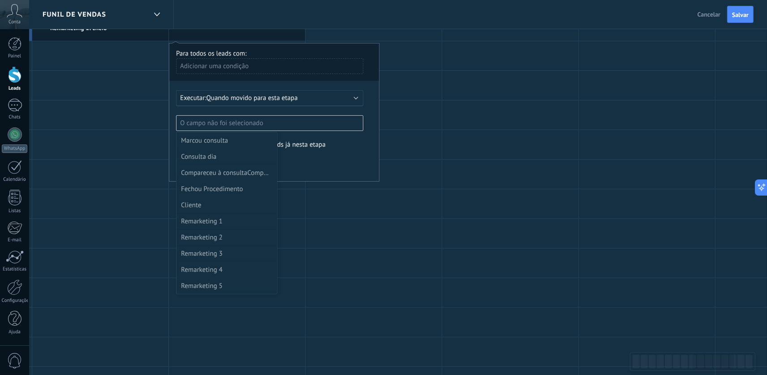
click at [215, 240] on div "Remarketing 2" at bounding box center [226, 237] width 90 height 13
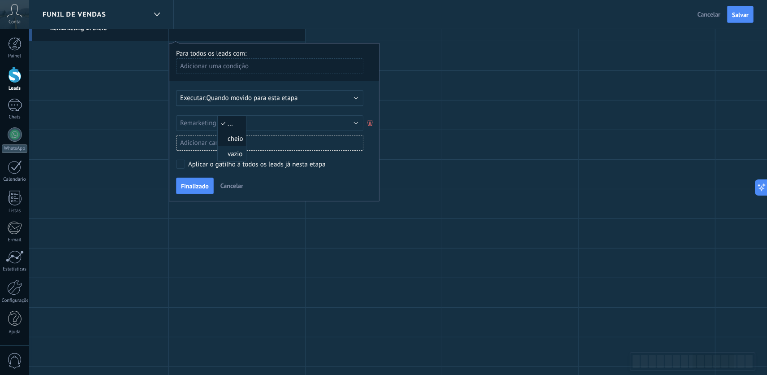
click at [232, 140] on span "cheio" at bounding box center [231, 138] width 26 height 9
click at [191, 189] on span "Finalizado" at bounding box center [195, 186] width 28 height 6
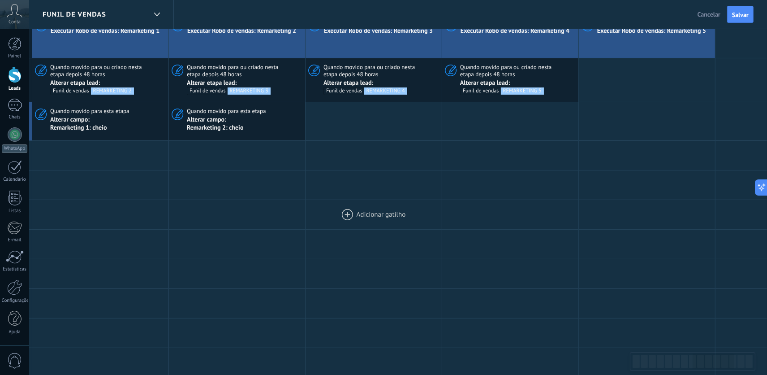
scroll to position [100, 0]
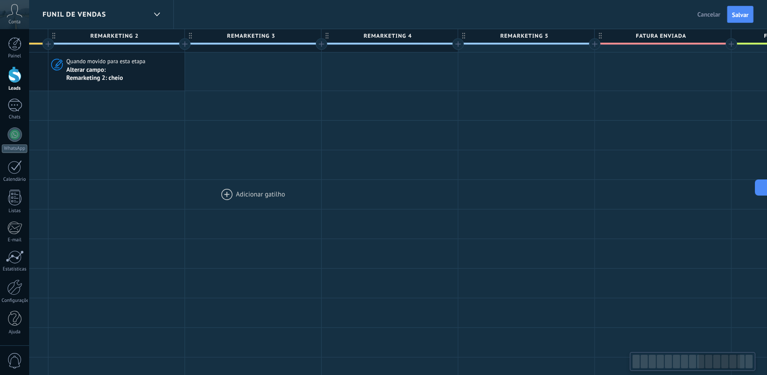
drag, startPoint x: 369, startPoint y: 212, endPoint x: 300, endPoint y: 204, distance: 69.5
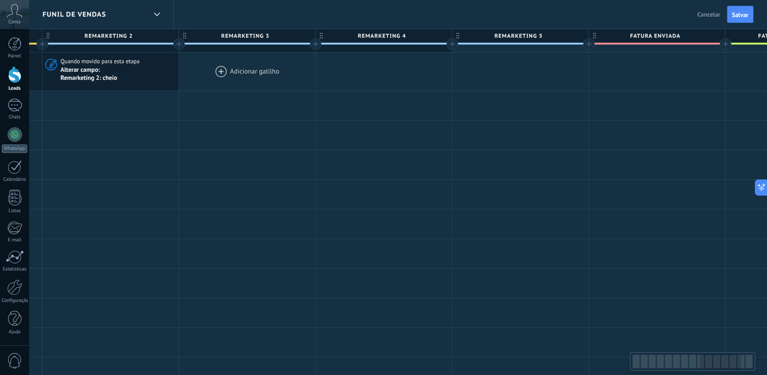
click at [261, 79] on div at bounding box center [247, 71] width 136 height 38
click at [236, 71] on div at bounding box center [247, 71] width 136 height 38
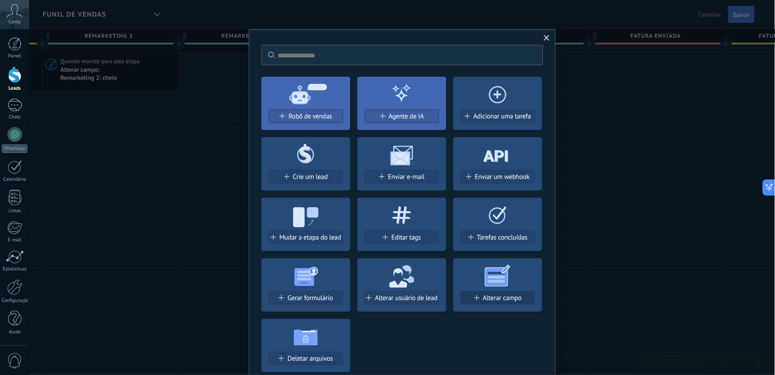
click at [516, 293] on button "Alterar campo" at bounding box center [497, 297] width 74 height 13
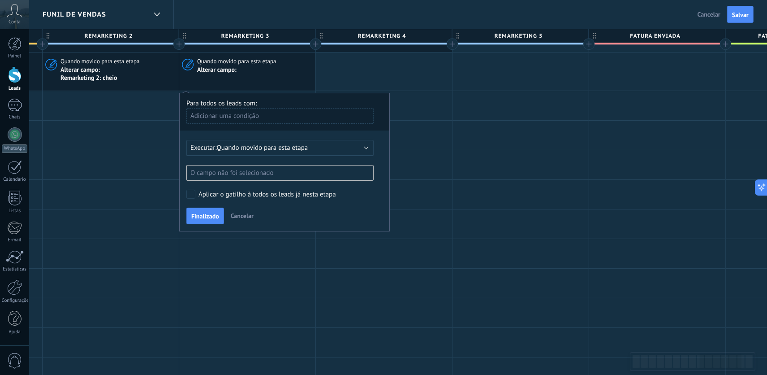
click at [279, 173] on div "O campo não foi selecionado" at bounding box center [279, 173] width 187 height 16
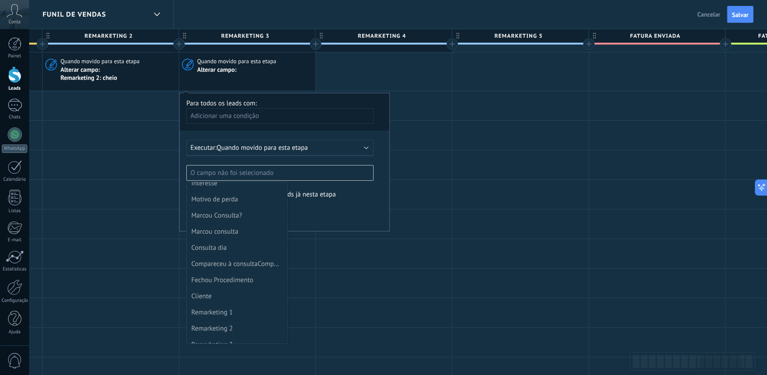
scroll to position [290, 0]
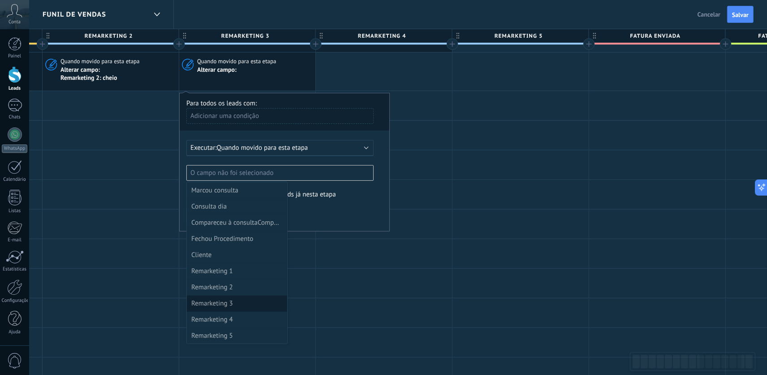
click at [235, 296] on li "Remarketing 3" at bounding box center [237, 303] width 100 height 16
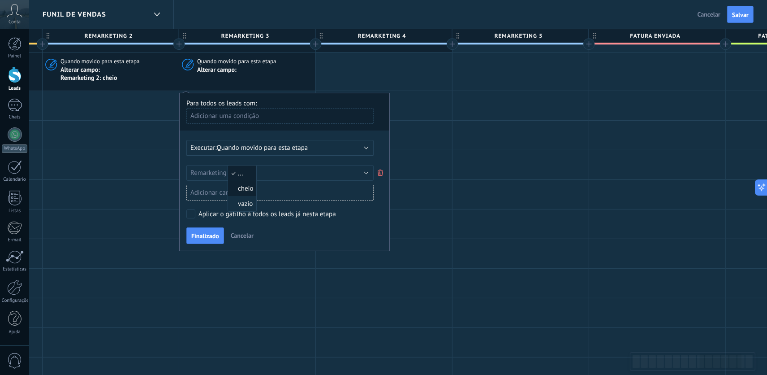
click at [247, 187] on span "cheio" at bounding box center [241, 188] width 26 height 9
click at [212, 236] on span "Finalizado" at bounding box center [205, 236] width 28 height 6
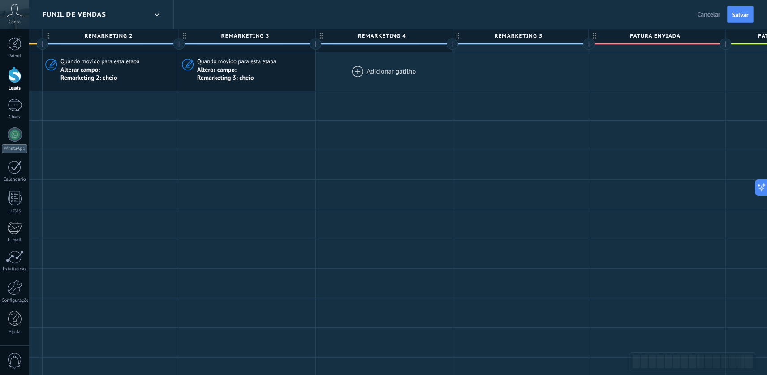
click at [373, 70] on div at bounding box center [384, 71] width 136 height 38
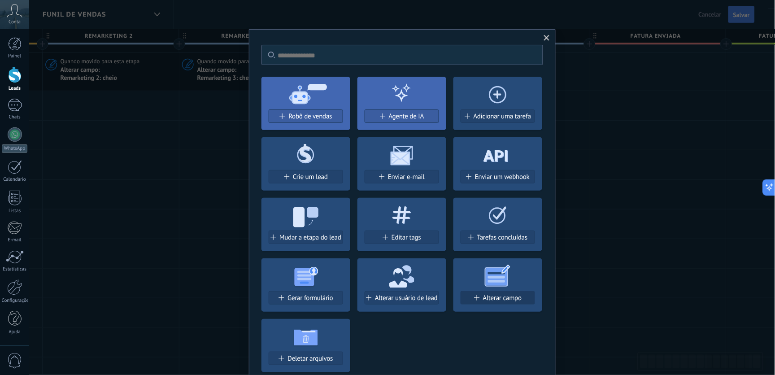
click at [491, 298] on span "Alterar campo" at bounding box center [502, 298] width 39 height 8
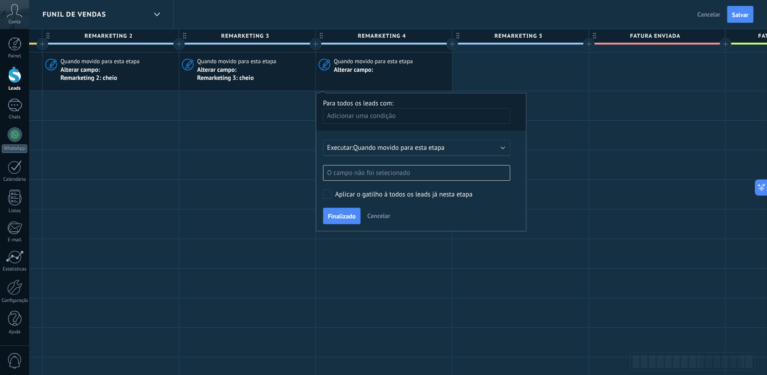
click at [416, 173] on div "O campo não foi selecionado" at bounding box center [416, 173] width 187 height 16
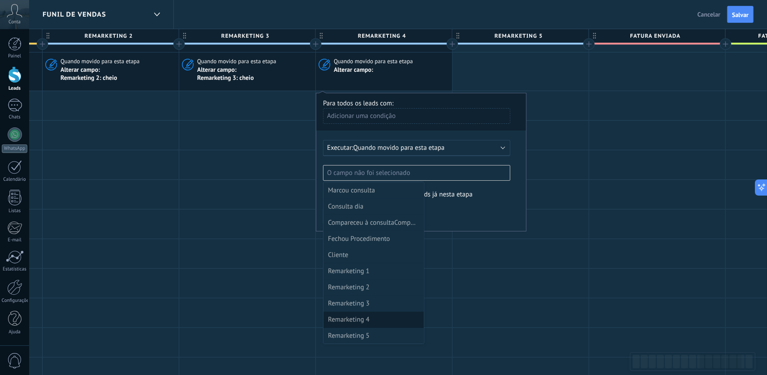
click at [374, 316] on div "Remarketing 4" at bounding box center [373, 319] width 90 height 13
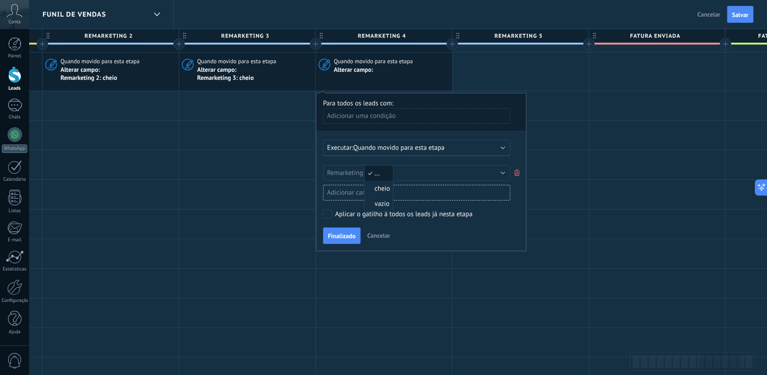
click at [378, 181] on li "cheio" at bounding box center [379, 188] width 28 height 15
click at [344, 239] on span "Finalizado" at bounding box center [342, 236] width 28 height 6
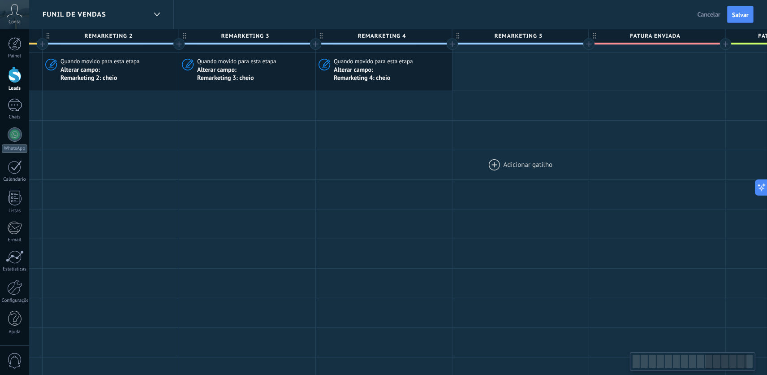
drag, startPoint x: 527, startPoint y: 178, endPoint x: 454, endPoint y: 172, distance: 72.8
click at [453, 188] on div at bounding box center [521, 194] width 136 height 29
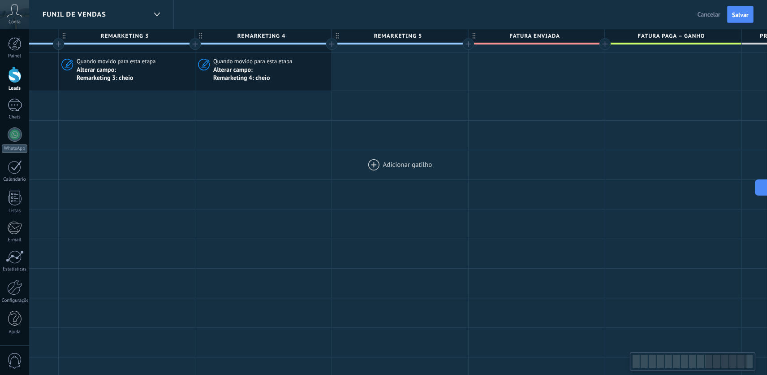
drag, startPoint x: 454, startPoint y: 172, endPoint x: 429, endPoint y: 153, distance: 32.0
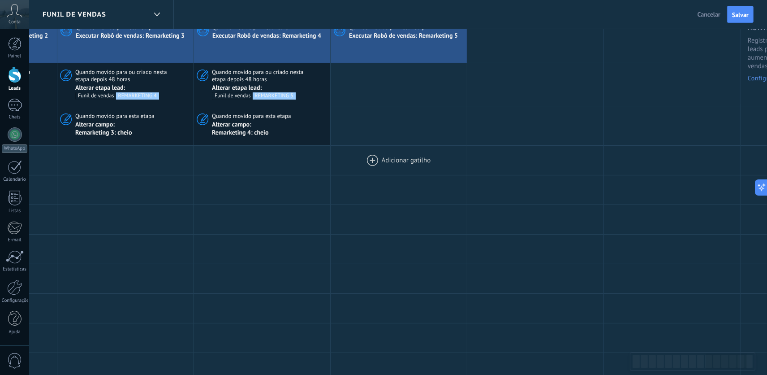
scroll to position [50, 0]
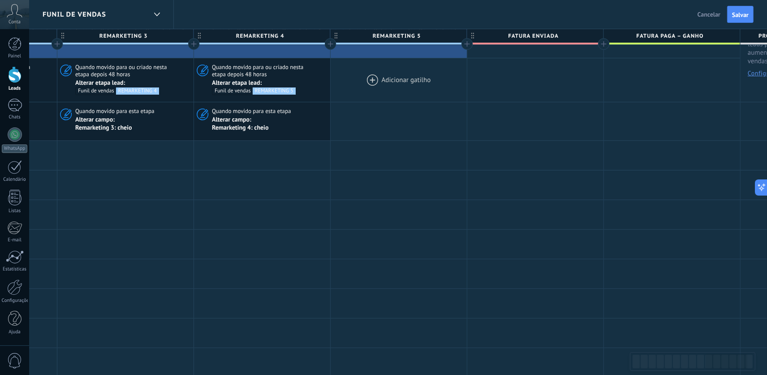
click at [413, 91] on div at bounding box center [399, 79] width 136 height 43
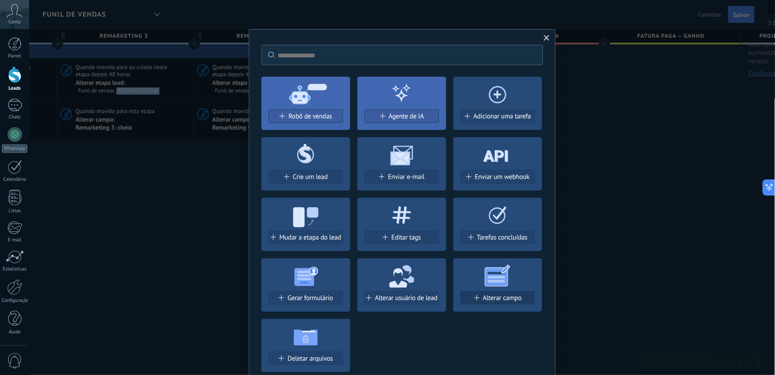
click at [477, 293] on button "Alterar campo" at bounding box center [497, 297] width 74 height 13
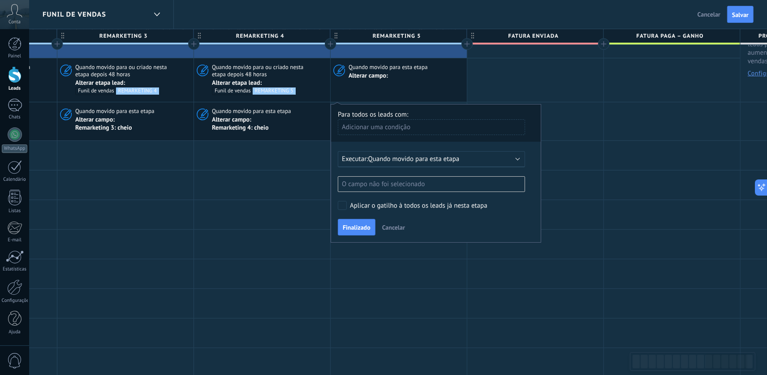
click at [395, 187] on div "O campo não foi selecionado" at bounding box center [431, 184] width 187 height 16
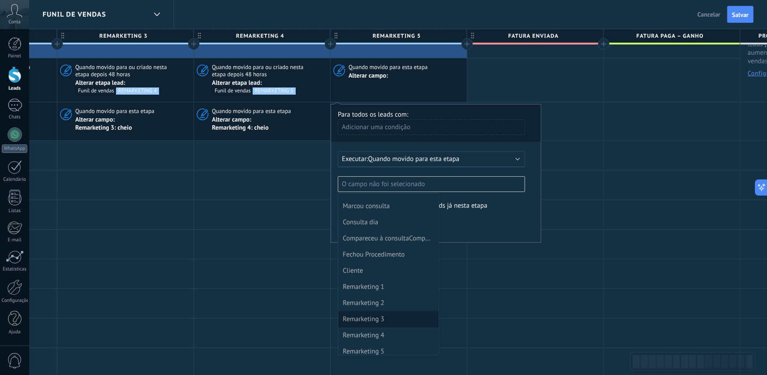
scroll to position [290, 0]
click at [384, 337] on div "Remarketing 5" at bounding box center [388, 347] width 90 height 13
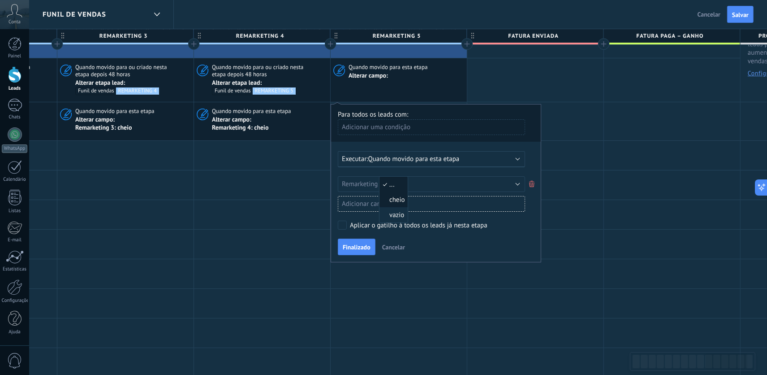
click at [389, 200] on span "cheio" at bounding box center [393, 199] width 26 height 9
click at [364, 250] on span "Finalizado" at bounding box center [357, 247] width 28 height 6
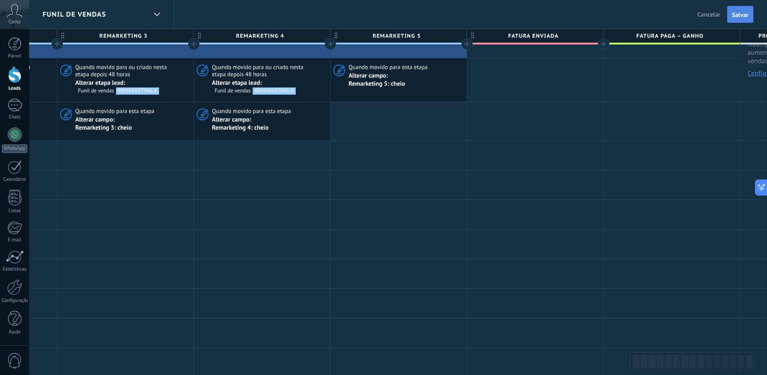
click at [697, 18] on span "Salvar" at bounding box center [741, 15] width 17 height 6
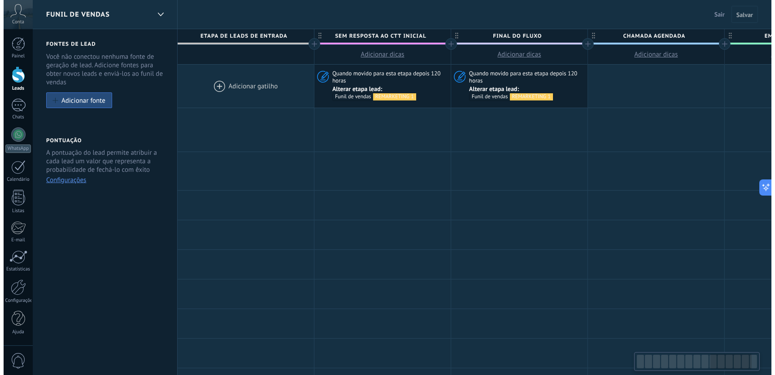
scroll to position [0, 1347]
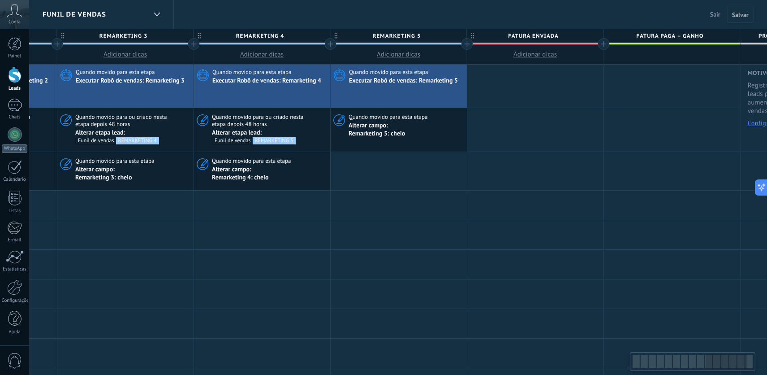
click at [697, 13] on span "Sair" at bounding box center [716, 14] width 10 height 8
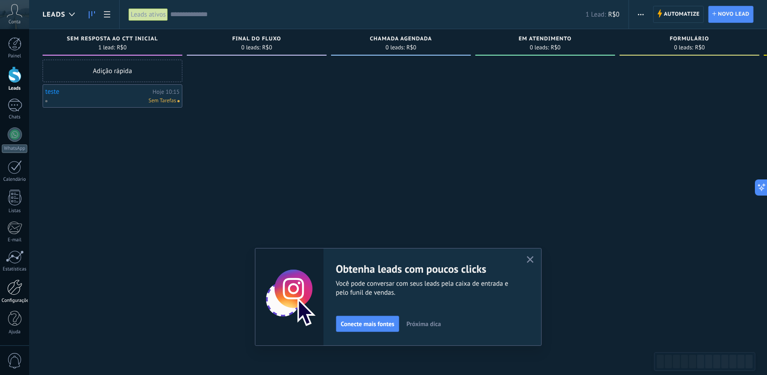
click at [8, 301] on div "Configurações" at bounding box center [15, 301] width 26 height 6
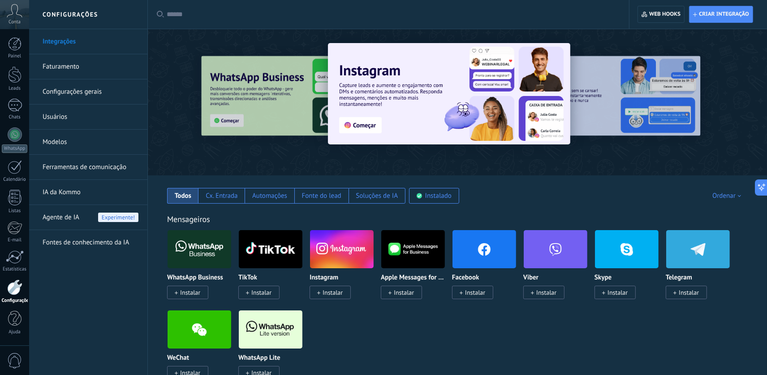
click at [102, 165] on link "Ferramentas de comunicação" at bounding box center [91, 167] width 96 height 25
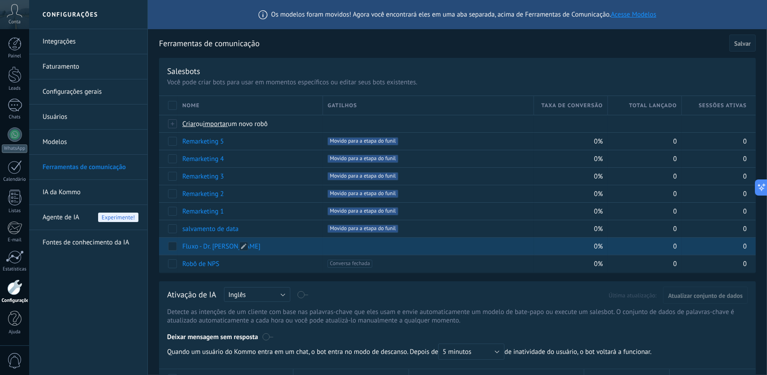
click at [221, 246] on link "Fluxo - Dr. [PERSON_NAME]" at bounding box center [221, 246] width 78 height 9
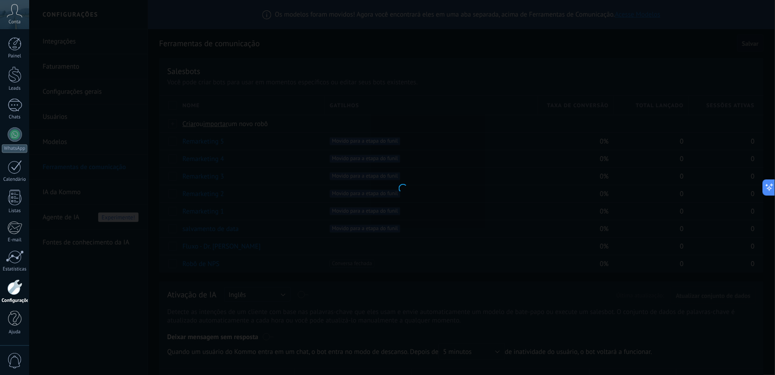
type input "**********"
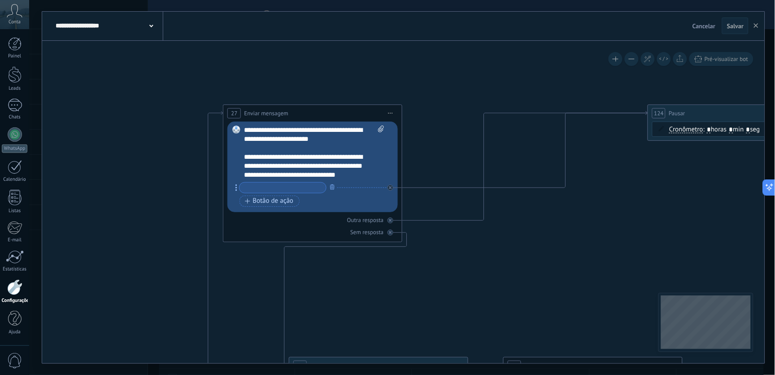
click at [249, 130] on div "**********" at bounding box center [314, 153] width 140 height 54
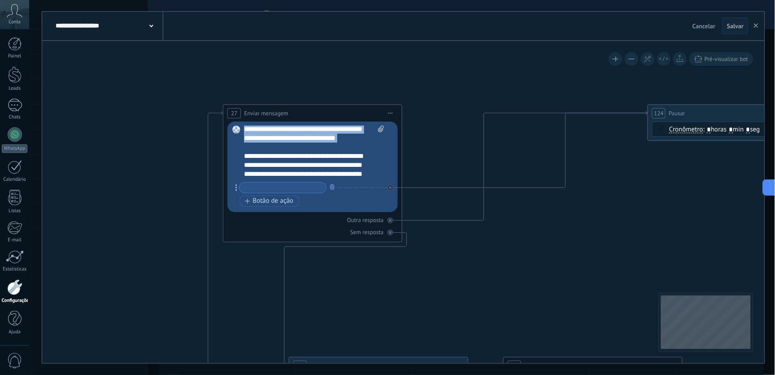
drag, startPoint x: 250, startPoint y: 126, endPoint x: 301, endPoint y: 144, distance: 53.7
click at [301, 144] on div "**********" at bounding box center [314, 153] width 140 height 54
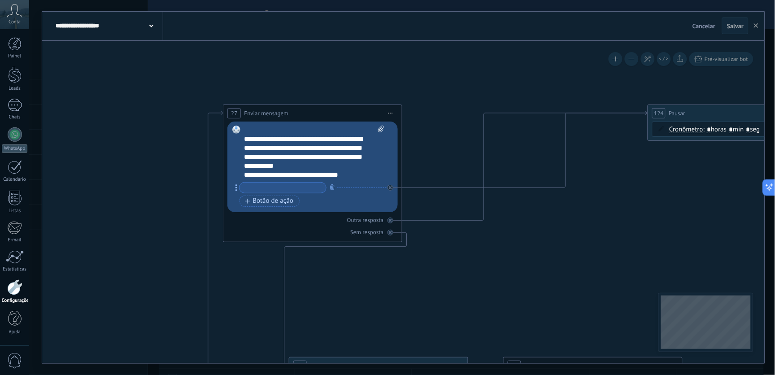
scroll to position [0, 0]
click at [243, 136] on div "Substituir Remover Converter para mensagem de voz Arraste a imagem aqui para an…" at bounding box center [312, 166] width 170 height 91
click at [244, 136] on div "**********" at bounding box center [314, 153] width 140 height 54
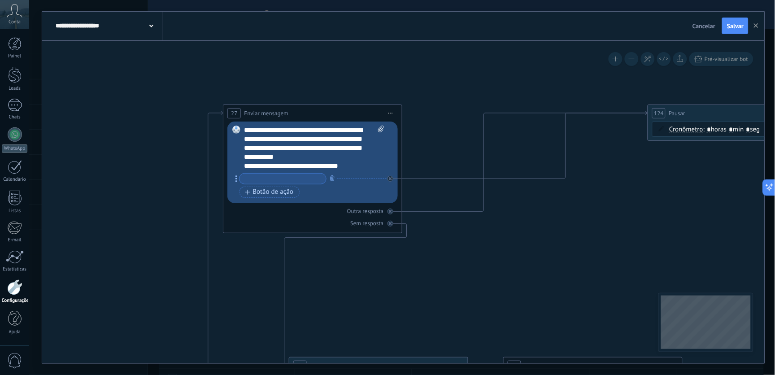
click at [252, 140] on div "**********" at bounding box center [314, 148] width 140 height 45
drag, startPoint x: 252, startPoint y: 140, endPoint x: 276, endPoint y: 145, distance: 24.2
click at [276, 145] on div "**********" at bounding box center [314, 148] width 140 height 45
click at [277, 138] on div "**********" at bounding box center [314, 148] width 140 height 45
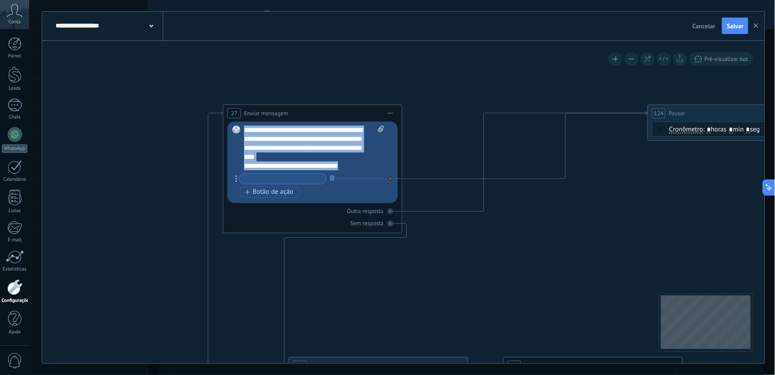
click at [277, 137] on div "**********" at bounding box center [314, 148] width 140 height 45
copy div "**********"
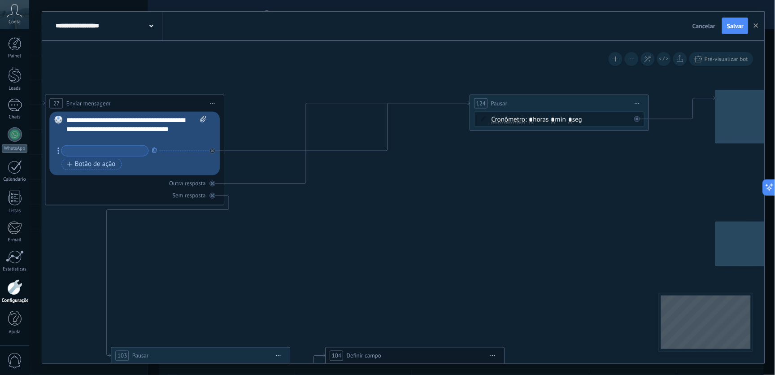
drag, startPoint x: 561, startPoint y: 264, endPoint x: 486, endPoint y: 255, distance: 75.1
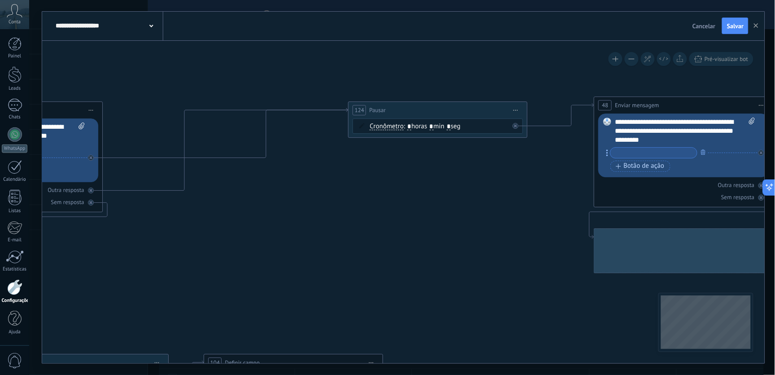
drag, startPoint x: 427, startPoint y: 264, endPoint x: 377, endPoint y: 261, distance: 50.3
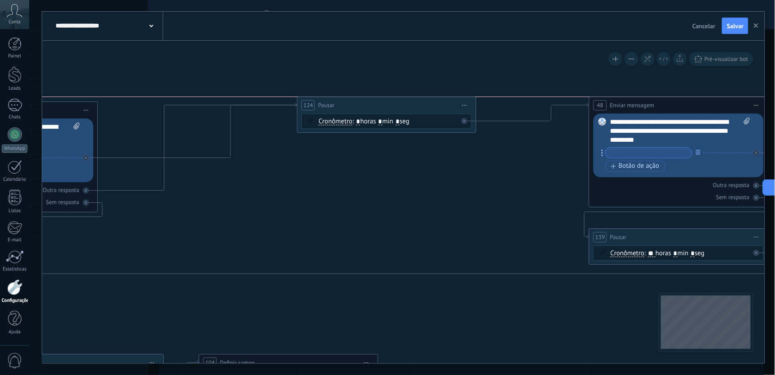
drag, startPoint x: 428, startPoint y: 108, endPoint x: 375, endPoint y: 101, distance: 53.3
click at [375, 101] on div "124 Pausar ****** Iniciar pré-visualização aqui Renomear Duplicar Excluir" at bounding box center [387, 105] width 178 height 17
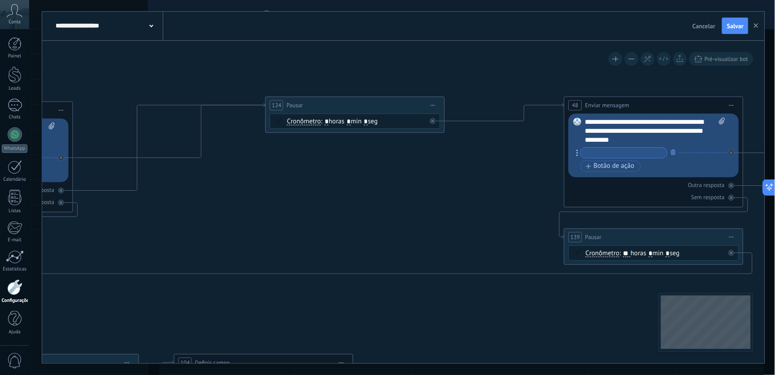
drag, startPoint x: 490, startPoint y: 189, endPoint x: 465, endPoint y: 189, distance: 25.1
click at [626, 140] on div "**********" at bounding box center [655, 130] width 140 height 27
copy div "**********"
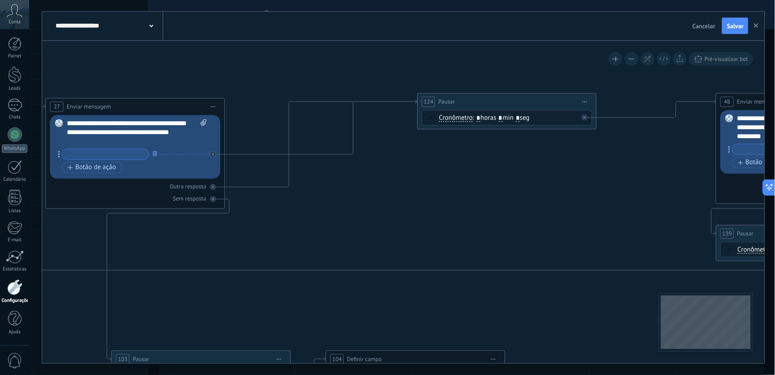
drag, startPoint x: 373, startPoint y: 194, endPoint x: 631, endPoint y: 178, distance: 258.3
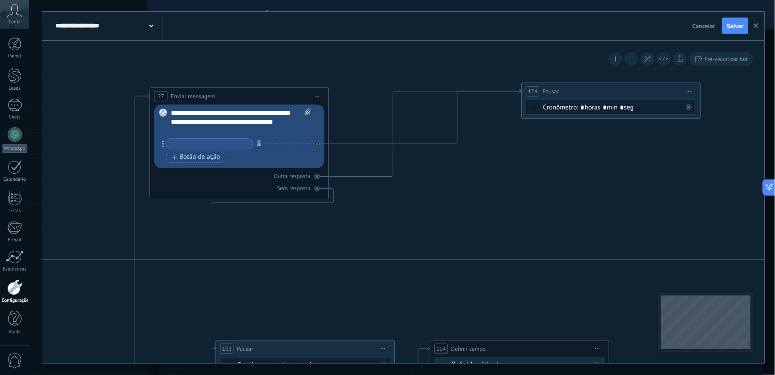
click at [230, 123] on div "**********" at bounding box center [241, 121] width 140 height 27
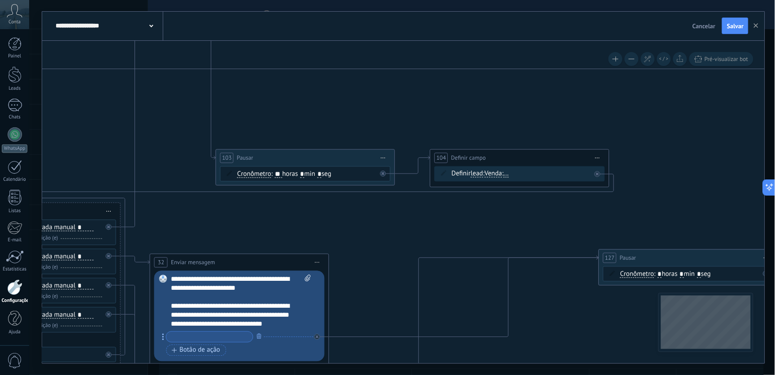
click at [250, 292] on div "**********" at bounding box center [241, 301] width 140 height 54
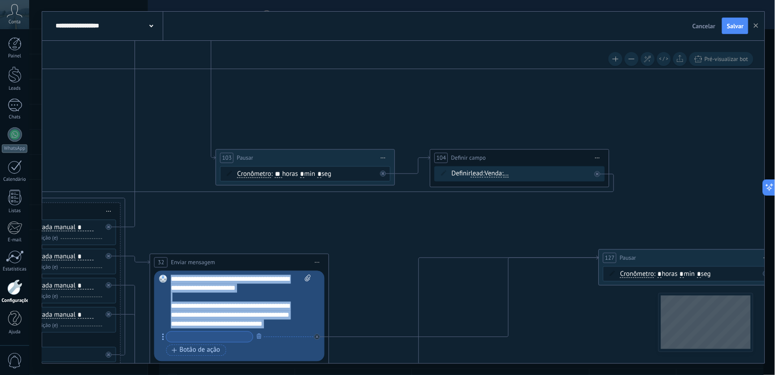
paste div
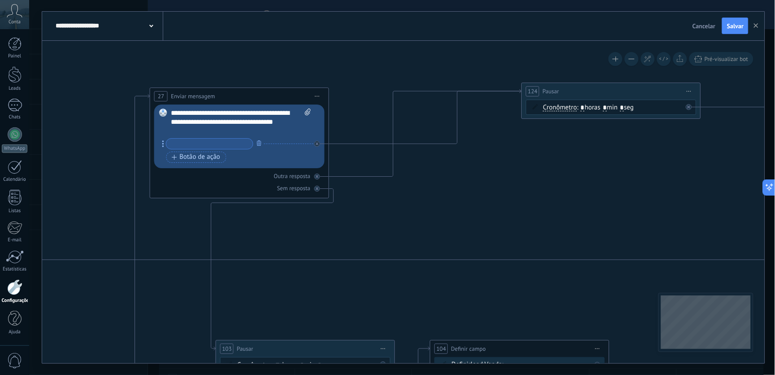
click at [234, 136] on div "**********" at bounding box center [241, 136] width 140 height 56
click at [238, 123] on div "**********" at bounding box center [241, 121] width 140 height 27
copy div "**********"
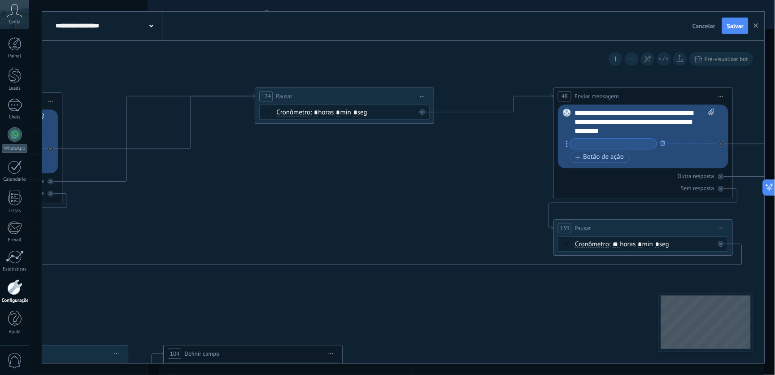
drag, startPoint x: 607, startPoint y: 212, endPoint x: 341, endPoint y: 217, distance: 266.3
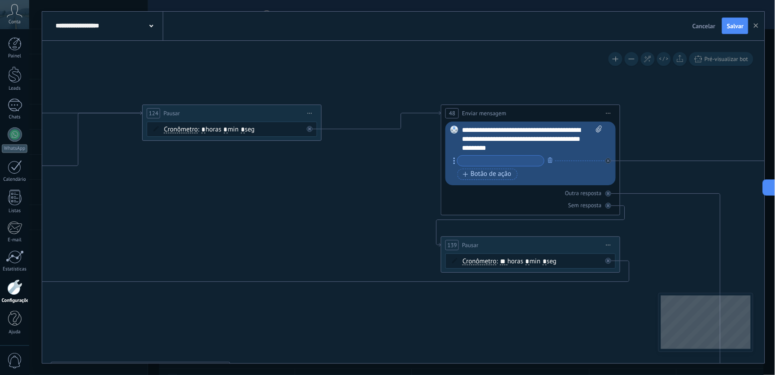
drag, startPoint x: 498, startPoint y: 212, endPoint x: 431, endPoint y: 217, distance: 67.4
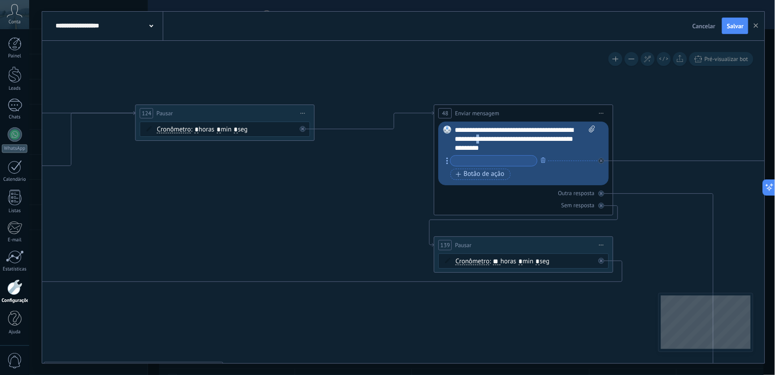
click at [521, 141] on div "**********" at bounding box center [525, 139] width 140 height 27
paste div
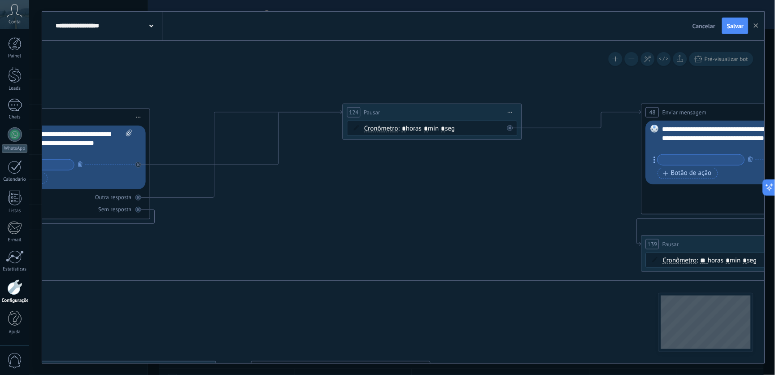
drag, startPoint x: 359, startPoint y: 199, endPoint x: 484, endPoint y: 202, distance: 125.6
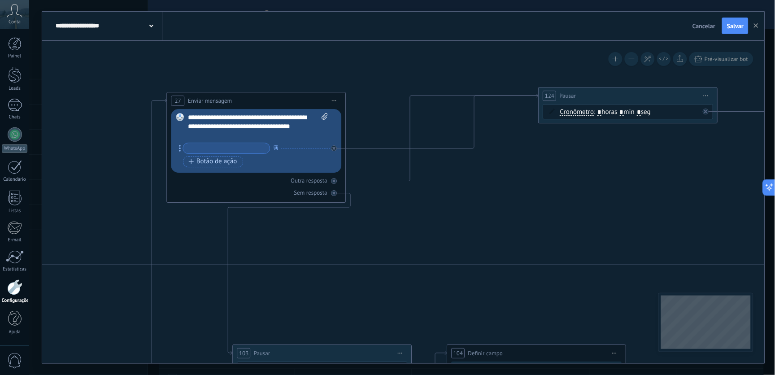
drag, startPoint x: 339, startPoint y: 203, endPoint x: 468, endPoint y: 187, distance: 129.6
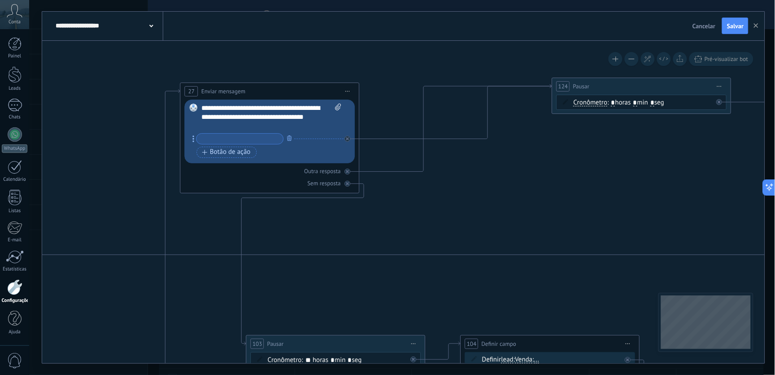
drag, startPoint x: 455, startPoint y: 217, endPoint x: 454, endPoint y: 151, distance: 66.4
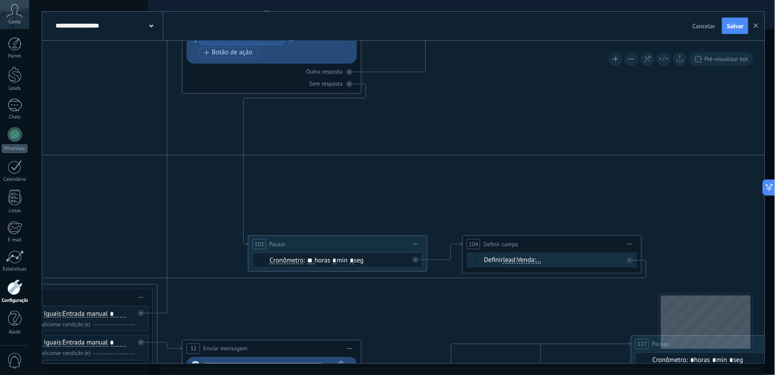
drag, startPoint x: 418, startPoint y: 167, endPoint x: 422, endPoint y: 146, distance: 21.5
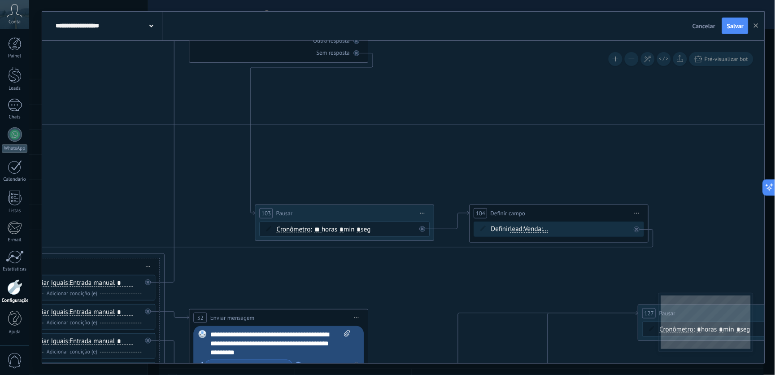
click at [280, 347] on div "**********" at bounding box center [280, 343] width 140 height 27
copy div "**********"
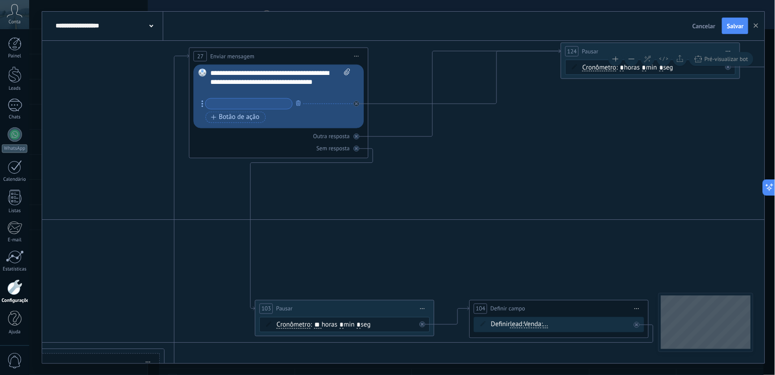
click at [262, 95] on div "**********" at bounding box center [280, 81] width 140 height 27
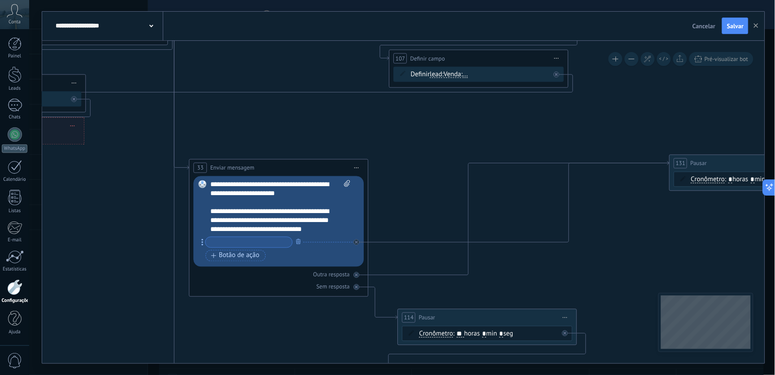
click at [259, 218] on div "**********" at bounding box center [280, 207] width 140 height 54
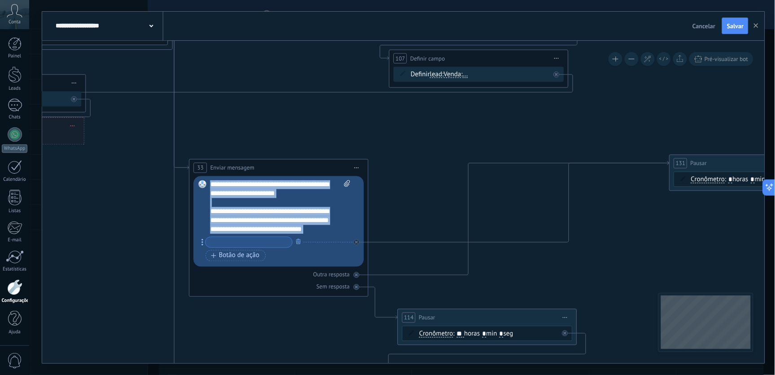
paste div
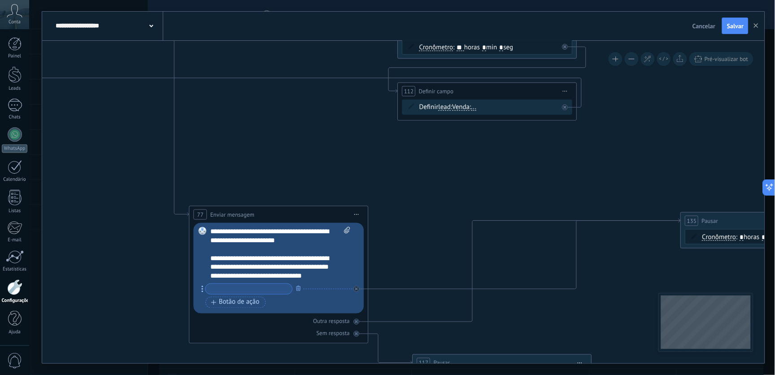
click at [260, 245] on div "**********" at bounding box center [280, 253] width 140 height 54
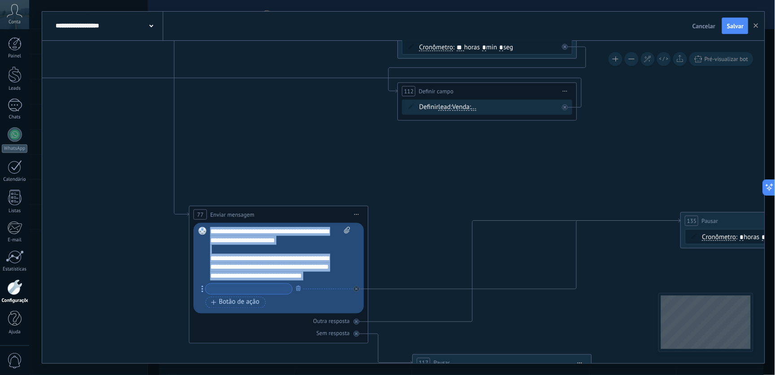
paste div
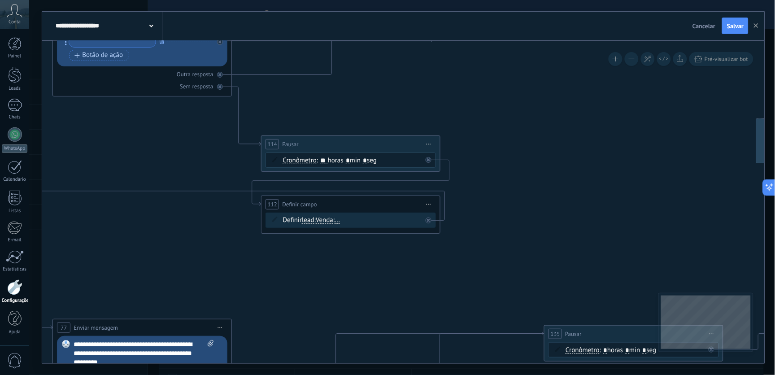
drag, startPoint x: 434, startPoint y: 223, endPoint x: 306, endPoint y: 301, distance: 149.1
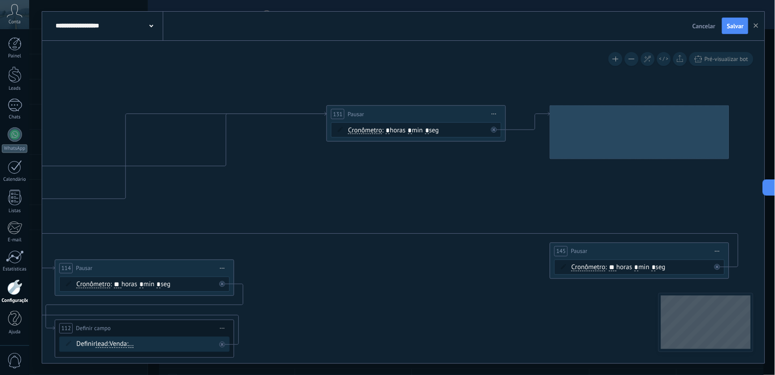
drag, startPoint x: 512, startPoint y: 176, endPoint x: 325, endPoint y: 306, distance: 228.0
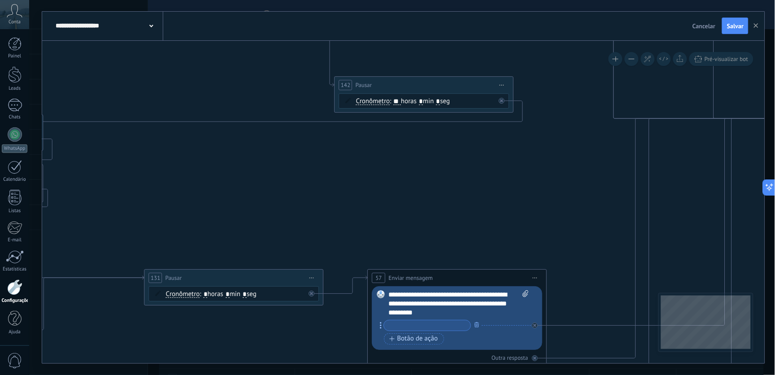
drag, startPoint x: 308, startPoint y: 335, endPoint x: 351, endPoint y: 299, distance: 56.3
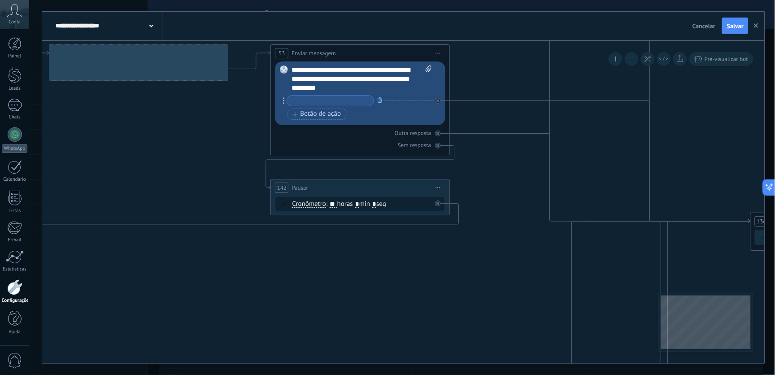
drag, startPoint x: 414, startPoint y: 189, endPoint x: 333, endPoint y: 333, distance: 165.2
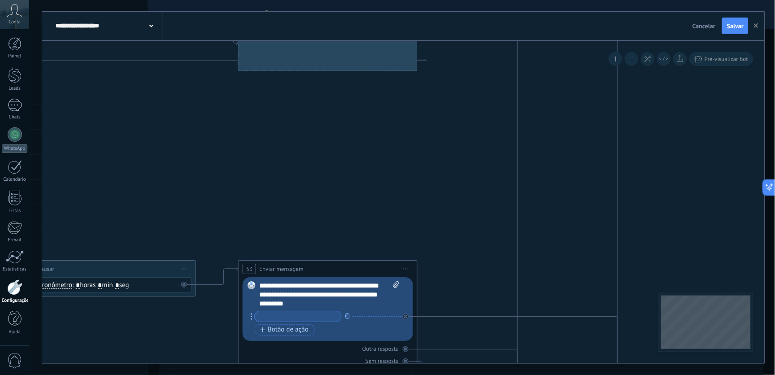
drag, startPoint x: 471, startPoint y: 152, endPoint x: 447, endPoint y: 250, distance: 101.4
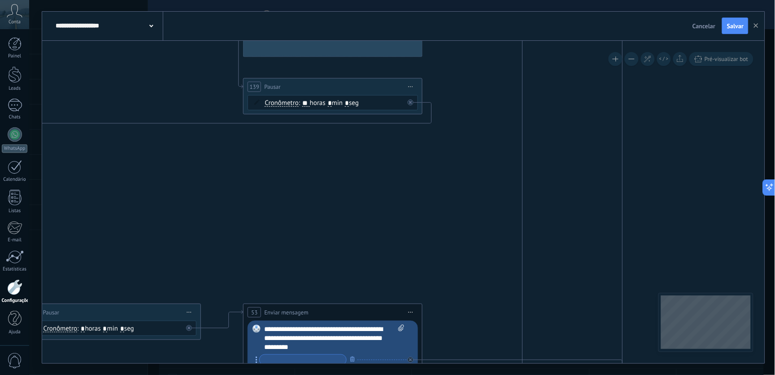
drag, startPoint x: 421, startPoint y: 256, endPoint x: 451, endPoint y: 308, distance: 60.6
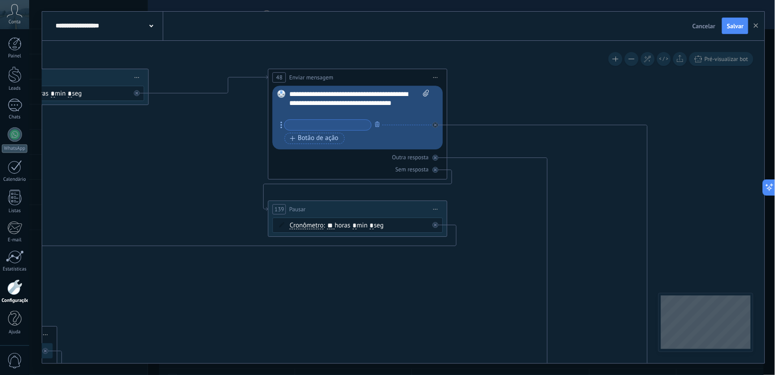
drag, startPoint x: 455, startPoint y: 238, endPoint x: 403, endPoint y: 245, distance: 52.5
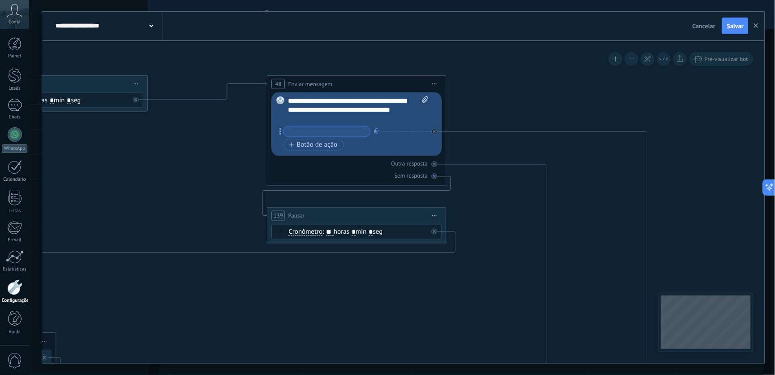
click at [336, 118] on div "**********" at bounding box center [358, 109] width 140 height 27
copy div "**********"
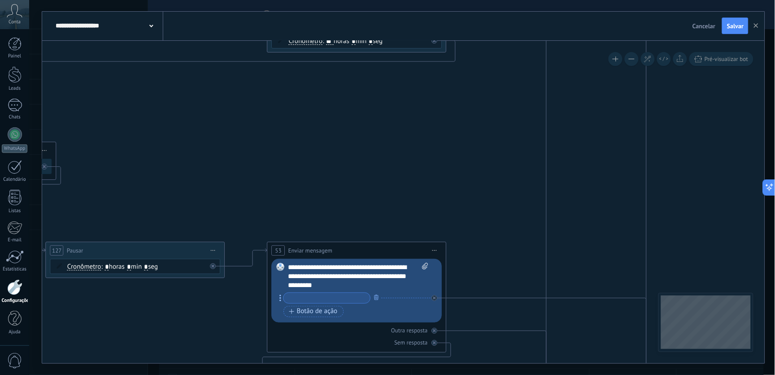
click at [337, 267] on div "**********" at bounding box center [358, 276] width 140 height 27
paste div
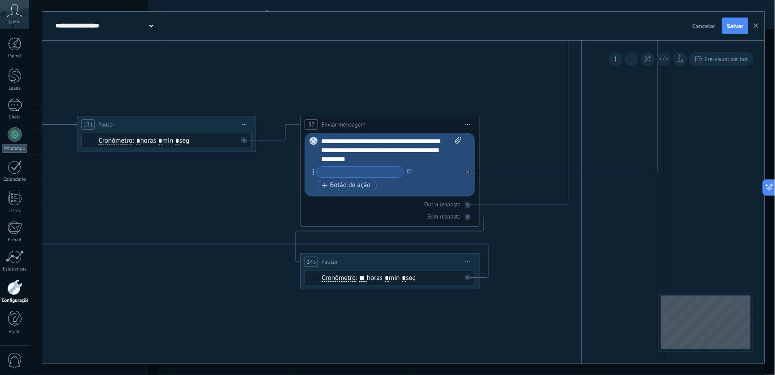
click at [355, 156] on div "**********" at bounding box center [391, 150] width 140 height 27
paste div
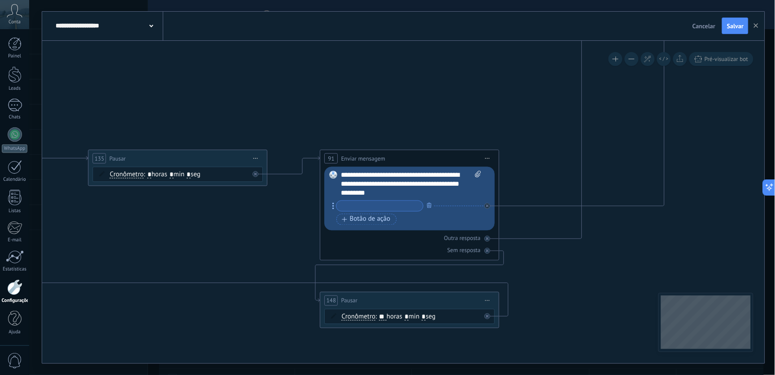
click at [386, 191] on div "**********" at bounding box center [411, 183] width 140 height 27
paste div
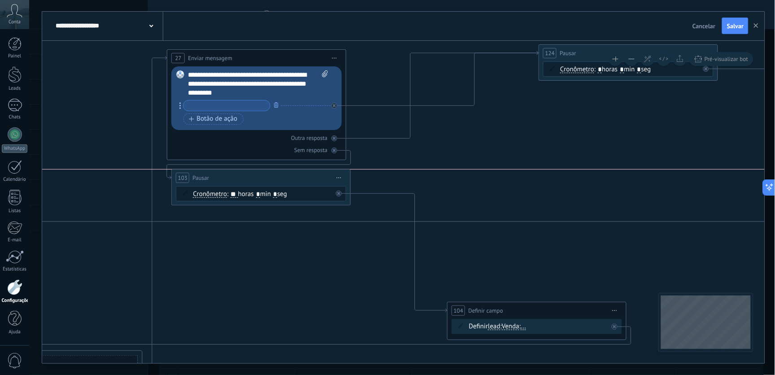
drag, startPoint x: 360, startPoint y: 307, endPoint x: 299, endPoint y: 175, distance: 145.4
click at [299, 175] on div "103 Pausar ****** Iniciar pré-visualização aqui Renomear Duplicar Excluir" at bounding box center [261, 177] width 178 height 17
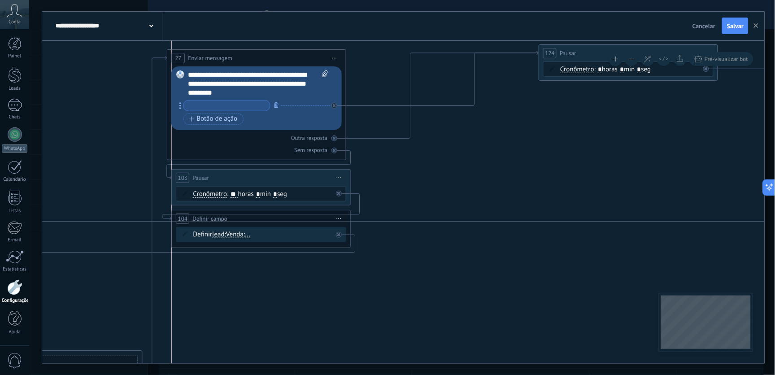
drag, startPoint x: 566, startPoint y: 311, endPoint x: 291, endPoint y: 220, distance: 289.6
click at [291, 220] on div "**********" at bounding box center [261, 218] width 178 height 17
click at [236, 236] on span "Venda" at bounding box center [234, 234] width 17 height 7
click at [236, 236] on button "Venda" at bounding box center [277, 234] width 112 height 16
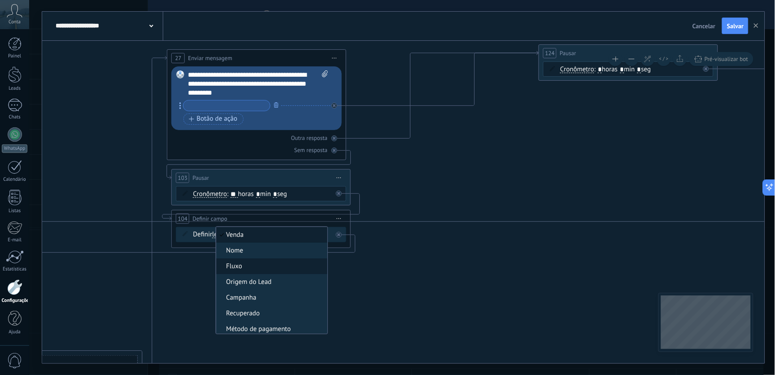
click at [254, 270] on span "Fluxo" at bounding box center [270, 266] width 108 height 9
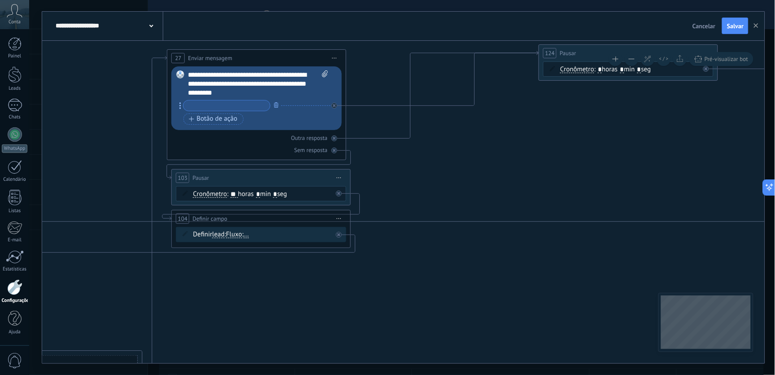
click at [249, 234] on span "..." at bounding box center [245, 234] width 5 height 7
click at [252, 234] on button "..." at bounding box center [295, 234] width 112 height 16
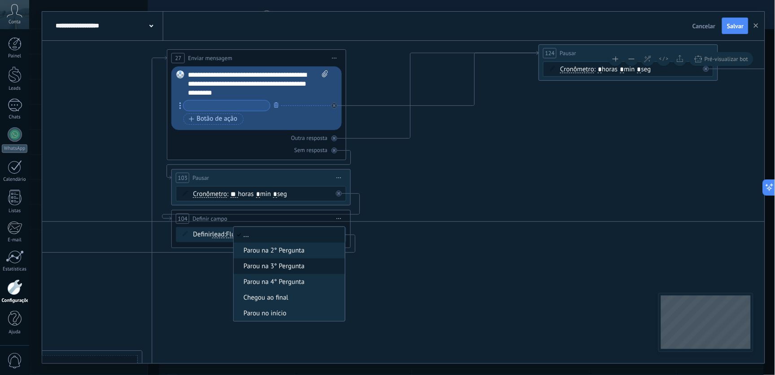
click at [295, 269] on span "Parou na 3° Pergunta" at bounding box center [288, 266] width 108 height 9
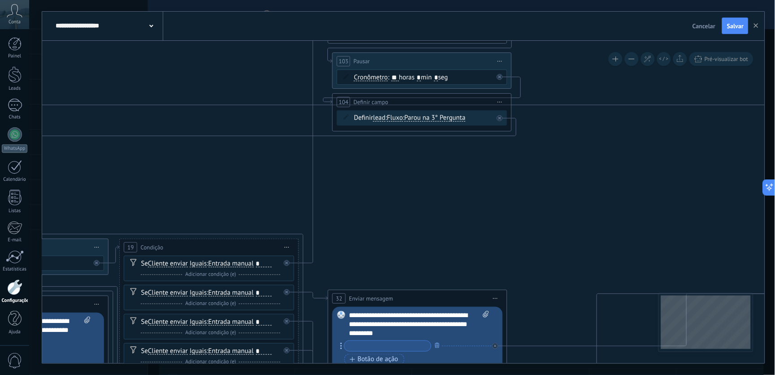
drag, startPoint x: 288, startPoint y: 311, endPoint x: 410, endPoint y: 223, distance: 150.7
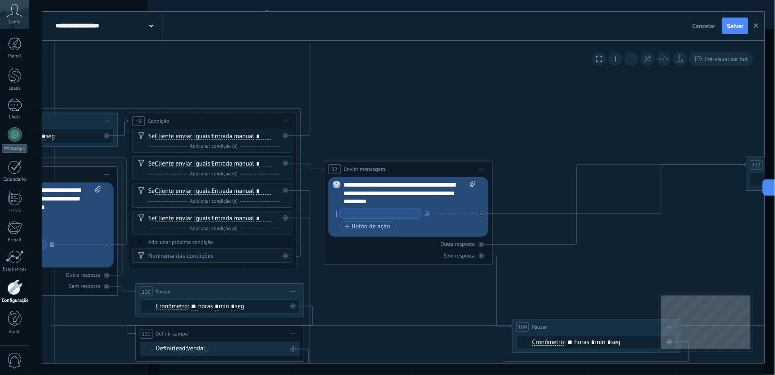
drag, startPoint x: 437, startPoint y: 226, endPoint x: 427, endPoint y: 95, distance: 131.3
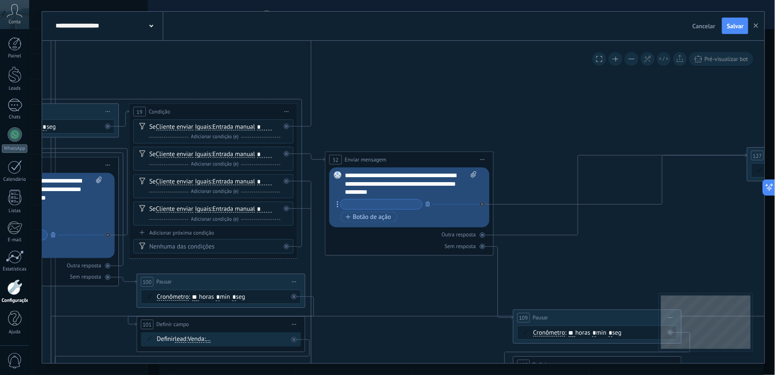
drag, startPoint x: 542, startPoint y: 117, endPoint x: 509, endPoint y: 48, distance: 76.4
click at [507, 36] on div "**********" at bounding box center [403, 187] width 722 height 351
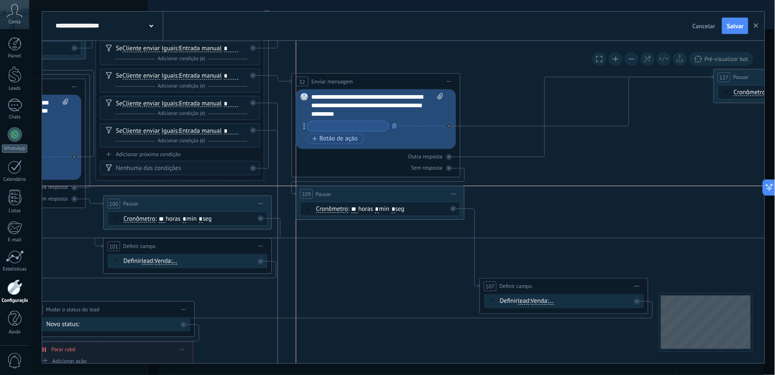
drag, startPoint x: 554, startPoint y: 237, endPoint x: 371, endPoint y: 191, distance: 188.0
click at [371, 191] on div "109 Pausar ****** Iniciar pré-visualização aqui Renomear Duplicar Excluir" at bounding box center [380, 194] width 168 height 16
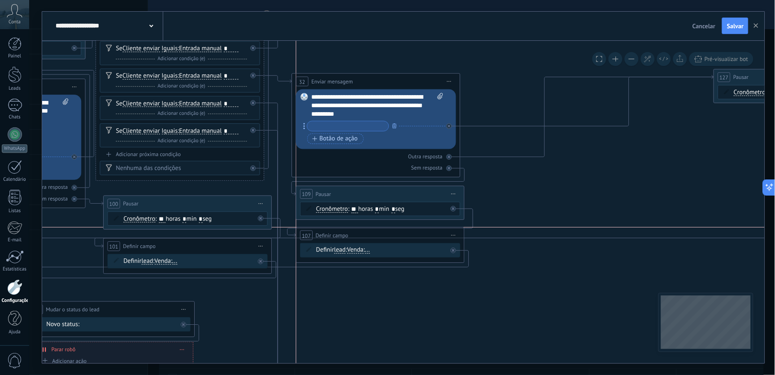
drag, startPoint x: 558, startPoint y: 290, endPoint x: 377, endPoint y: 237, distance: 187.8
click at [377, 237] on div "**********" at bounding box center [380, 235] width 168 height 16
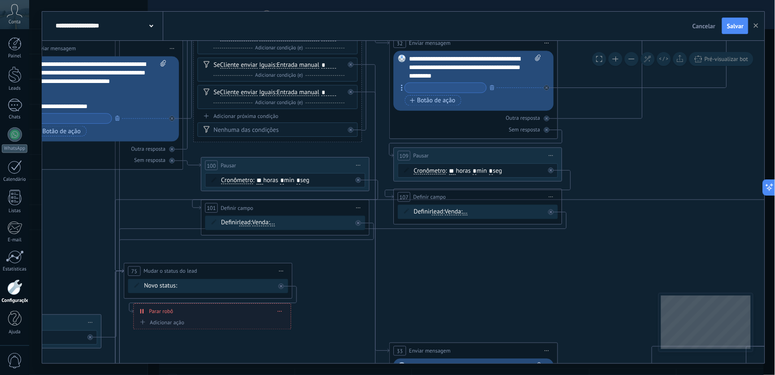
drag, startPoint x: 422, startPoint y: 303, endPoint x: 604, endPoint y: 224, distance: 198.2
click at [604, 224] on icon at bounding box center [59, 291] width 4347 height 1615
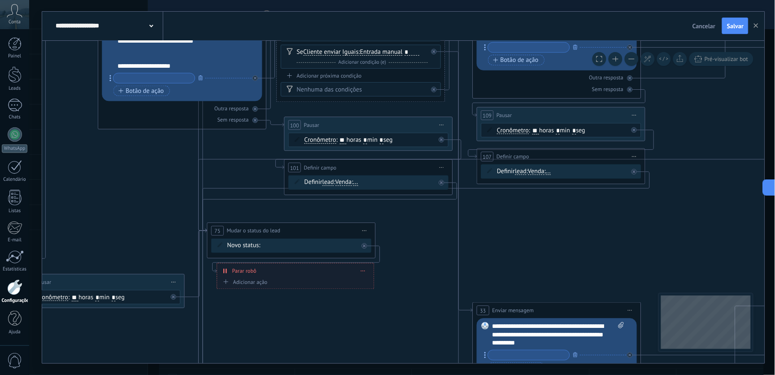
click at [0, 0] on div "Sem resposta ao ctt inicial Final do fluxo Chamada agendada Em Atendimento Form…" at bounding box center [0, 0] width 0 height 0
click at [430, 234] on div at bounding box center [402, 187] width 746 height 375
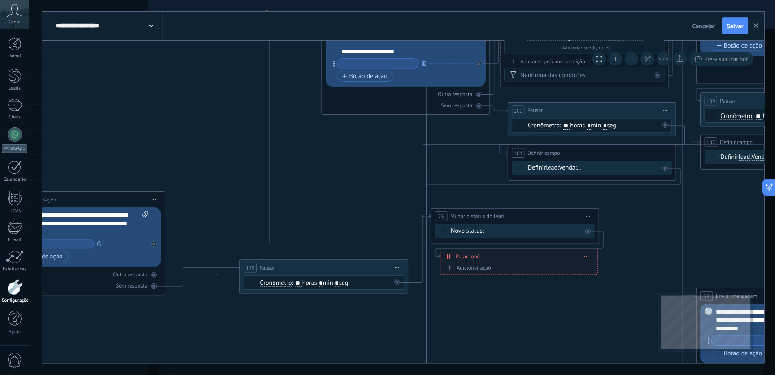
drag, startPoint x: 66, startPoint y: 214, endPoint x: 295, endPoint y: 199, distance: 229.2
click at [295, 199] on icon at bounding box center [366, 236] width 4347 height 1615
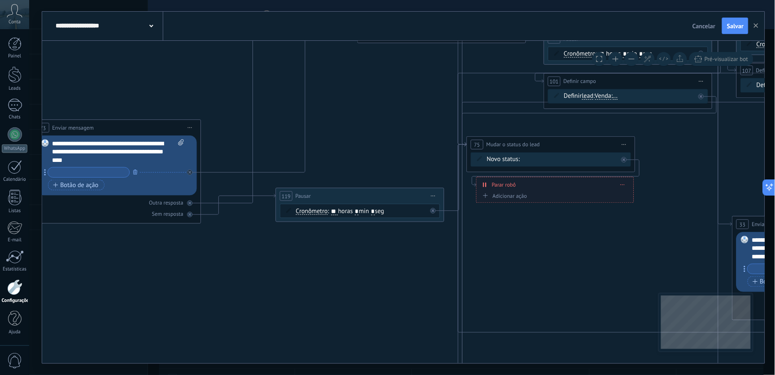
drag, startPoint x: 347, startPoint y: 231, endPoint x: 379, endPoint y: 159, distance: 78.9
click at [382, 152] on icon at bounding box center [402, 165] width 4347 height 1615
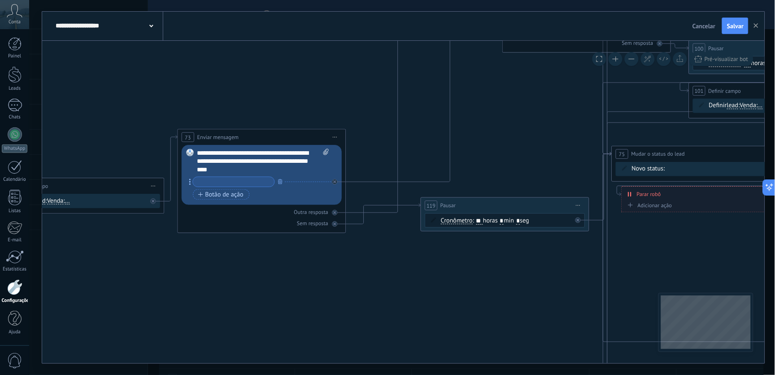
drag, startPoint x: 283, startPoint y: 279, endPoint x: 434, endPoint y: 297, distance: 152.1
click at [434, 297] on icon at bounding box center [547, 174] width 4347 height 1615
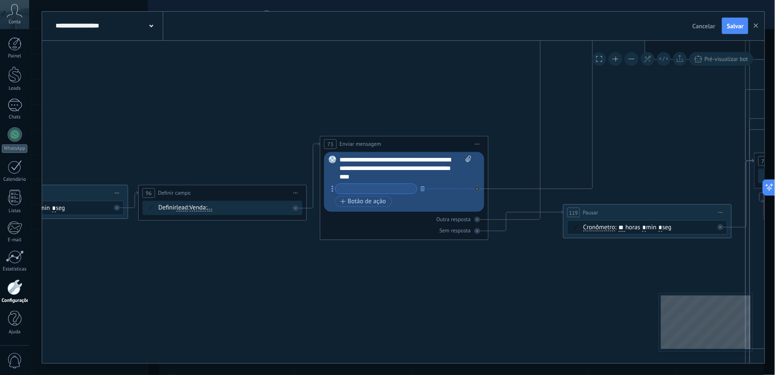
drag, startPoint x: 396, startPoint y: 310, endPoint x: 438, endPoint y: 311, distance: 42.6
click at [438, 311] on icon at bounding box center [690, 181] width 4347 height 1615
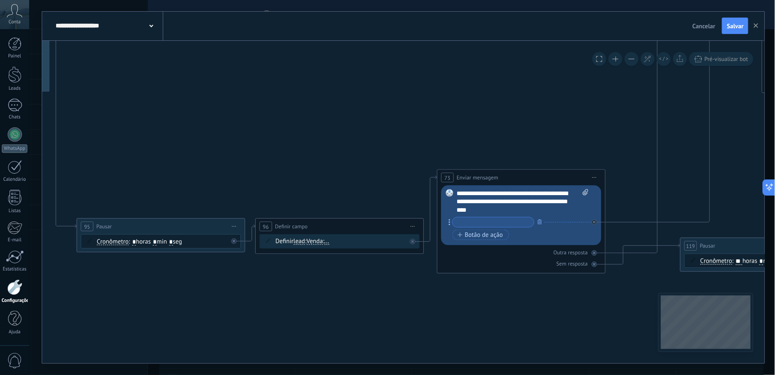
drag, startPoint x: 275, startPoint y: 316, endPoint x: 343, endPoint y: 289, distance: 73.3
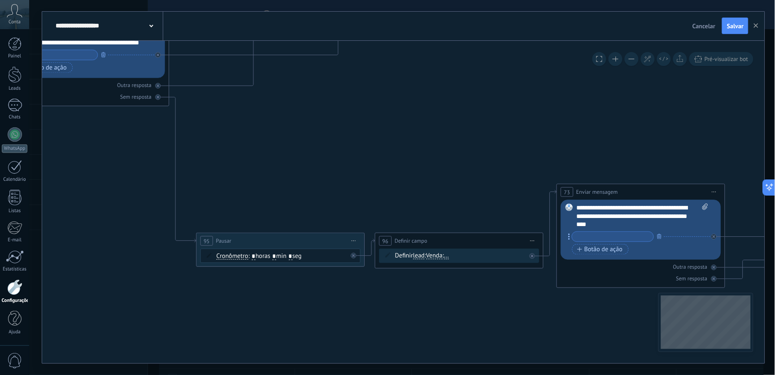
drag, startPoint x: 276, startPoint y: 184, endPoint x: 291, endPoint y: 178, distance: 15.5
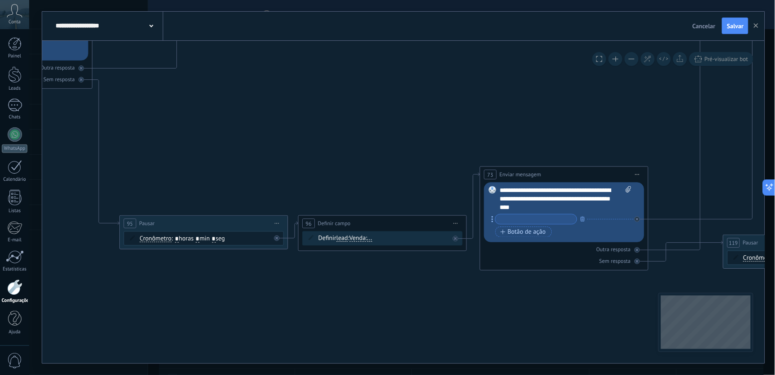
click at [372, 239] on span "..." at bounding box center [369, 238] width 5 height 7
click at [375, 239] on button "..." at bounding box center [415, 237] width 105 height 15
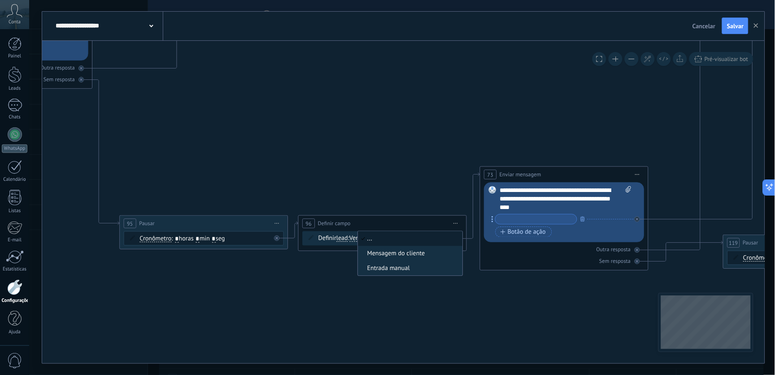
click at [359, 239] on span "Venda" at bounding box center [358, 238] width 17 height 7
click at [359, 239] on button "Venda" at bounding box center [397, 237] width 105 height 15
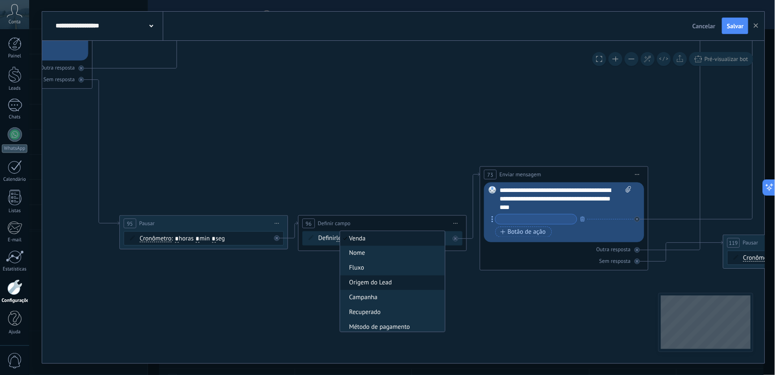
click at [369, 279] on li "Origem do Lead" at bounding box center [392, 282] width 104 height 15
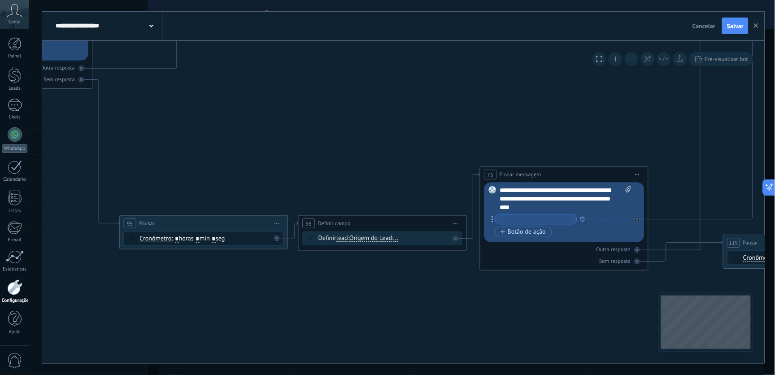
click at [368, 241] on span "Origem do Lead" at bounding box center [371, 238] width 43 height 7
click at [368, 241] on button "Origem do Lead" at bounding box center [397, 237] width 105 height 15
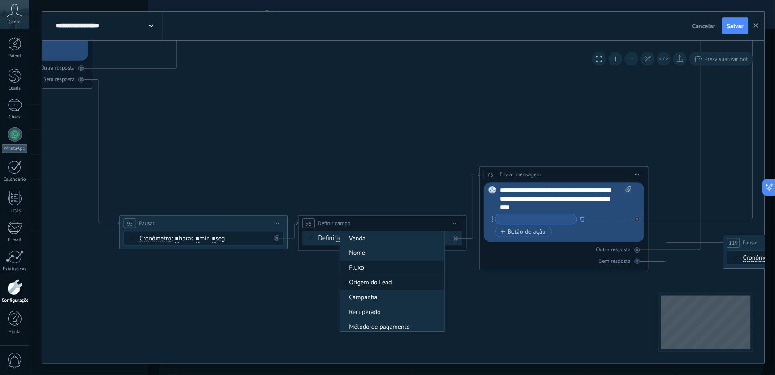
click at [362, 271] on span "Fluxo" at bounding box center [391, 268] width 102 height 9
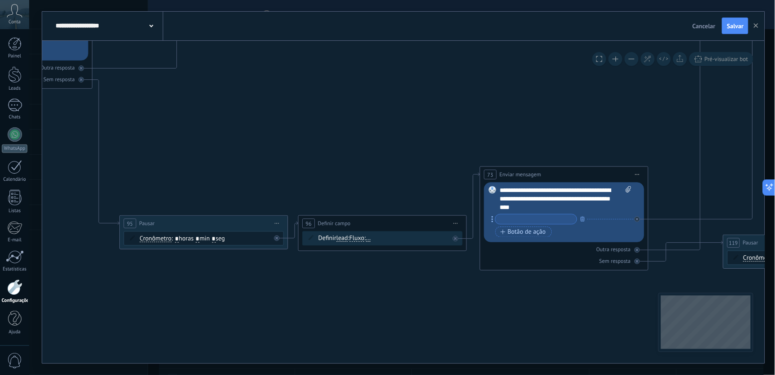
click at [371, 236] on span "..." at bounding box center [368, 238] width 5 height 7
click at [376, 236] on button "..." at bounding box center [414, 237] width 105 height 15
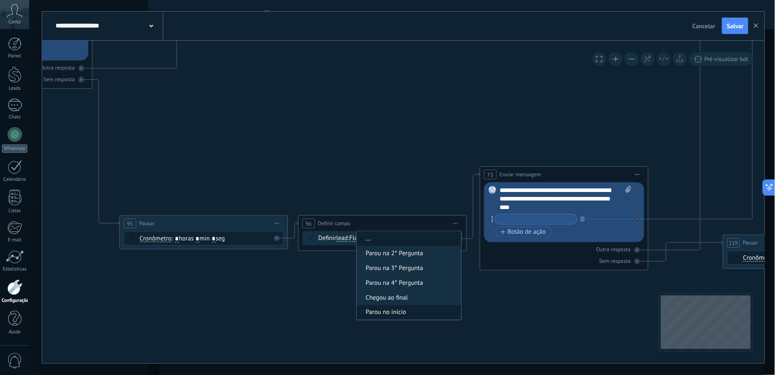
click at [400, 313] on span "Parou no início" at bounding box center [408, 312] width 102 height 9
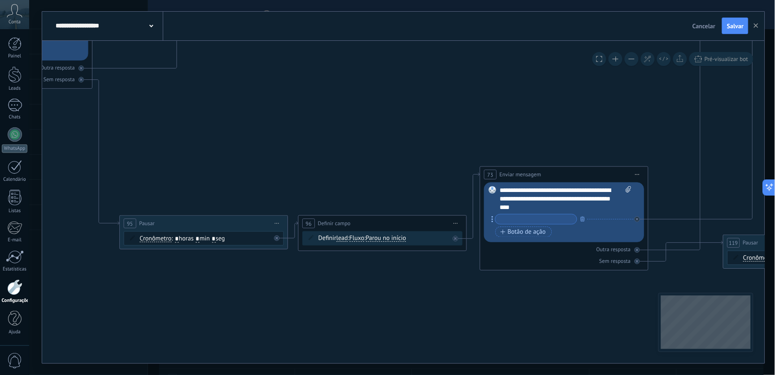
drag, startPoint x: 474, startPoint y: 109, endPoint x: 308, endPoint y: 196, distance: 187.9
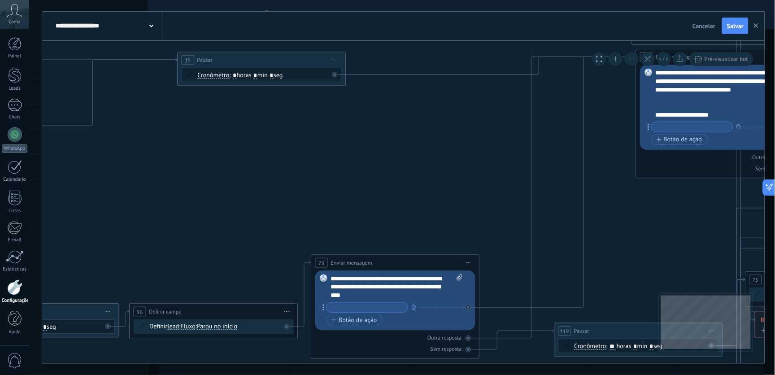
drag, startPoint x: 388, startPoint y: 168, endPoint x: 291, endPoint y: 230, distance: 115.4
click at [292, 231] on icon at bounding box center [681, 300] width 4347 height 1615
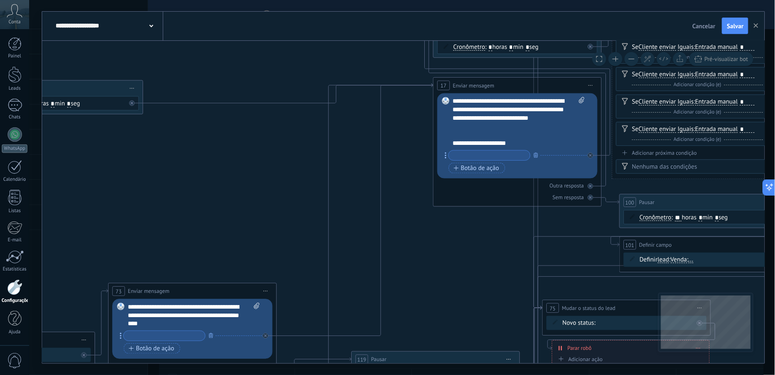
drag, startPoint x: 402, startPoint y: 226, endPoint x: 404, endPoint y: 234, distance: 8.8
click at [291, 193] on icon at bounding box center [478, 328] width 4347 height 1615
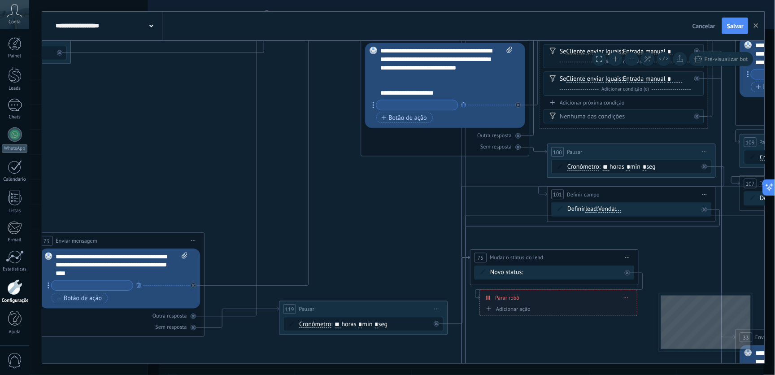
drag, startPoint x: 457, startPoint y: 269, endPoint x: 388, endPoint y: 218, distance: 86.0
click at [387, 218] on icon at bounding box center [405, 278] width 4347 height 1615
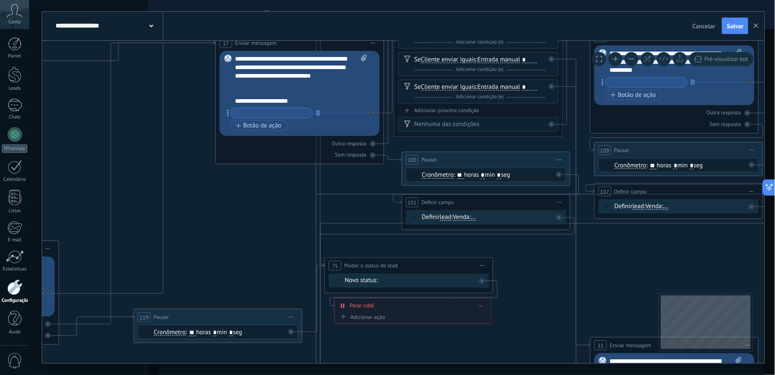
drag, startPoint x: 698, startPoint y: 245, endPoint x: 549, endPoint y: 255, distance: 150.1
click at [549, 255] on icon at bounding box center [260, 286] width 4347 height 1615
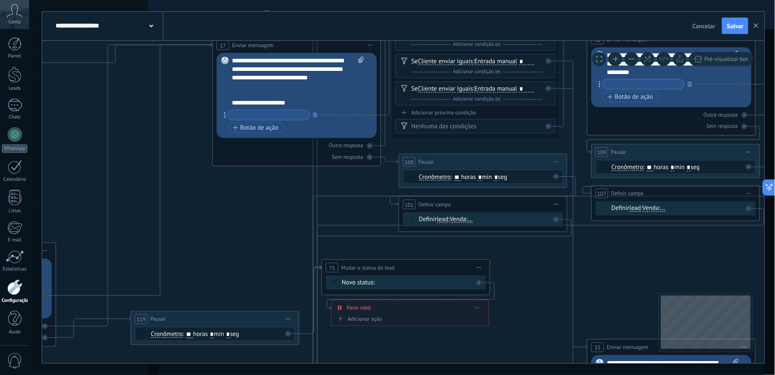
click at [473, 220] on span "..." at bounding box center [470, 219] width 5 height 7
click at [474, 220] on button "..." at bounding box center [516, 219] width 105 height 15
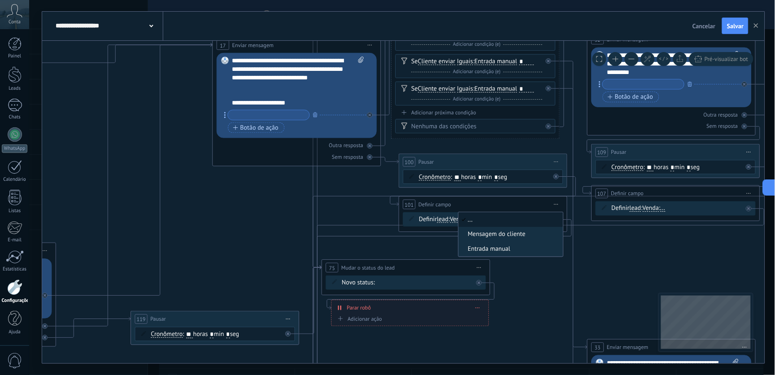
click at [460, 218] on span "Venda" at bounding box center [458, 219] width 17 height 7
click at [460, 218] on button "Venda" at bounding box center [498, 219] width 105 height 15
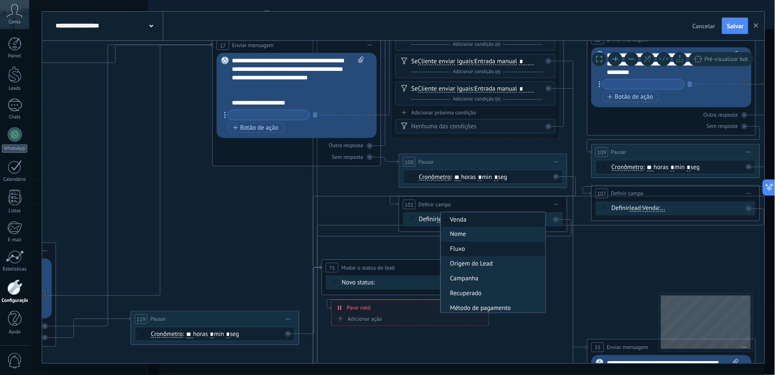
click at [464, 247] on span "Fluxo" at bounding box center [492, 249] width 102 height 9
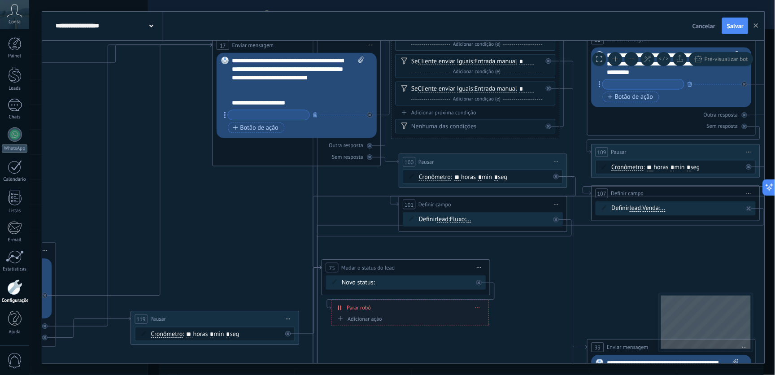
click at [471, 217] on span "..." at bounding box center [468, 219] width 5 height 7
click at [474, 217] on button "..." at bounding box center [514, 219] width 105 height 15
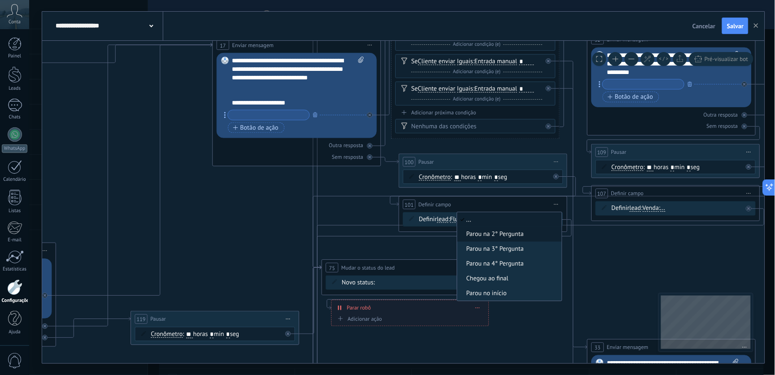
click at [507, 236] on span "Parou na 2° Pergunta" at bounding box center [508, 234] width 102 height 9
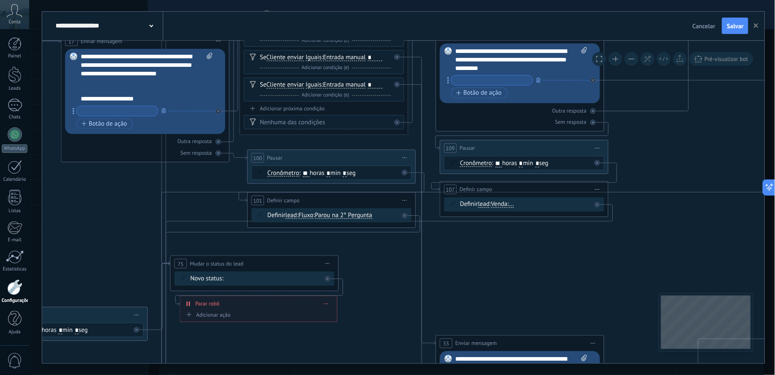
drag, startPoint x: 638, startPoint y: 251, endPoint x: 487, endPoint y: 247, distance: 151.6
click at [481, 247] on icon at bounding box center [105, 283] width 4347 height 1615
click at [504, 204] on span "Venda" at bounding box center [499, 204] width 17 height 7
click at [504, 204] on button "Venda" at bounding box center [539, 204] width 105 height 15
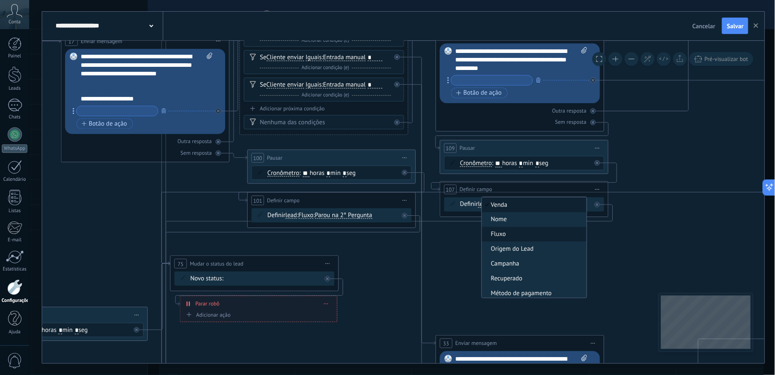
click at [520, 236] on span "Fluxo" at bounding box center [533, 234] width 102 height 9
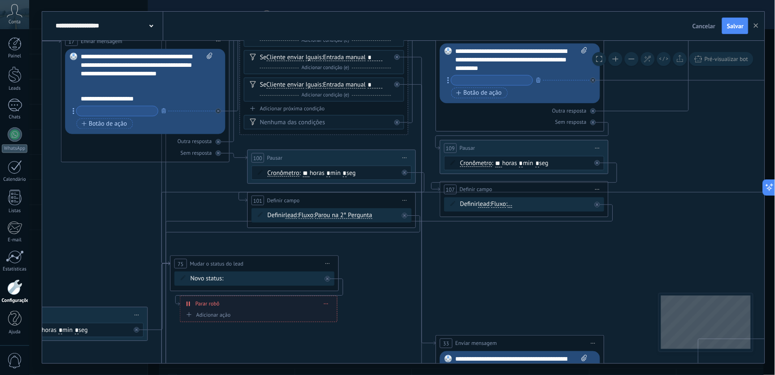
click at [512, 205] on span "..." at bounding box center [509, 204] width 5 height 7
click at [516, 205] on button "..." at bounding box center [555, 204] width 105 height 15
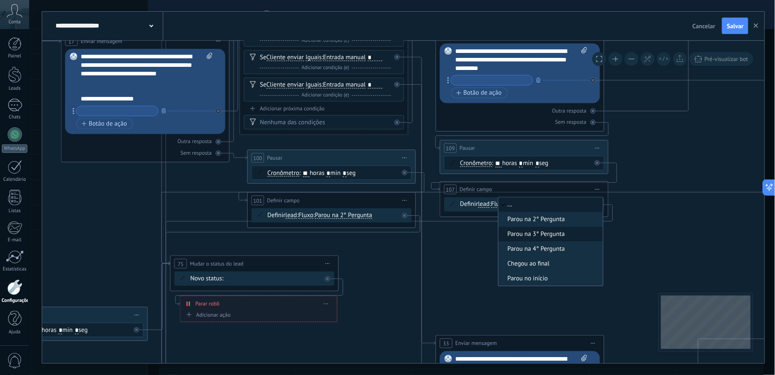
click at [534, 232] on span "Parou na 3° Pergunta" at bounding box center [550, 234] width 102 height 9
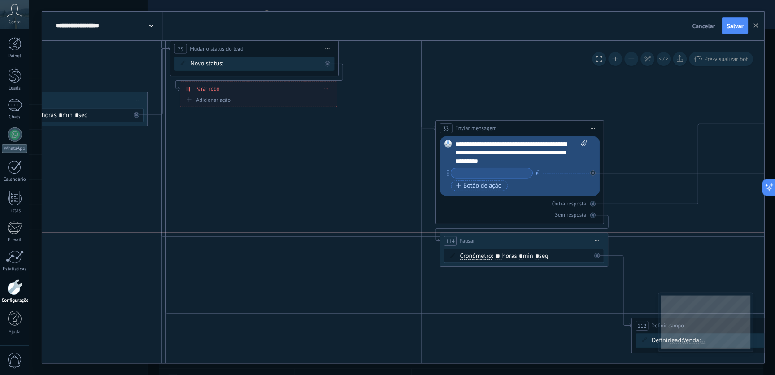
drag, startPoint x: 688, startPoint y: 265, endPoint x: 494, endPoint y: 240, distance: 195.7
click at [494, 240] on div "114 Pausar ****** Iniciar pré-visualização aqui Renomear Duplicar Excluir" at bounding box center [524, 241] width 168 height 16
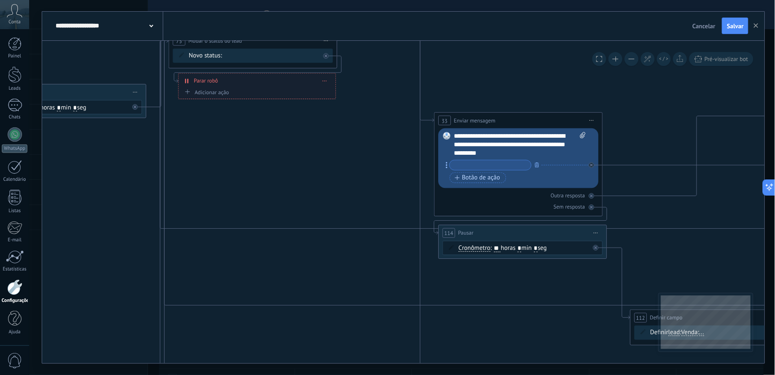
drag, startPoint x: 538, startPoint y: 299, endPoint x: 512, endPoint y: 212, distance: 90.2
click at [512, 211] on icon at bounding box center [104, 61] width 4347 height 1615
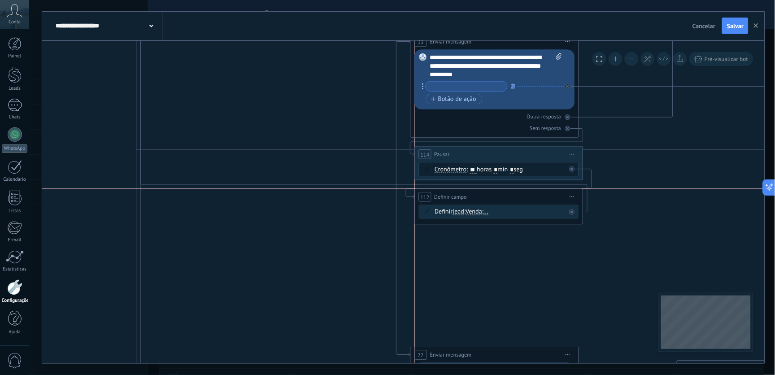
drag, startPoint x: 685, startPoint y: 243, endPoint x: 495, endPoint y: 203, distance: 194.2
click at [495, 203] on div "**********" at bounding box center [499, 197] width 168 height 16
click at [474, 212] on span "Venda" at bounding box center [474, 211] width 17 height 7
click at [474, 212] on button "Venda" at bounding box center [514, 211] width 105 height 15
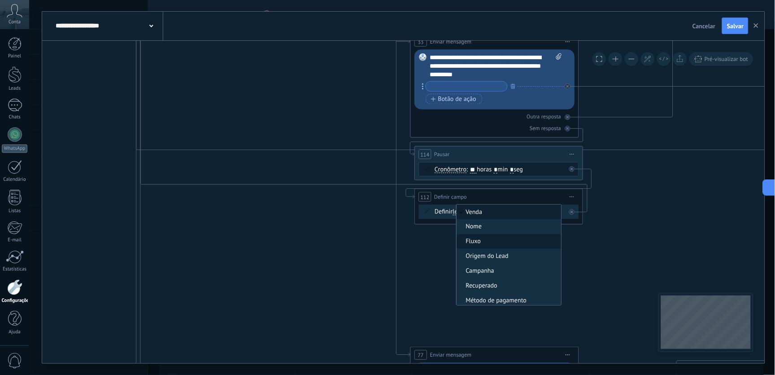
click at [495, 244] on span "Fluxo" at bounding box center [507, 241] width 102 height 9
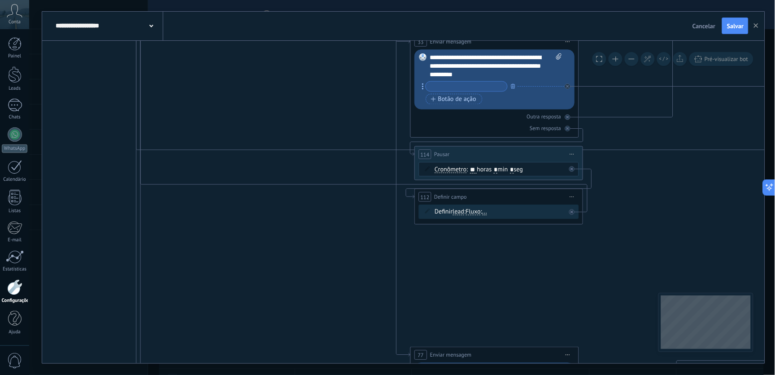
click at [487, 212] on span "..." at bounding box center [484, 211] width 5 height 7
click at [488, 212] on button "..." at bounding box center [530, 211] width 105 height 15
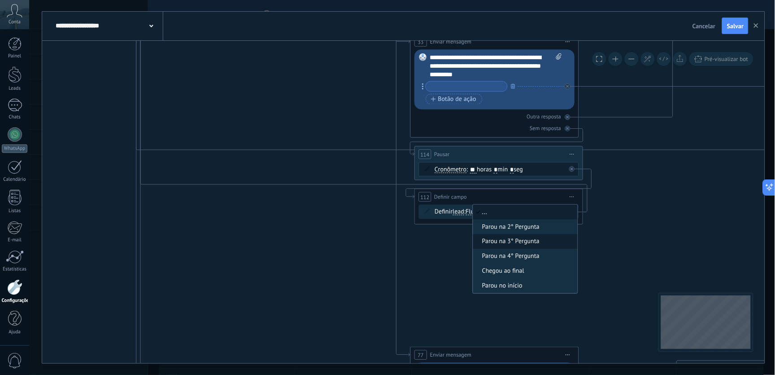
click at [512, 244] on span "Parou na 3° Pergunta" at bounding box center [524, 241] width 102 height 9
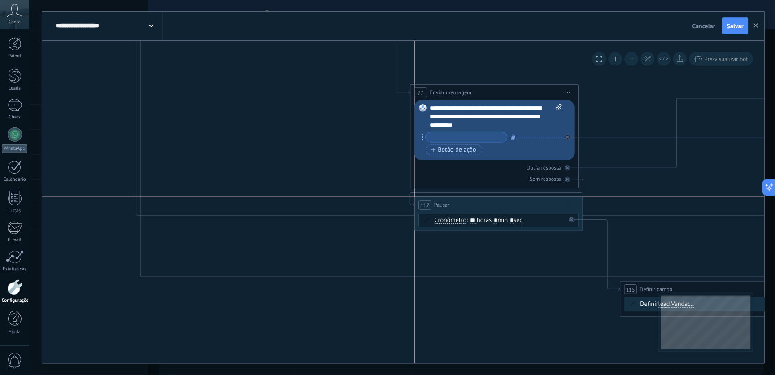
drag, startPoint x: 700, startPoint y: 231, endPoint x: 495, endPoint y: 202, distance: 207.0
click at [495, 202] on div "117 Pausar ****** Iniciar pré-visualização aqui Renomear Duplicar Excluir" at bounding box center [499, 205] width 168 height 16
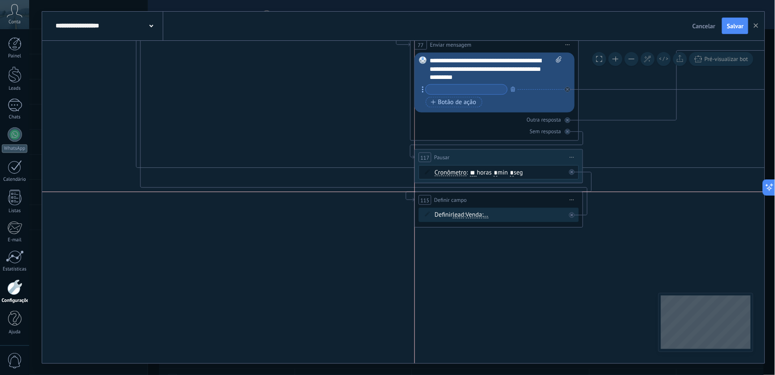
drag, startPoint x: 707, startPoint y: 243, endPoint x: 502, endPoint y: 200, distance: 209.7
click at [502, 200] on div "**********" at bounding box center [499, 200] width 168 height 16
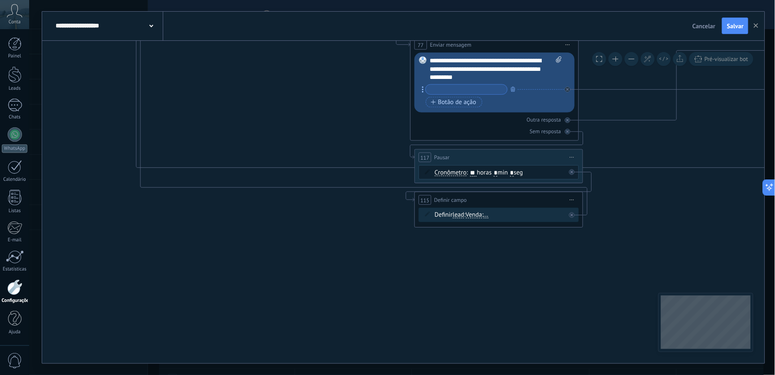
click at [476, 214] on span "Venda" at bounding box center [474, 214] width 17 height 7
click at [476, 214] on button "Venda" at bounding box center [514, 214] width 105 height 15
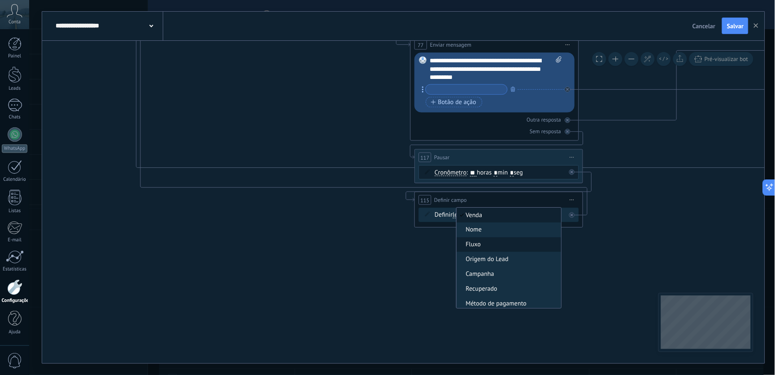
click at [505, 243] on span "Fluxo" at bounding box center [507, 244] width 102 height 9
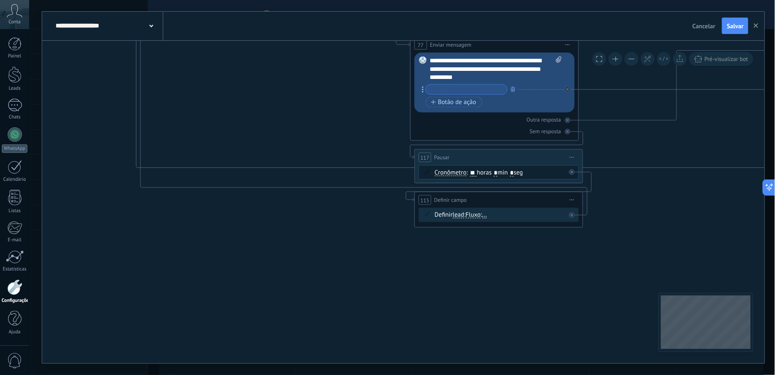
click at [487, 217] on span "..." at bounding box center [484, 214] width 5 height 7
click at [491, 217] on button "..." at bounding box center [530, 214] width 105 height 15
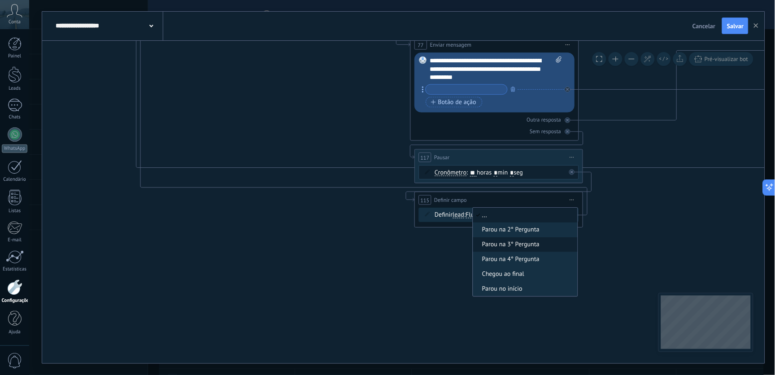
click at [509, 252] on li "Parou na 3° Pergunta" at bounding box center [525, 244] width 104 height 15
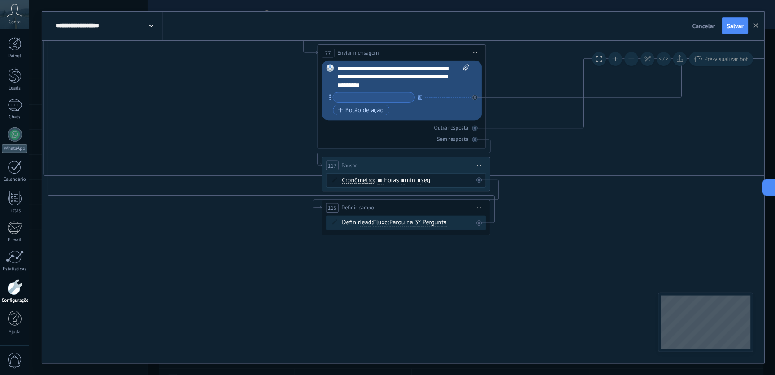
drag, startPoint x: 650, startPoint y: 243, endPoint x: 571, endPoint y: 253, distance: 80.0
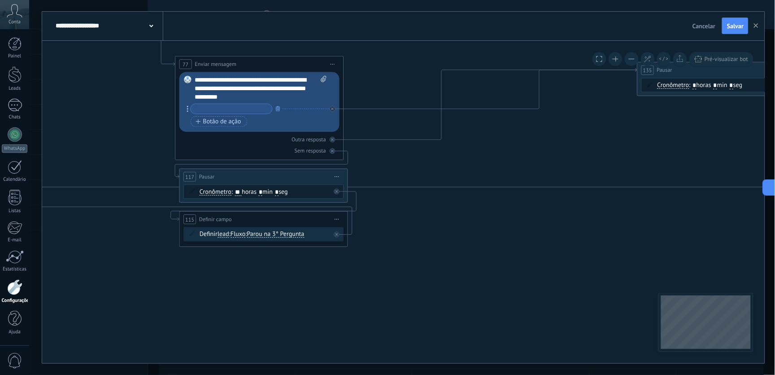
drag, startPoint x: 539, startPoint y: 256, endPoint x: 424, endPoint y: 268, distance: 116.2
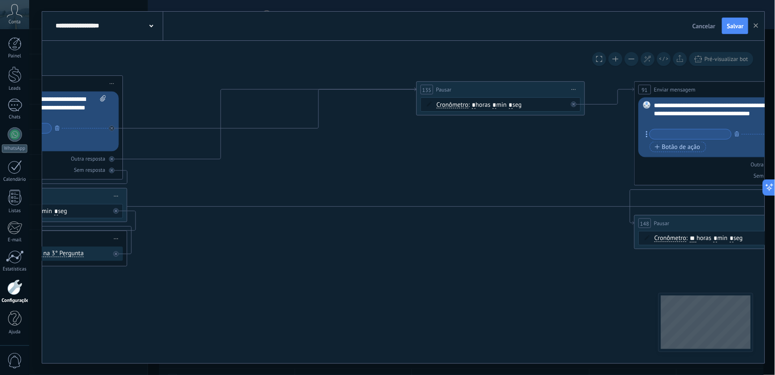
drag, startPoint x: 510, startPoint y: 272, endPoint x: 446, endPoint y: 276, distance: 64.2
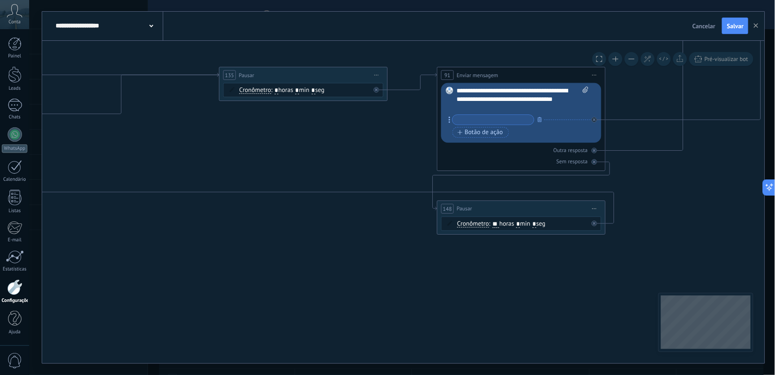
drag, startPoint x: 432, startPoint y: 256, endPoint x: 381, endPoint y: 249, distance: 51.5
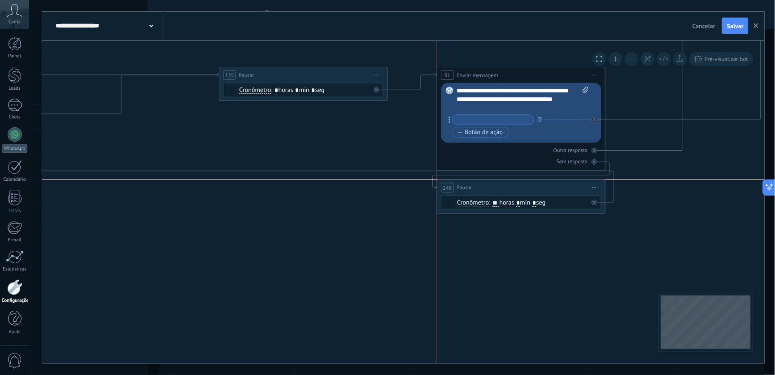
drag, startPoint x: 533, startPoint y: 211, endPoint x: 532, endPoint y: 191, distance: 20.6
click at [532, 191] on div "148 Pausar ****** Iniciar pré-visualização aqui Renomear Duplicar Excluir" at bounding box center [522, 188] width 168 height 16
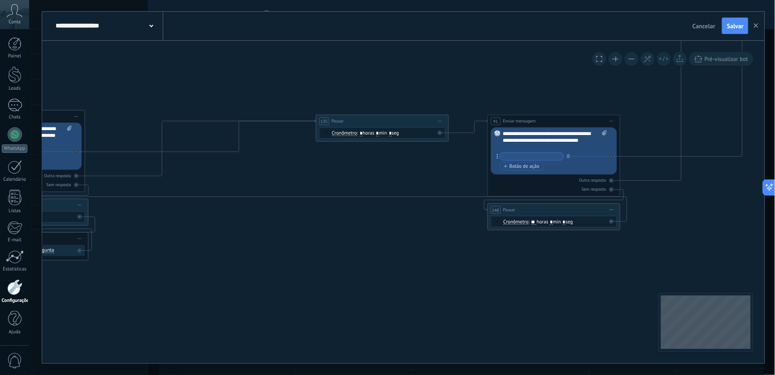
drag, startPoint x: 273, startPoint y: 247, endPoint x: 482, endPoint y: 253, distance: 209.4
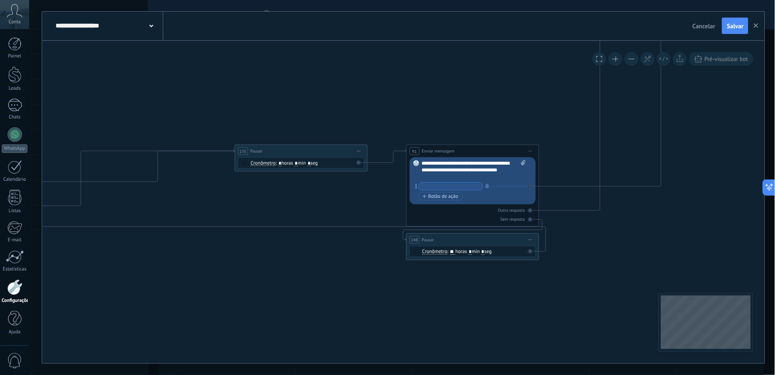
drag, startPoint x: 728, startPoint y: 231, endPoint x: 543, endPoint y: 247, distance: 184.9
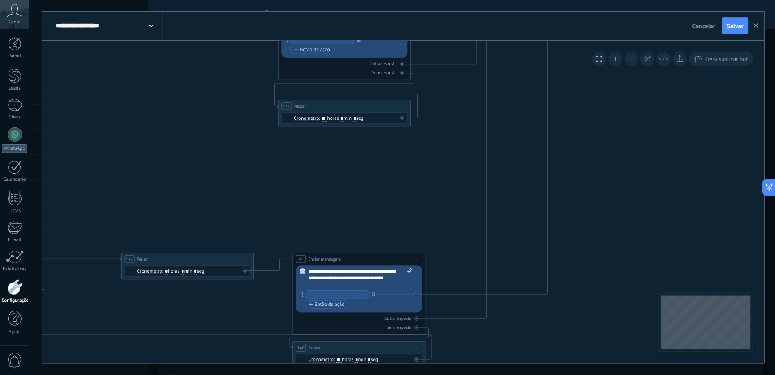
drag, startPoint x: 455, startPoint y: 110, endPoint x: 431, endPoint y: 211, distance: 103.6
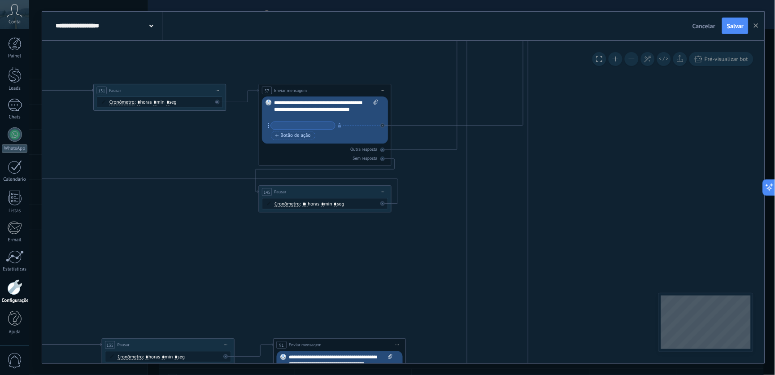
drag, startPoint x: 437, startPoint y: 200, endPoint x: 388, endPoint y: 233, distance: 59.1
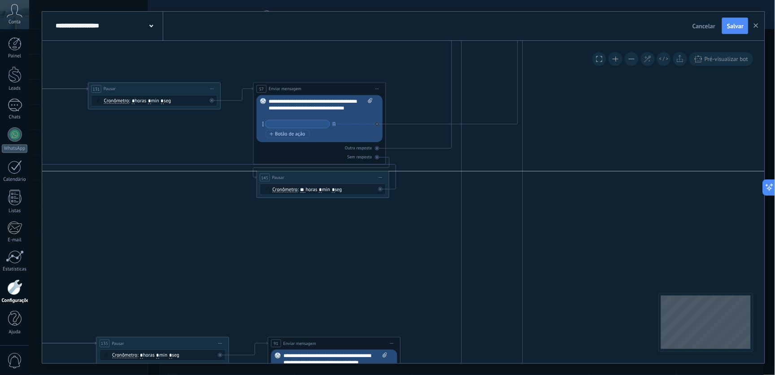
drag, startPoint x: 356, startPoint y: 189, endPoint x: 360, endPoint y: 177, distance: 13.1
click at [360, 177] on div "145 Pausar ****** Iniciar pré-visualização aqui Renomear Duplicar Excluir" at bounding box center [323, 177] width 132 height 12
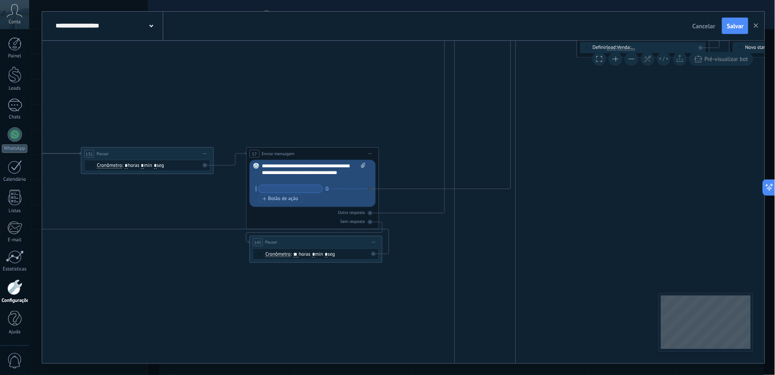
drag, startPoint x: 433, startPoint y: 155, endPoint x: 421, endPoint y: 244, distance: 89.9
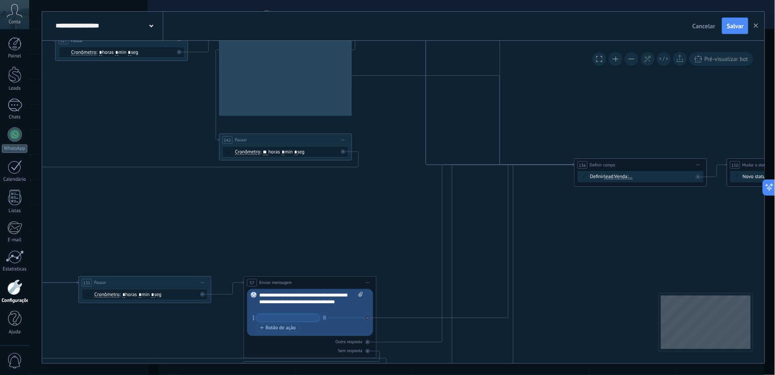
drag, startPoint x: 406, startPoint y: 144, endPoint x: 408, endPoint y: 242, distance: 97.8
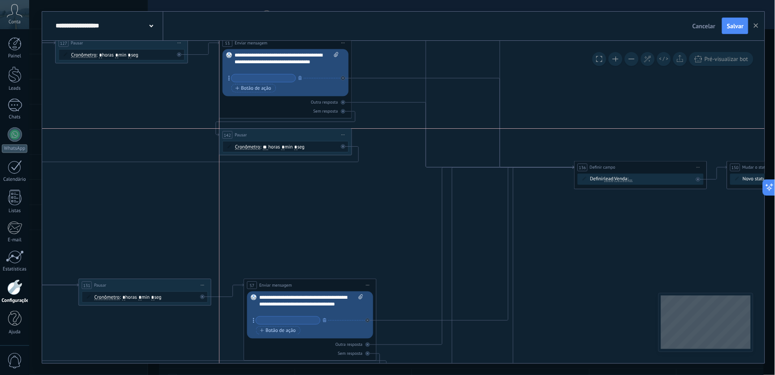
drag, startPoint x: 331, startPoint y: 142, endPoint x: 330, endPoint y: 134, distance: 8.5
click at [330, 134] on div "142 Pausar ****** Iniciar pré-visualização aqui Renomear Duplicar Excluir" at bounding box center [286, 135] width 132 height 12
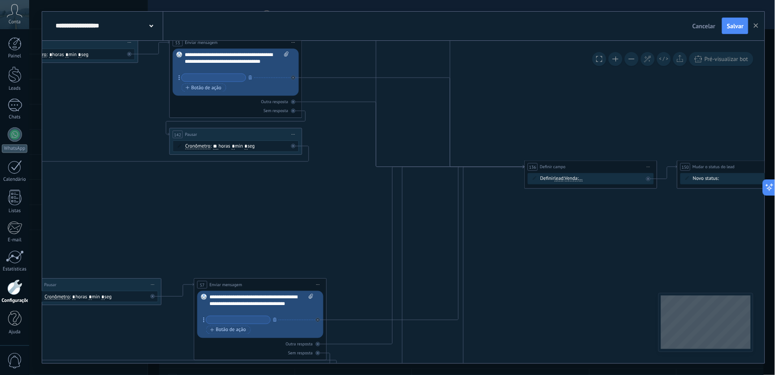
drag, startPoint x: 364, startPoint y: 198, endPoint x: 291, endPoint y: 199, distance: 74.0
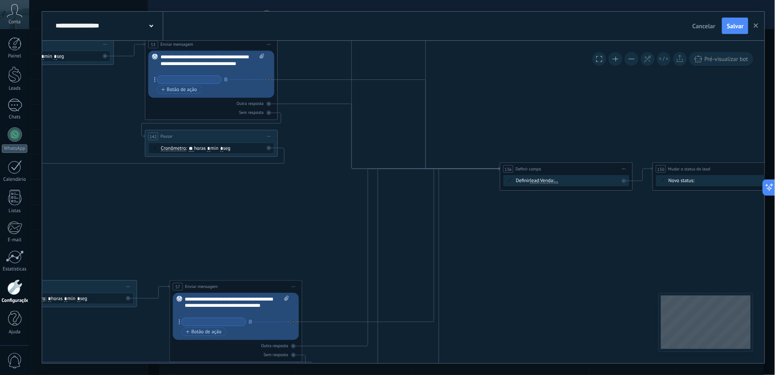
click at [550, 180] on span "Venda" at bounding box center [546, 180] width 13 height 5
click at [550, 180] on button "Venda" at bounding box center [578, 180] width 83 height 12
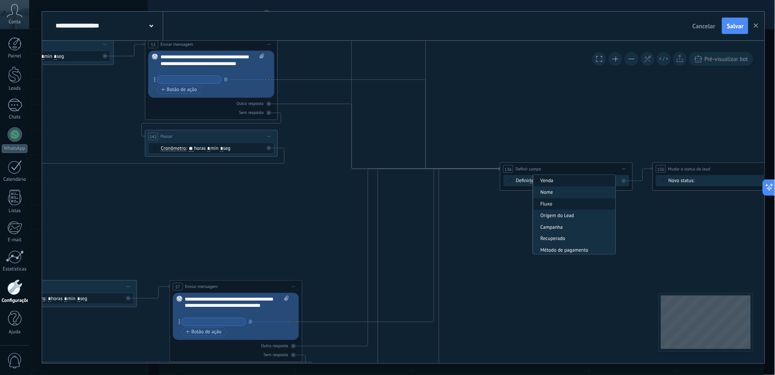
click at [549, 205] on span "Fluxo" at bounding box center [573, 204] width 80 height 7
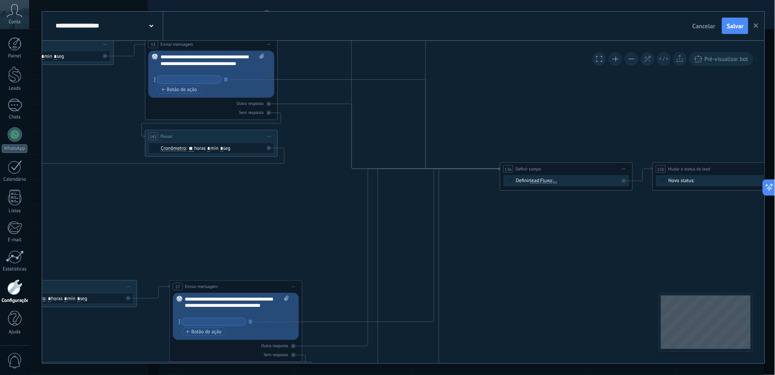
click at [557, 181] on span "..." at bounding box center [555, 180] width 4 height 5
click at [559, 181] on button "..." at bounding box center [591, 180] width 83 height 12
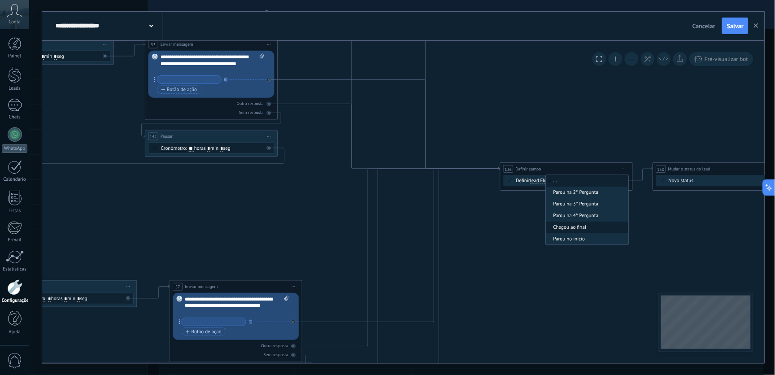
click at [584, 227] on span "Chegou ao final" at bounding box center [586, 227] width 80 height 7
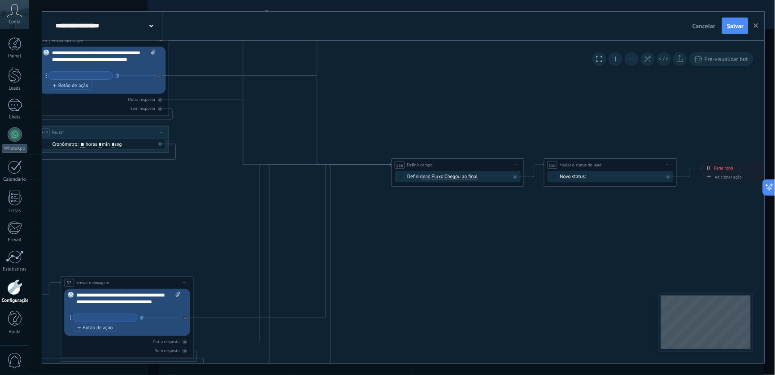
drag, startPoint x: 502, startPoint y: 225, endPoint x: 559, endPoint y: 193, distance: 65.8
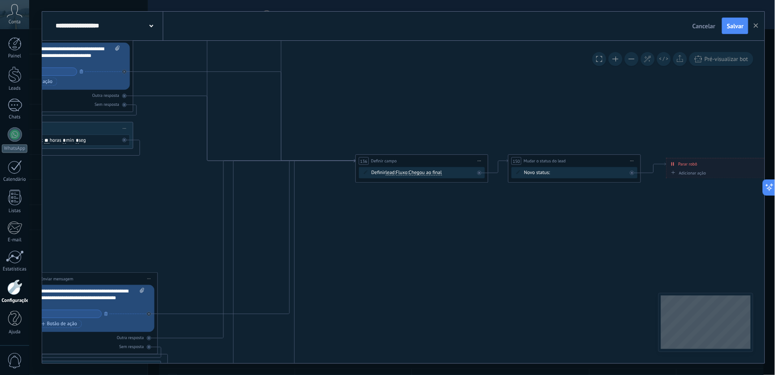
click at [0, 0] on div "Sem resposta ao ctt inicial Final do fluxo Chamada agendada Em Atendimento Form…" at bounding box center [0, 0] width 0 height 0
click at [0, 0] on label "Final do fluxo" at bounding box center [0, 0] width 0 height 0
drag, startPoint x: 540, startPoint y: 216, endPoint x: 649, endPoint y: 249, distance: 113.4
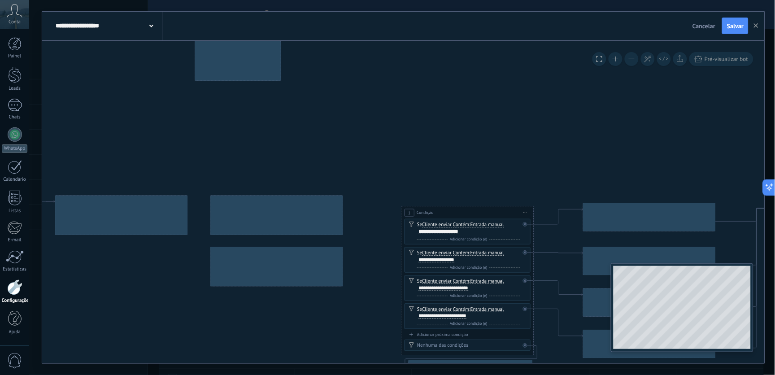
click at [555, 299] on div "**********" at bounding box center [403, 202] width 722 height 322
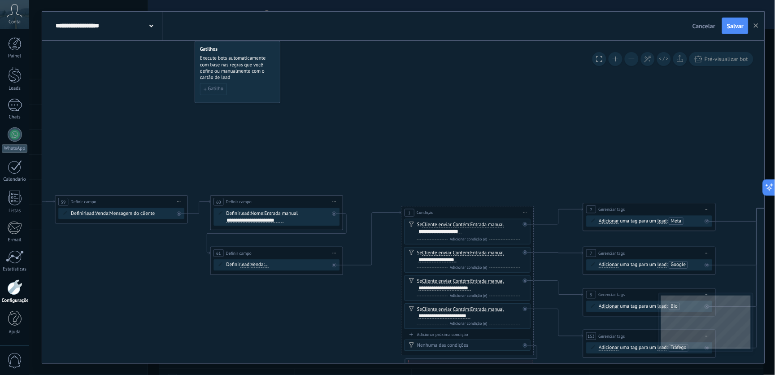
click at [255, 265] on span "Venda" at bounding box center [257, 264] width 13 height 5
click at [255, 265] on button "Venda" at bounding box center [288, 265] width 83 height 12
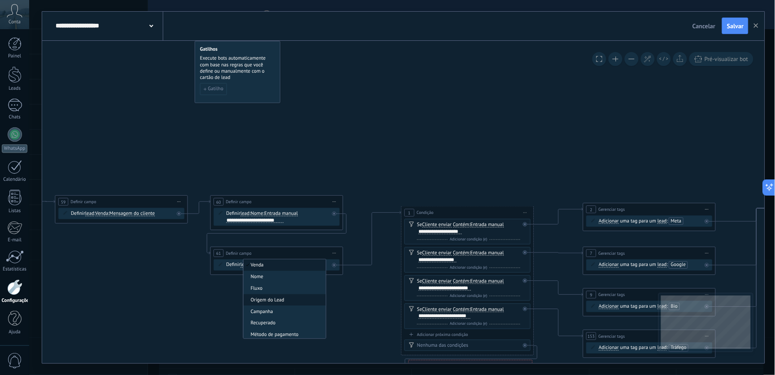
click at [275, 301] on span "Origem do Lead" at bounding box center [283, 300] width 80 height 7
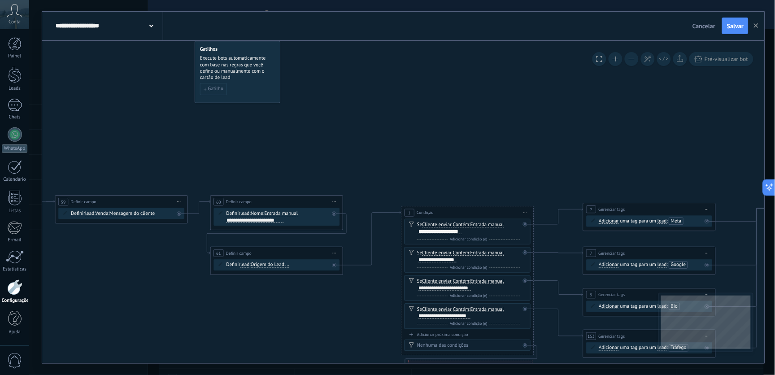
click at [290, 267] on span "..." at bounding box center [288, 264] width 4 height 5
click at [293, 267] on button "..." at bounding box center [323, 265] width 83 height 12
click at [299, 277] on span "Tráfego" at bounding box center [318, 276] width 80 height 7
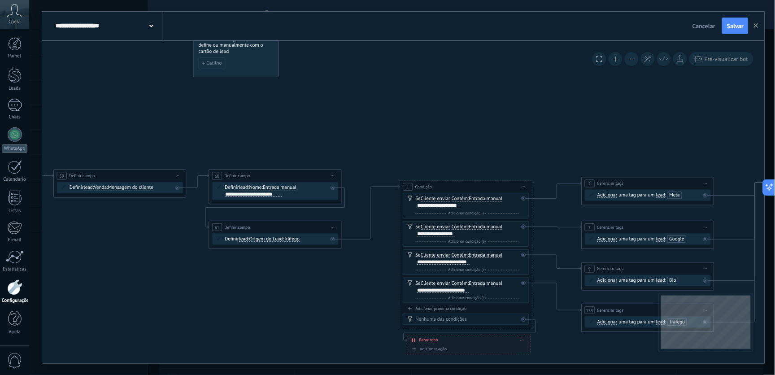
drag, startPoint x: 301, startPoint y: 310, endPoint x: 303, endPoint y: 260, distance: 49.8
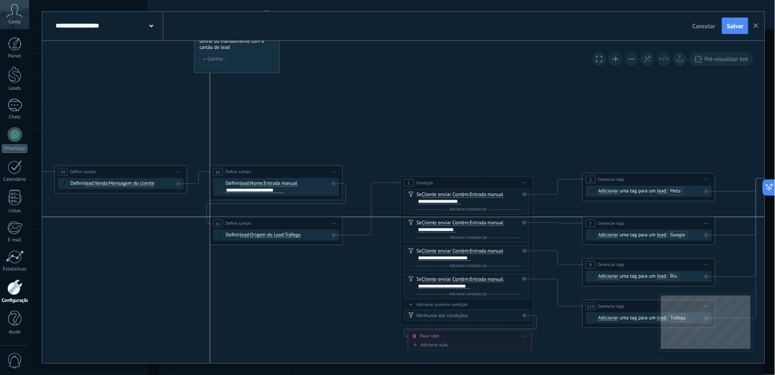
click at [306, 227] on div "**********" at bounding box center [276, 223] width 132 height 12
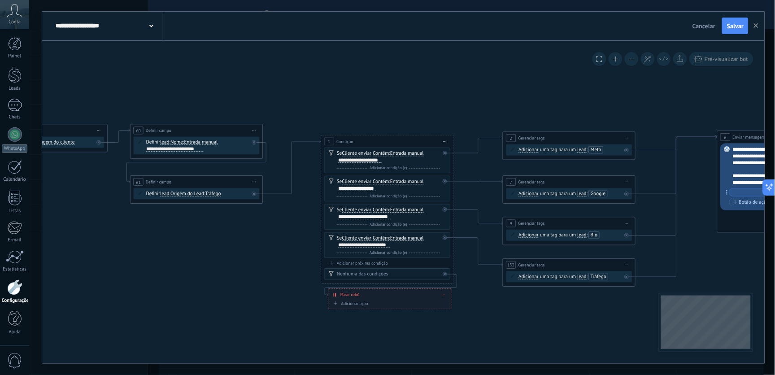
drag, startPoint x: 328, startPoint y: 325, endPoint x: 236, endPoint y: 263, distance: 110.8
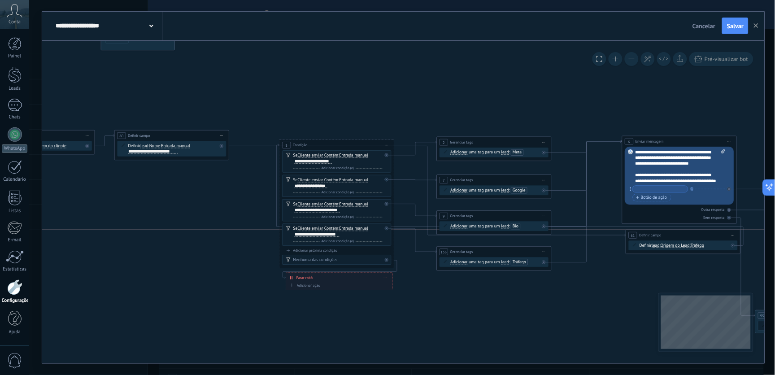
drag, startPoint x: 189, startPoint y: 180, endPoint x: 700, endPoint y: 238, distance: 513.8
click at [700, 238] on div "**********" at bounding box center [683, 235] width 114 height 11
click at [733, 243] on div at bounding box center [732, 245] width 4 height 4
click at [543, 152] on icon at bounding box center [544, 153] width 2 height 2
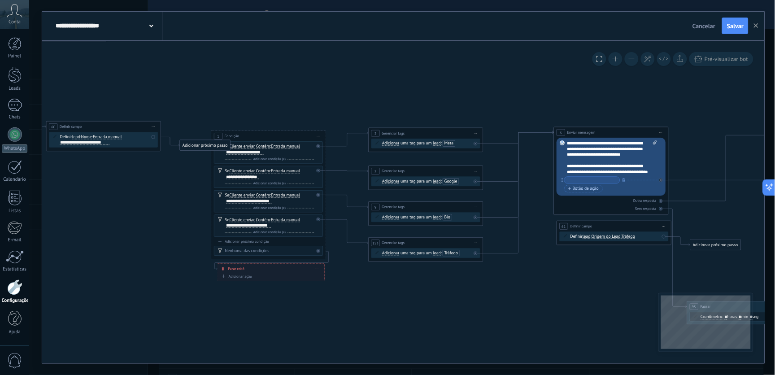
drag, startPoint x: 534, startPoint y: 325, endPoint x: 433, endPoint y: 315, distance: 101.3
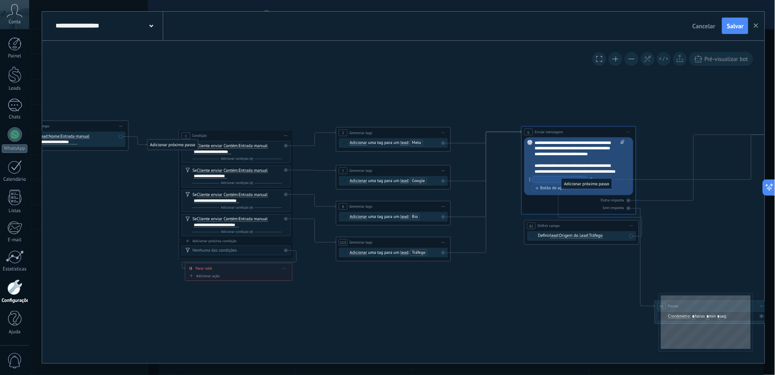
drag, startPoint x: 681, startPoint y: 244, endPoint x: 584, endPoint y: 182, distance: 114.5
click at [442, 145] on div at bounding box center [444, 143] width 4 height 4
click at [0, 0] on icon at bounding box center [0, 0] width 0 height 0
click at [446, 217] on div at bounding box center [445, 215] width 7 height 7
click at [441, 255] on div "Adicionar Adicionar Excluir Adicionar Adicionar Excluir uma tag para um lead ma…" at bounding box center [393, 252] width 109 height 10
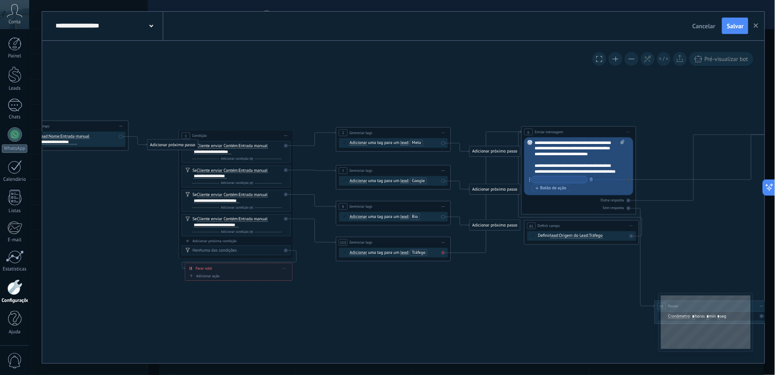
click at [0, 0] on icon at bounding box center [0, 0] width 0 height 0
drag, startPoint x: 486, startPoint y: 225, endPoint x: 537, endPoint y: 231, distance: 51.0
drag, startPoint x: 502, startPoint y: 259, endPoint x: 552, endPoint y: 236, distance: 55.4
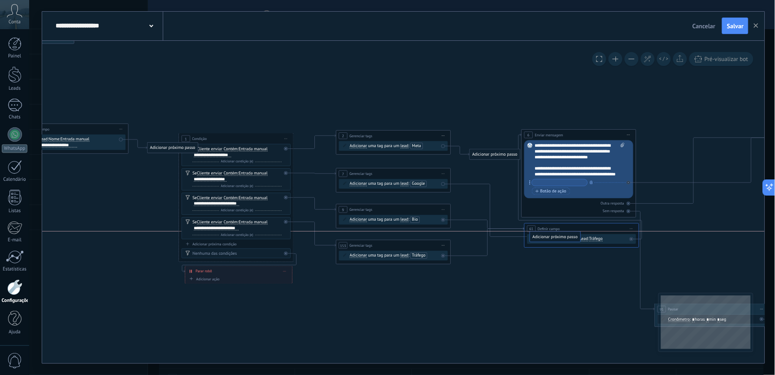
drag, startPoint x: 503, startPoint y: 192, endPoint x: 559, endPoint y: 231, distance: 67.8
drag, startPoint x: 499, startPoint y: 155, endPoint x: 564, endPoint y: 235, distance: 103.0
click at [573, 228] on div "**********" at bounding box center [579, 228] width 114 height 11
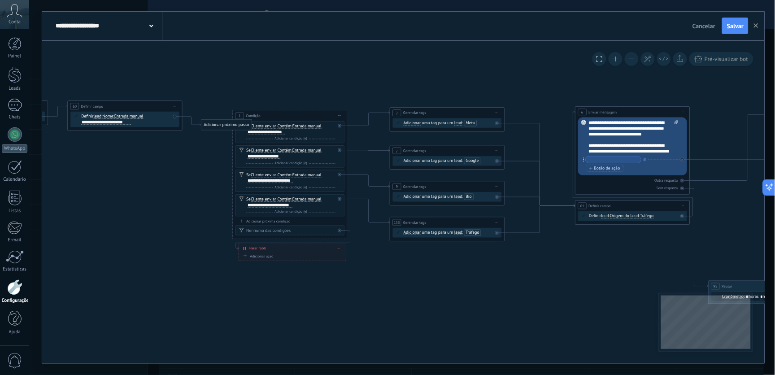
drag, startPoint x: 527, startPoint y: 306, endPoint x: 539, endPoint y: 275, distance: 33.1
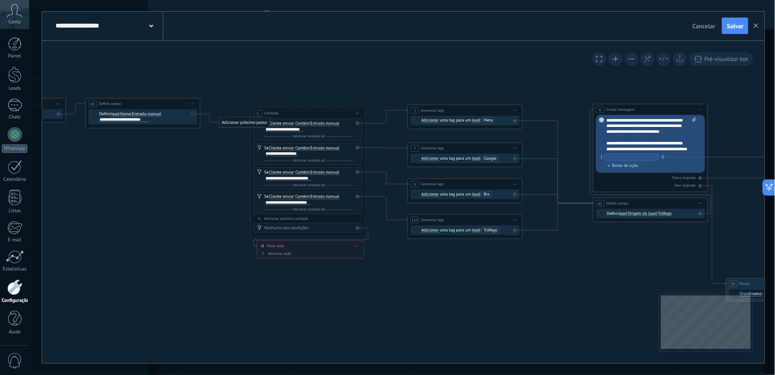
drag, startPoint x: 274, startPoint y: 306, endPoint x: 373, endPoint y: 321, distance: 100.1
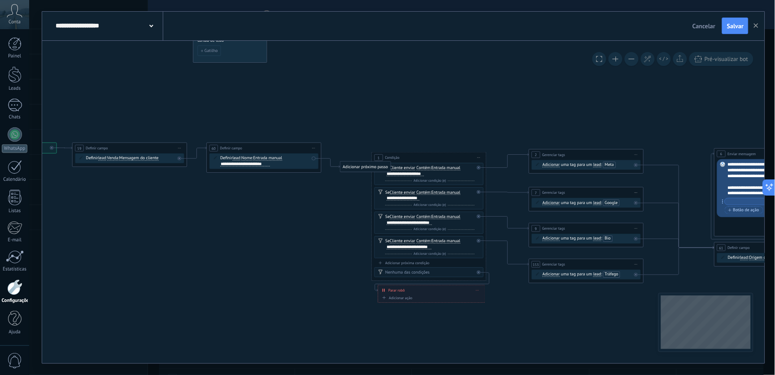
drag, startPoint x: 249, startPoint y: 277, endPoint x: 247, endPoint y: 258, distance: 19.0
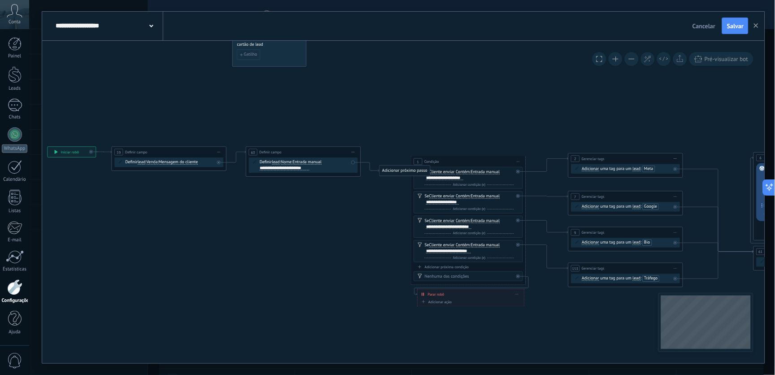
drag, startPoint x: 136, startPoint y: 192, endPoint x: 175, endPoint y: 196, distance: 39.2
drag, startPoint x: 303, startPoint y: 154, endPoint x: 688, endPoint y: 118, distance: 386.3
click at [693, 115] on div "**********" at bounding box center [670, 112] width 114 height 11
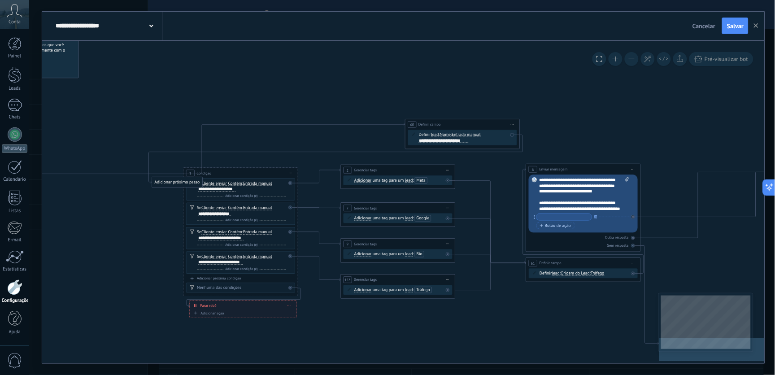
drag
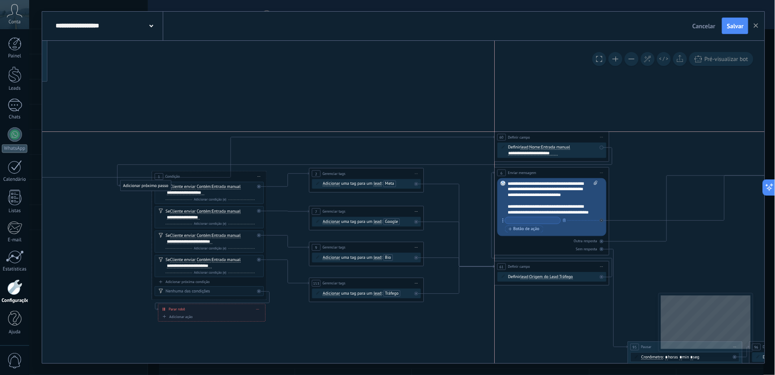
drag, startPoint x: 434, startPoint y: 128, endPoint x: 556, endPoint y: 139, distance: 122.9
click at [556, 139] on div "**********" at bounding box center [552, 137] width 114 height 11
drag, startPoint x: 138, startPoint y: 187, endPoint x: 678, endPoint y: 127, distance: 543.5
click at [678, 127] on div "Adicionar próximo passo" at bounding box center [686, 124] width 50 height 9
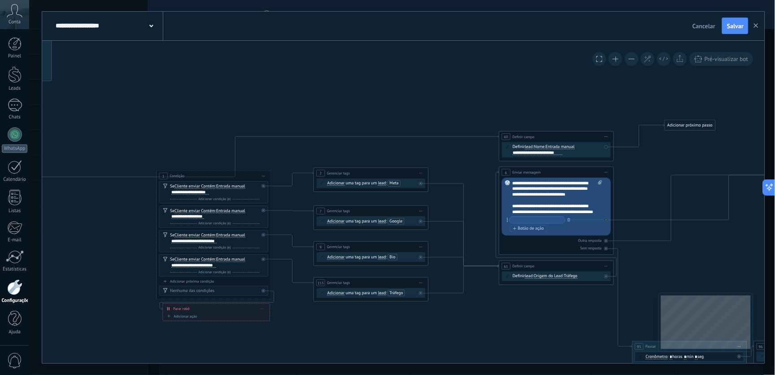
drag, startPoint x: 542, startPoint y: 106, endPoint x: 553, endPoint y: 104, distance: 11.4
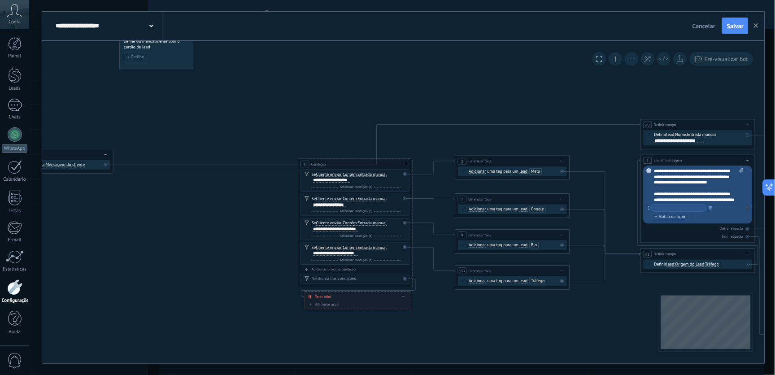
drag, startPoint x: 297, startPoint y: 106, endPoint x: 437, endPoint y: 93, distance: 140.4
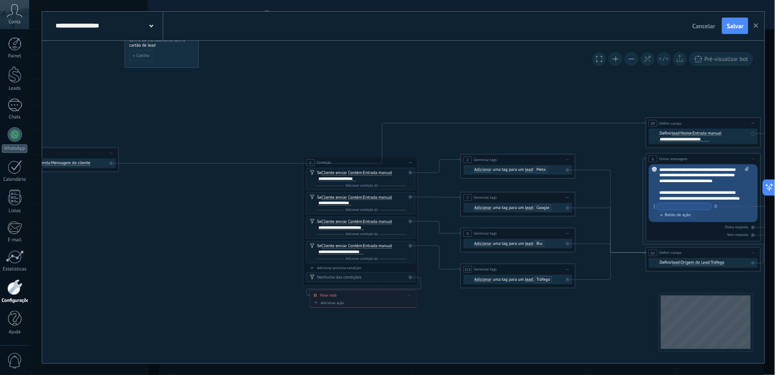
click at [108, 163] on div "Definir lead chat contact all contacts main contact lead empresa conversation l…" at bounding box center [61, 163] width 109 height 10
click at [111, 162] on div at bounding box center [111, 163] width 4 height 4
drag, startPoint x: 94, startPoint y: 149, endPoint x: 232, endPoint y: 152, distance: 138.1
click at [234, 156] on div "**********" at bounding box center [203, 161] width 114 height 11
drag, startPoint x: 196, startPoint y: 196, endPoint x: 243, endPoint y: 209, distance: 49.0
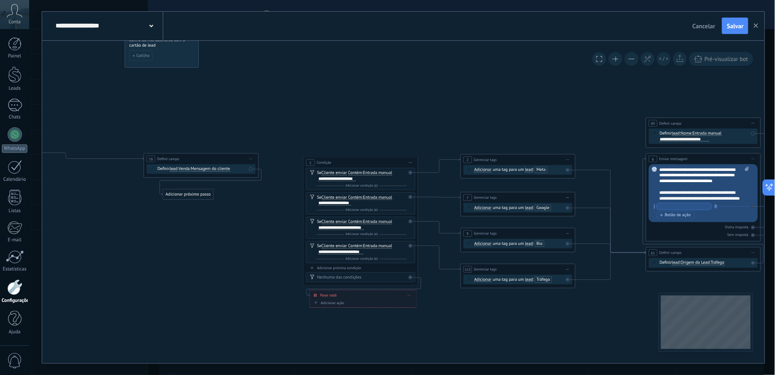
click at [213, 199] on div "Adicionar próximo passo" at bounding box center [188, 194] width 50 height 9
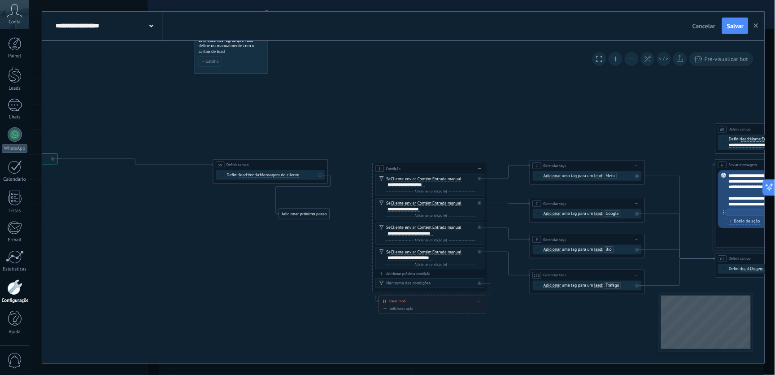
drag, startPoint x: 212, startPoint y: 121, endPoint x: 276, endPoint y: 126, distance: 64.7
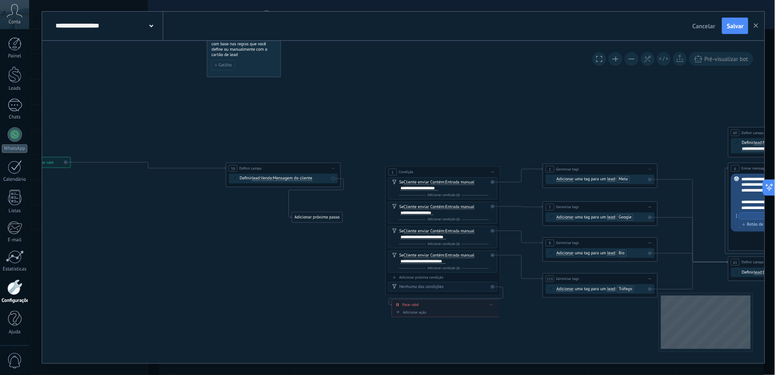
drag, startPoint x: 110, startPoint y: 194, endPoint x: 135, endPoint y: 195, distance: 24.7
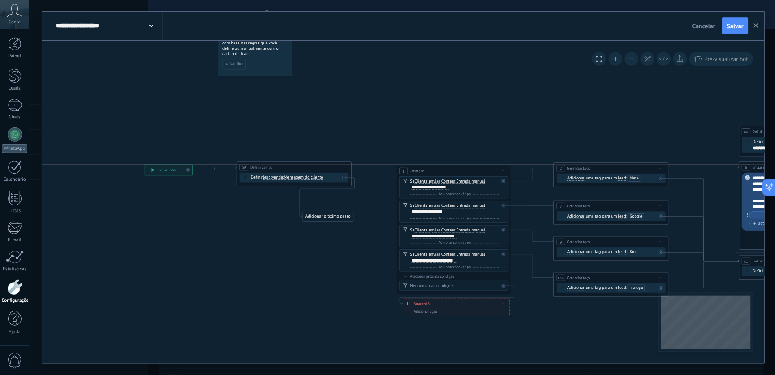
drag, startPoint x: 63, startPoint y: 160, endPoint x: 174, endPoint y: 170, distance: 111.6
click at [174, 170] on div "**********" at bounding box center [169, 170] width 48 height 10
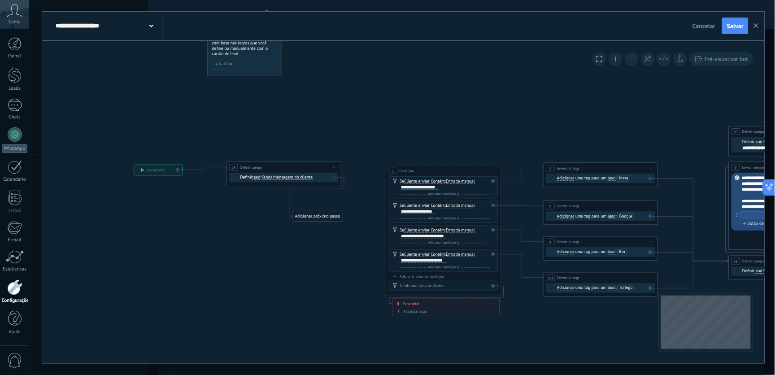
drag, startPoint x: 251, startPoint y: 246, endPoint x: 142, endPoint y: 236, distance: 109.8
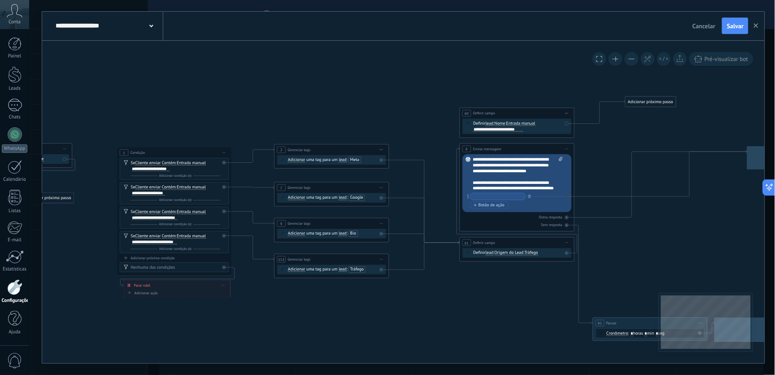
drag, startPoint x: 481, startPoint y: 332, endPoint x: 424, endPoint y: 328, distance: 57.5
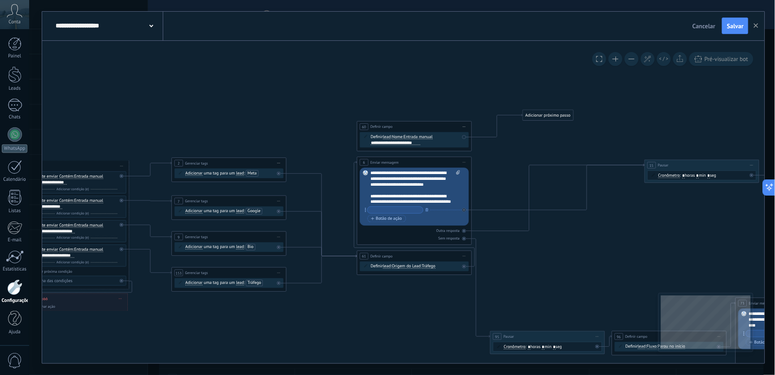
drag, startPoint x: 326, startPoint y: 342, endPoint x: 310, endPoint y: 347, distance: 16.9
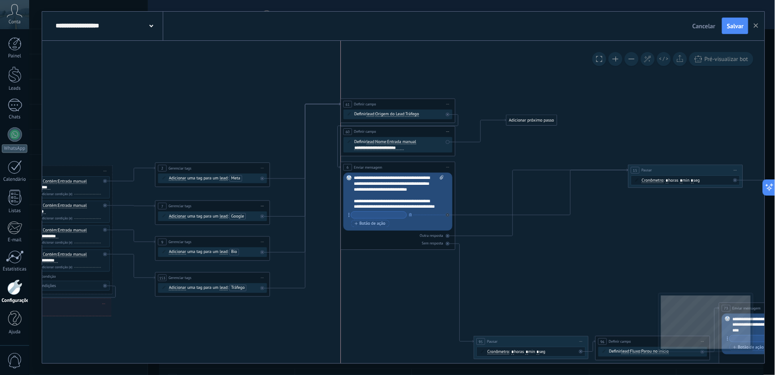
drag, startPoint x: 424, startPoint y: 261, endPoint x: 423, endPoint y: 104, distance: 156.9
click at [423, 104] on div "**********" at bounding box center [398, 104] width 114 height 11
click at [448, 113] on div at bounding box center [448, 115] width 4 height 4
drag, startPoint x: 479, startPoint y: 123, endPoint x: 417, endPoint y: 143, distance: 65.1
drag, startPoint x: 519, startPoint y: 120, endPoint x: 408, endPoint y: 196, distance: 134.1
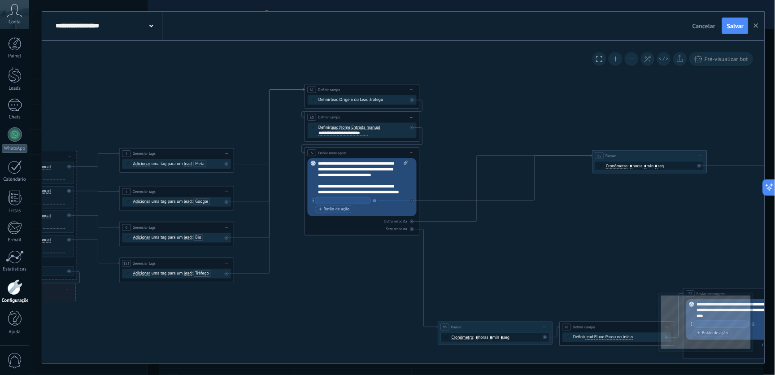
drag, startPoint x: 521, startPoint y: 145, endPoint x: 481, endPoint y: 129, distance: 42.6
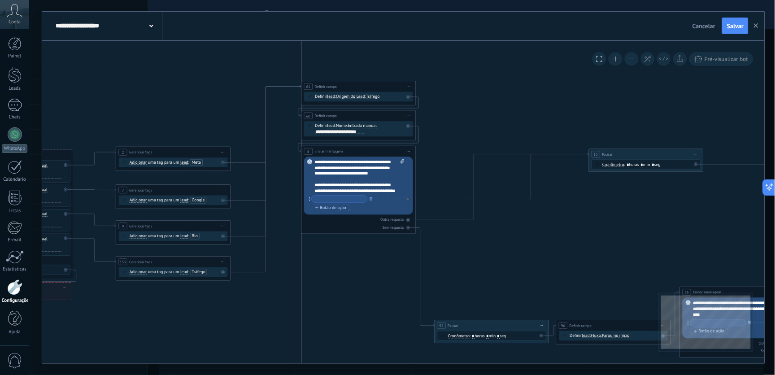
click at [369, 91] on div "**********" at bounding box center [359, 86] width 114 height 11
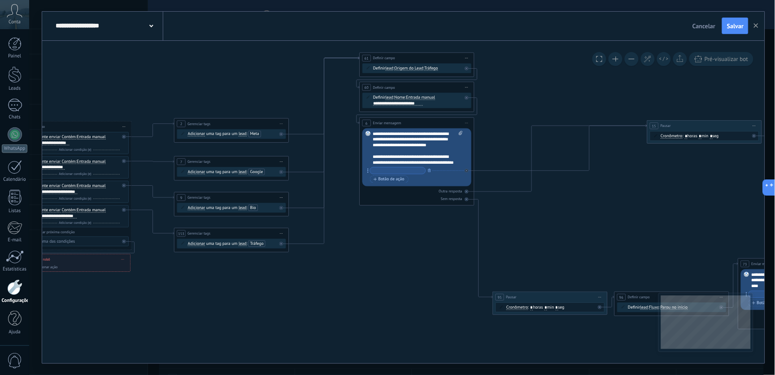
drag, startPoint x: 325, startPoint y: 284, endPoint x: 355, endPoint y: 252, distance: 43.8
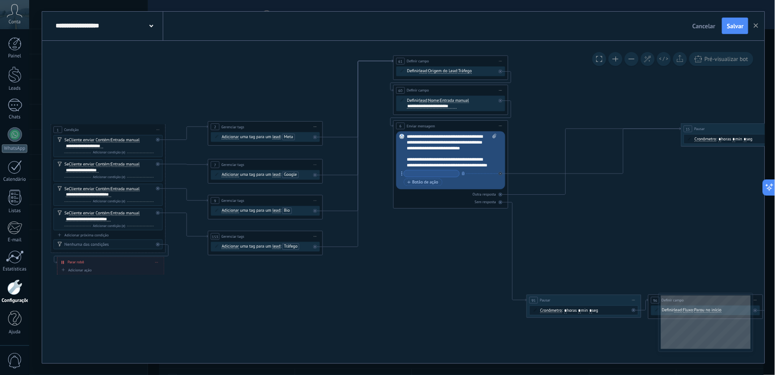
drag, startPoint x: 315, startPoint y: 308, endPoint x: 391, endPoint y: 302, distance: 76.5
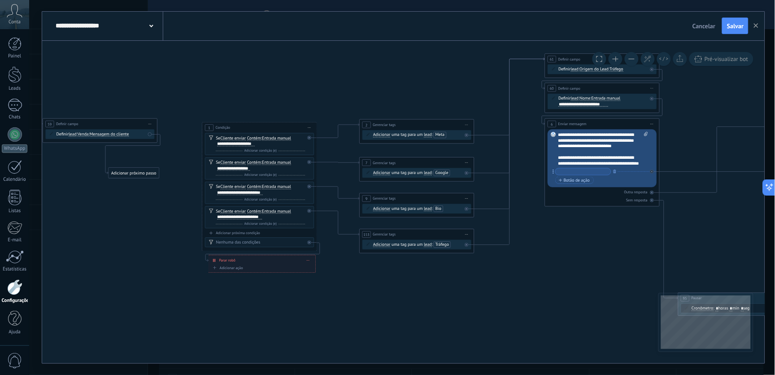
drag, startPoint x: 321, startPoint y: 335, endPoint x: 338, endPoint y: 301, distance: 37.3
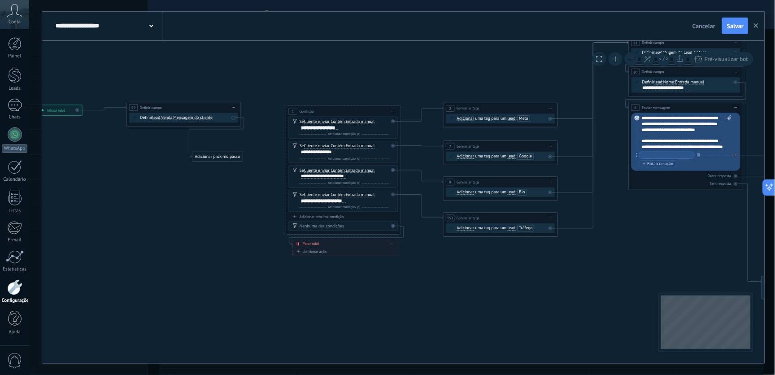
drag, startPoint x: 209, startPoint y: 285, endPoint x: 277, endPoint y: 317, distance: 74.6
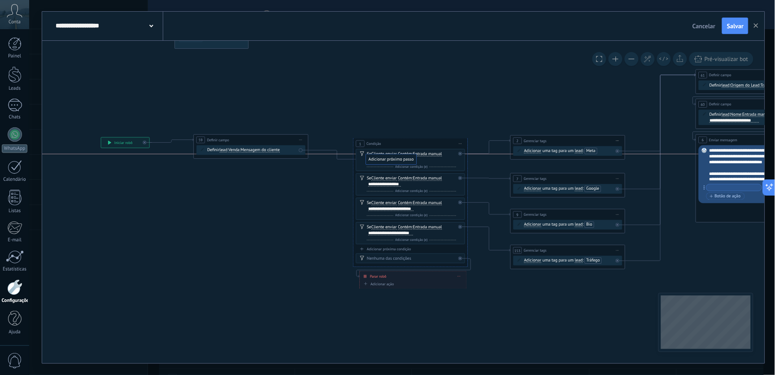
drag, startPoint x: 293, startPoint y: 185, endPoint x: 400, endPoint y: 156, distance: 110.6
click at [301, 147] on div at bounding box center [302, 148] width 7 height 7
drag, startPoint x: 319, startPoint y: 268, endPoint x: 200, endPoint y: 229, distance: 125.6
click at [312, 266] on div "Adicionar próximo passo" at bounding box center [337, 270] width 50 height 9
click at [301, 138] on span "Iniciar pré-visualização aqui [GEOGRAPHIC_DATA] Duplicar Excluir" at bounding box center [300, 139] width 9 height 9
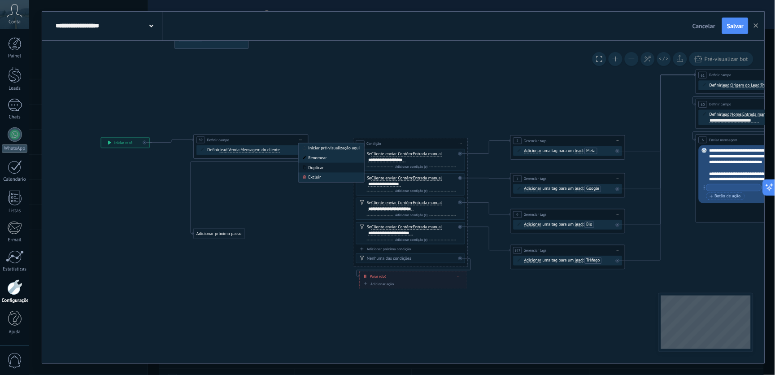
click at [310, 166] on div "Duplicar" at bounding box center [331, 168] width 65 height 10
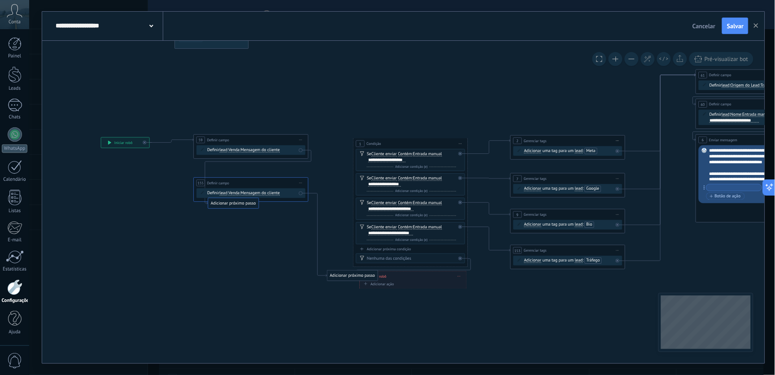
drag, startPoint x: 225, startPoint y: 230, endPoint x: 244, endPoint y: 191, distance: 42.7
drag, startPoint x: 342, startPoint y: 273, endPoint x: 373, endPoint y: 182, distance: 97.3
click at [235, 191] on span "Venda" at bounding box center [234, 193] width 11 height 4
click at [235, 191] on button "Venda" at bounding box center [261, 193] width 72 height 10
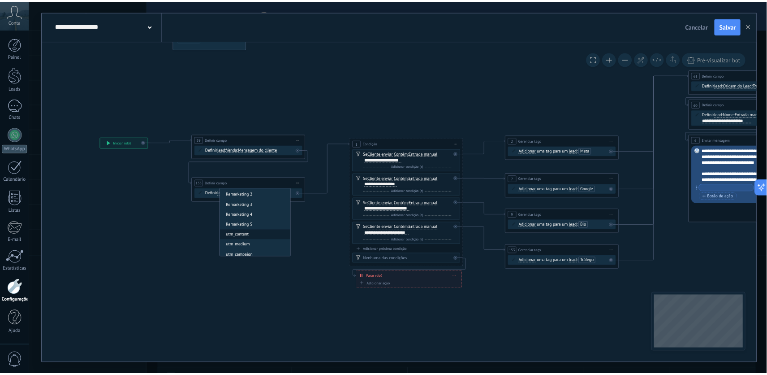
scroll to position [149, 0]
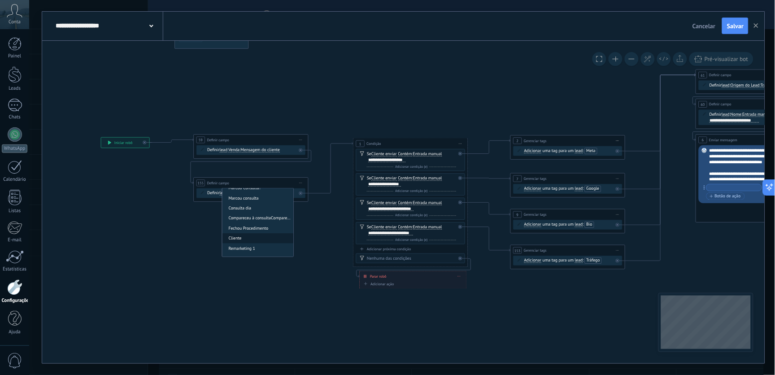
click at [249, 238] on span "Cliente" at bounding box center [256, 238] width 69 height 6
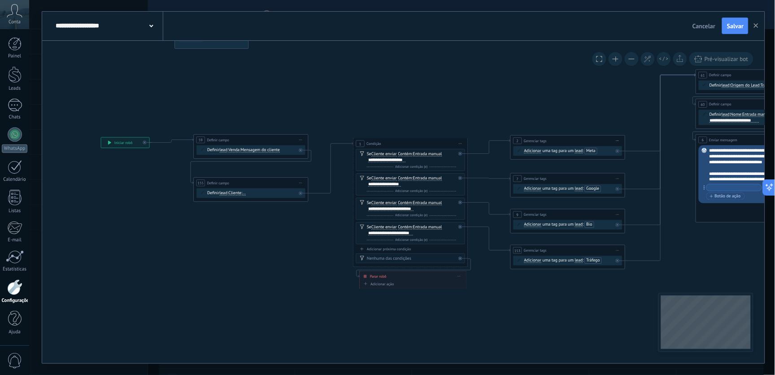
click at [246, 192] on span "..." at bounding box center [244, 193] width 3 height 4
click at [248, 192] on button "..." at bounding box center [276, 193] width 72 height 10
click at [269, 202] on span "Dr. [PERSON_NAME]" at bounding box center [270, 203] width 69 height 6
drag, startPoint x: 306, startPoint y: 235, endPoint x: 286, endPoint y: 234, distance: 20.2
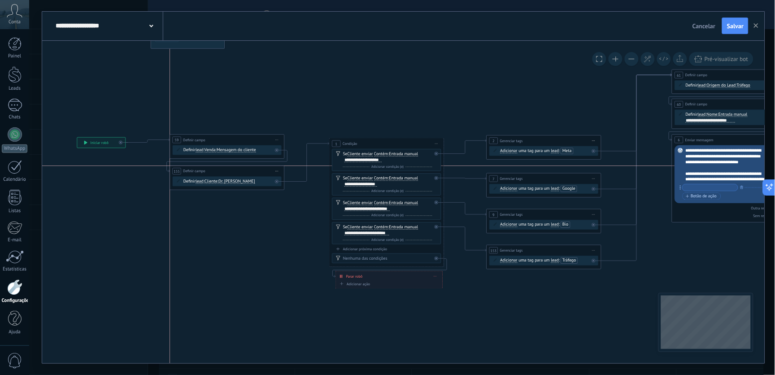
drag, startPoint x: 244, startPoint y: 182, endPoint x: 244, endPoint y: 172, distance: 9.4
click at [244, 172] on div "**********" at bounding box center [227, 171] width 114 height 11
drag, startPoint x: 364, startPoint y: 101, endPoint x: 294, endPoint y: 88, distance: 71.7
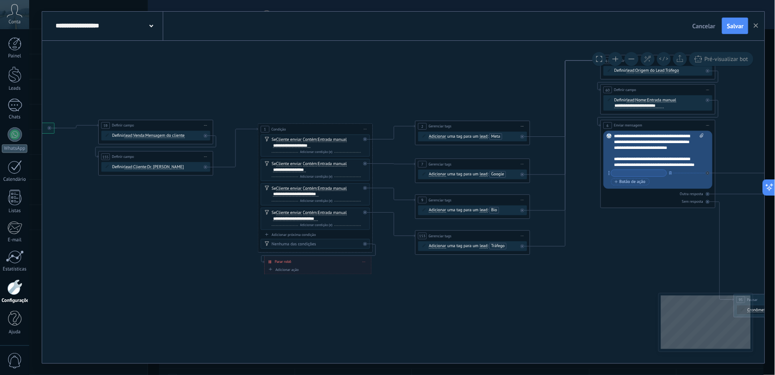
drag, startPoint x: 370, startPoint y: 84, endPoint x: 310, endPoint y: 82, distance: 59.7
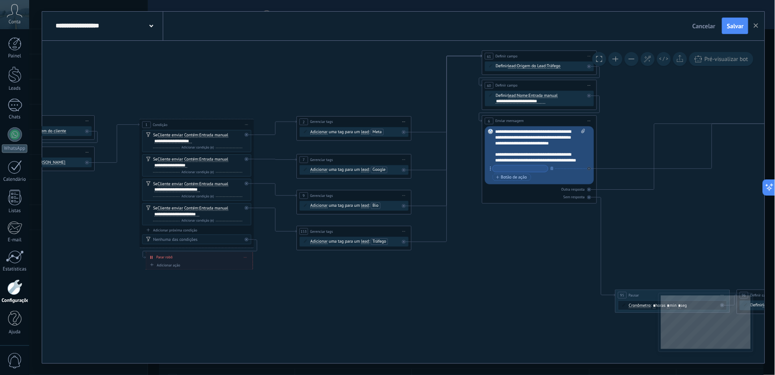
drag, startPoint x: 410, startPoint y: 286, endPoint x: 357, endPoint y: 286, distance: 52.9
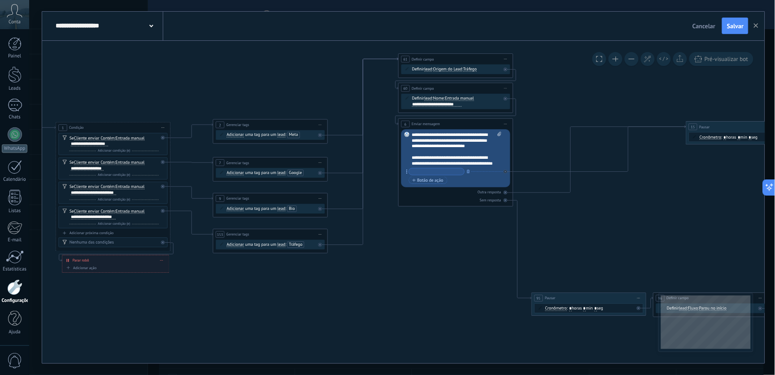
drag, startPoint x: 433, startPoint y: 290, endPoint x: 400, endPoint y: 287, distance: 32.8
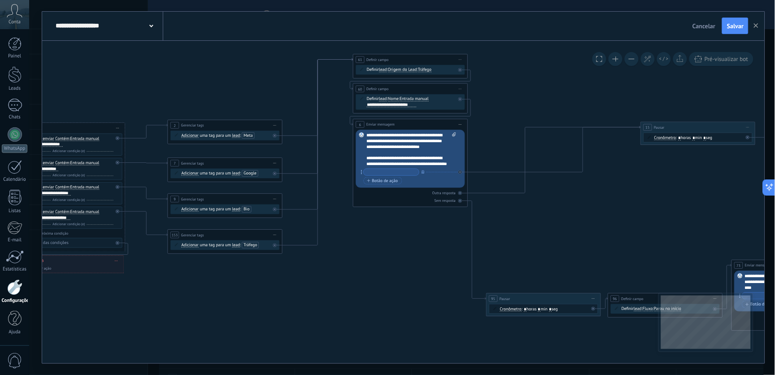
drag, startPoint x: 422, startPoint y: 287, endPoint x: 371, endPoint y: 287, distance: 51.1
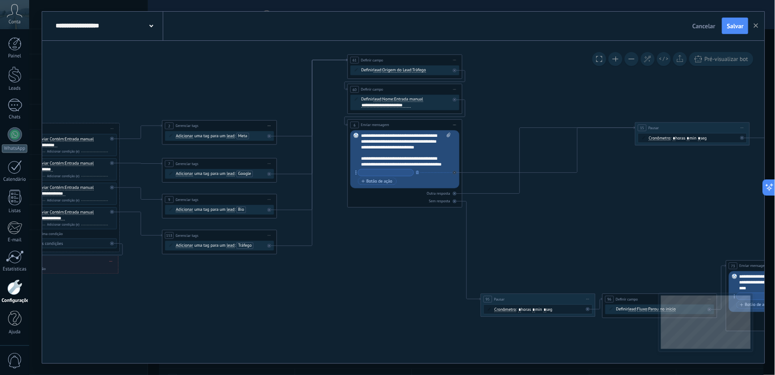
click at [237, 137] on ul "Meta" at bounding box center [243, 136] width 13 height 6
click at [244, 136] on span "Meta" at bounding box center [242, 135] width 9 height 5
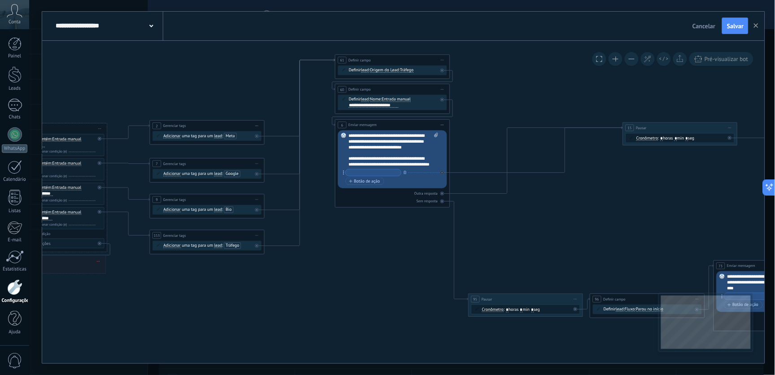
drag, startPoint x: 412, startPoint y: 256, endPoint x: 324, endPoint y: 253, distance: 87.5
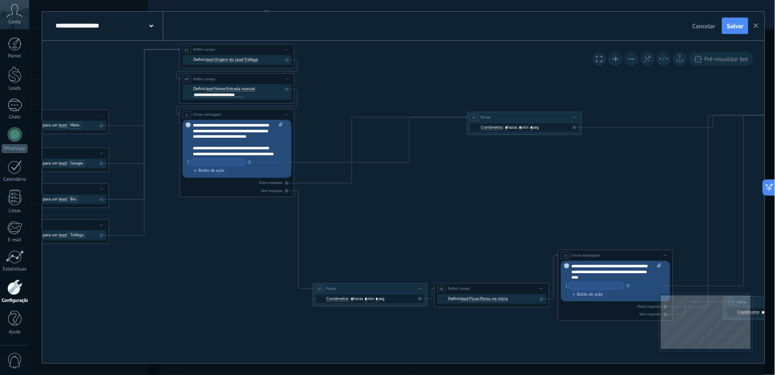
drag, startPoint x: 457, startPoint y: 231, endPoint x: 436, endPoint y: 234, distance: 21.6
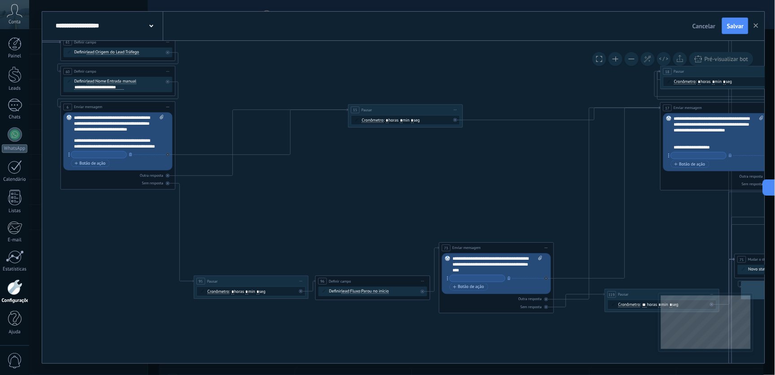
drag, startPoint x: 482, startPoint y: 222, endPoint x: 436, endPoint y: 214, distance: 47.3
click at [380, 214] on icon at bounding box center [747, 246] width 2848 height 1047
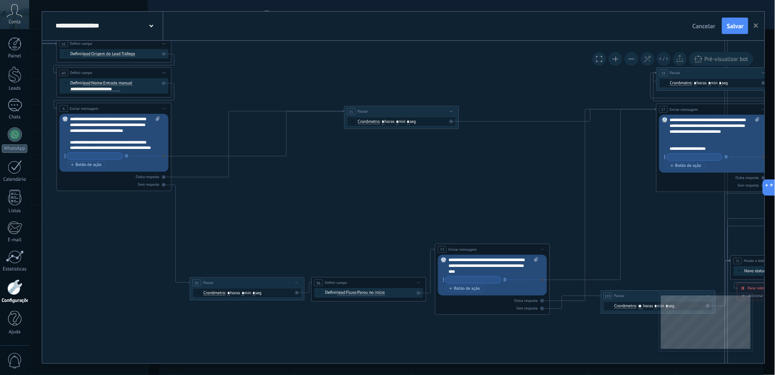
click at [348, 217] on icon at bounding box center [743, 248] width 2848 height 1047
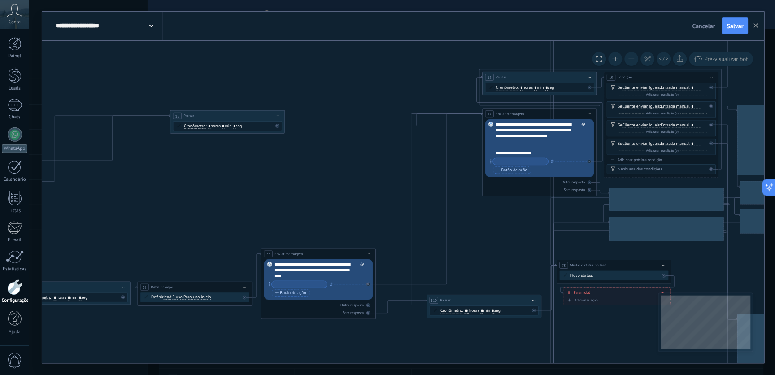
drag, startPoint x: 463, startPoint y: 223, endPoint x: 414, endPoint y: 217, distance: 48.8
click at [413, 217] on icon at bounding box center [569, 252] width 2848 height 1047
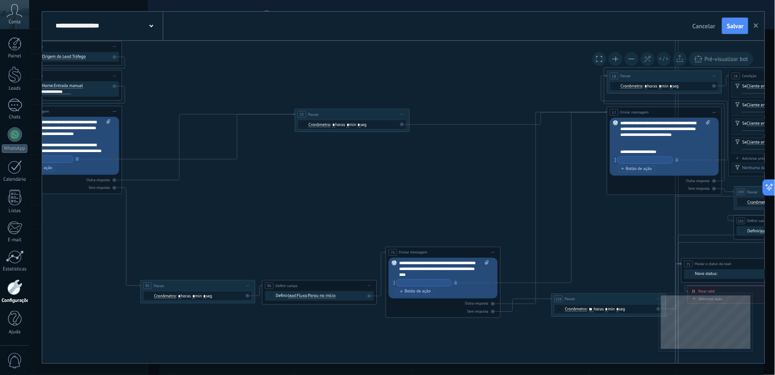
drag, startPoint x: 421, startPoint y: 194, endPoint x: 435, endPoint y: 190, distance: 14.9
click at [435, 190] on icon at bounding box center [693, 251] width 2848 height 1047
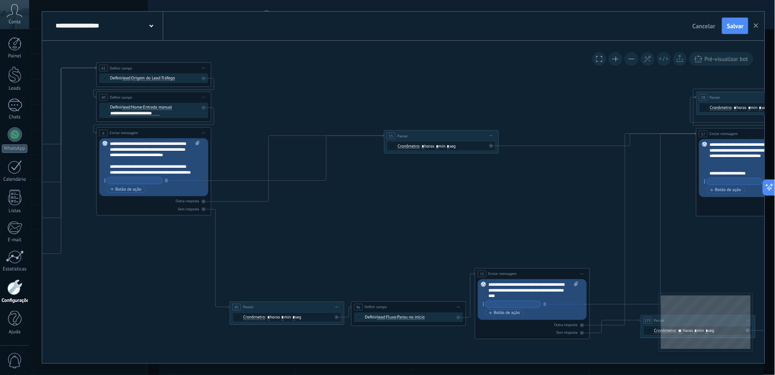
drag
click at [374, 226] on icon at bounding box center [782, 272] width 2848 height 1047
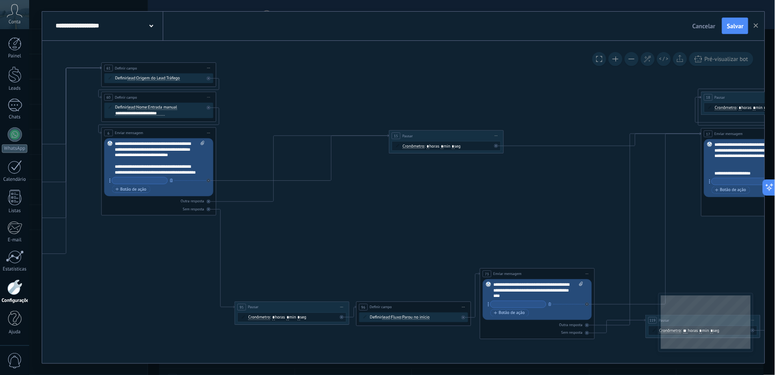
click at [393, 208] on icon at bounding box center [787, 272] width 2848 height 1047
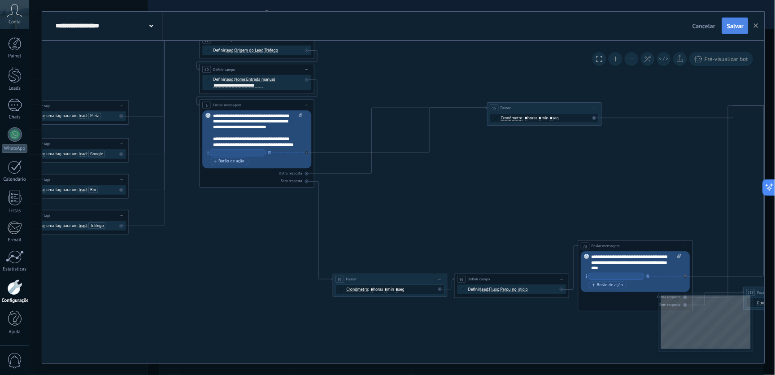
click at [741, 26] on span "Salvar" at bounding box center [735, 26] width 17 height 6
click at [754, 25] on icon "button" at bounding box center [756, 25] width 4 height 4
